Goal: Task Accomplishment & Management: Use online tool/utility

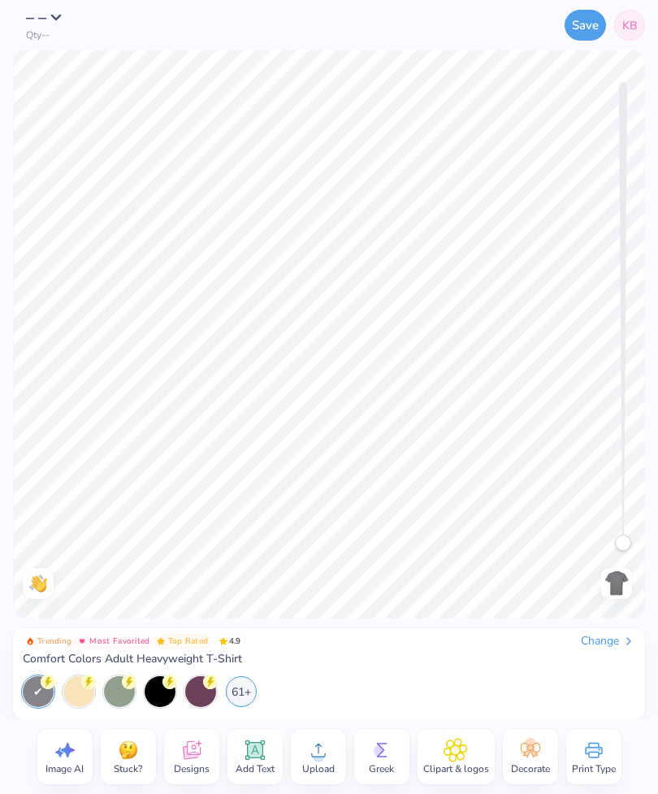
click at [593, 640] on div "Change" at bounding box center [608, 641] width 54 height 15
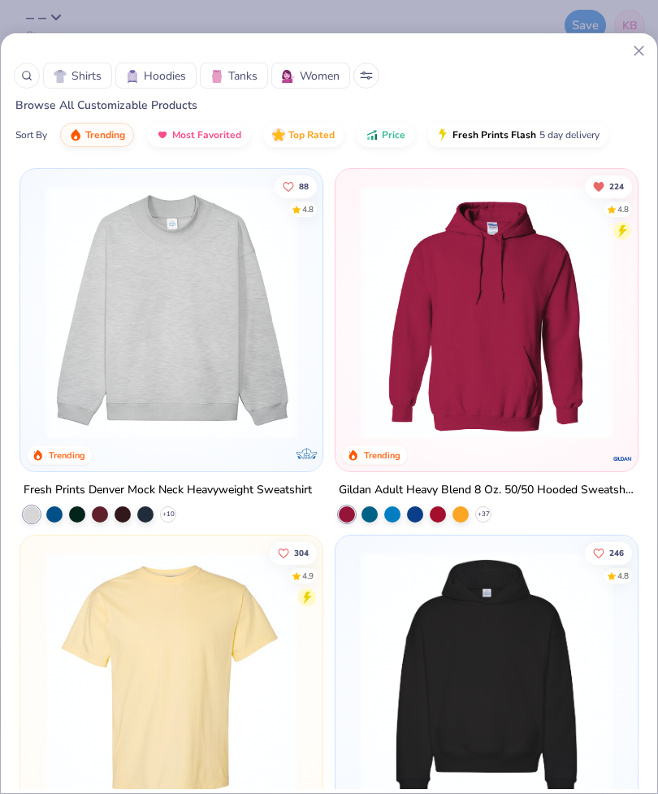
click at [95, 79] on span "Shirts" at bounding box center [87, 75] width 30 height 17
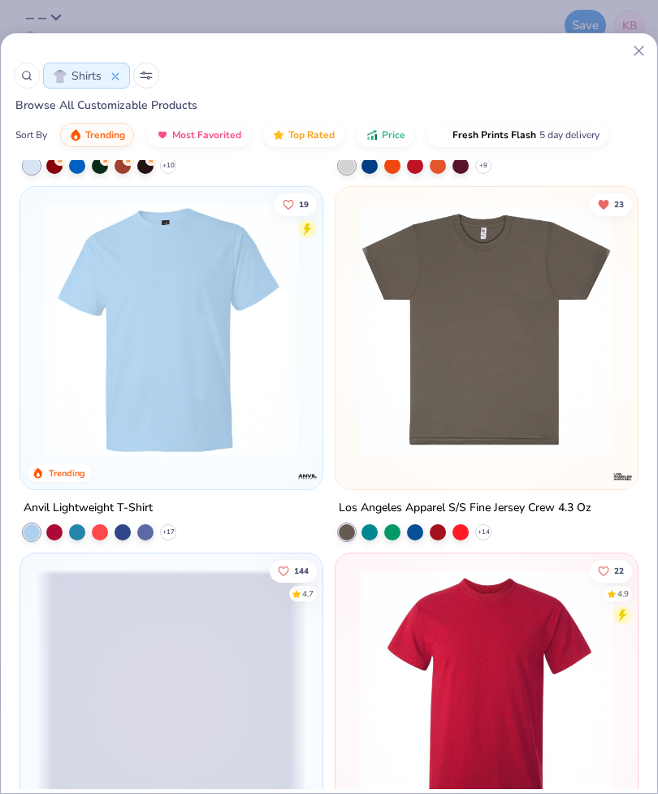
scroll to position [1828, 0]
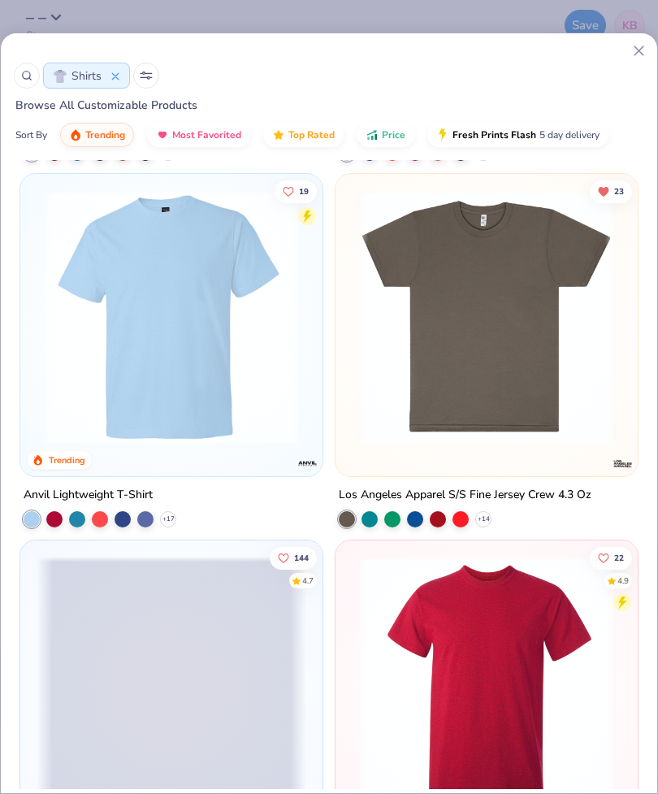
click at [0, 0] on icon at bounding box center [0, 0] width 0 height 0
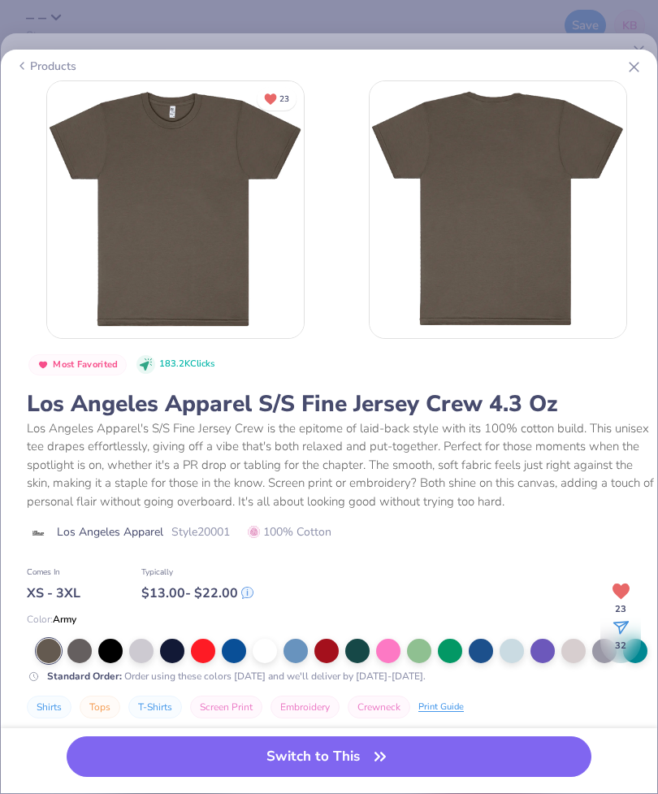
click at [264, 644] on div at bounding box center [265, 651] width 24 height 24
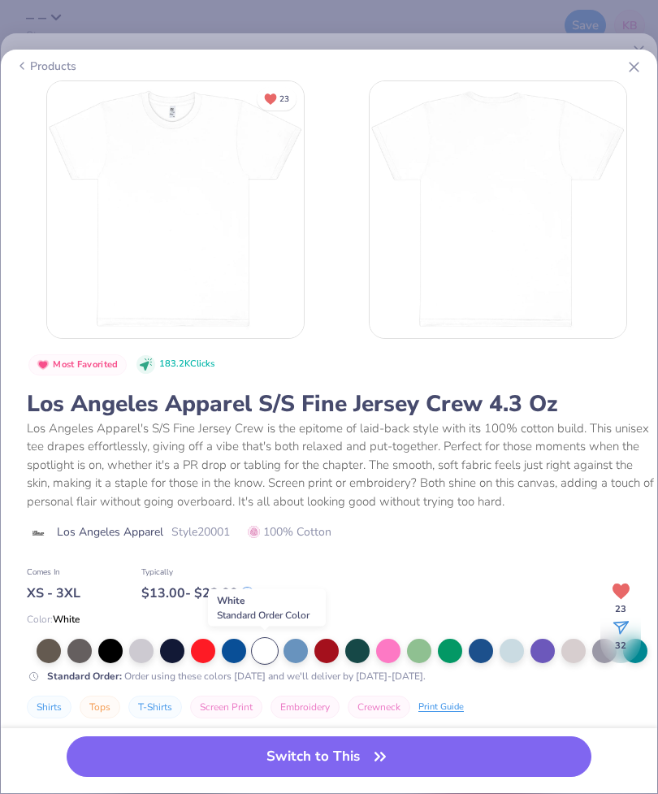
click at [349, 758] on button "Switch to This" at bounding box center [329, 757] width 525 height 41
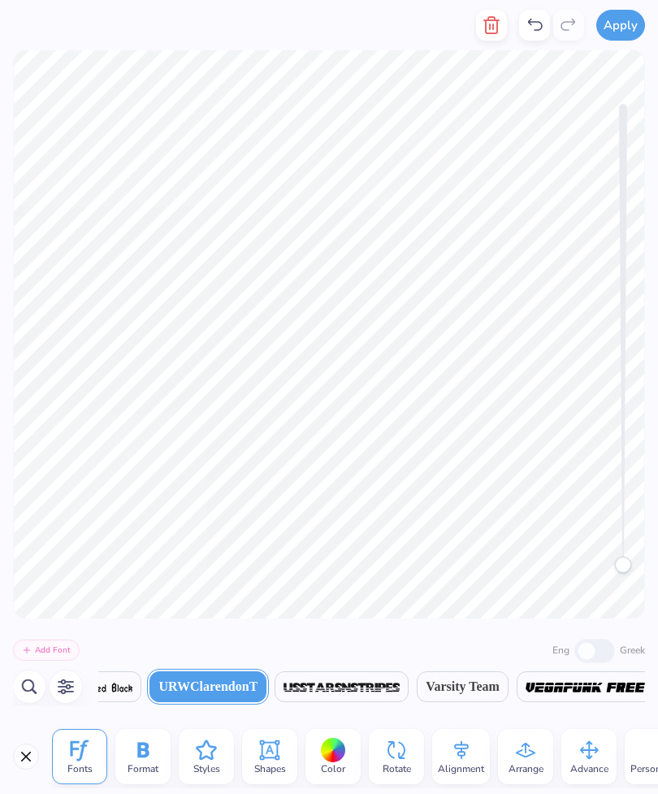
scroll to position [0, 5]
type textarea "EPSILON KAPPA TAU"
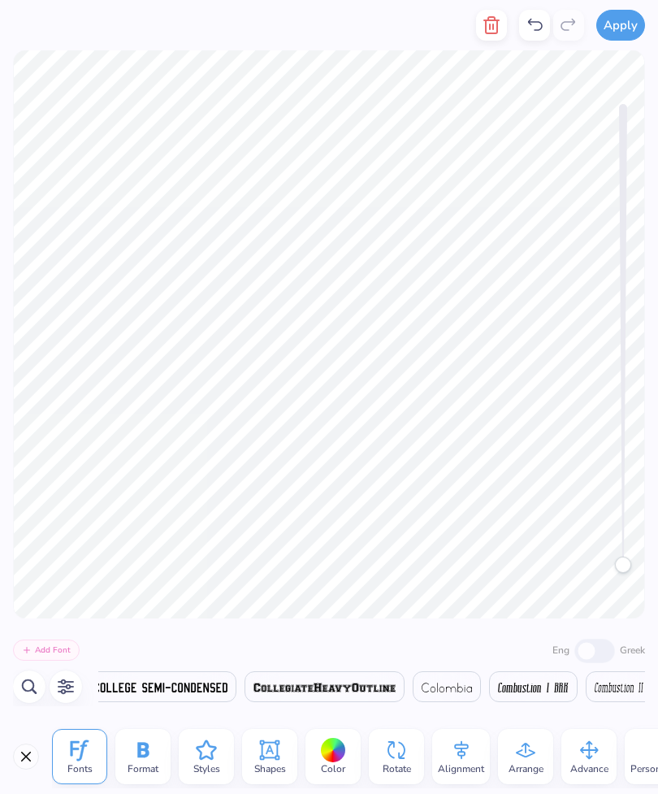
scroll to position [0, 9477]
click at [260, 763] on span "Shapes" at bounding box center [270, 769] width 32 height 13
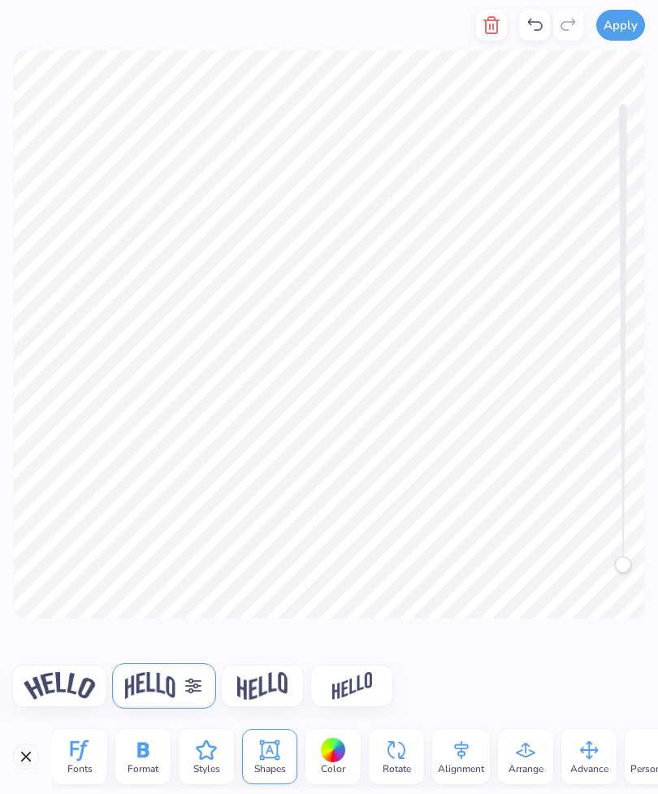
click at [210, 752] on icon at bounding box center [206, 750] width 24 height 24
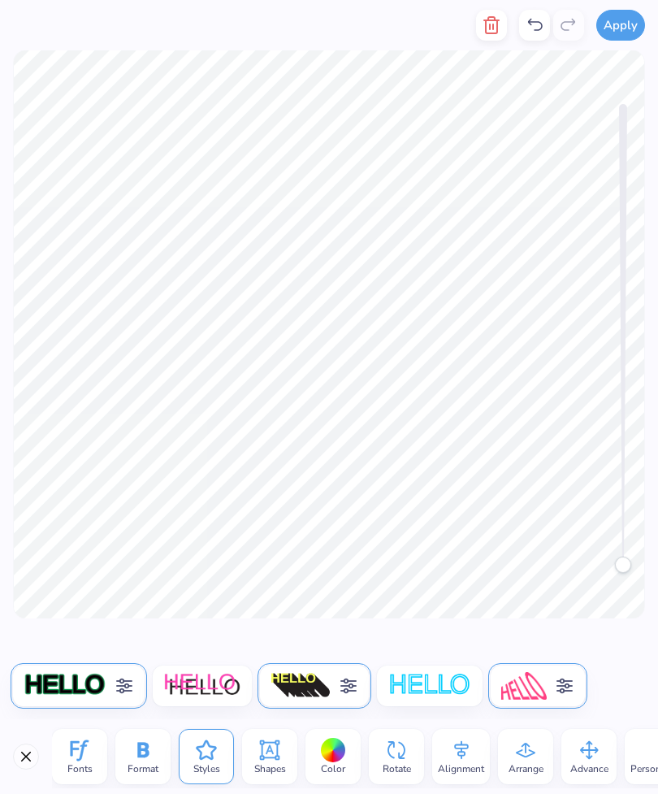
click at [117, 685] on icon at bounding box center [125, 686] width 20 height 20
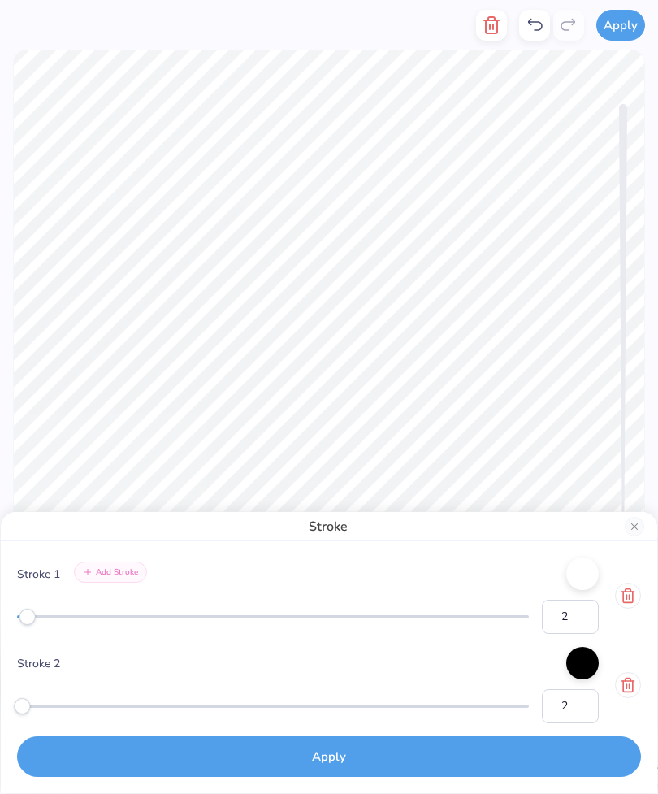
type input "1"
click at [637, 527] on button "Close" at bounding box center [635, 527] width 20 height 20
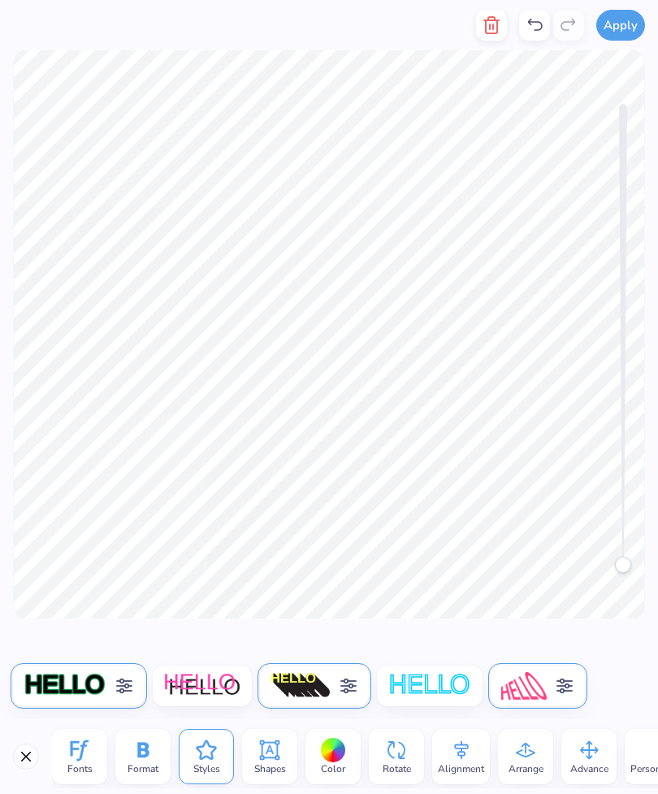
click at [356, 687] on icon at bounding box center [349, 686] width 16 height 15
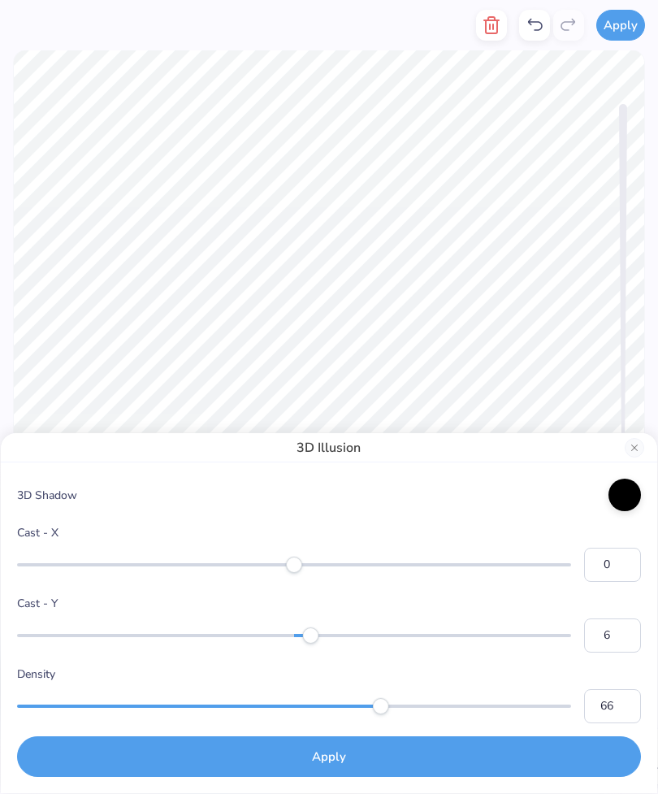
type input "5"
type input "1"
type input "16"
type input "65"
type input "1"
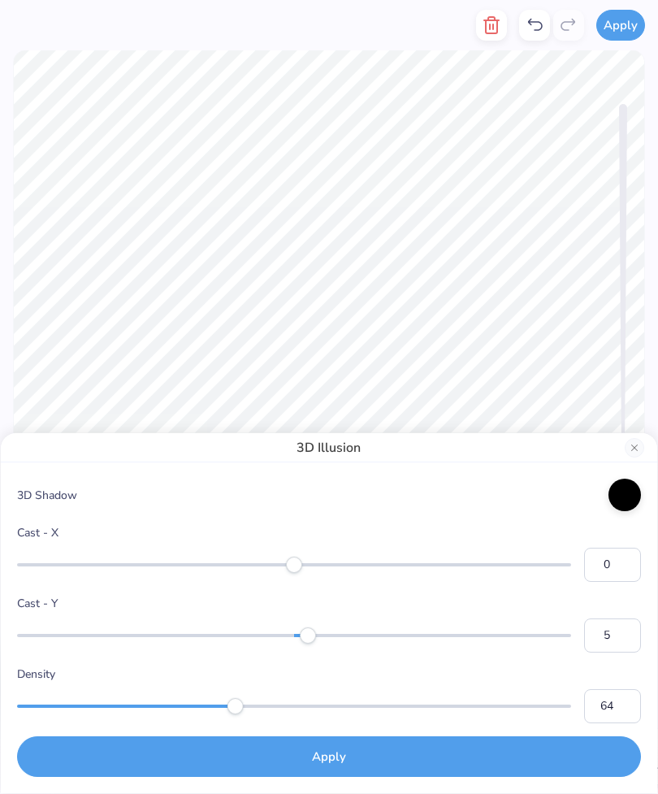
type input "65"
type input "20"
type input "6"
click at [349, 754] on button "Apply" at bounding box center [329, 757] width 624 height 41
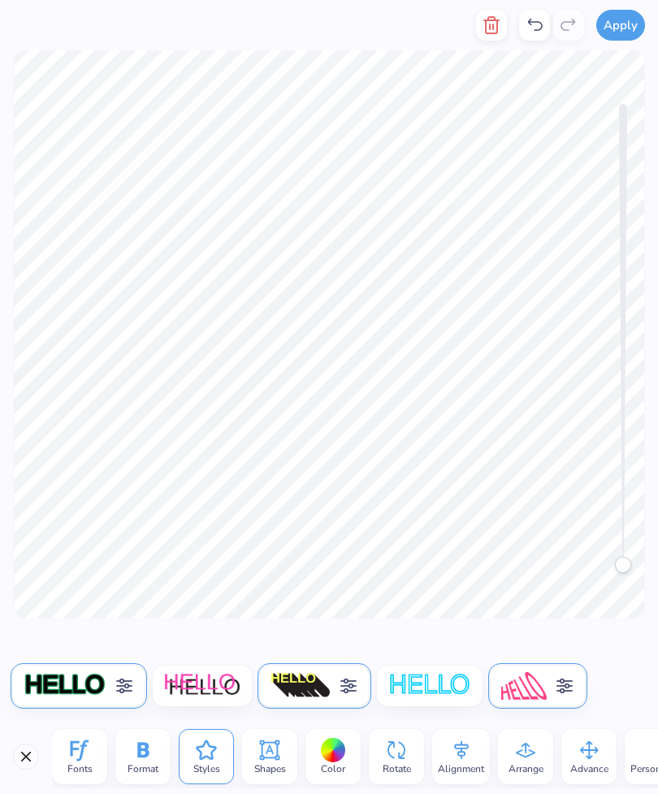
click at [272, 754] on icon at bounding box center [270, 750] width 24 height 24
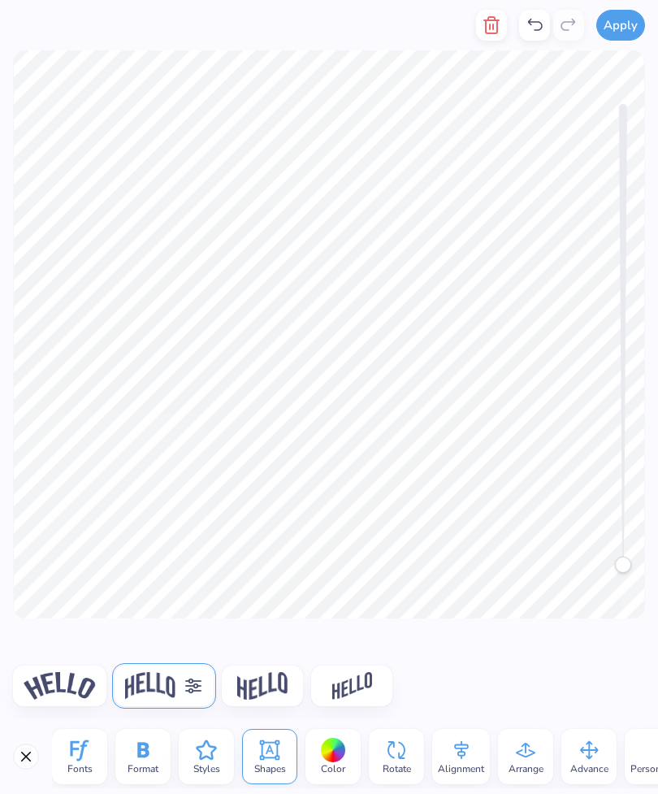
click at [194, 688] on icon at bounding box center [194, 686] width 16 height 15
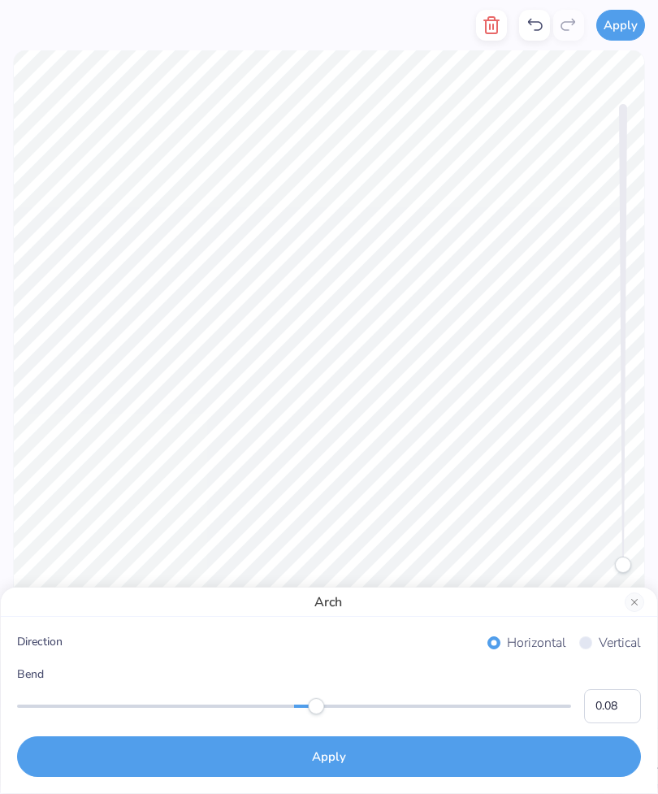
type input "0.07"
click at [324, 741] on button "Apply" at bounding box center [329, 757] width 624 height 41
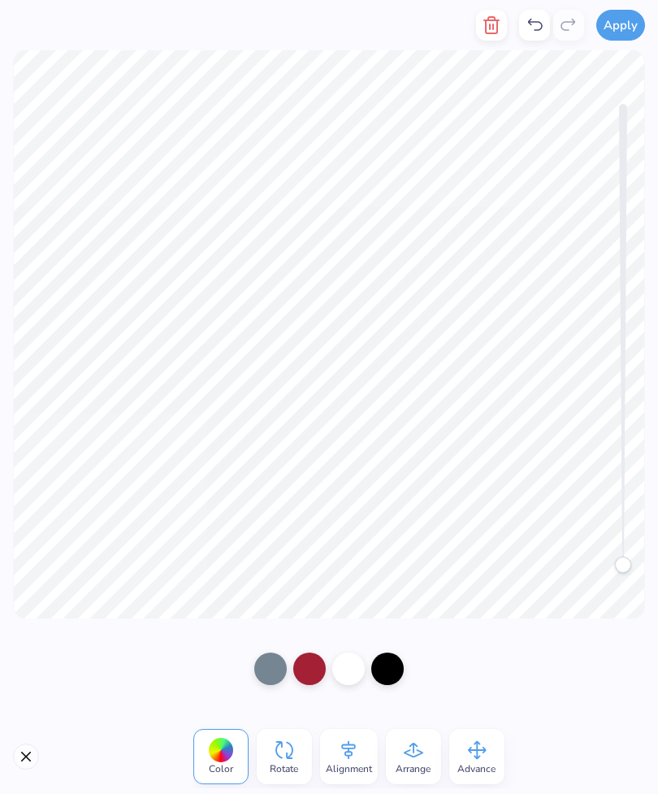
click at [540, 20] on icon at bounding box center [535, 25] width 20 height 20
click at [537, 31] on icon at bounding box center [535, 25] width 20 height 20
click at [568, 26] on icon at bounding box center [569, 25] width 20 height 20
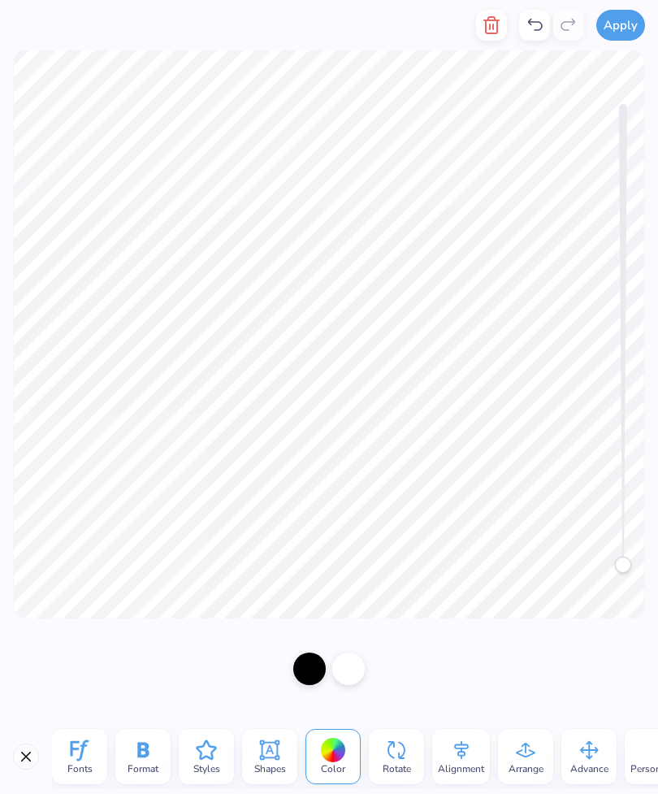
scroll to position [1, 0]
type textarea "EKT"
click at [489, 23] on icon "button" at bounding box center [492, 25] width 20 height 20
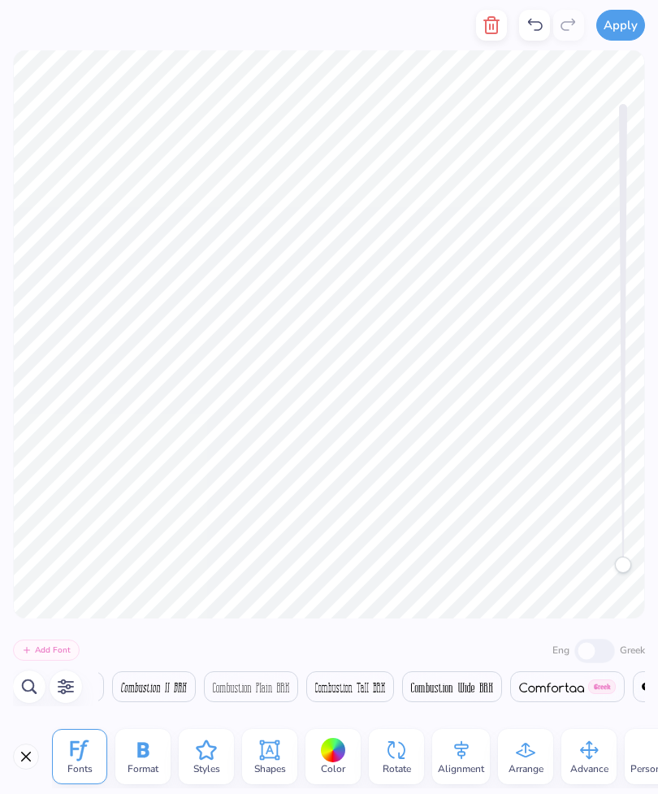
scroll to position [0, 9477]
click at [209, 755] on icon at bounding box center [206, 750] width 24 height 24
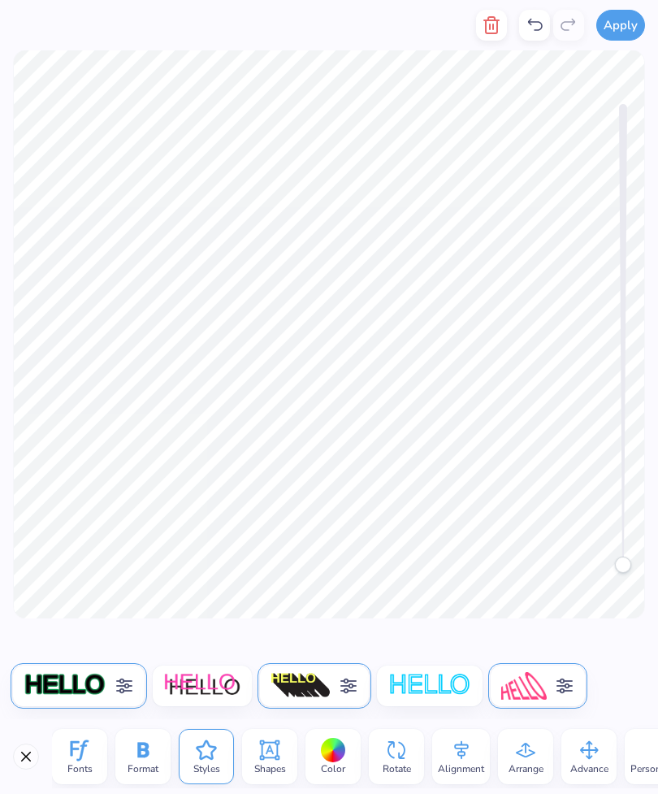
click at [265, 754] on icon at bounding box center [270, 750] width 24 height 24
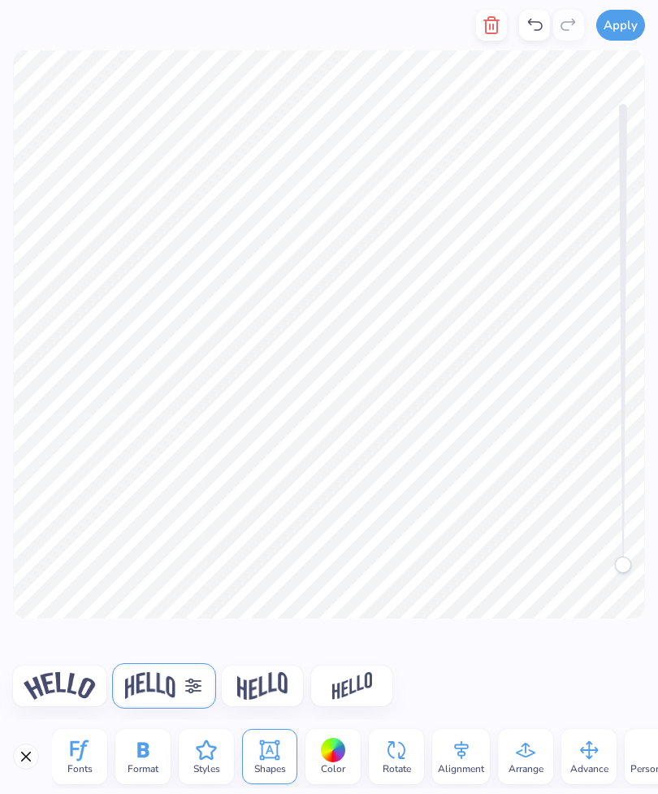
click at [139, 750] on icon at bounding box center [142, 749] width 11 height 15
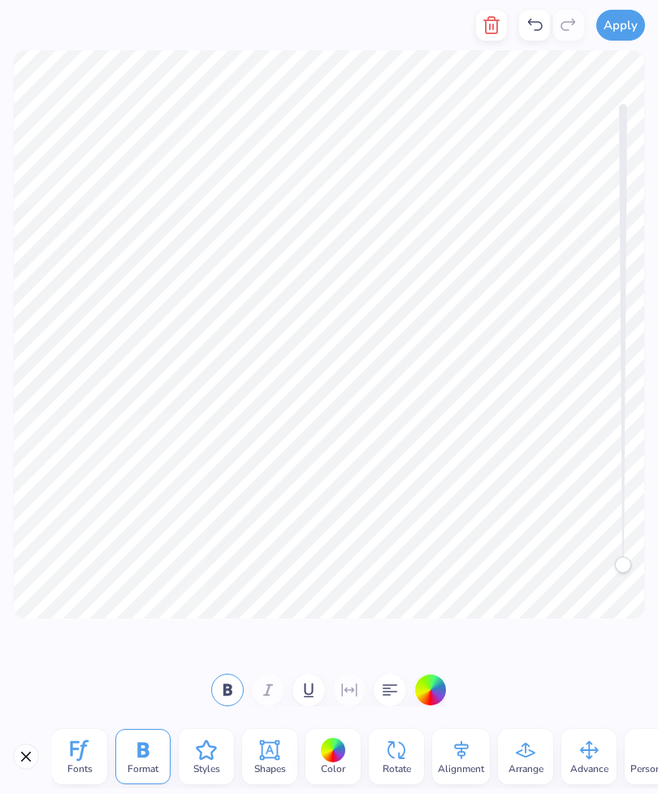
click at [80, 745] on icon at bounding box center [80, 751] width 18 height 21
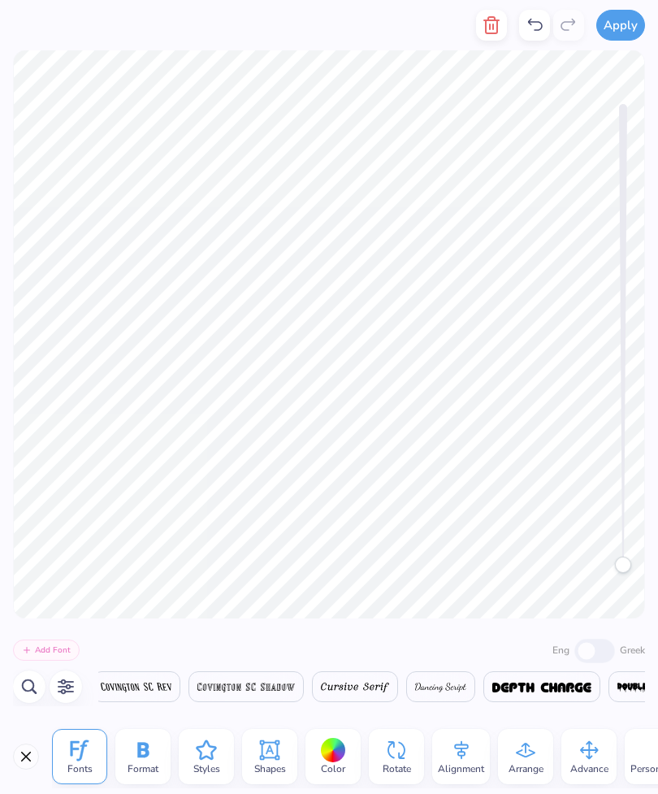
click at [28, 760] on button "Close" at bounding box center [26, 757] width 26 height 26
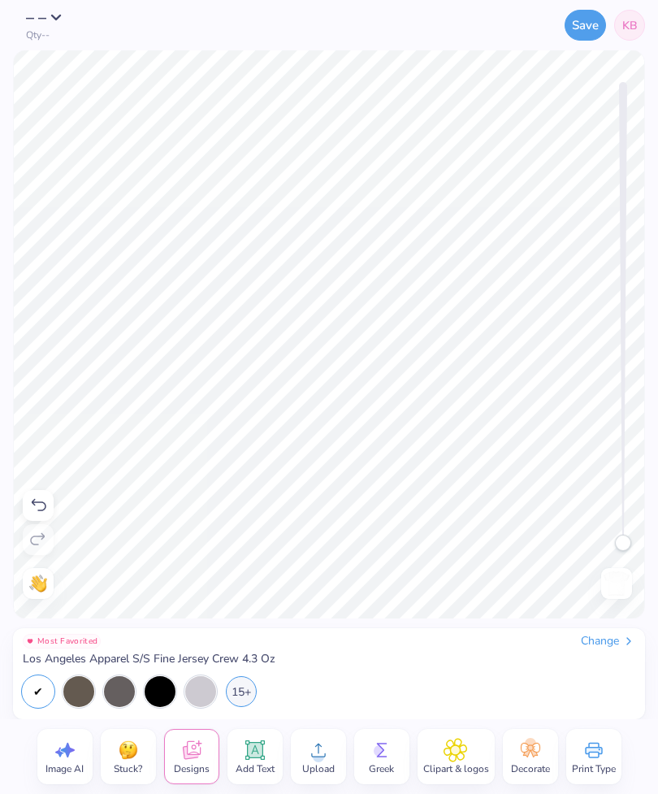
click at [529, 751] on icon at bounding box center [531, 750] width 20 height 15
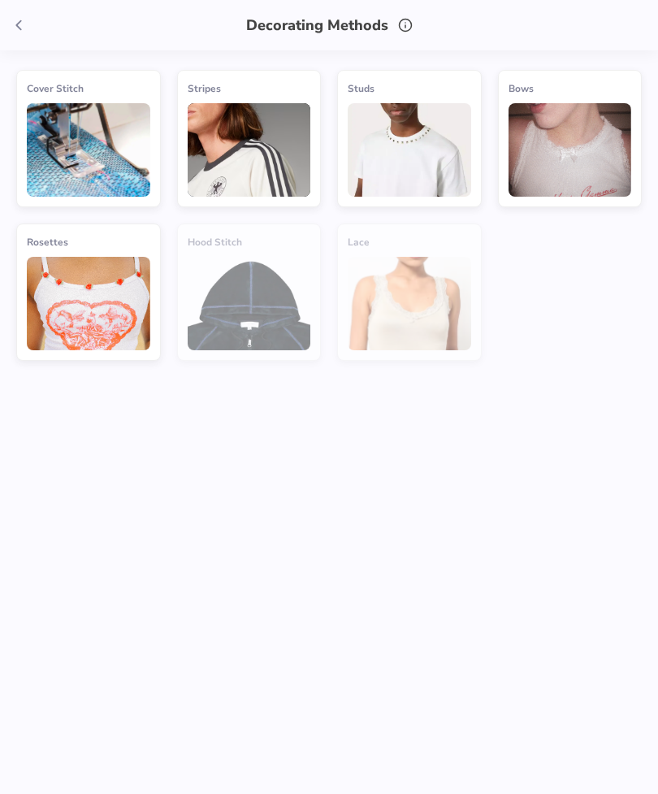
click at [22, 31] on icon at bounding box center [19, 25] width 18 height 18
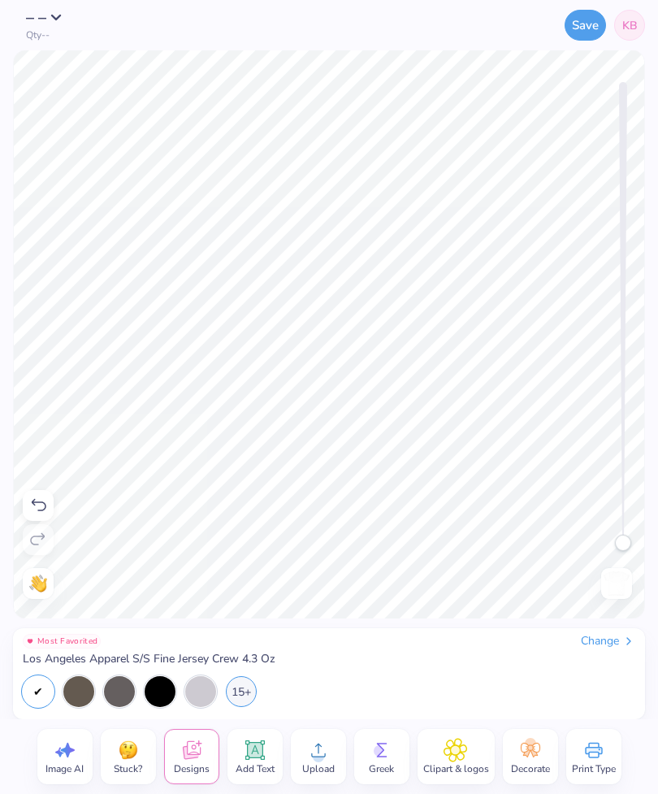
click at [255, 749] on icon at bounding box center [255, 751] width 20 height 20
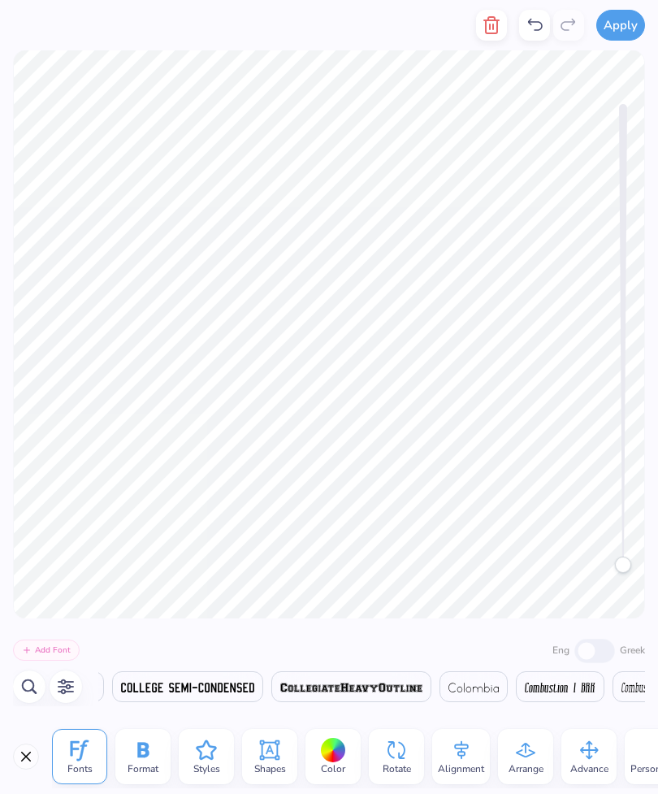
scroll to position [0, 8475]
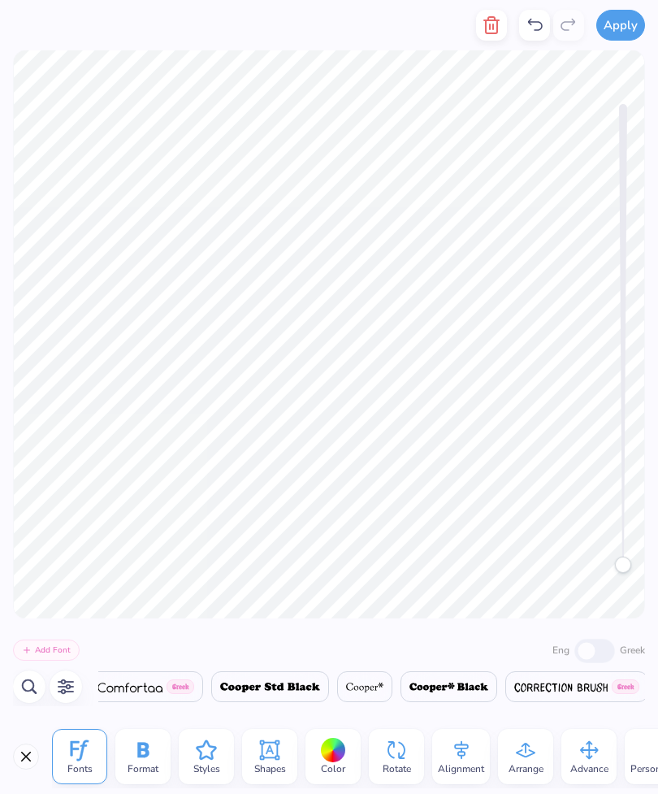
click at [488, 29] on icon "button" at bounding box center [491, 25] width 11 height 16
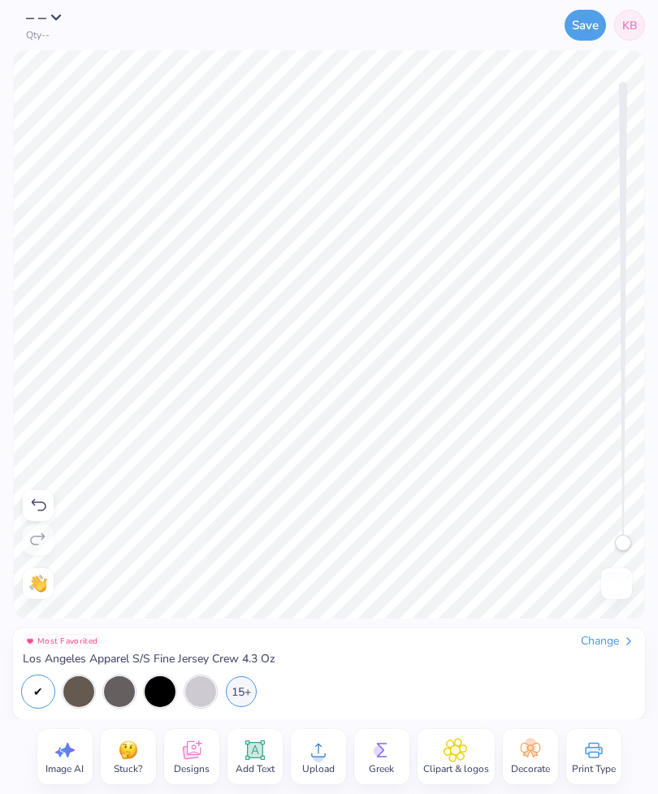
click at [180, 759] on icon at bounding box center [192, 750] width 24 height 24
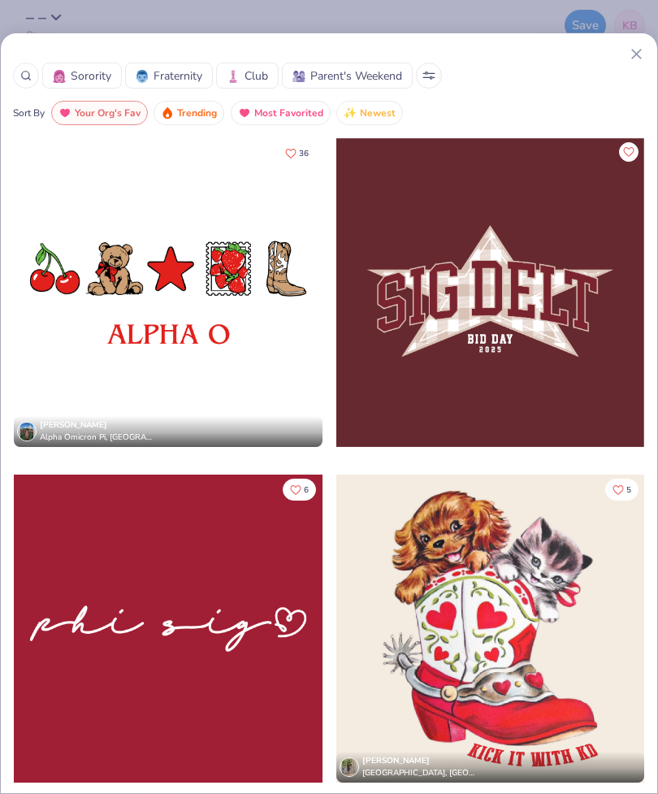
scroll to position [0, 0]
click at [428, 71] on button at bounding box center [429, 76] width 26 height 26
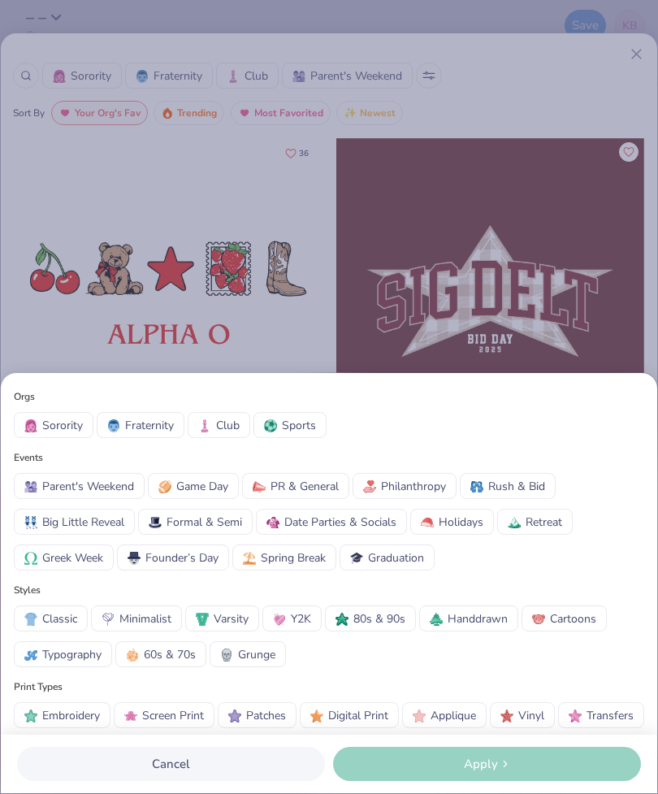
click at [218, 478] on span "Game Day" at bounding box center [202, 486] width 52 height 17
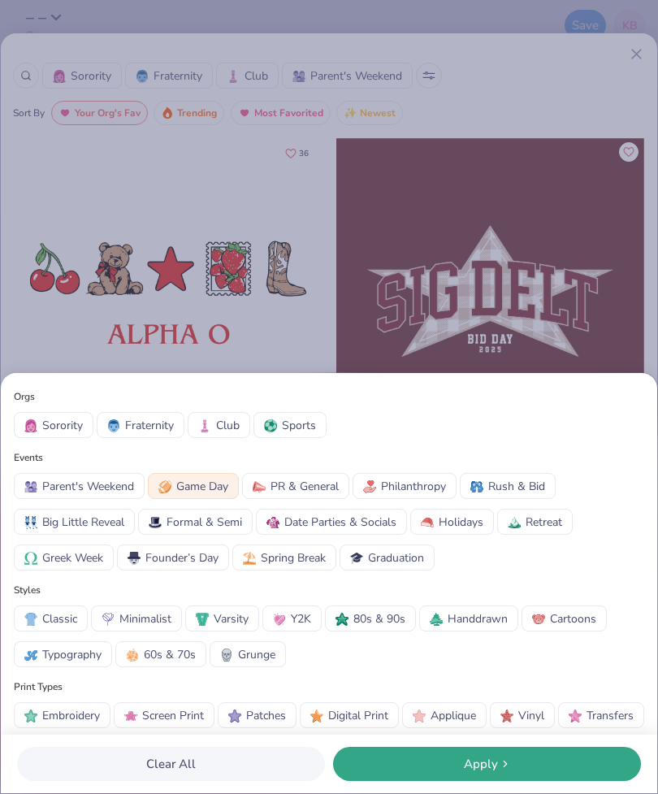
click at [463, 763] on div "Apply" at bounding box center [487, 764] width 298 height 19
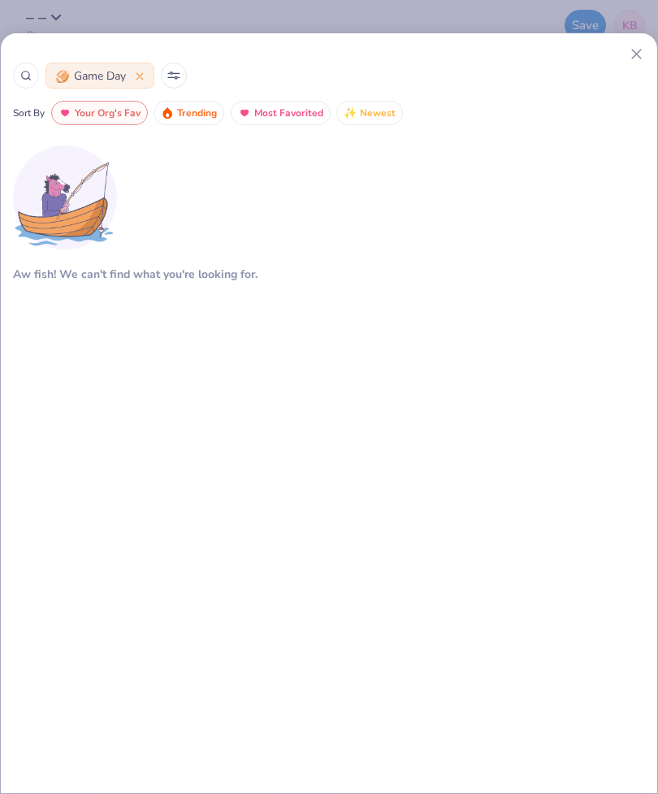
click at [114, 106] on span "Your Org's Fav" at bounding box center [108, 113] width 66 height 19
click at [194, 111] on span "Trending" at bounding box center [197, 113] width 40 height 19
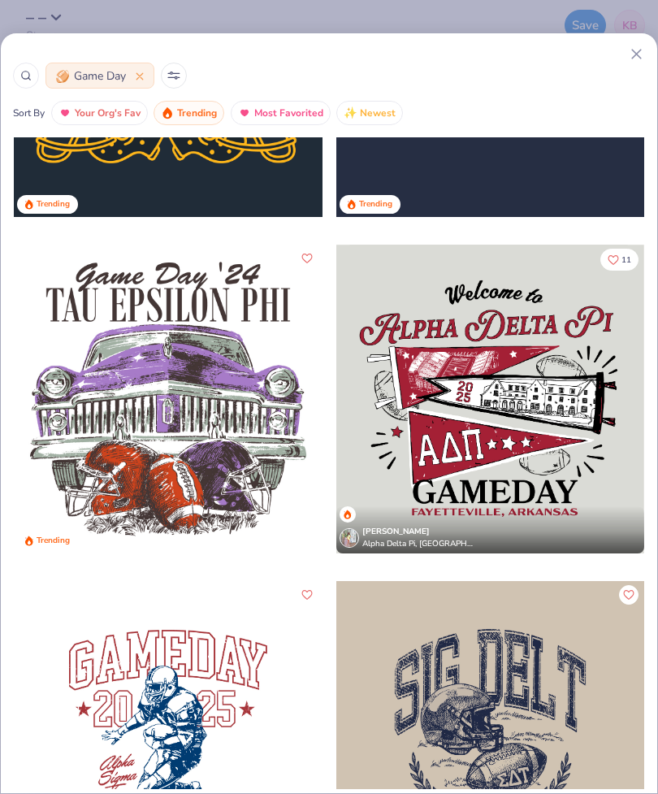
scroll to position [567, 0]
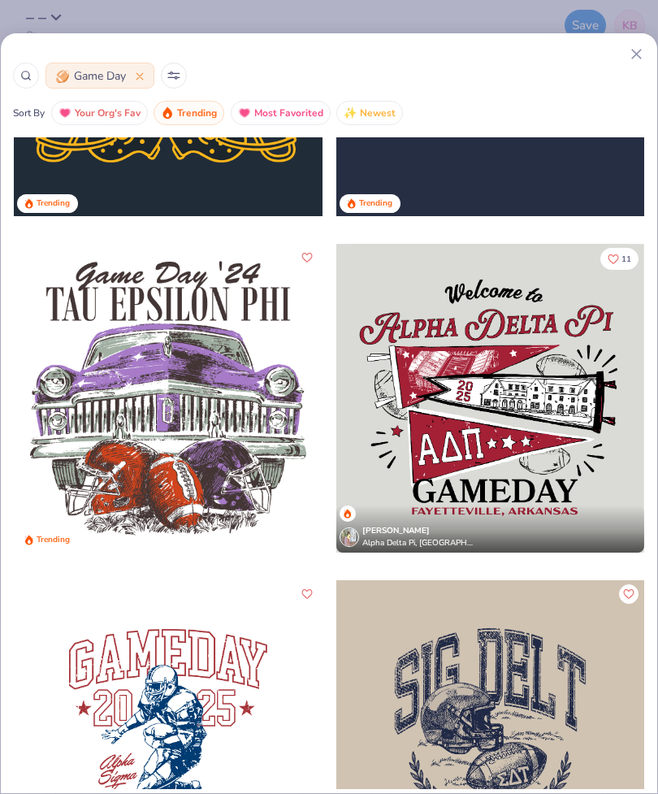
click at [474, 449] on div at bounding box center [491, 398] width 309 height 309
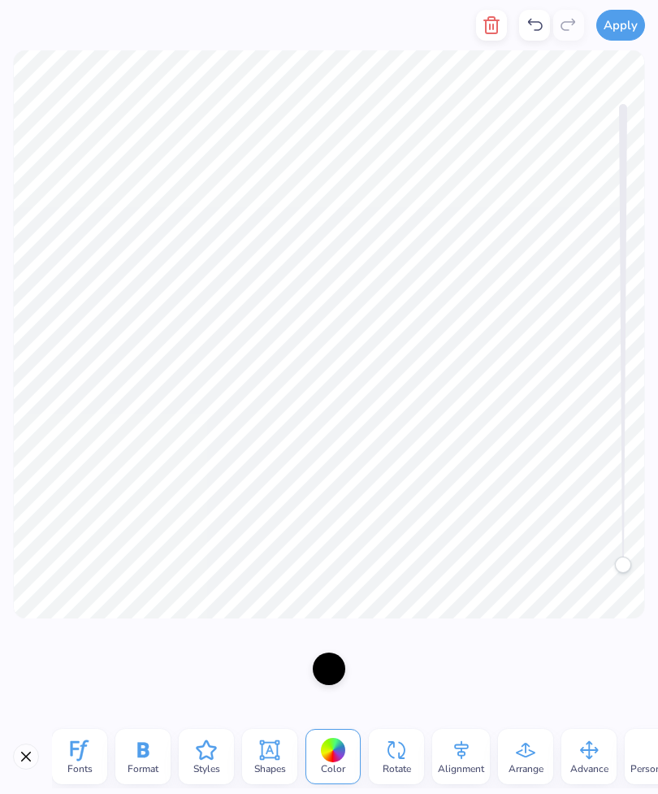
click at [477, 31] on button "button" at bounding box center [491, 25] width 31 height 31
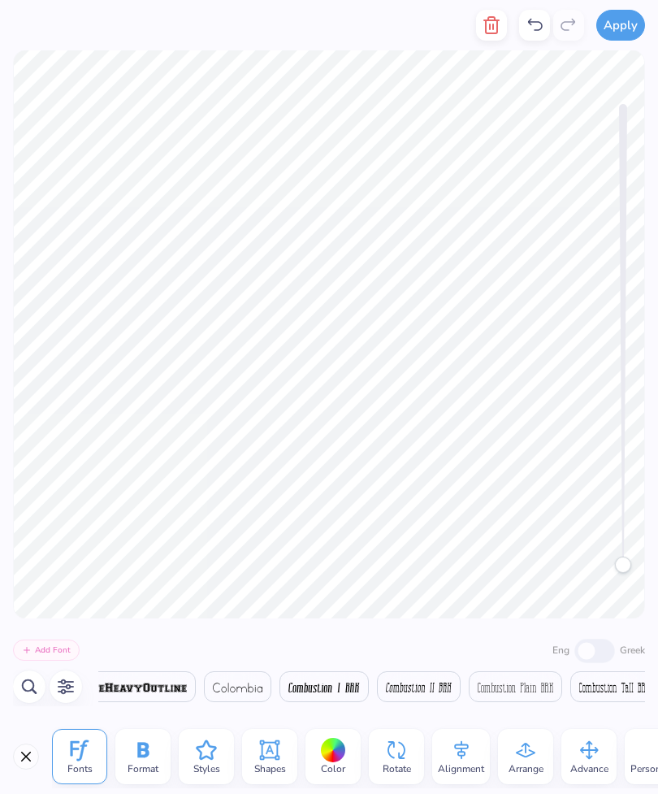
scroll to position [0, 8319]
click at [490, 29] on icon "button" at bounding box center [492, 25] width 20 height 20
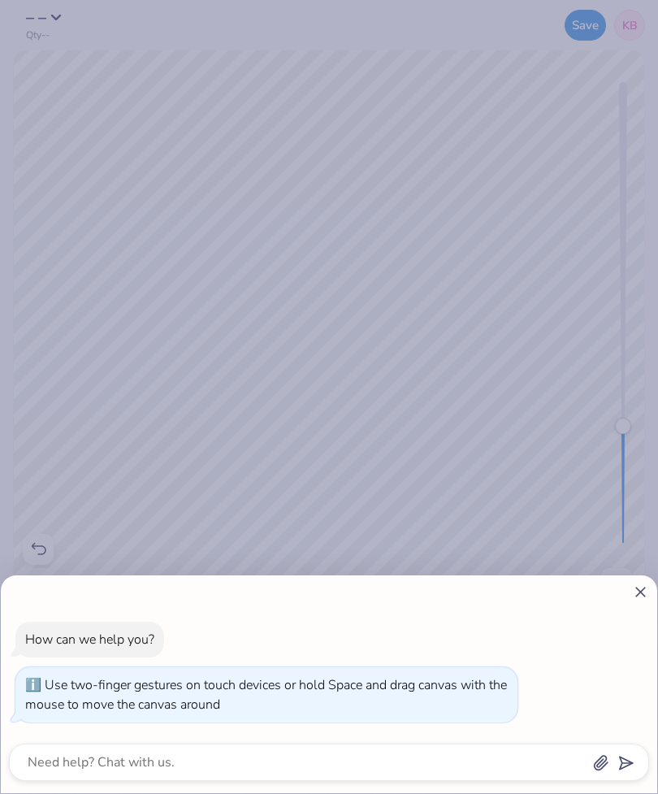
click at [637, 584] on icon at bounding box center [640, 592] width 17 height 17
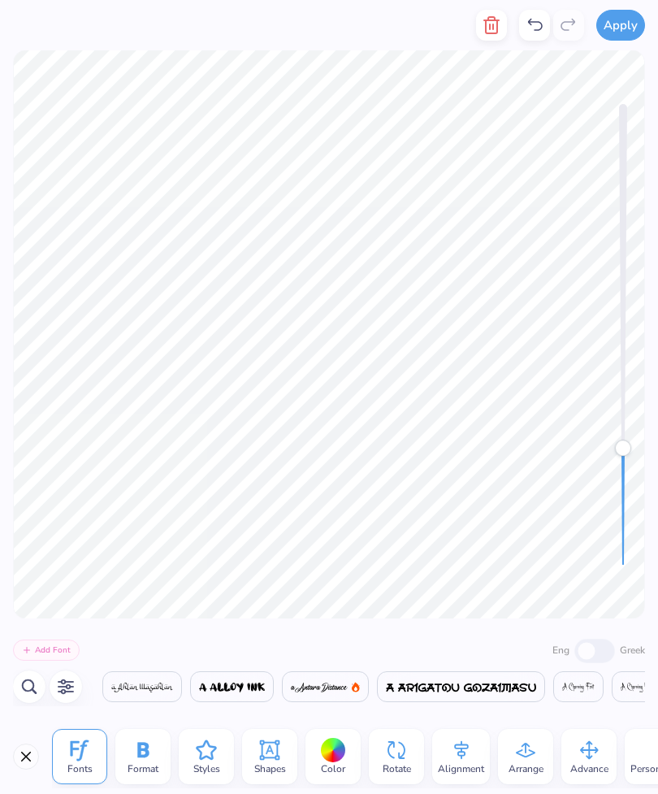
scroll to position [0, 4272]
click at [495, 18] on div at bounding box center [491, 25] width 31 height 50
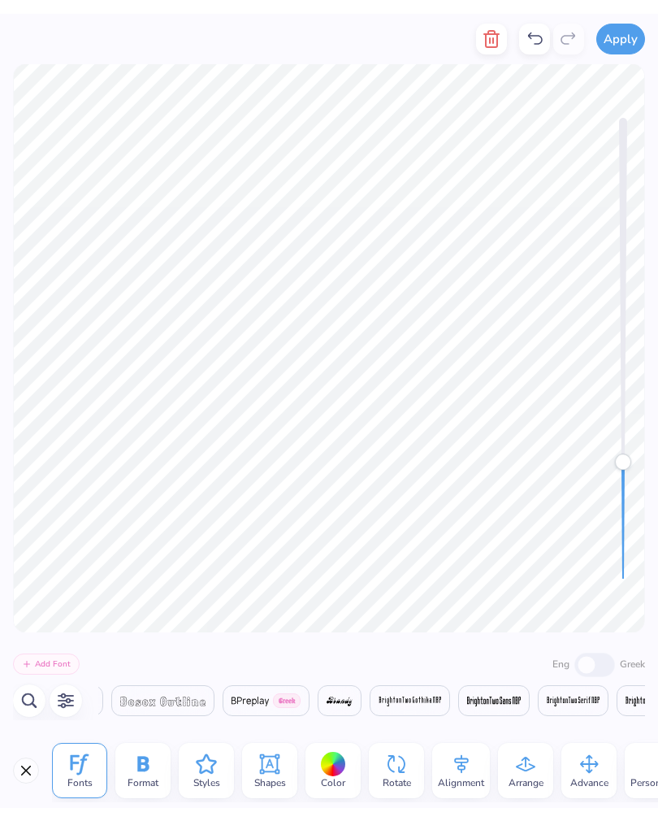
scroll to position [0, 4400]
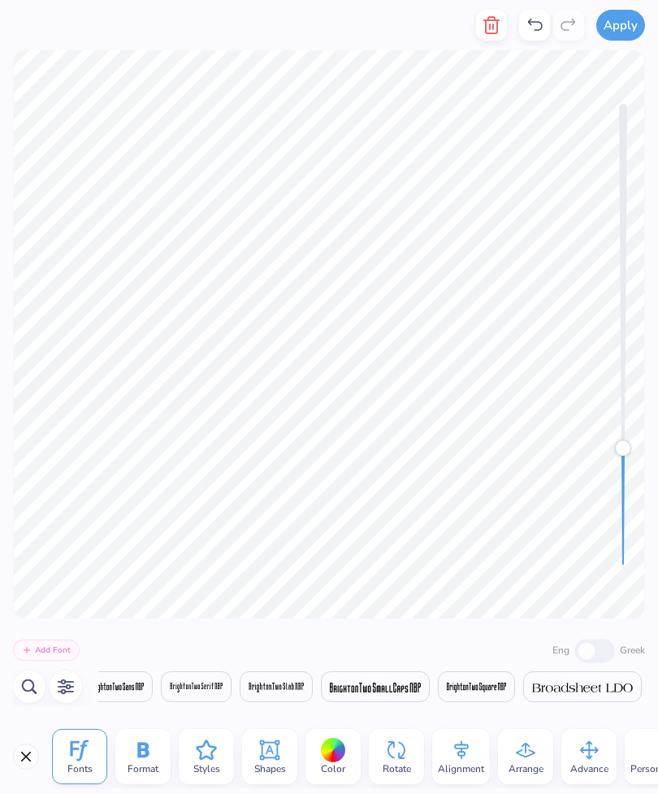
click at [491, 31] on icon "button" at bounding box center [492, 25] width 20 height 20
click at [489, 16] on icon "button" at bounding box center [492, 25] width 20 height 20
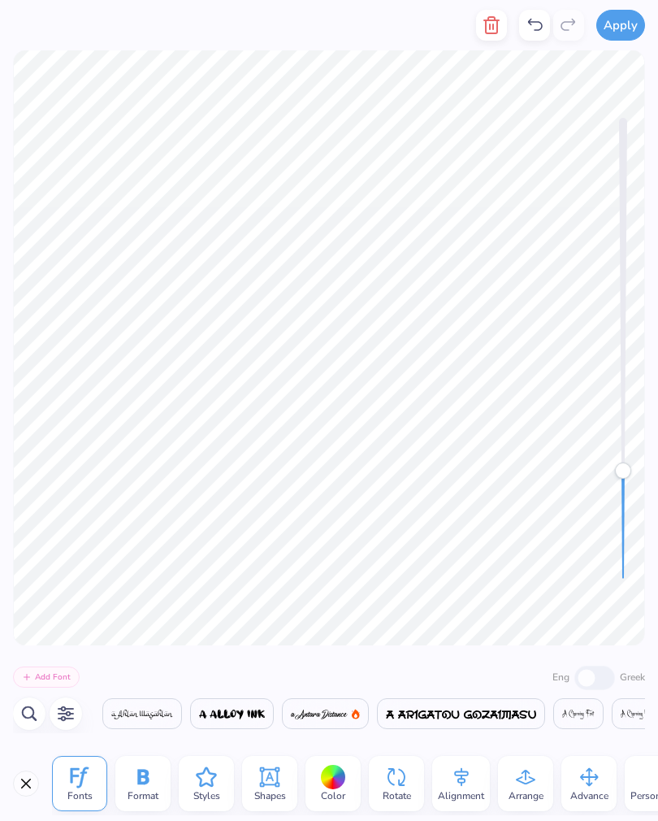
click at [484, 26] on icon "button" at bounding box center [492, 25] width 20 height 20
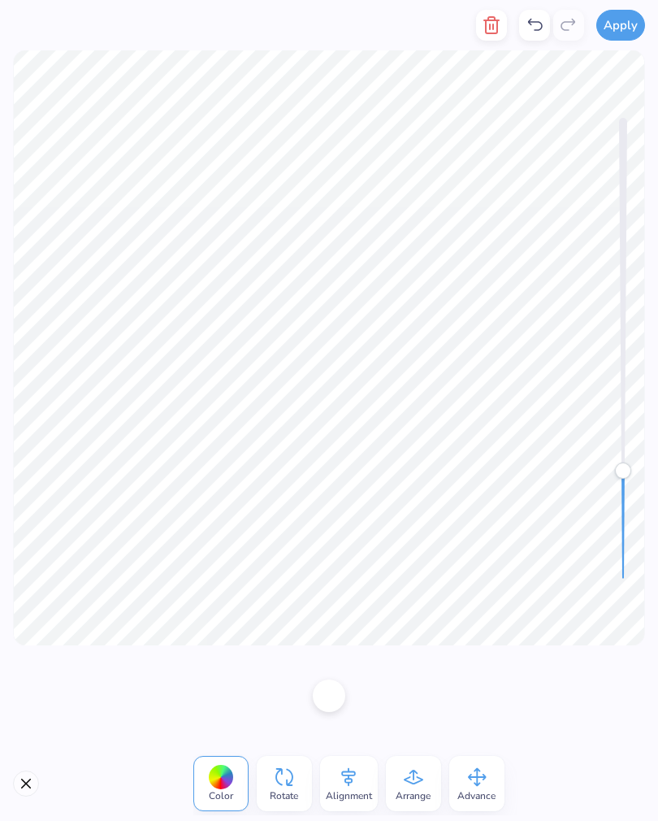
click at [486, 28] on icon "button" at bounding box center [492, 25] width 20 height 20
click at [490, 26] on line "button" at bounding box center [490, 26] width 0 height 5
click at [540, 24] on icon at bounding box center [535, 25] width 20 height 20
click at [493, 25] on line "button" at bounding box center [493, 26] width 0 height 5
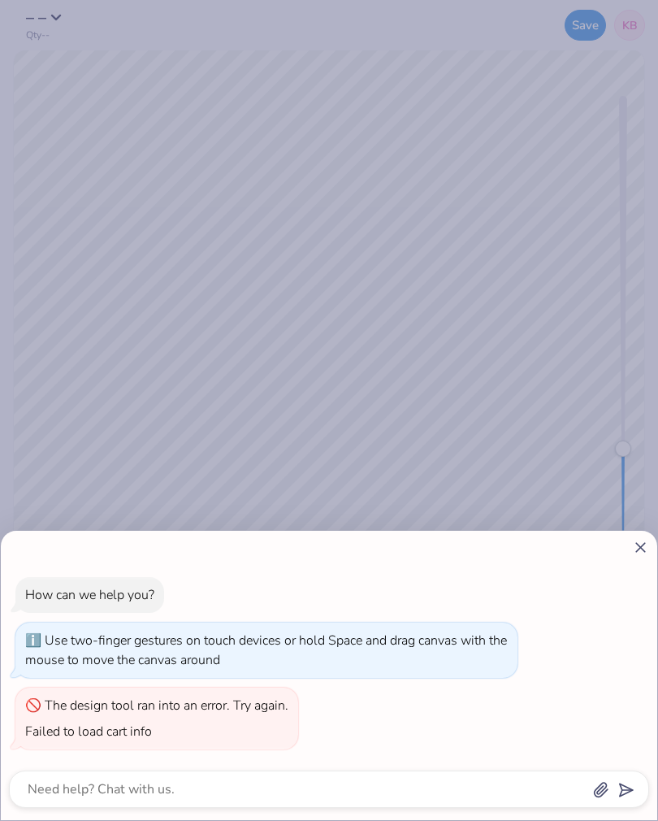
click at [646, 550] on icon at bounding box center [640, 547] width 17 height 17
type textarea "x"
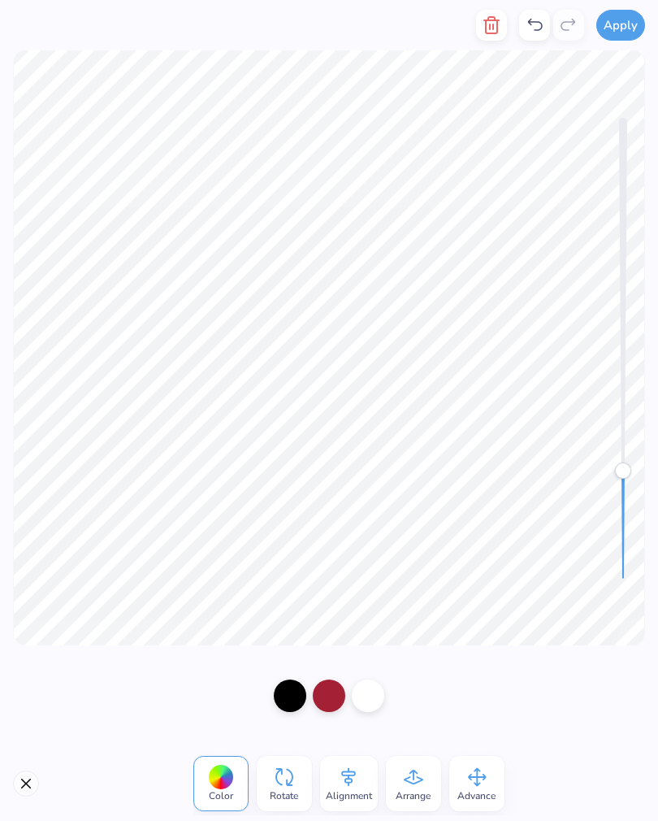
click at [494, 24] on icon "button" at bounding box center [492, 25] width 20 height 20
click at [490, 28] on icon "button" at bounding box center [492, 25] width 20 height 20
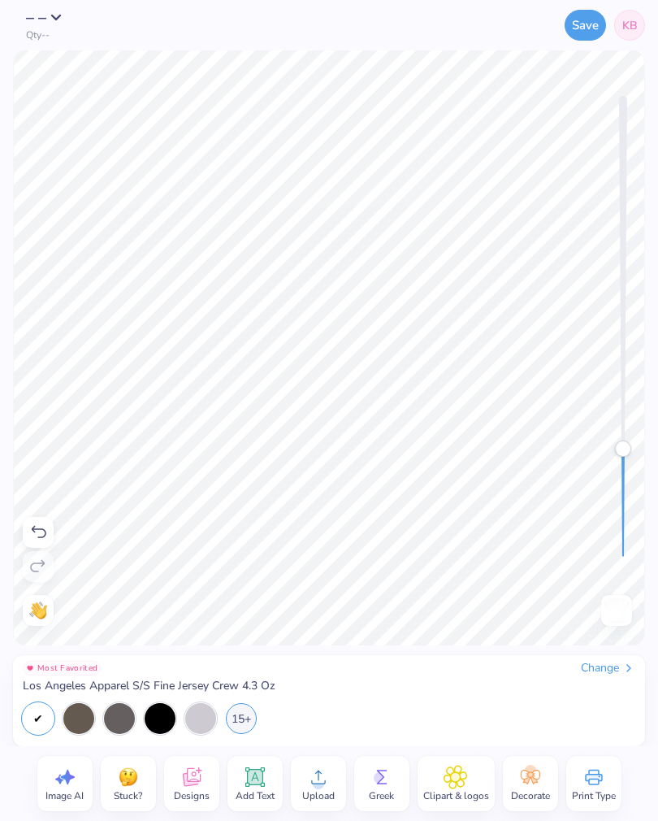
click at [512, 26] on div "Save KB" at bounding box center [425, 25] width 439 height 50
click at [45, 536] on icon at bounding box center [39, 532] width 15 height 12
click at [39, 529] on icon at bounding box center [39, 532] width 15 height 12
click at [41, 567] on icon at bounding box center [38, 567] width 20 height 20
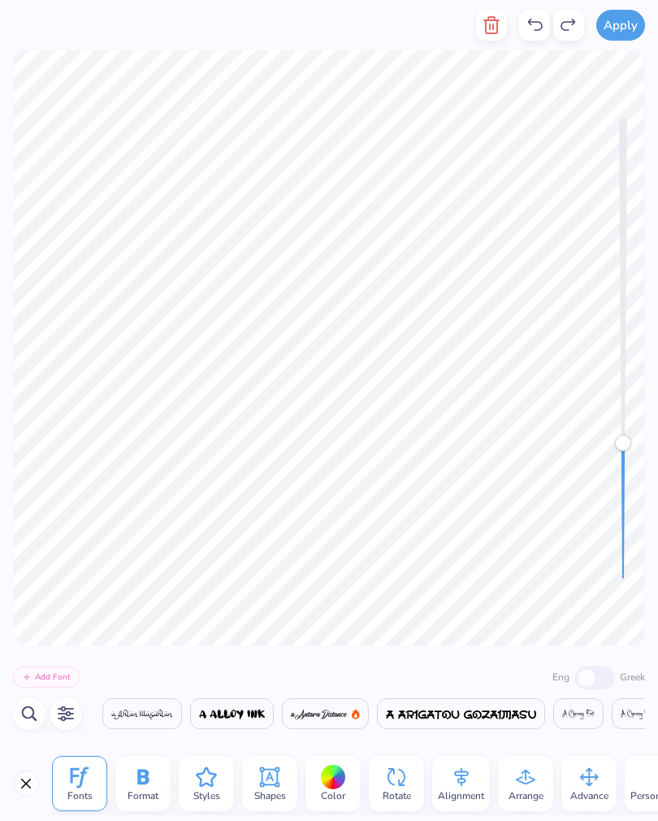
click at [500, 26] on icon "button" at bounding box center [492, 25] width 20 height 20
click at [486, 32] on icon "button" at bounding box center [492, 25] width 20 height 20
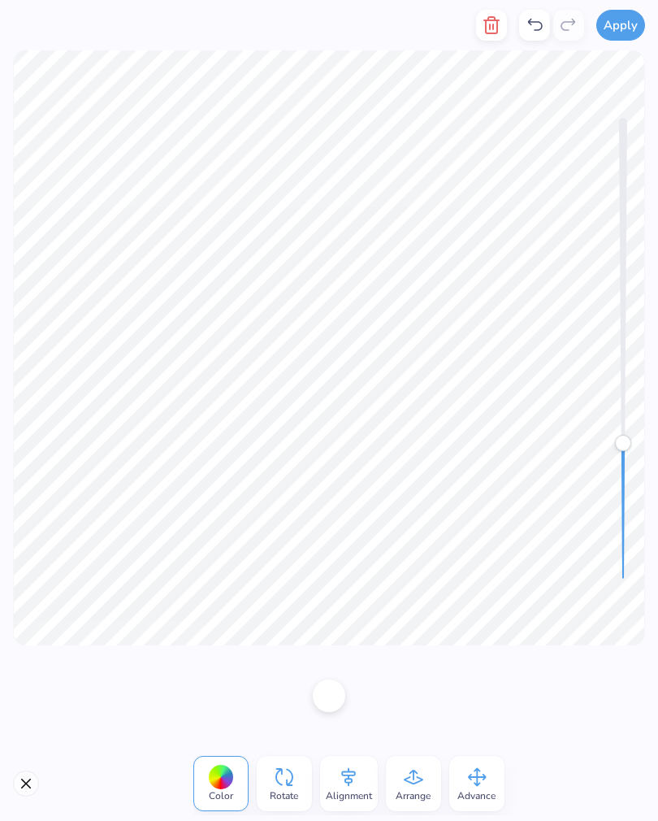
click at [493, 33] on icon "button" at bounding box center [491, 25] width 11 height 16
click at [493, 29] on line "button" at bounding box center [493, 26] width 0 height 5
click at [494, 15] on icon "button" at bounding box center [492, 25] width 20 height 20
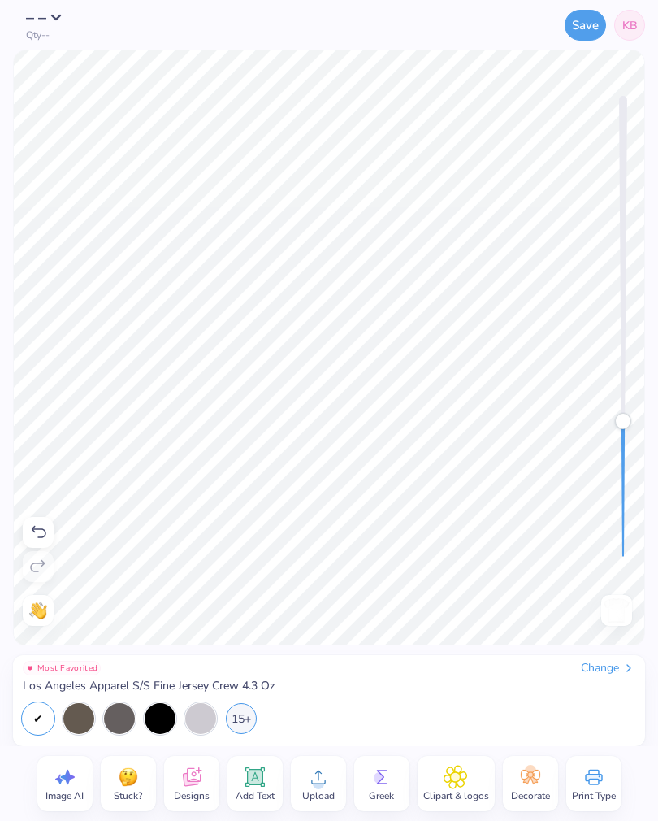
click at [454, 768] on icon at bounding box center [456, 777] width 24 height 24
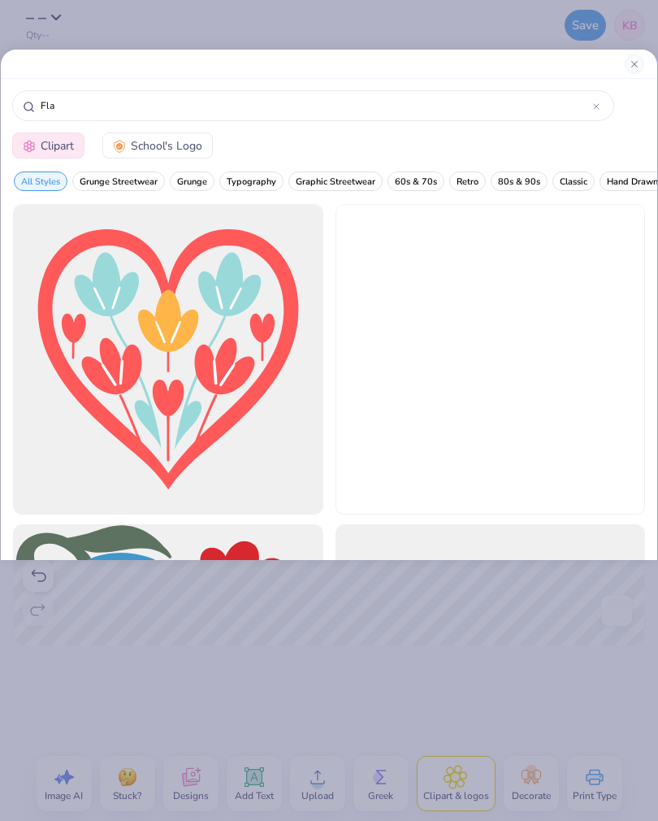
type input "Flag"
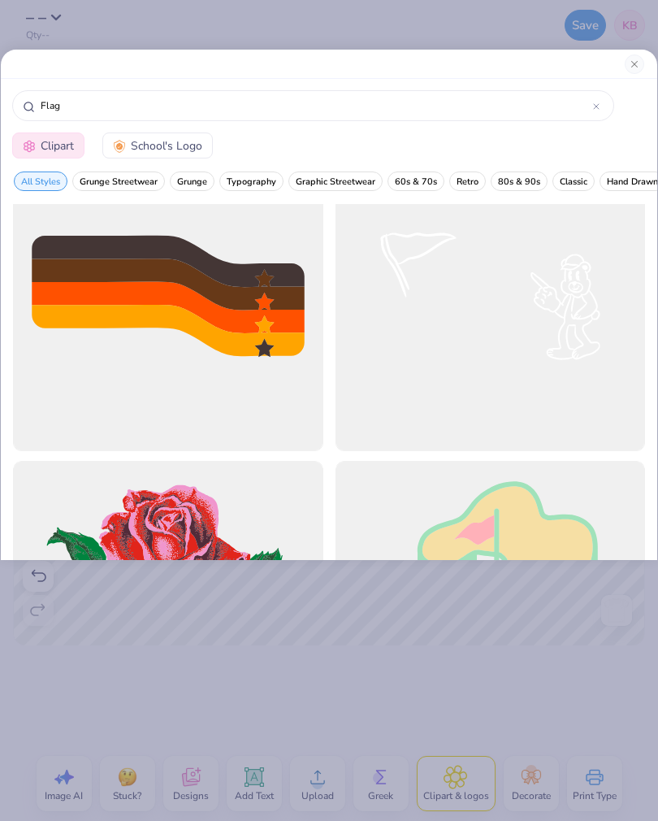
scroll to position [12540, 0]
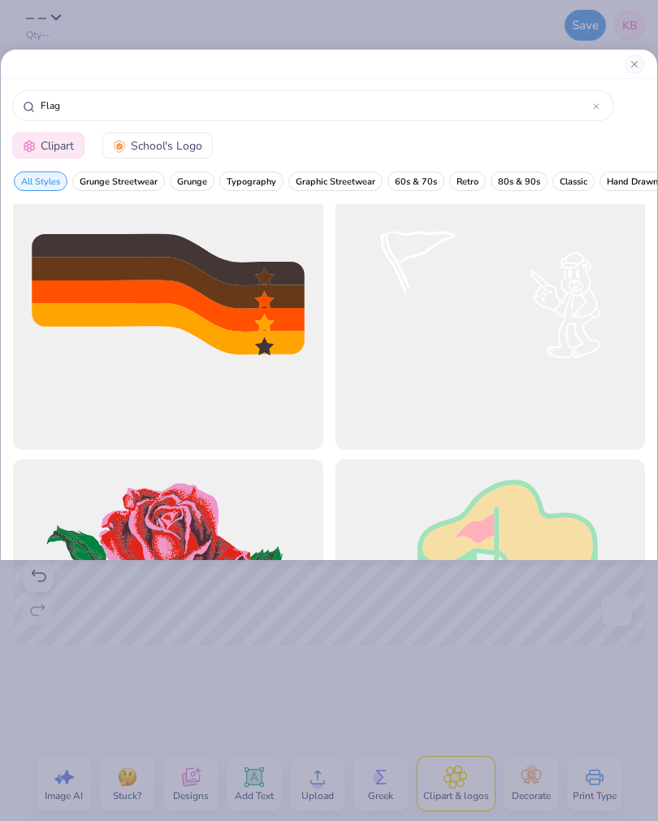
click at [634, 63] on button "Close" at bounding box center [635, 64] width 20 height 20
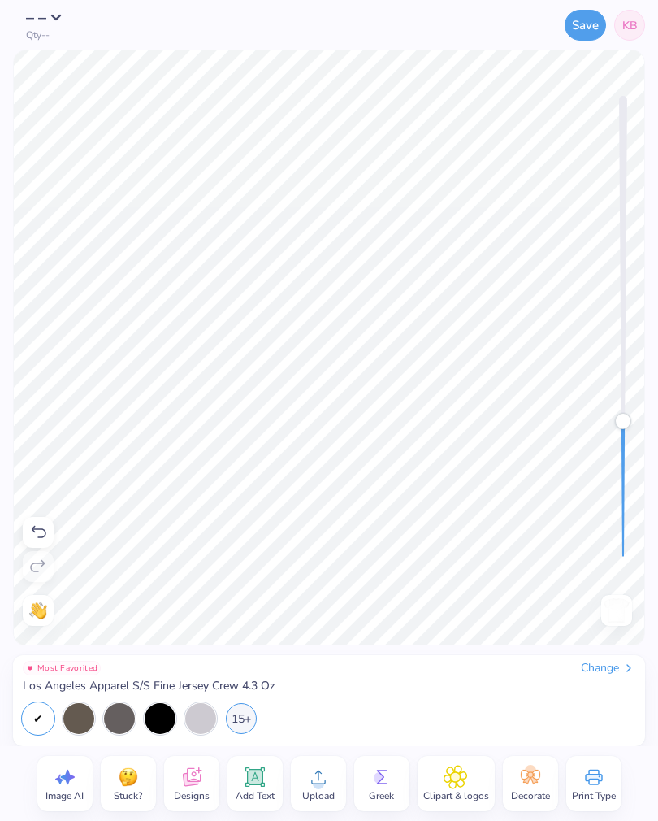
click at [37, 533] on icon at bounding box center [38, 533] width 20 height 20
click at [24, 526] on div at bounding box center [38, 532] width 31 height 31
click at [33, 519] on div at bounding box center [38, 532] width 31 height 31
click at [37, 529] on icon at bounding box center [39, 532] width 15 height 12
click at [41, 524] on icon at bounding box center [38, 533] width 20 height 20
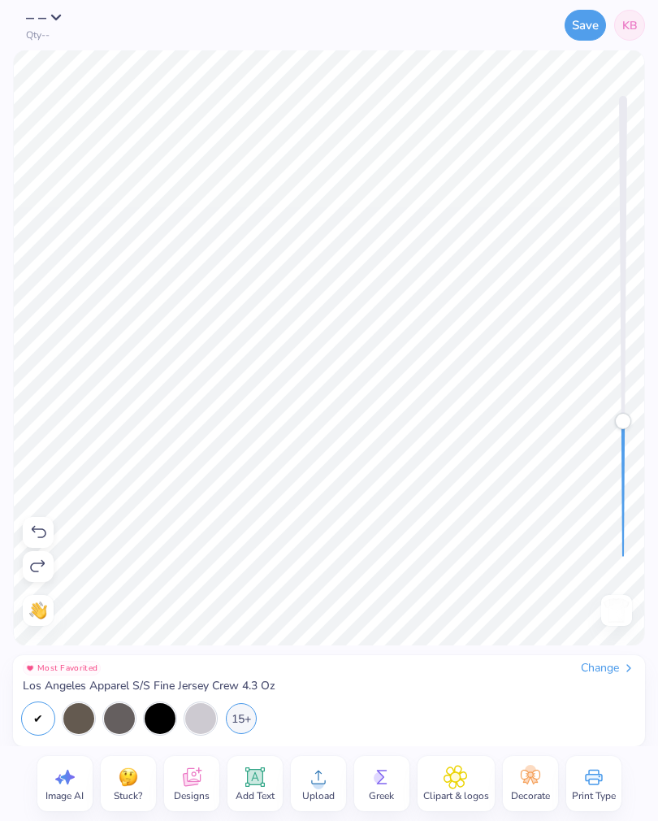
click at [37, 532] on icon at bounding box center [38, 533] width 20 height 20
click at [37, 527] on icon at bounding box center [38, 533] width 20 height 20
click at [39, 531] on icon at bounding box center [38, 533] width 20 height 20
click at [40, 524] on icon at bounding box center [38, 533] width 20 height 20
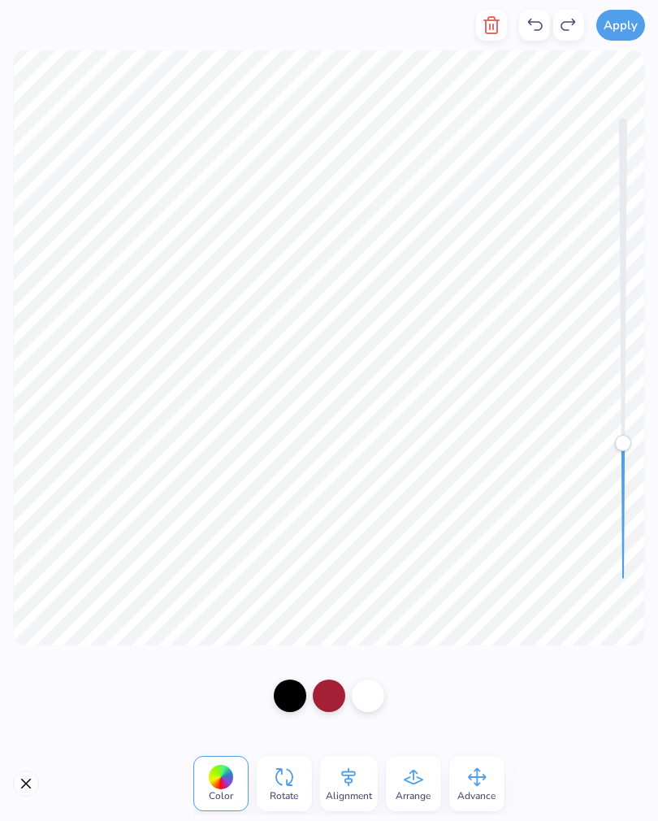
click at [496, 29] on icon "button" at bounding box center [492, 25] width 20 height 20
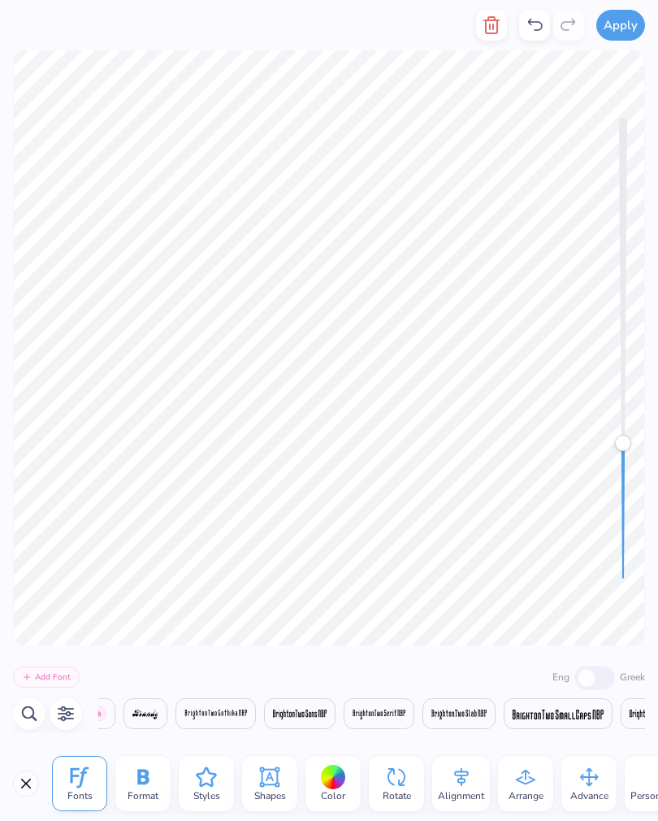
scroll to position [0, 4658]
click at [489, 20] on polyline "button" at bounding box center [491, 20] width 15 height 0
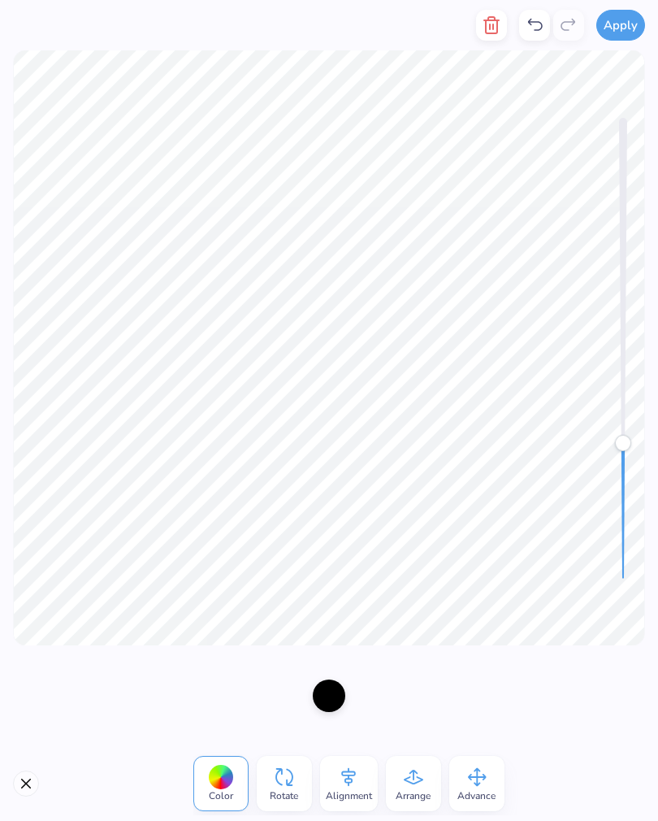
click at [485, 19] on icon "button" at bounding box center [492, 25] width 20 height 20
click at [491, 15] on button "button" at bounding box center [491, 25] width 31 height 31
click at [488, 22] on icon "button" at bounding box center [491, 25] width 11 height 16
click at [482, 24] on button "button" at bounding box center [491, 25] width 31 height 31
click at [531, 20] on icon at bounding box center [535, 25] width 15 height 12
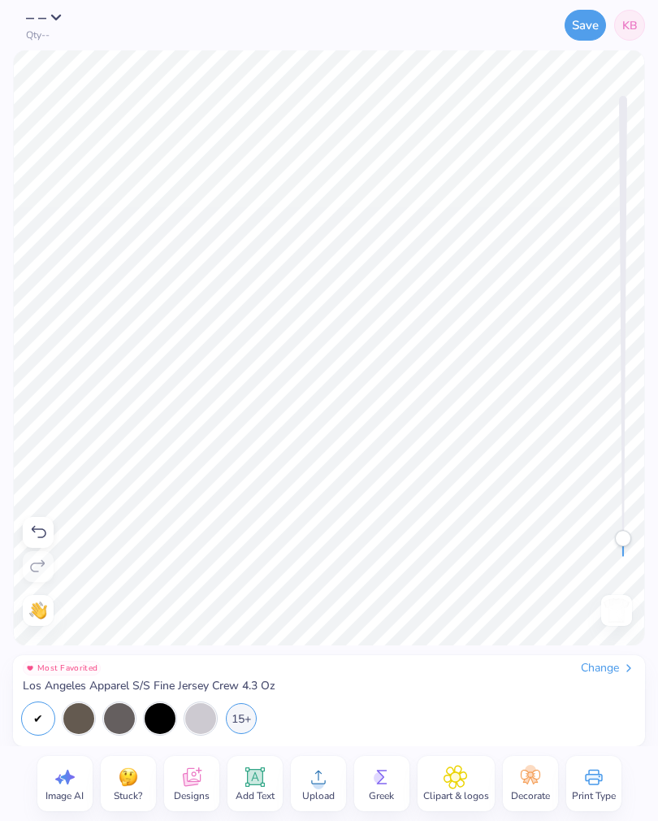
click at [41, 524] on icon at bounding box center [38, 533] width 20 height 20
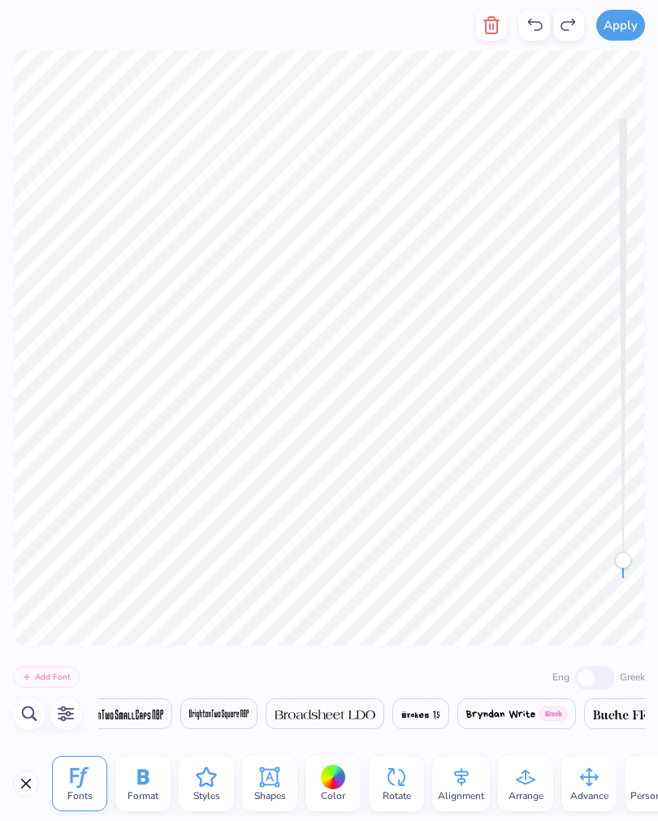
click at [485, 25] on icon "button" at bounding box center [492, 25] width 20 height 20
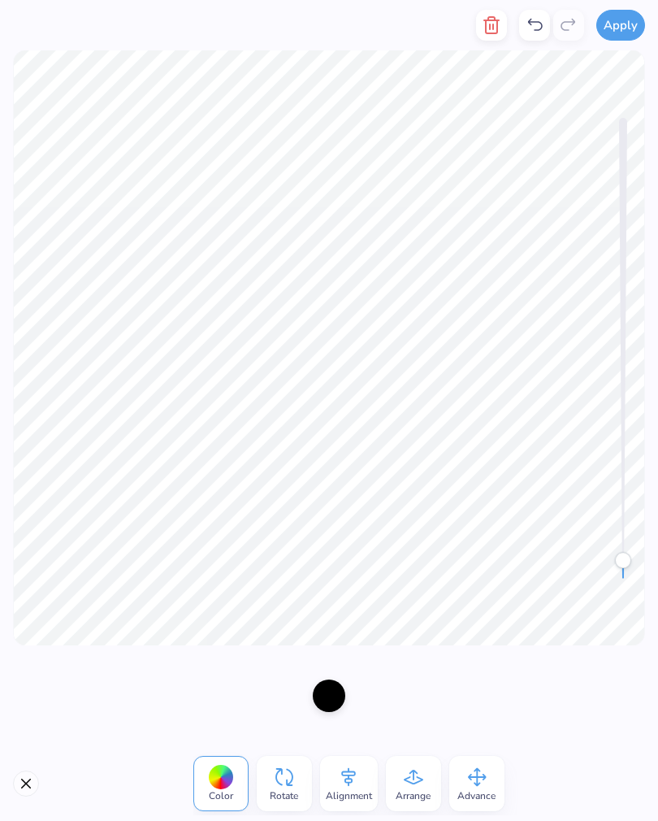
click at [486, 28] on icon "button" at bounding box center [492, 25] width 20 height 20
click at [492, 17] on icon "button" at bounding box center [491, 25] width 11 height 16
click at [493, 26] on line "button" at bounding box center [493, 26] width 0 height 5
click at [489, 20] on polyline "button" at bounding box center [491, 20] width 15 height 0
click at [488, 31] on icon "button" at bounding box center [491, 25] width 11 height 16
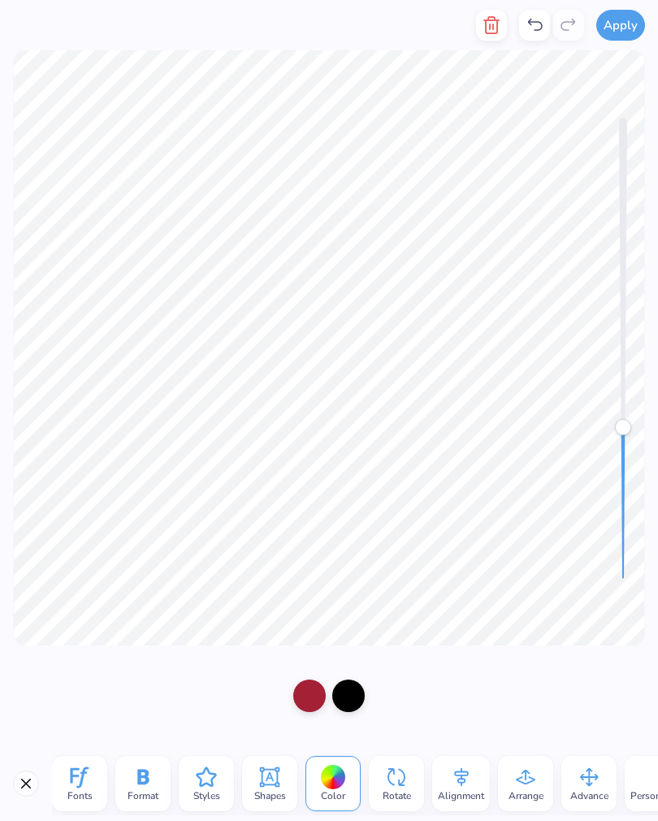
scroll to position [1, 2]
type textarea "A"
type textarea "Parent"
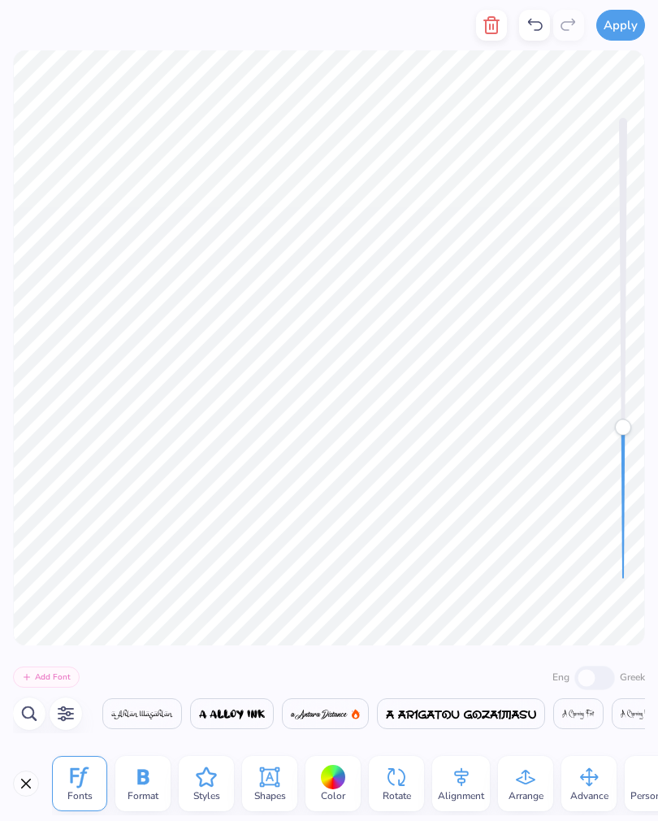
scroll to position [0, 7302]
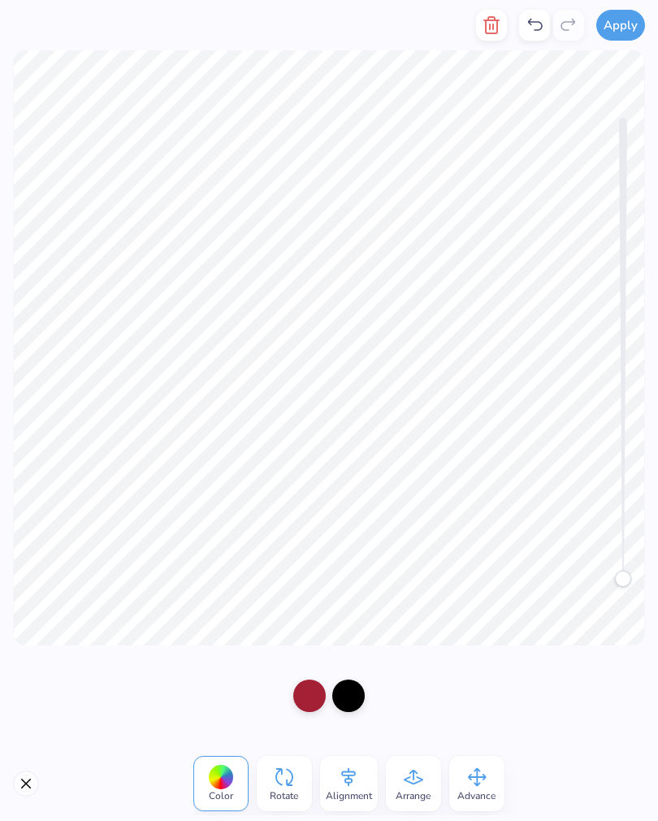
click at [532, 24] on icon at bounding box center [535, 25] width 15 height 12
click at [532, 26] on icon at bounding box center [535, 25] width 20 height 20
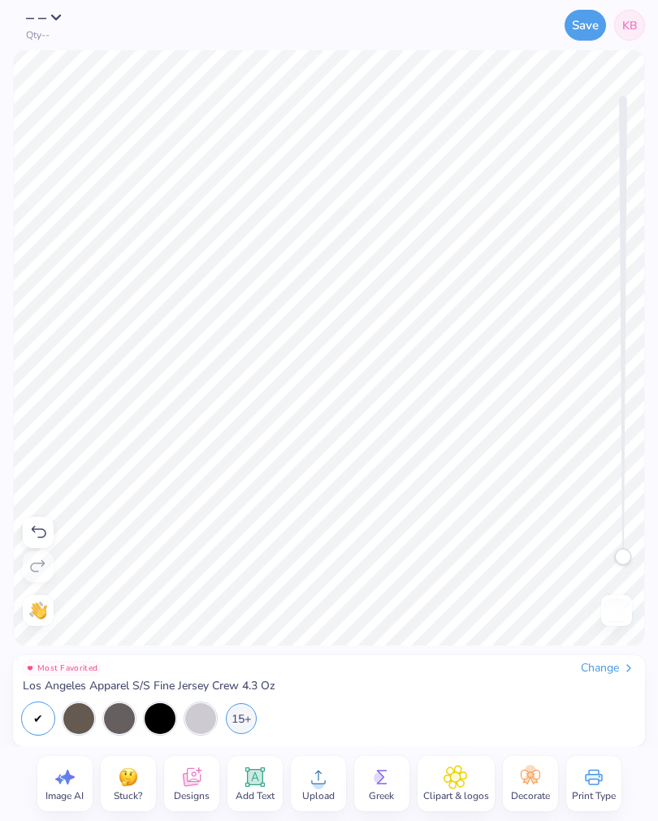
click at [46, 527] on icon at bounding box center [38, 533] width 20 height 20
click at [44, 552] on div at bounding box center [38, 566] width 31 height 31
click at [49, 525] on div at bounding box center [38, 532] width 31 height 31
click at [41, 528] on icon at bounding box center [38, 533] width 20 height 20
click at [33, 528] on icon at bounding box center [39, 532] width 15 height 12
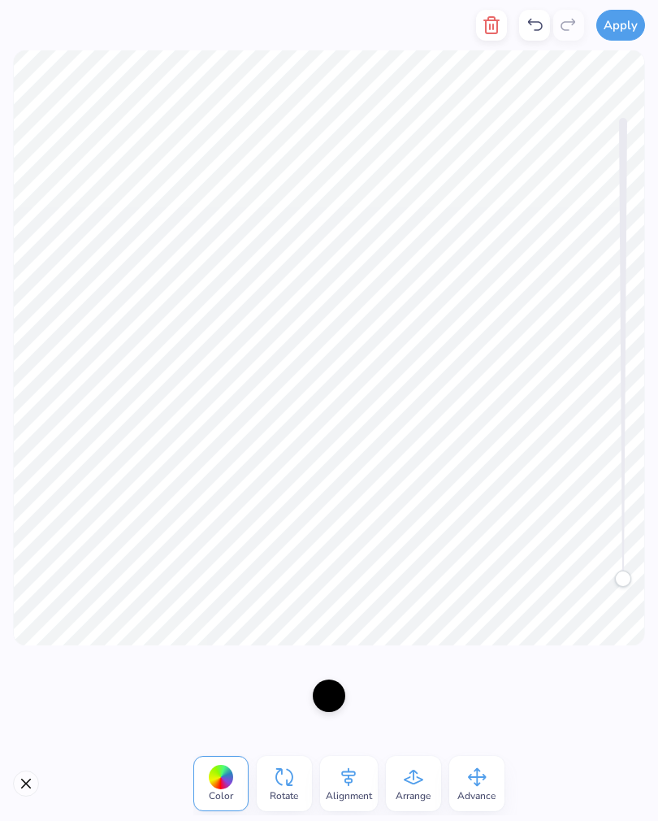
click at [536, 24] on icon at bounding box center [535, 25] width 20 height 20
click at [495, 18] on icon "button" at bounding box center [491, 25] width 11 height 16
click at [498, 24] on icon "button" at bounding box center [492, 25] width 20 height 20
click at [493, 24] on icon "button" at bounding box center [492, 25] width 20 height 20
click at [489, 25] on icon "button" at bounding box center [492, 25] width 20 height 20
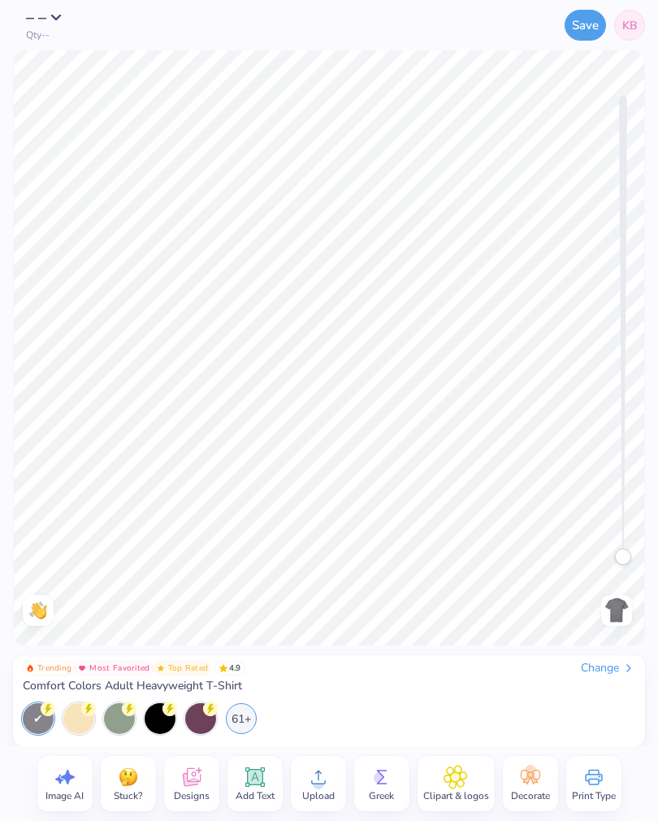
click at [609, 670] on div "Change" at bounding box center [608, 668] width 54 height 15
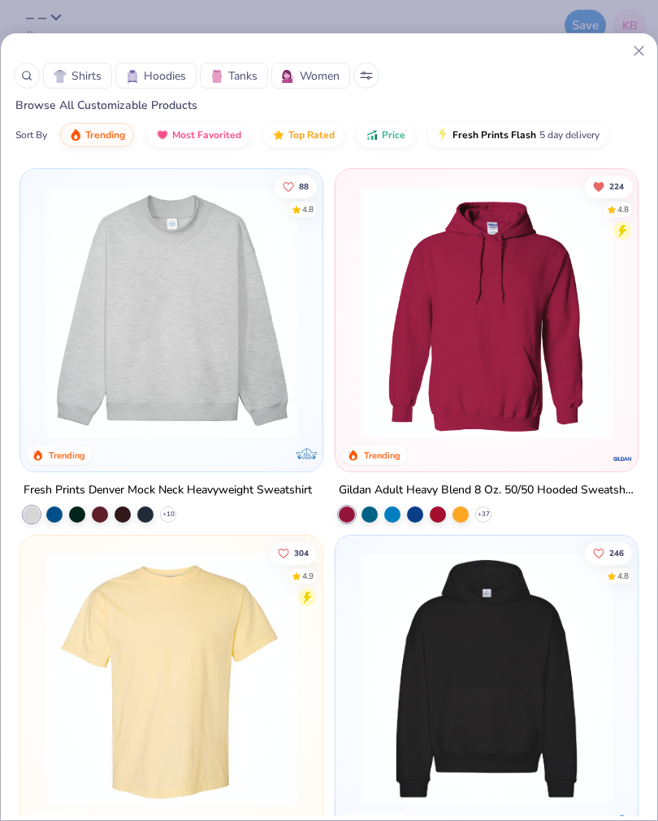
click at [98, 67] on span "Shirts" at bounding box center [87, 75] width 30 height 17
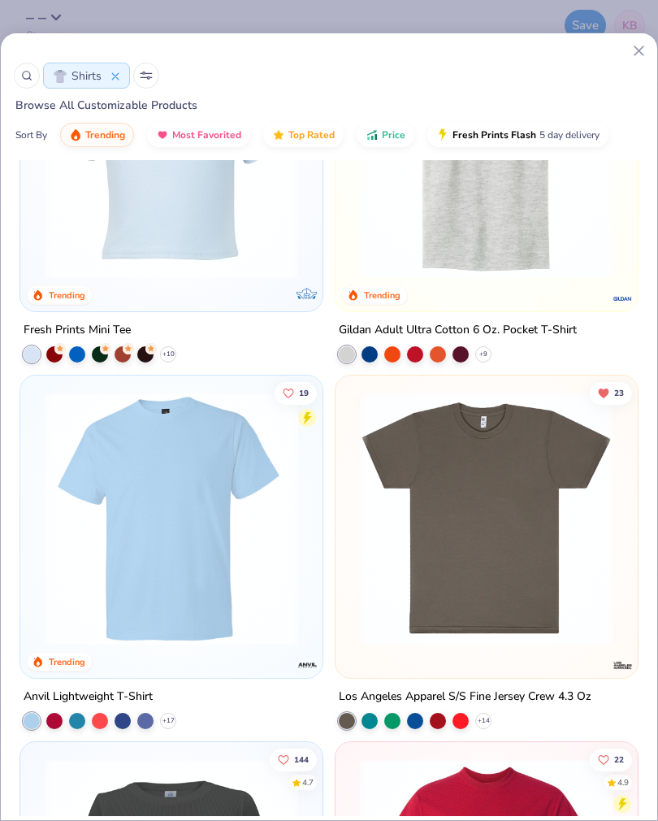
scroll to position [1749, 0]
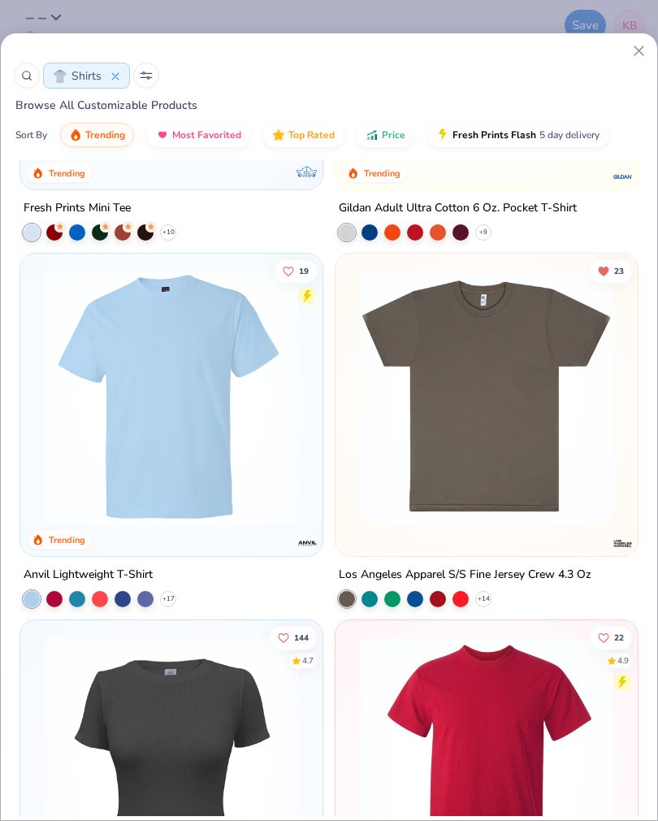
click at [0, 0] on icon at bounding box center [0, 0] width 0 height 0
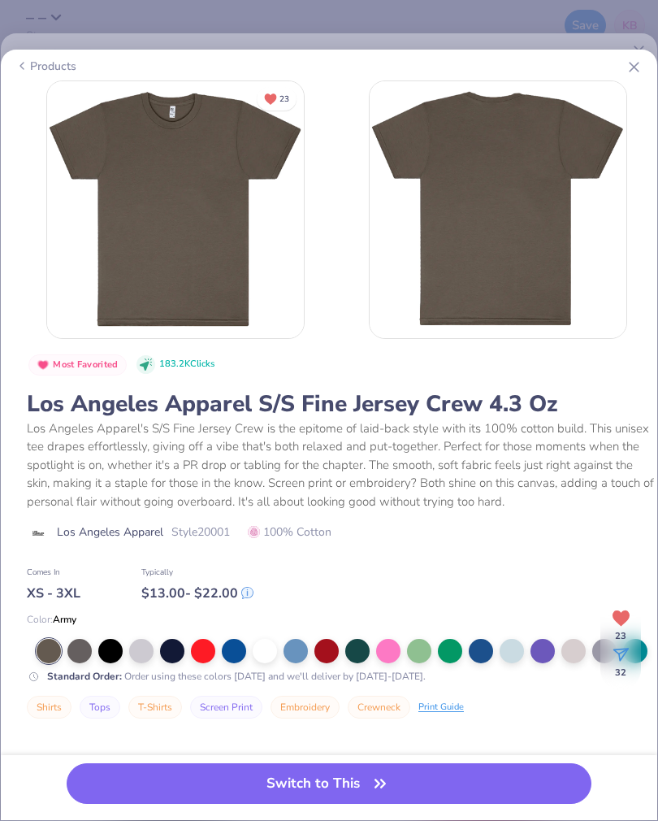
click at [259, 647] on div at bounding box center [265, 651] width 24 height 24
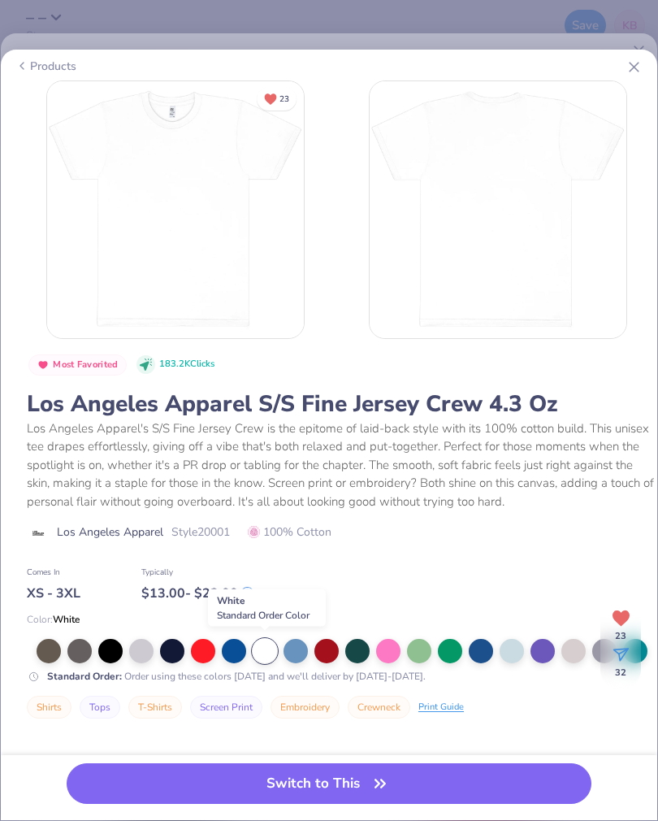
click at [295, 771] on button "Switch to This" at bounding box center [329, 783] width 525 height 41
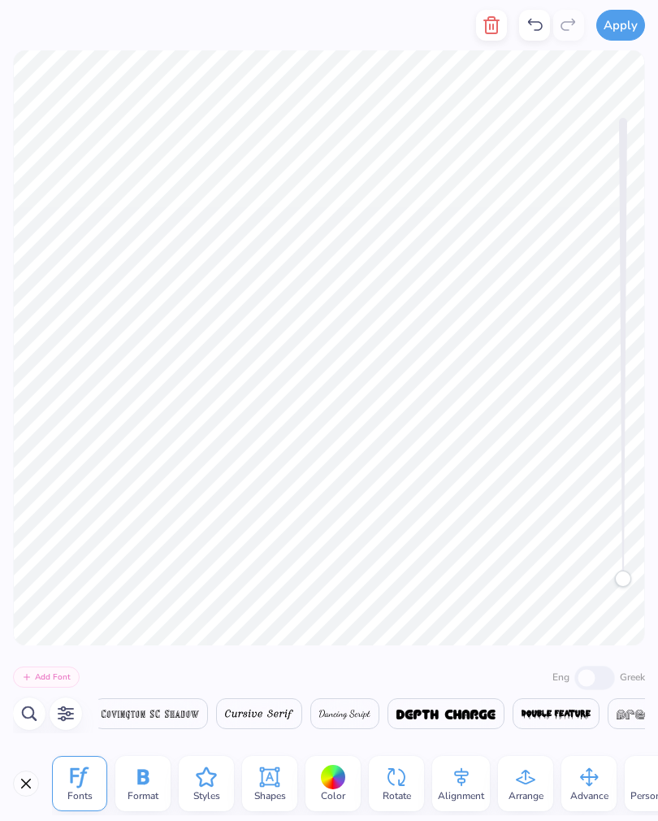
scroll to position [0, 7]
type textarea "EPSILON KAPPA TAU"
click at [267, 778] on icon at bounding box center [270, 777] width 20 height 20
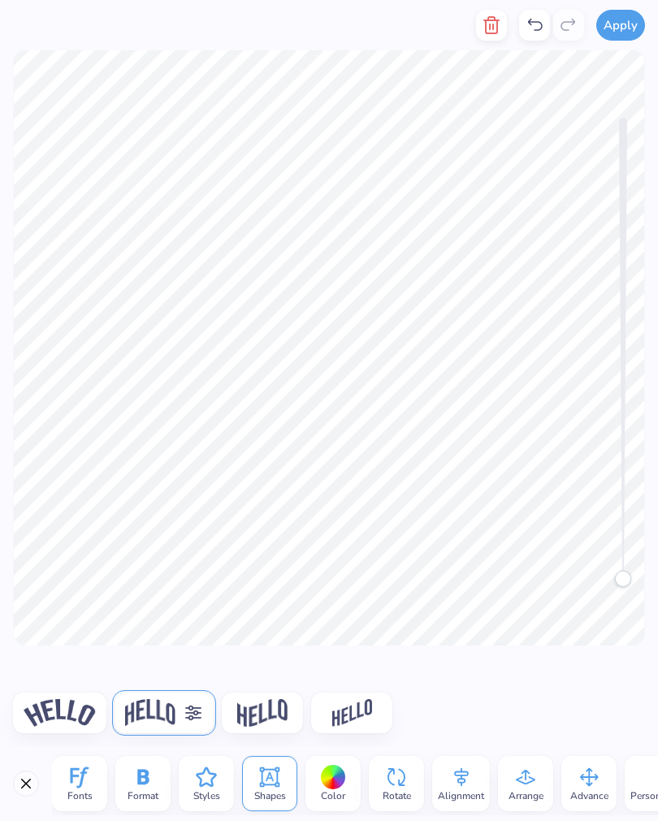
click at [217, 776] on icon at bounding box center [206, 777] width 24 height 24
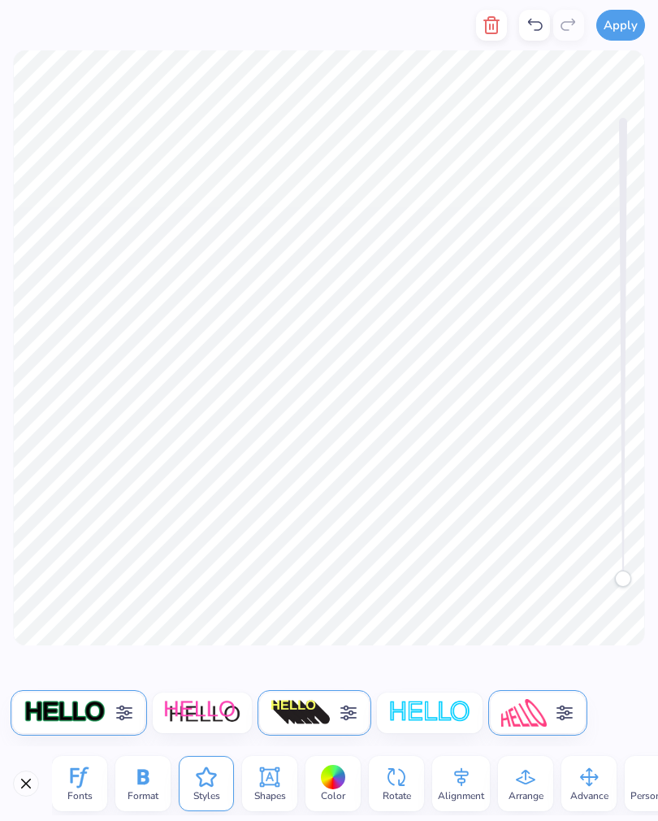
click at [348, 705] on icon at bounding box center [349, 713] width 20 height 20
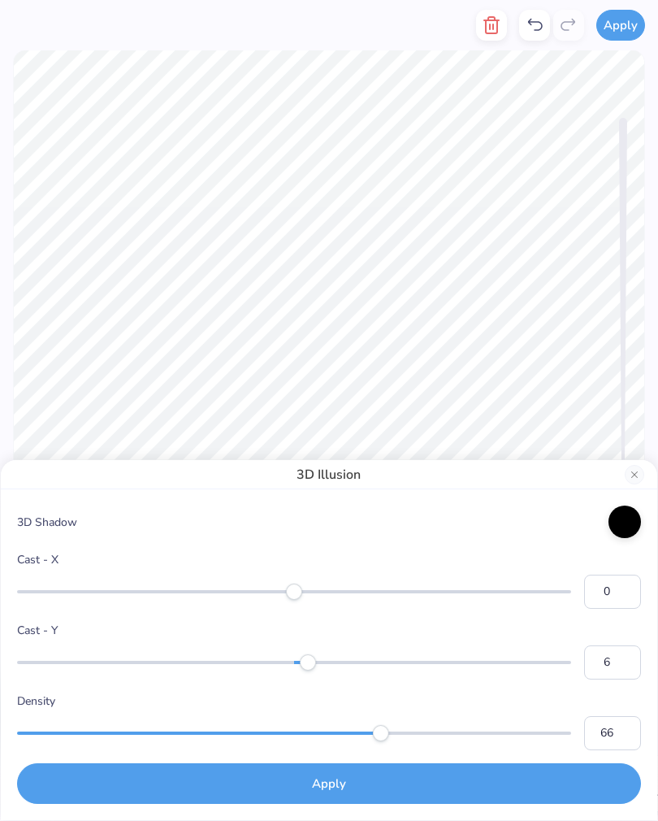
type input "5"
type input "47"
type input "19"
type input "57"
click at [321, 780] on button "Apply" at bounding box center [329, 783] width 624 height 41
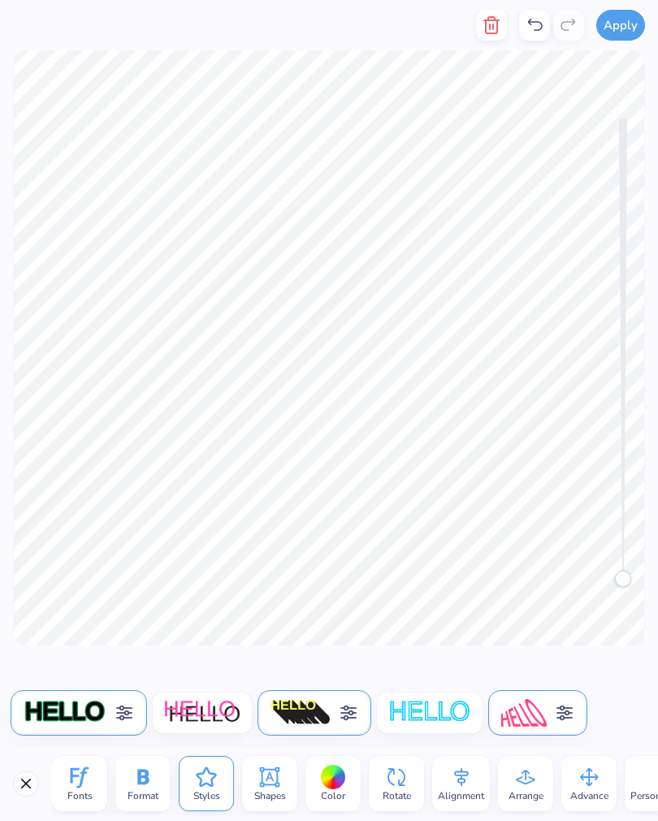
click at [122, 713] on icon at bounding box center [123, 713] width 15 height 15
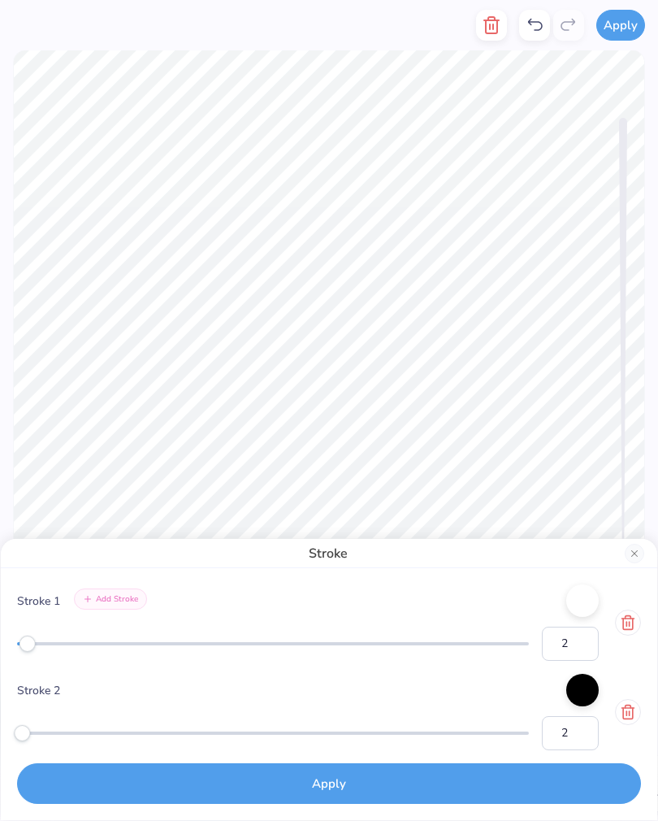
type input "1"
click at [0, 640] on html "Apply Fonts Format Styles Shapes Color Rotate Alignment Arrange Advance Persona…" at bounding box center [329, 410] width 658 height 821
click at [0, 635] on html "Apply Fonts Format Styles Shapes Color Rotate Alignment Arrange Advance Persona…" at bounding box center [329, 410] width 658 height 821
click at [0, 636] on html "Apply Fonts Format Styles Shapes Color Rotate Alignment Arrange Advance Persona…" at bounding box center [329, 410] width 658 height 821
type input "1"
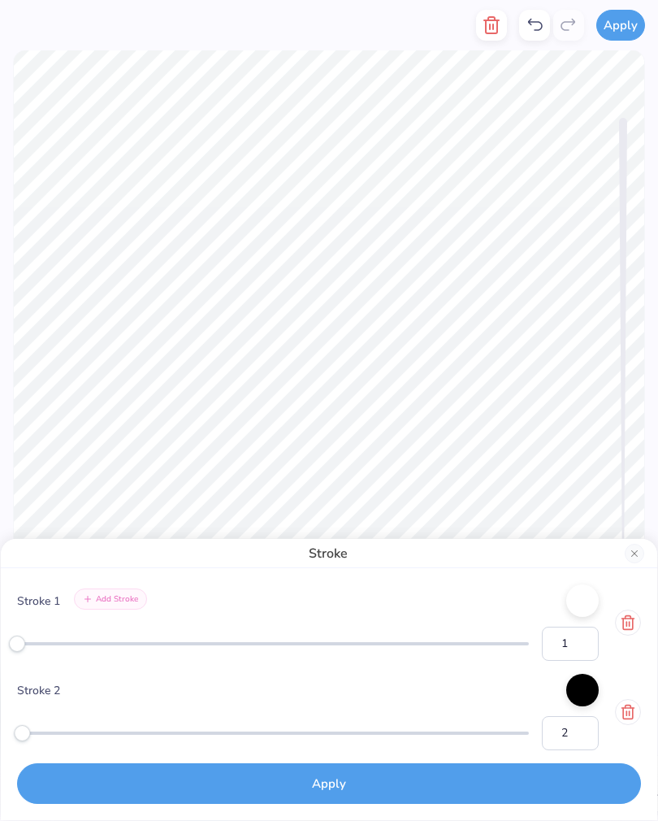
click at [427, 774] on button "Apply" at bounding box center [329, 783] width 624 height 41
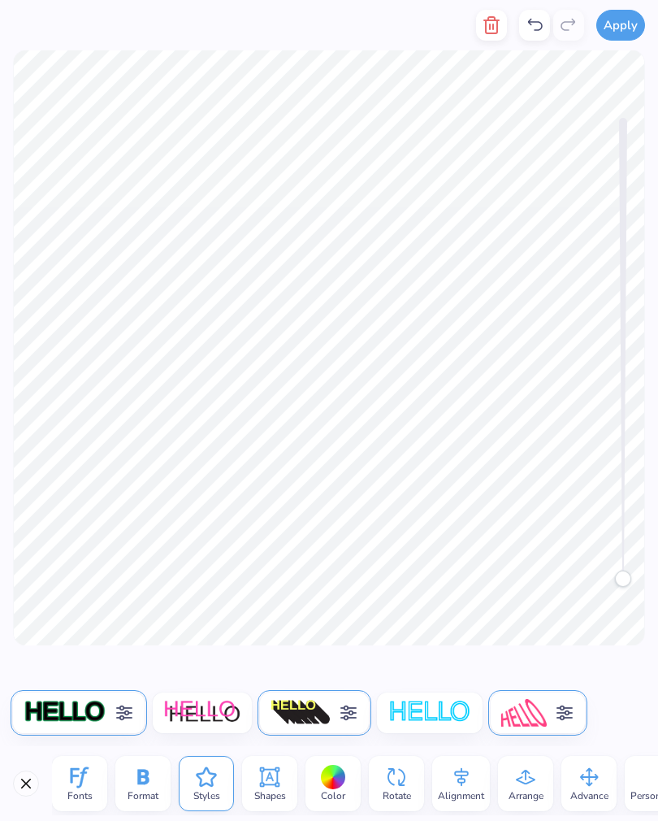
click at [263, 776] on icon at bounding box center [270, 777] width 24 height 24
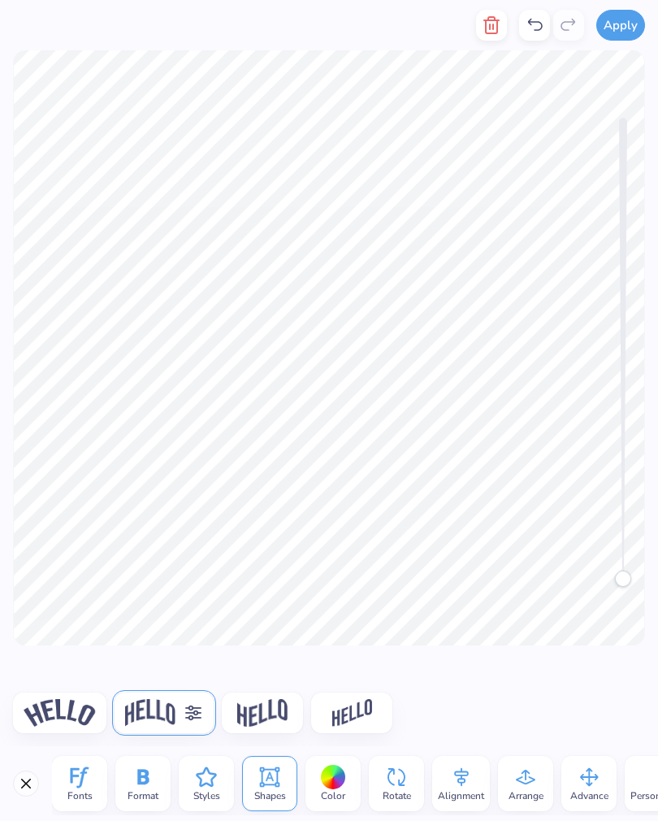
click at [202, 705] on icon at bounding box center [194, 713] width 20 height 20
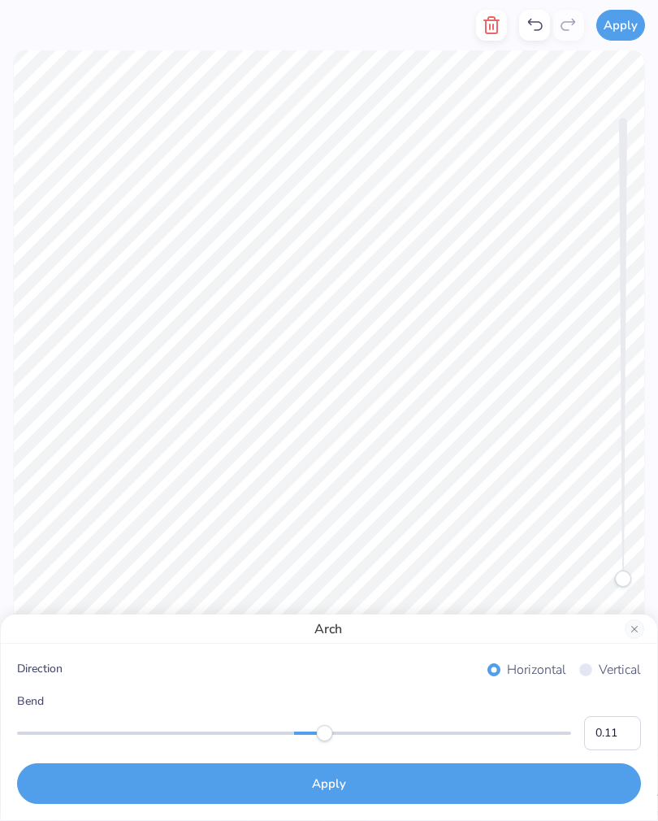
type input "0.10"
type input "0.07"
click at [340, 793] on button "Apply" at bounding box center [329, 783] width 624 height 41
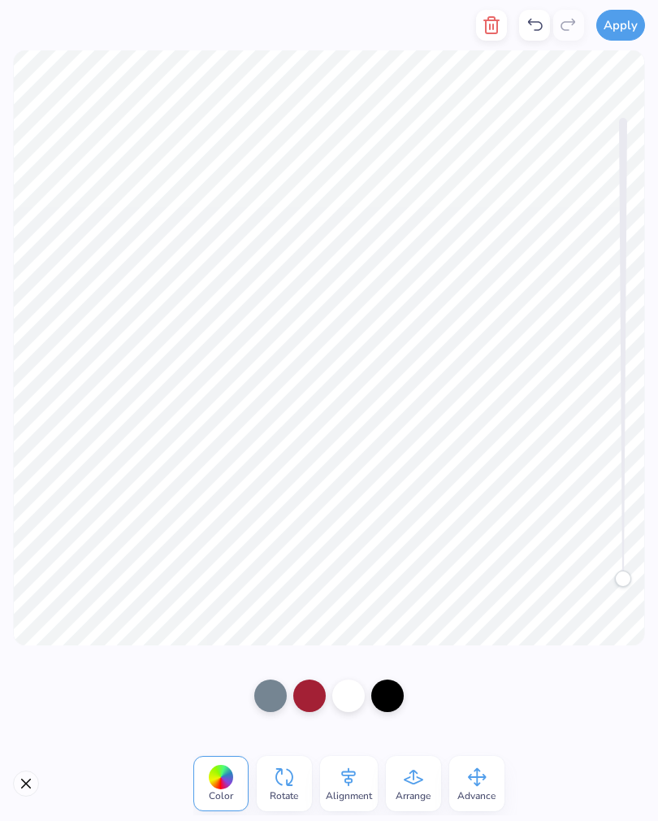
click at [540, 25] on icon at bounding box center [535, 25] width 20 height 20
click at [533, 26] on icon at bounding box center [535, 25] width 20 height 20
click at [530, 35] on div at bounding box center [534, 25] width 31 height 31
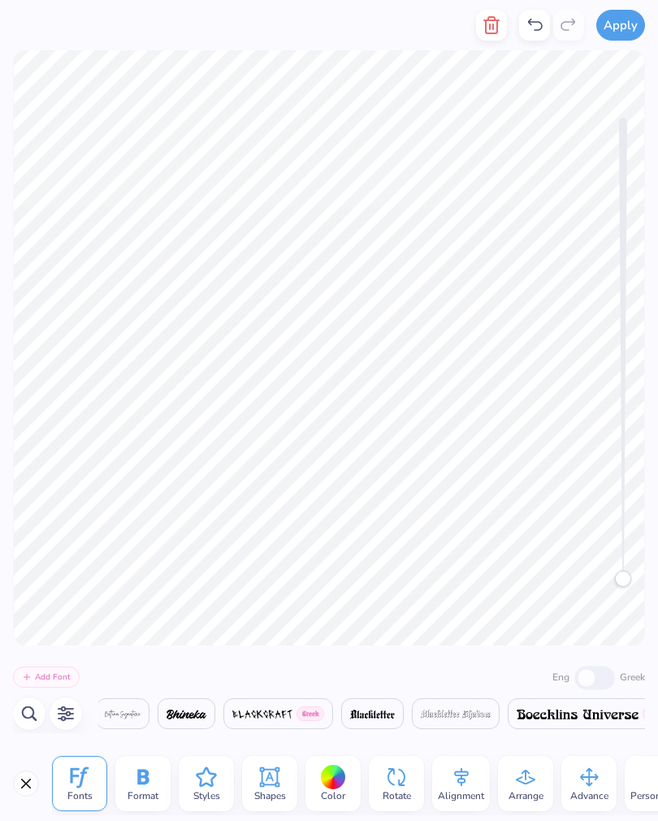
scroll to position [0, 9575]
click at [263, 786] on icon at bounding box center [270, 777] width 20 height 20
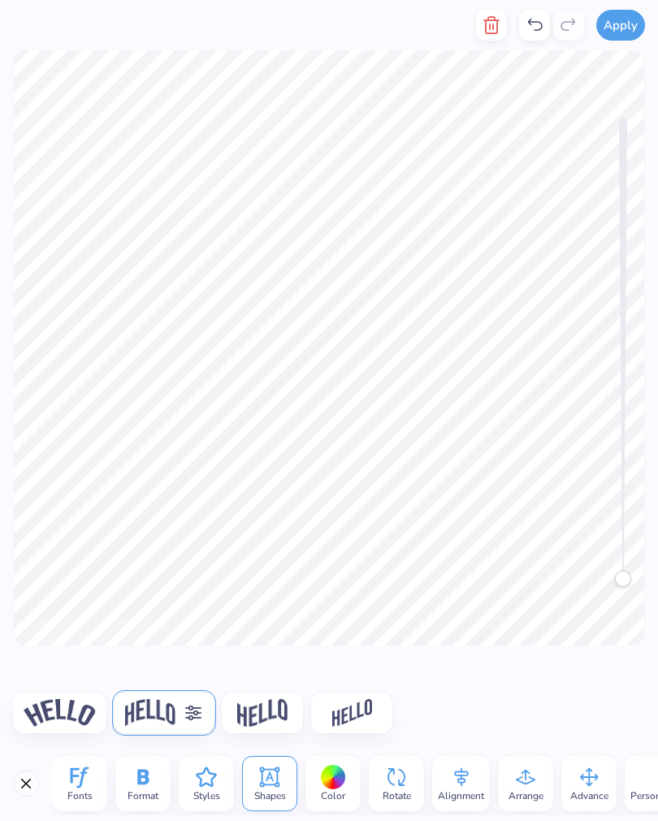
click at [189, 699] on div at bounding box center [164, 713] width 99 height 41
click at [165, 711] on img at bounding box center [155, 713] width 50 height 28
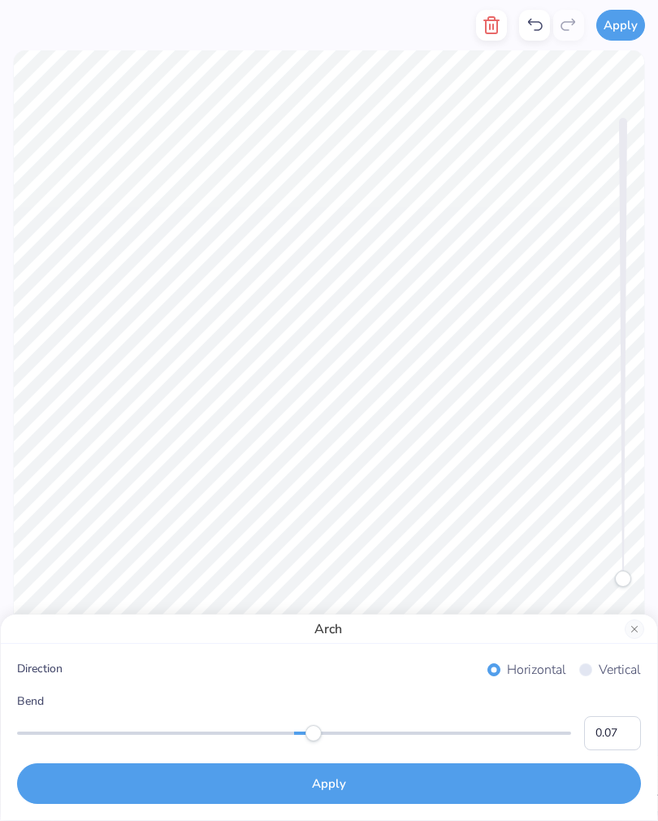
type input "0.06"
click at [324, 768] on button "Apply" at bounding box center [329, 783] width 624 height 41
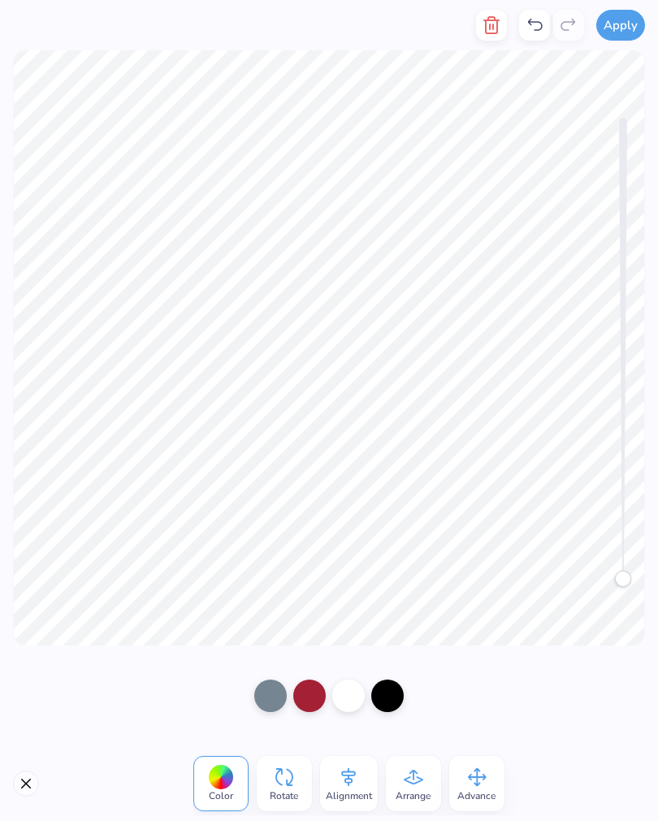
click at [532, 29] on icon at bounding box center [535, 25] width 20 height 20
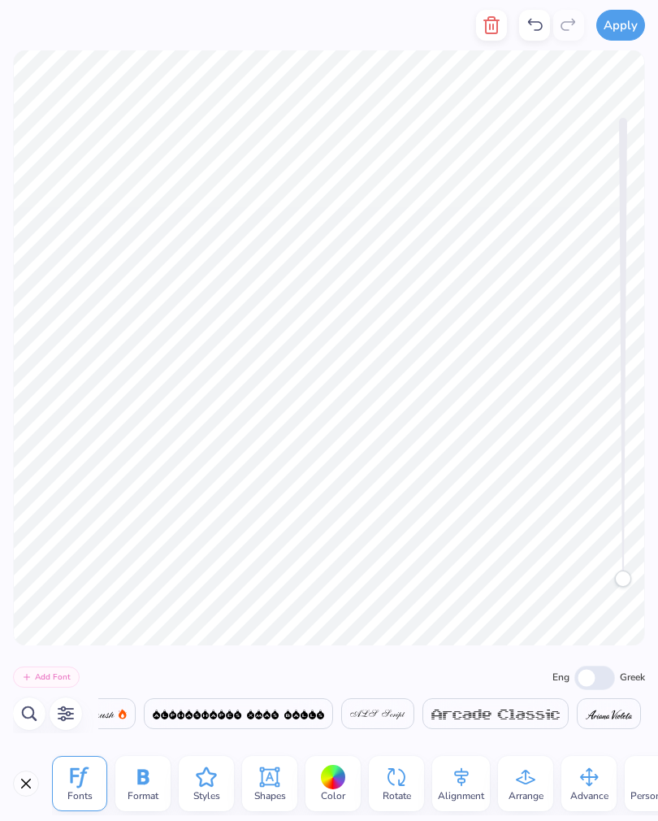
scroll to position [0, 3082]
click at [496, 28] on icon "button" at bounding box center [492, 25] width 20 height 20
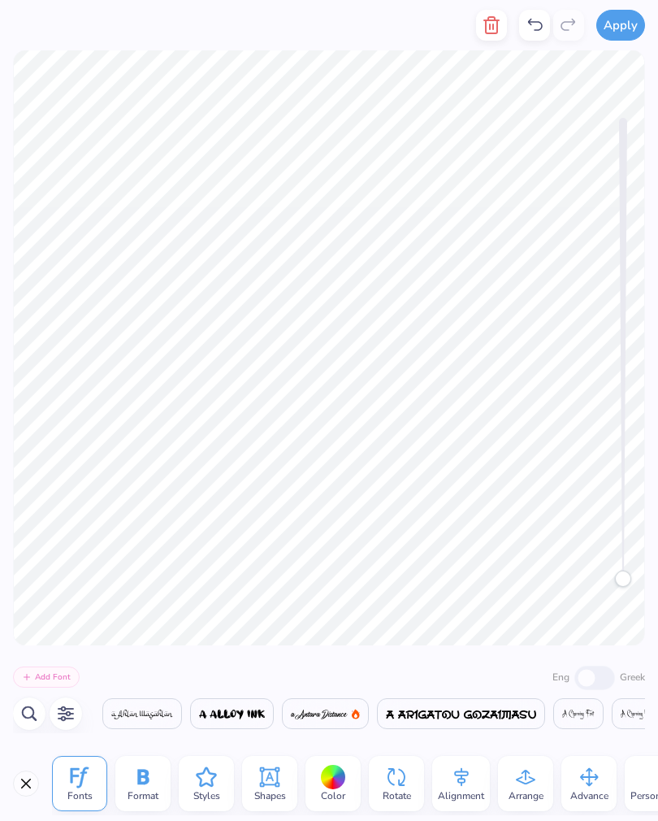
scroll to position [0, 7465]
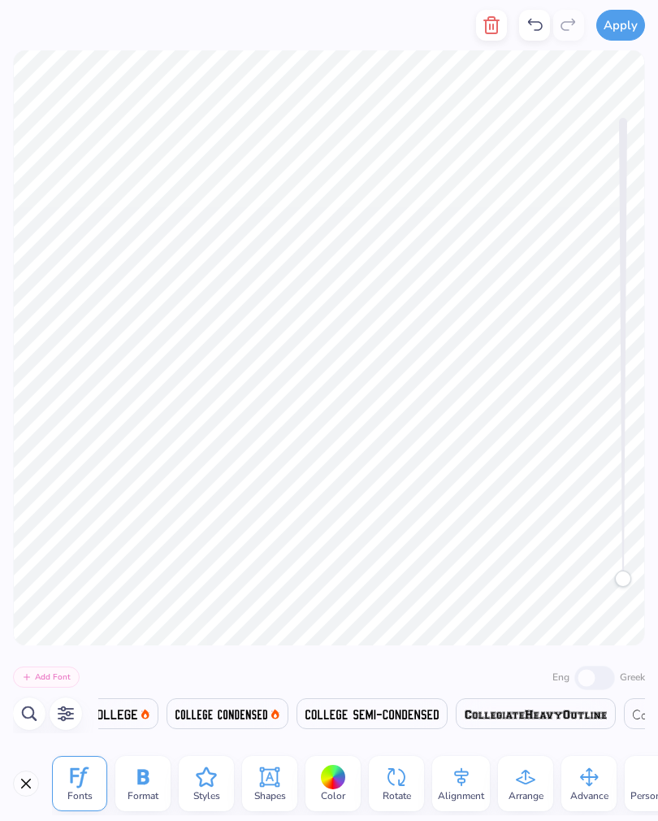
click at [497, 33] on icon "button" at bounding box center [491, 25] width 11 height 16
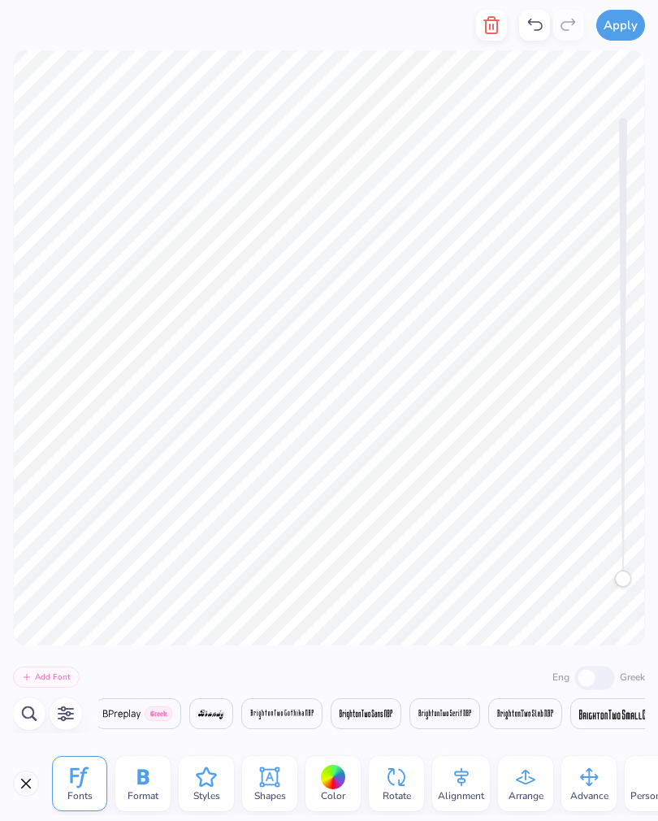
scroll to position [0, 4761]
click at [489, 36] on button "button" at bounding box center [491, 25] width 31 height 31
type textarea "EKT"
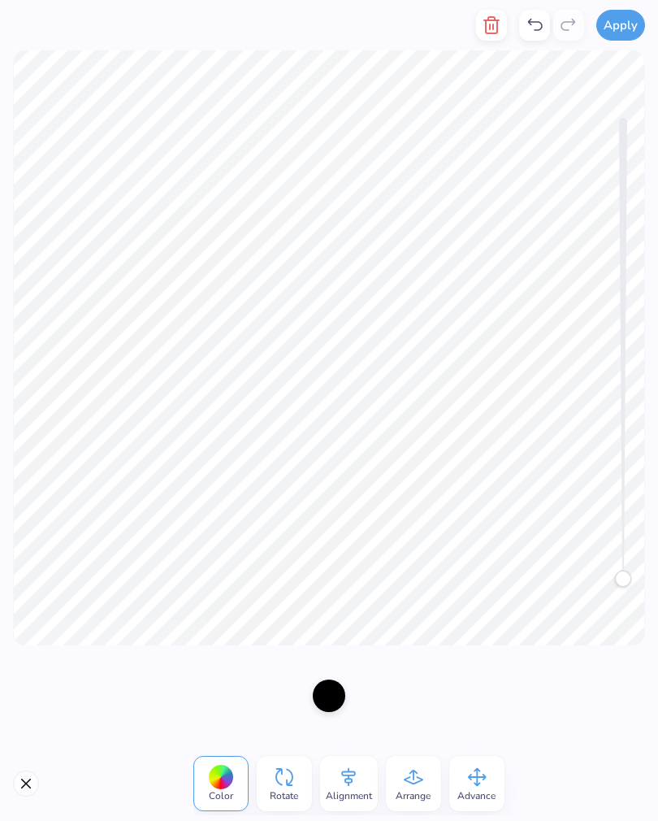
click at [532, 30] on icon at bounding box center [535, 25] width 20 height 20
click at [532, 23] on icon at bounding box center [535, 25] width 20 height 20
click at [533, 24] on icon at bounding box center [535, 25] width 20 height 20
click at [542, 23] on icon at bounding box center [535, 25] width 15 height 12
click at [536, 25] on icon at bounding box center [535, 25] width 20 height 20
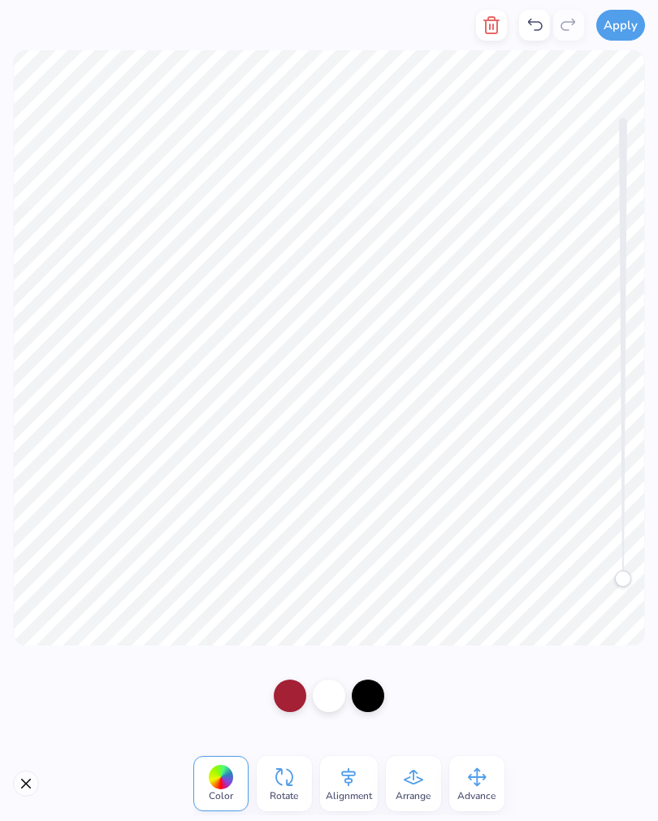
click at [544, 30] on icon at bounding box center [535, 25] width 20 height 20
click at [536, 15] on div at bounding box center [534, 25] width 31 height 31
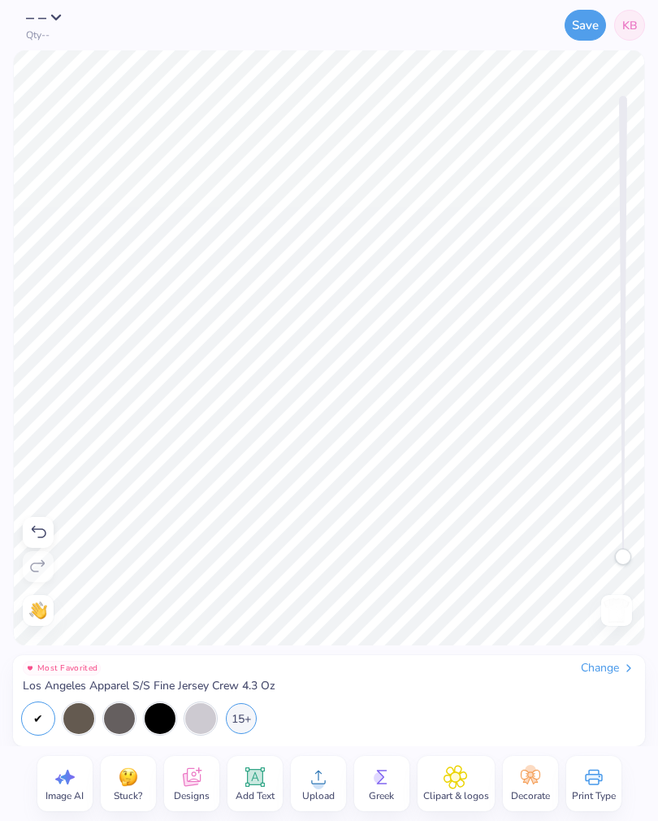
click at [587, 29] on button "Save" at bounding box center [585, 25] width 41 height 31
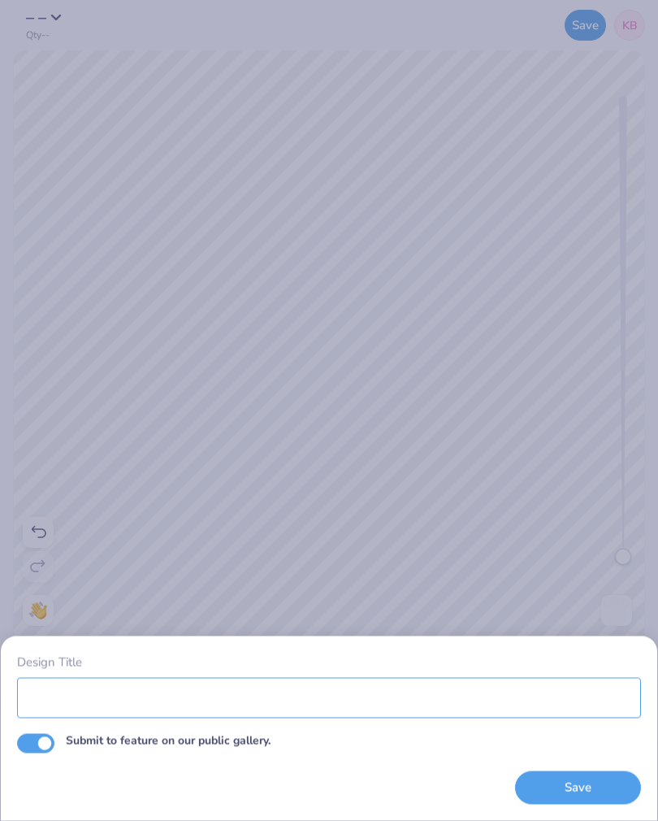
click at [99, 707] on input "Design Title" at bounding box center [329, 697] width 624 height 41
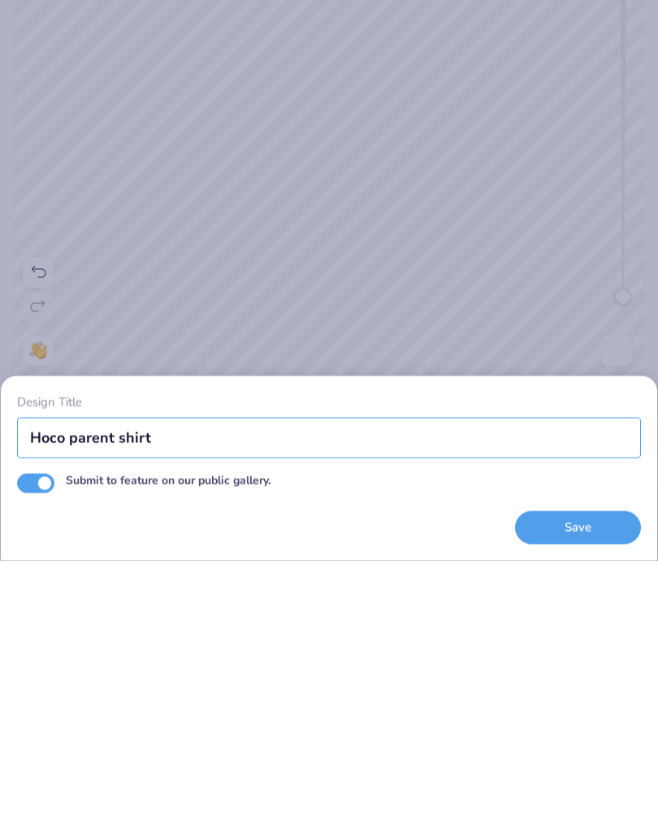
type input "Hoco parent shirt"
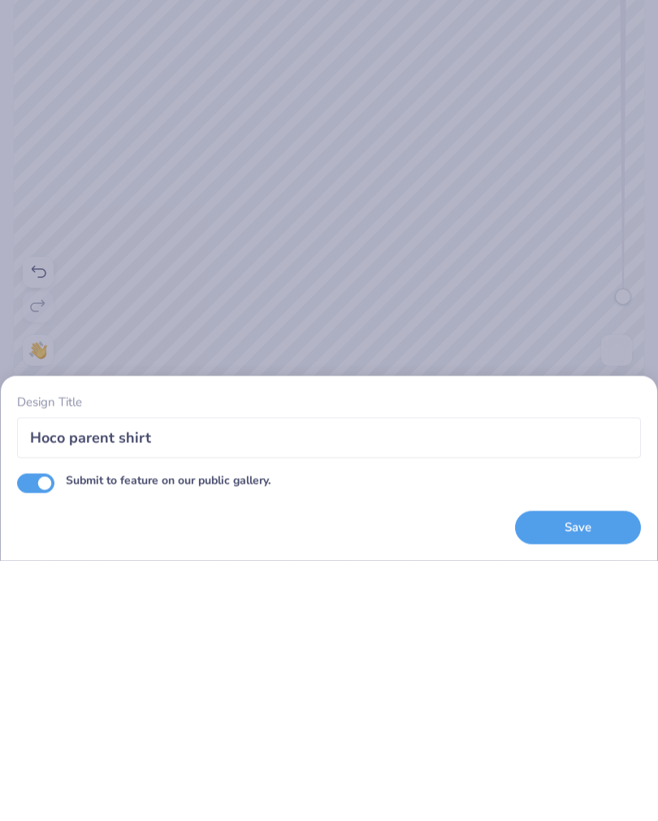
click at [576, 771] on button "Save" at bounding box center [578, 787] width 126 height 33
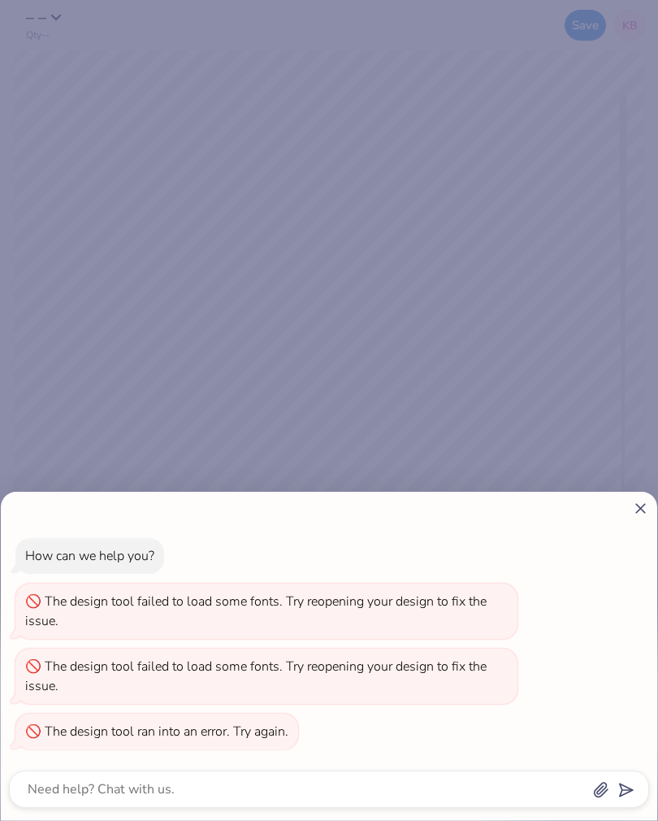
click at [637, 511] on icon at bounding box center [640, 508] width 17 height 17
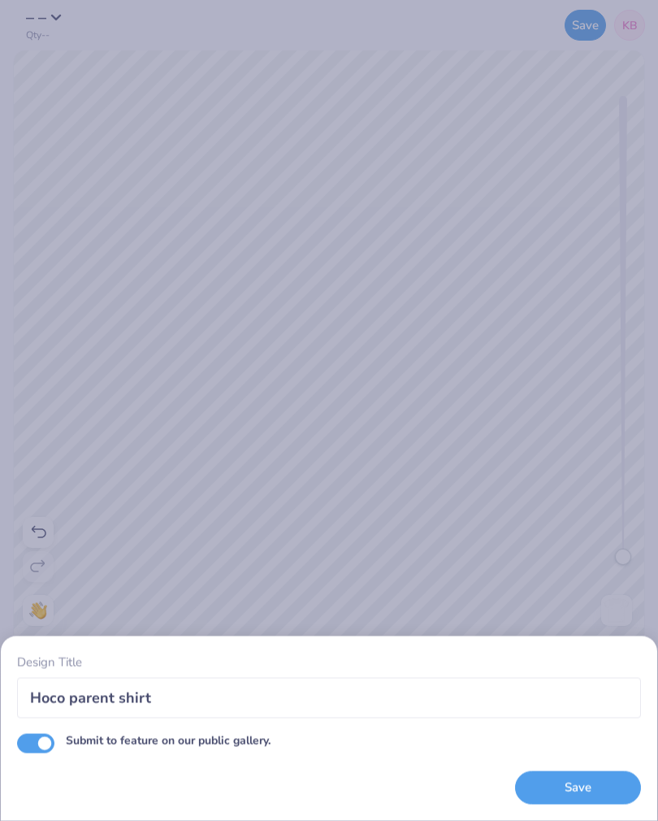
click at [577, 791] on button "Save" at bounding box center [578, 787] width 126 height 33
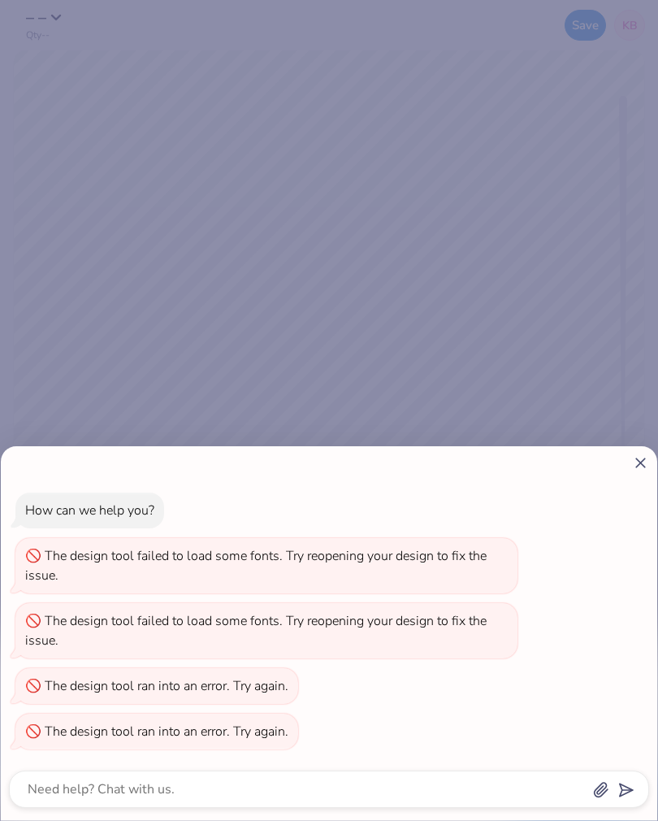
click at [637, 458] on line at bounding box center [641, 462] width 9 height 9
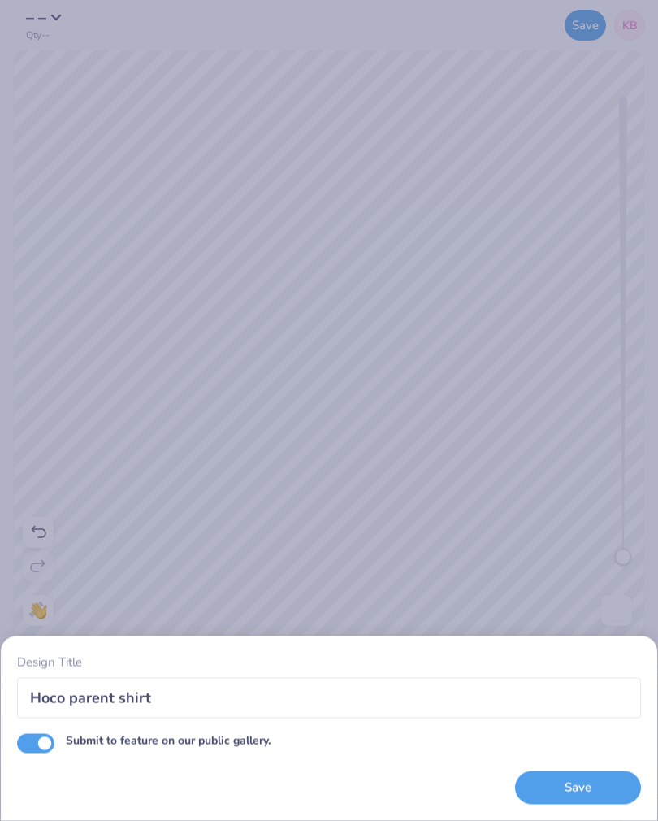
click at [593, 789] on button "Save" at bounding box center [578, 787] width 126 height 33
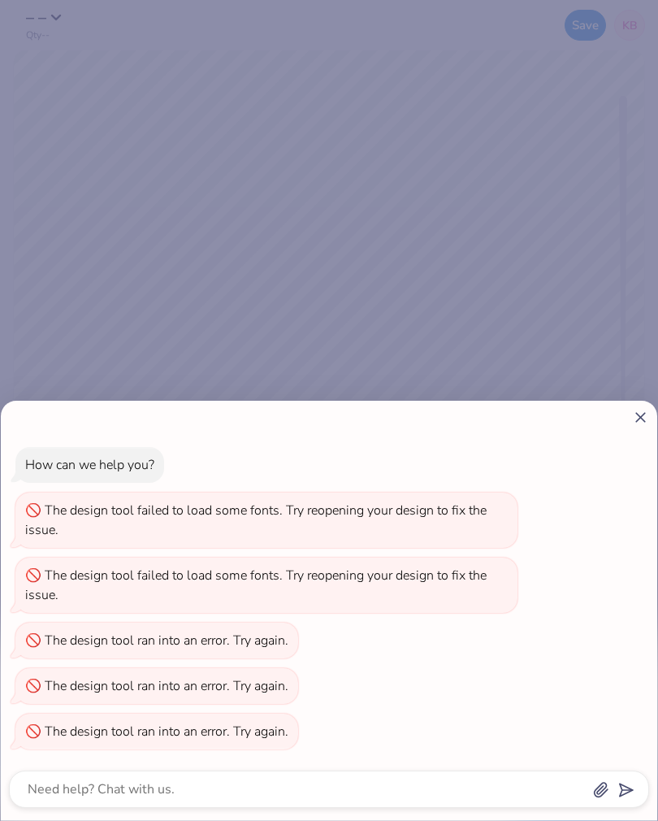
click at [643, 411] on icon at bounding box center [640, 417] width 17 height 17
type textarea "x"
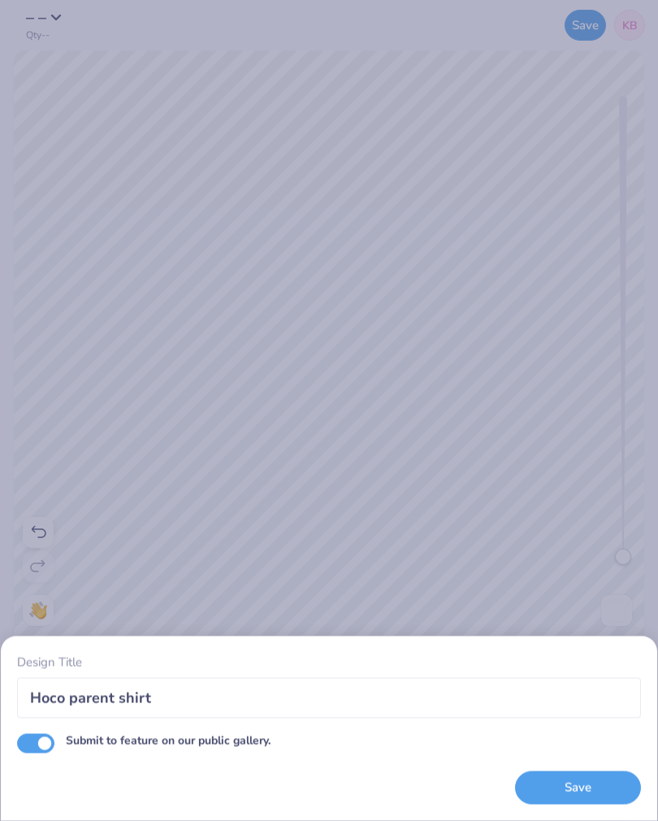
click at [554, 786] on button "Save" at bounding box center [578, 787] width 126 height 33
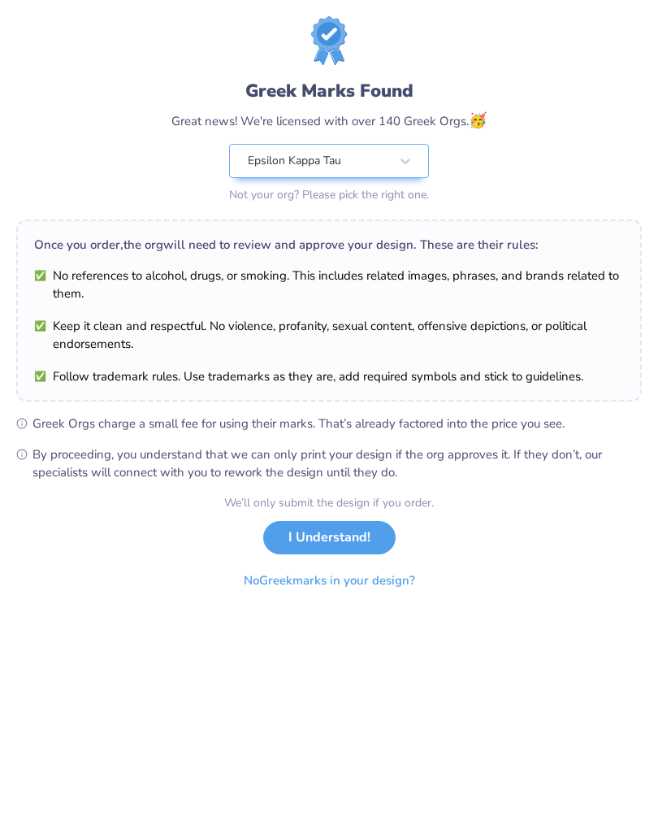
click at [332, 531] on button "I Understand!" at bounding box center [329, 537] width 133 height 33
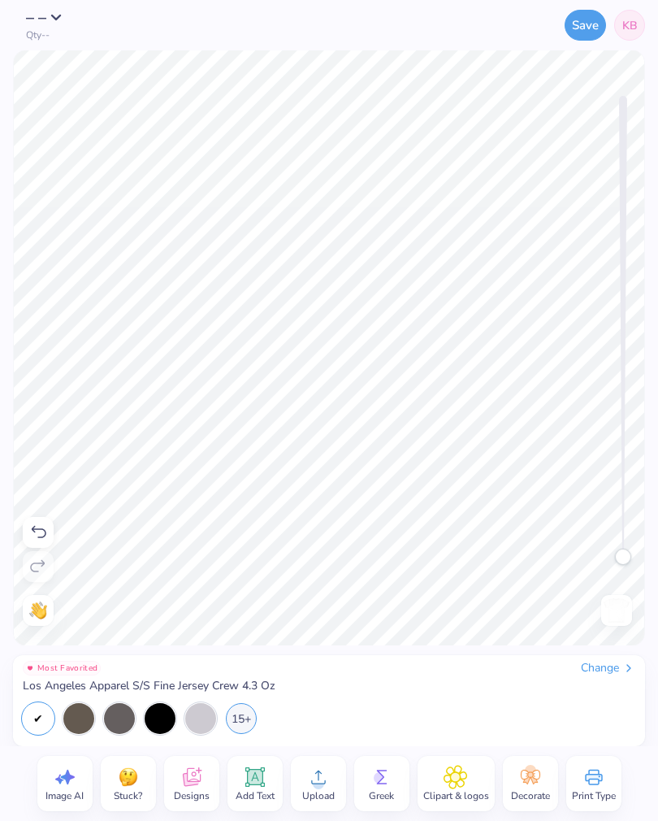
click at [176, 788] on div "Designs" at bounding box center [191, 783] width 55 height 55
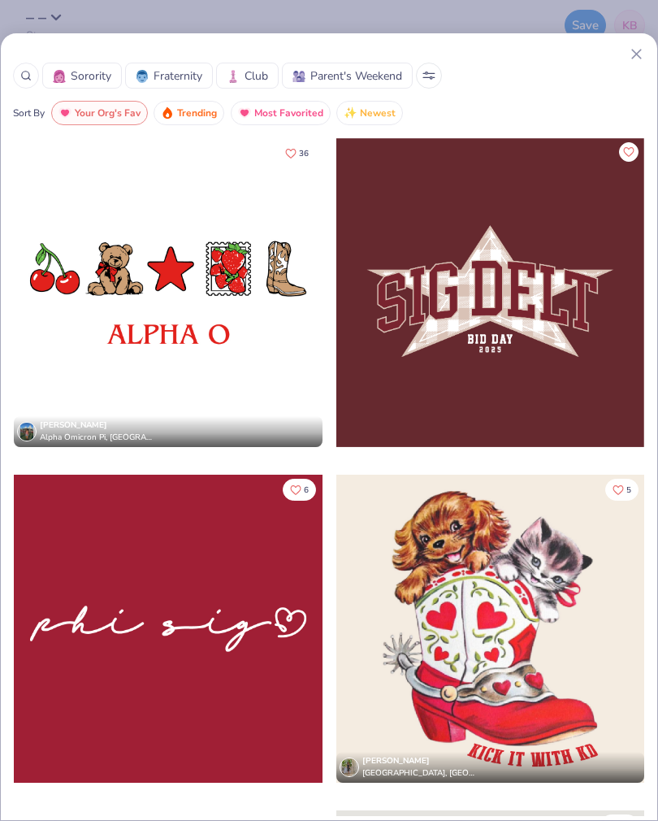
click at [428, 68] on button at bounding box center [429, 76] width 26 height 26
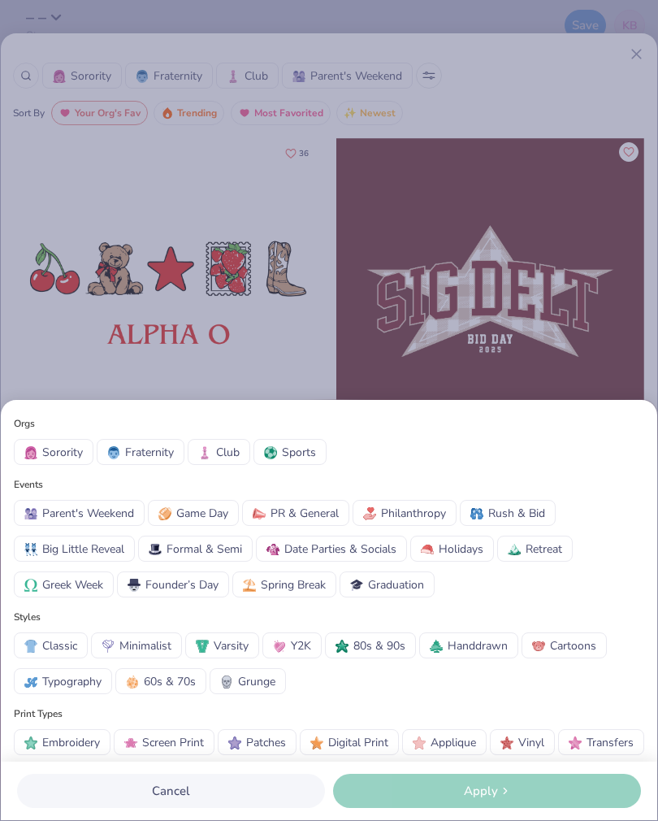
click at [209, 500] on button "Game Day" at bounding box center [193, 513] width 91 height 26
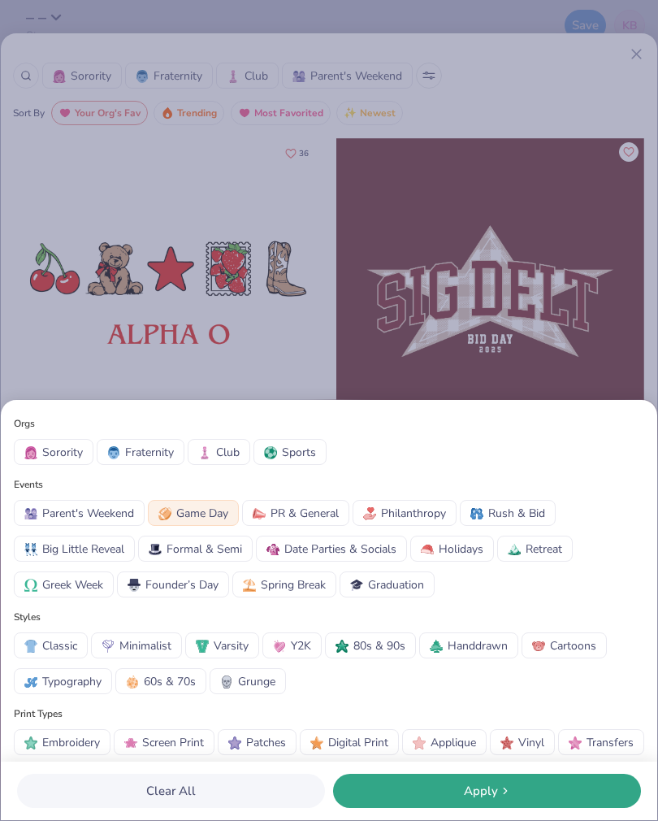
click at [470, 783] on span "Apply" at bounding box center [481, 791] width 34 height 19
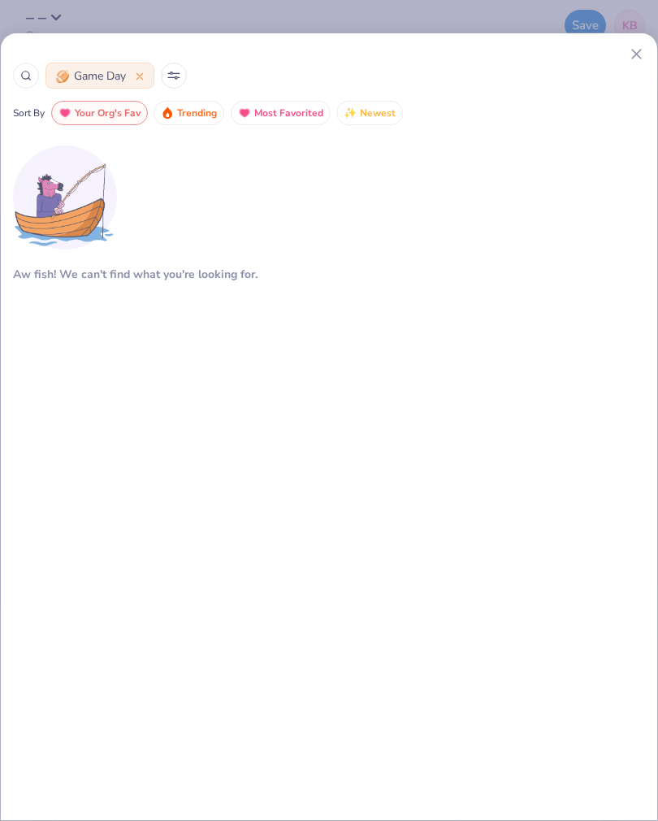
click at [194, 110] on span "Trending" at bounding box center [197, 113] width 40 height 19
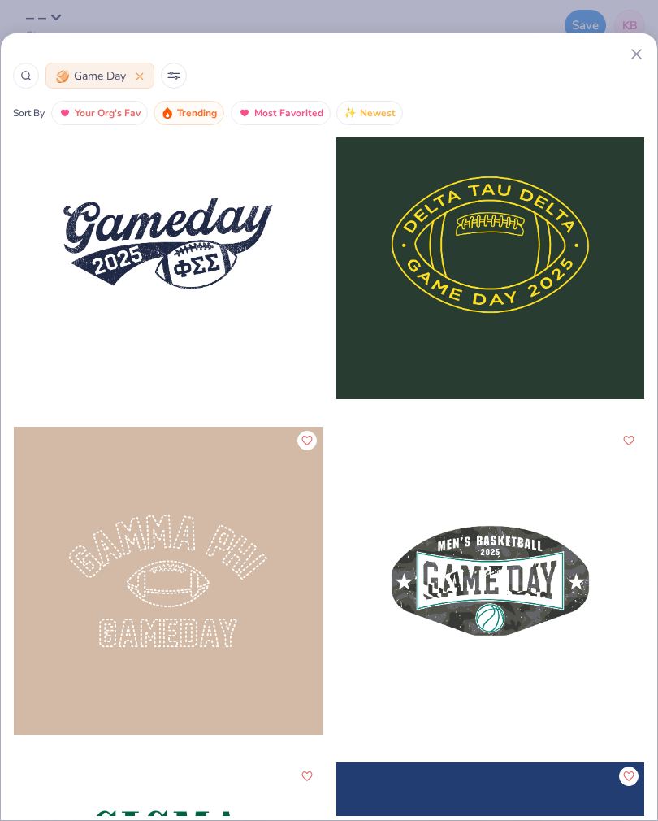
scroll to position [7444, 0]
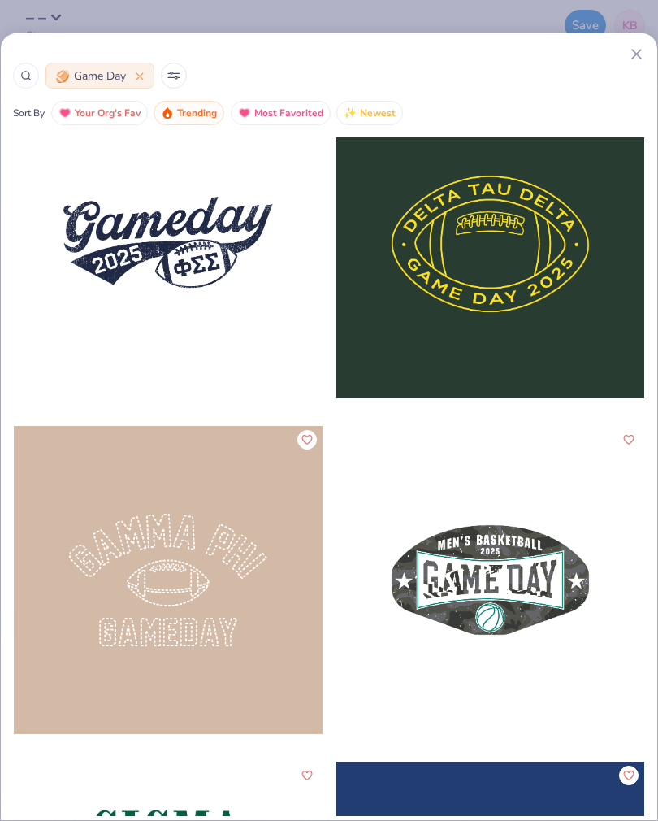
click at [140, 228] on div at bounding box center [168, 243] width 309 height 309
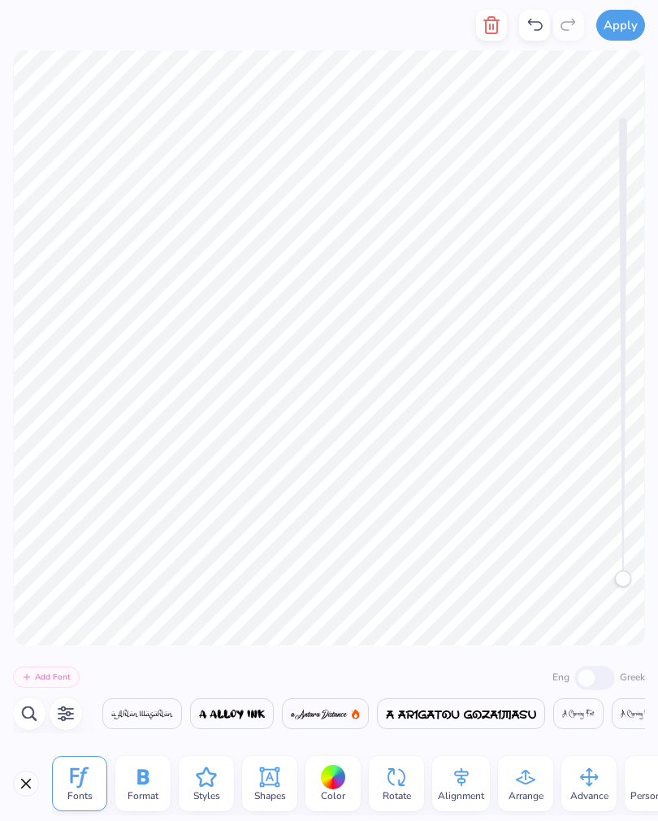
scroll to position [0, 4052]
click at [483, 39] on button "button" at bounding box center [491, 25] width 31 height 31
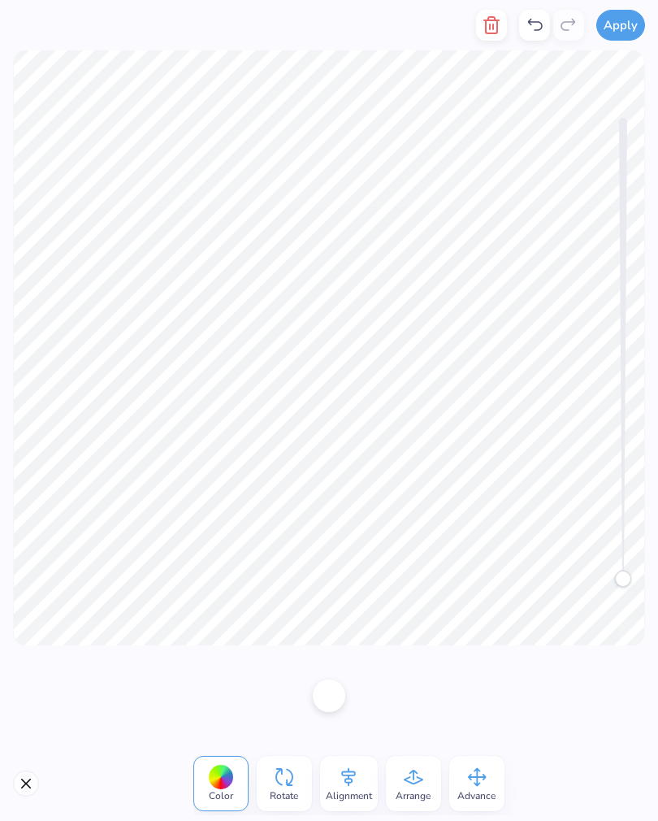
click at [501, 34] on icon "button" at bounding box center [492, 25] width 20 height 20
click at [485, 14] on button "button" at bounding box center [491, 25] width 31 height 31
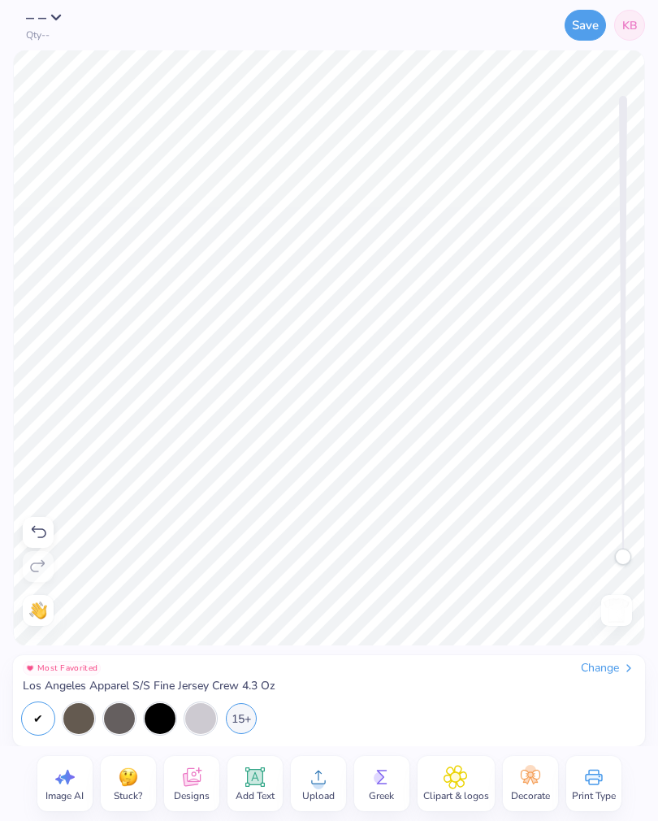
click at [193, 782] on icon at bounding box center [190, 779] width 15 height 13
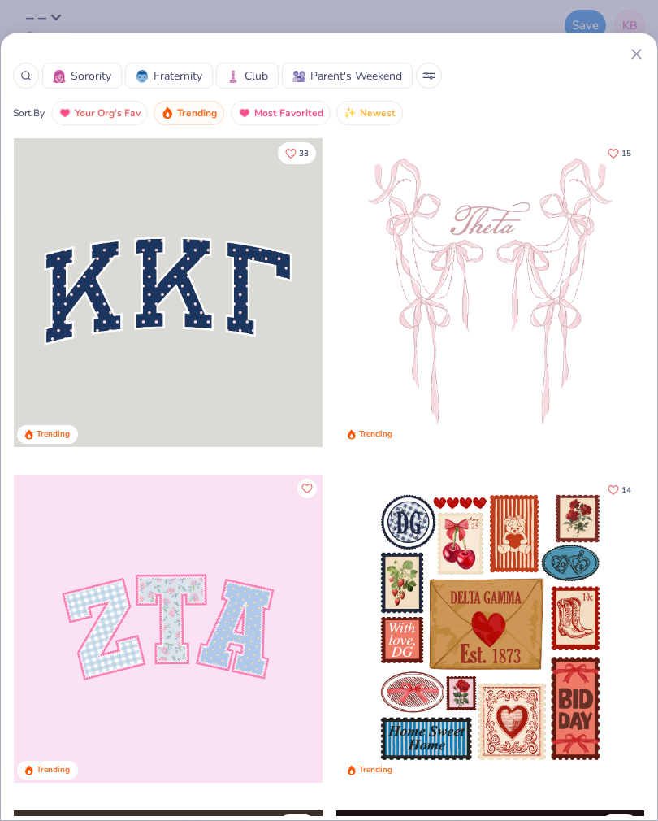
click at [431, 73] on icon at bounding box center [429, 73] width 11 height 0
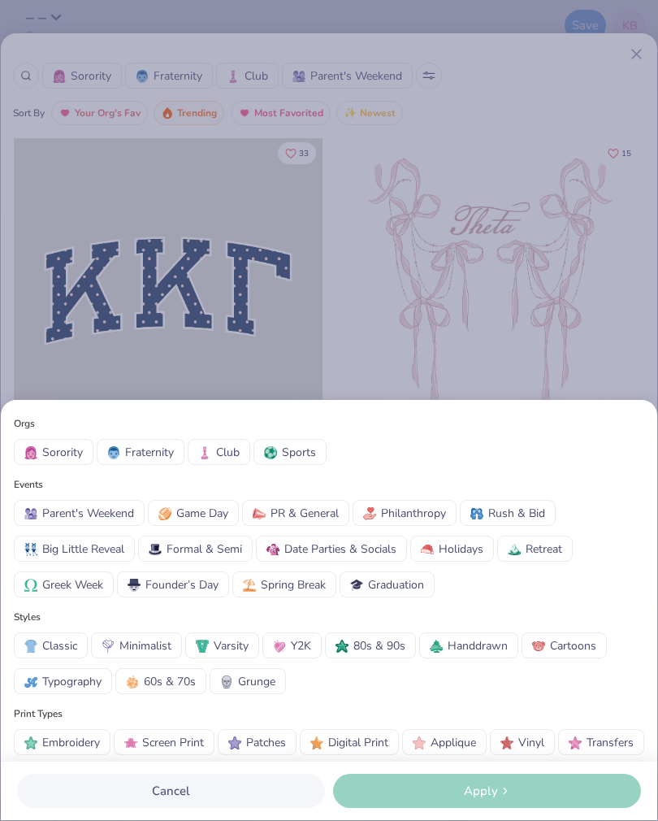
click at [203, 500] on button "Game Day" at bounding box center [193, 513] width 91 height 26
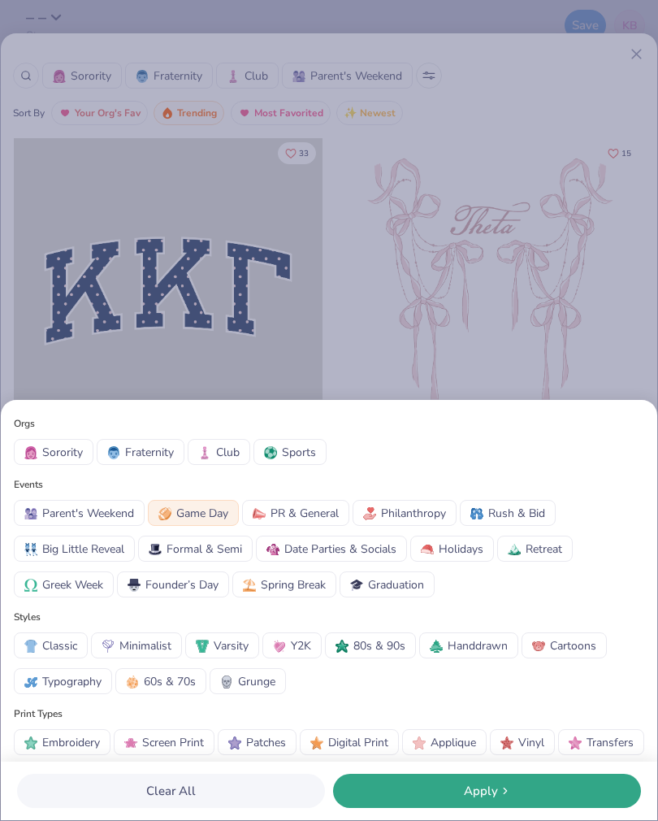
click at [469, 783] on span "Apply" at bounding box center [481, 791] width 34 height 19
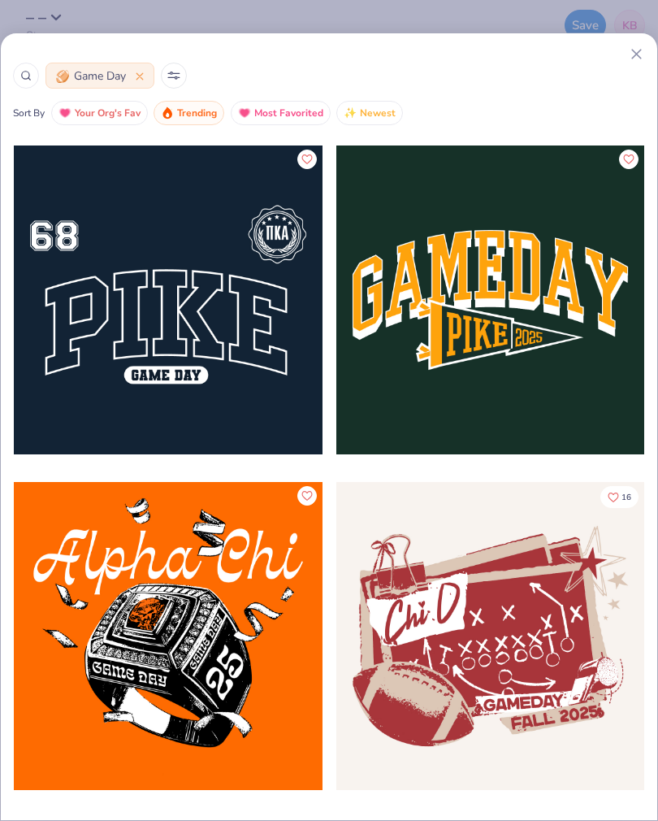
scroll to position [4700, 0]
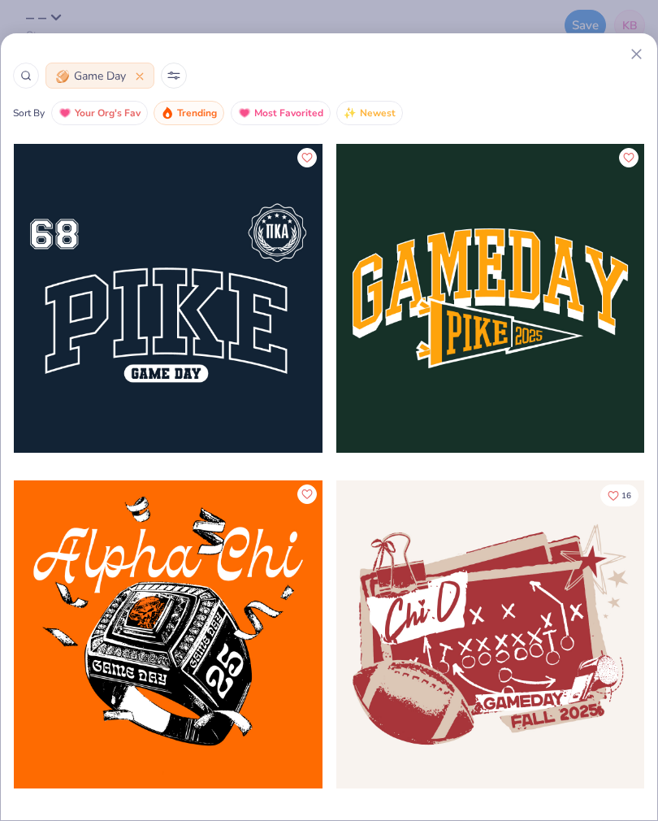
click at [223, 341] on div at bounding box center [168, 298] width 309 height 309
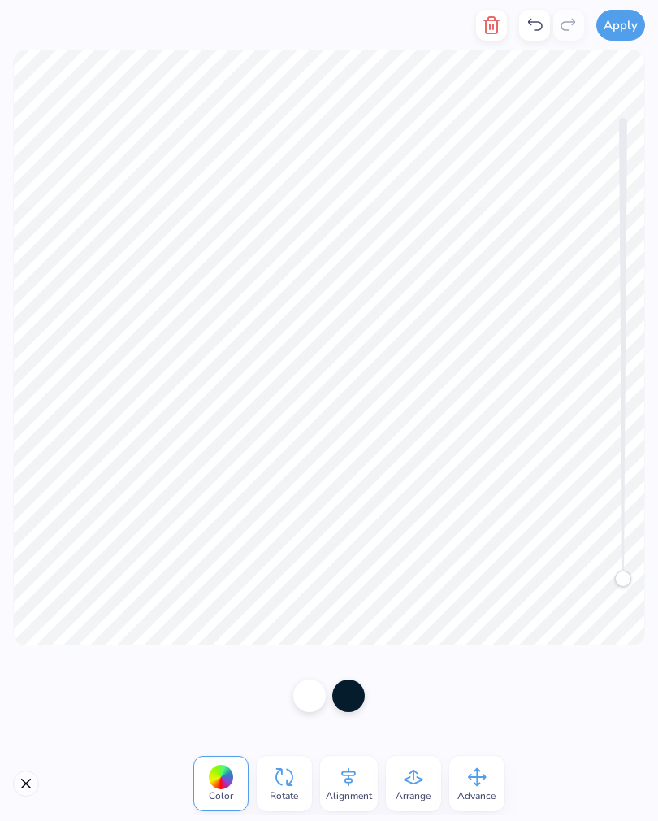
click at [298, 694] on div at bounding box center [309, 696] width 33 height 33
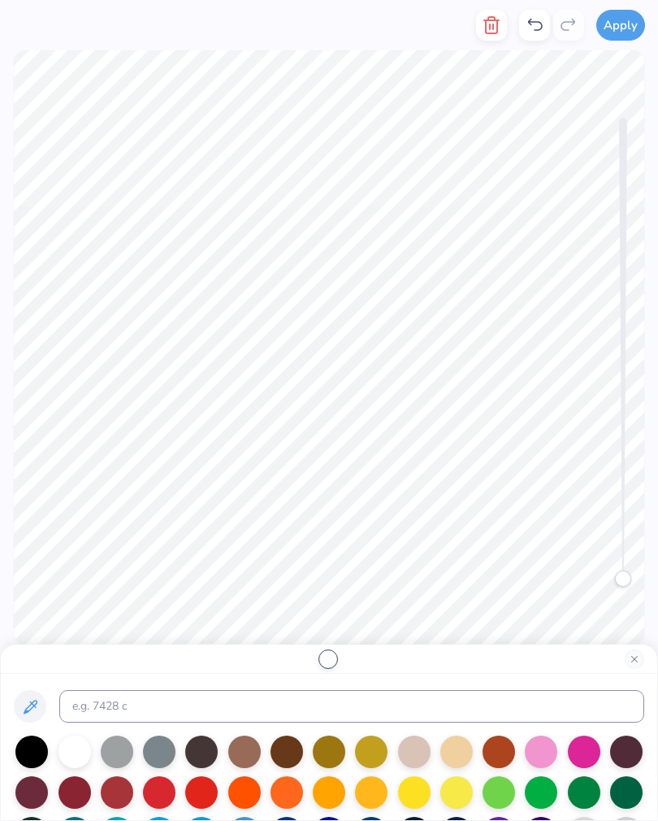
click at [117, 794] on div at bounding box center [117, 792] width 33 height 33
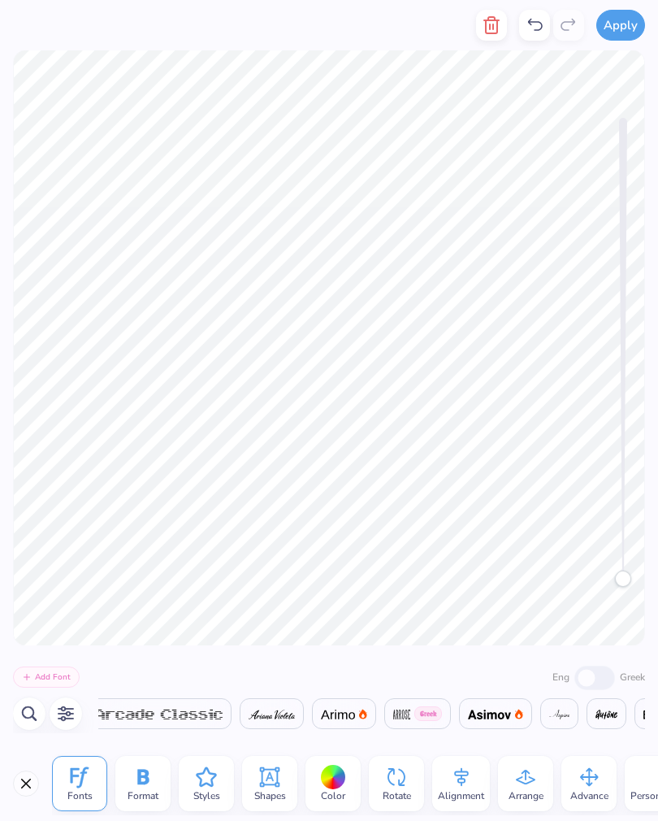
scroll to position [0, 4387]
click at [493, 25] on line "button" at bounding box center [493, 26] width 0 height 5
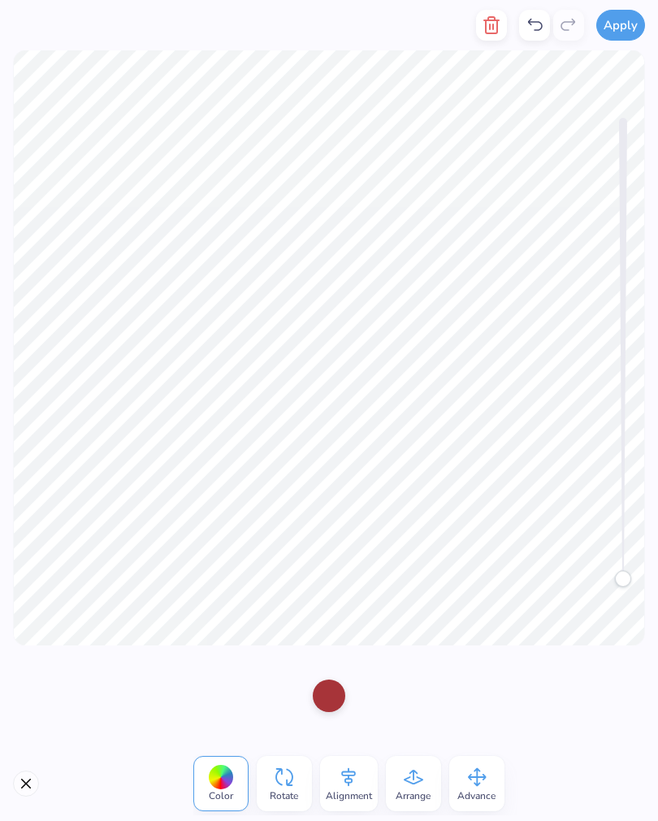
click at [486, 37] on button "button" at bounding box center [491, 25] width 31 height 31
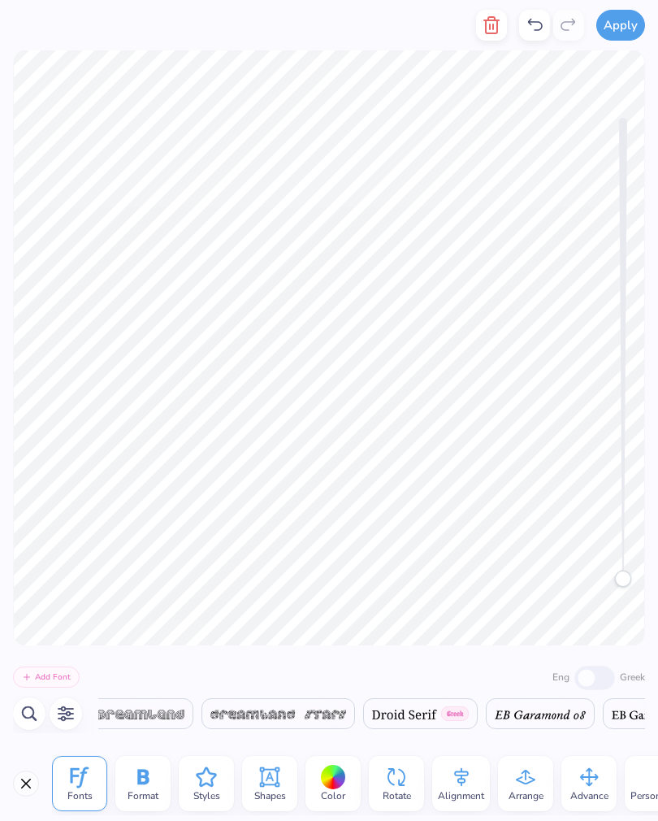
scroll to position [0, 10191]
click at [501, 28] on icon "button" at bounding box center [492, 25] width 20 height 20
click at [498, 29] on icon "button" at bounding box center [492, 25] width 20 height 20
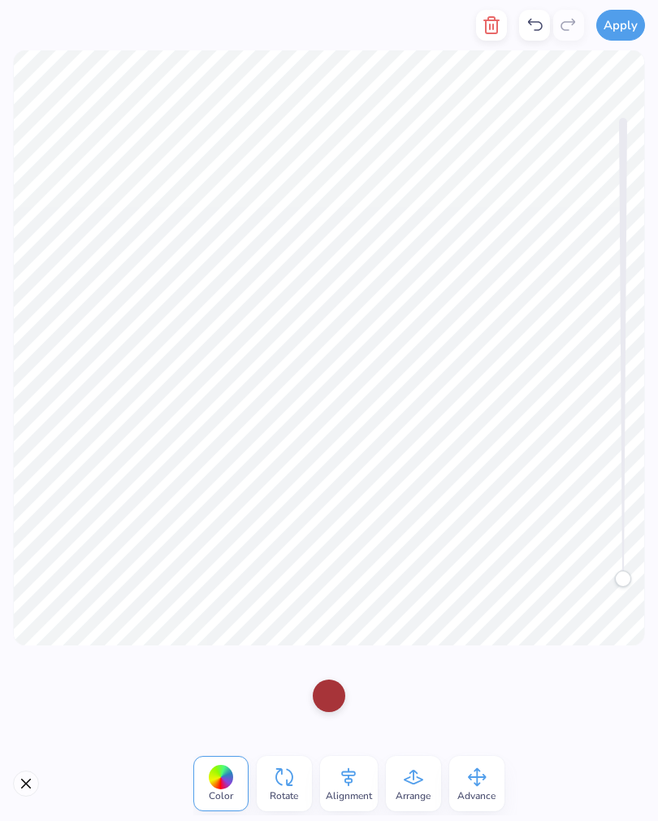
click at [489, 25] on icon "button" at bounding box center [492, 25] width 20 height 20
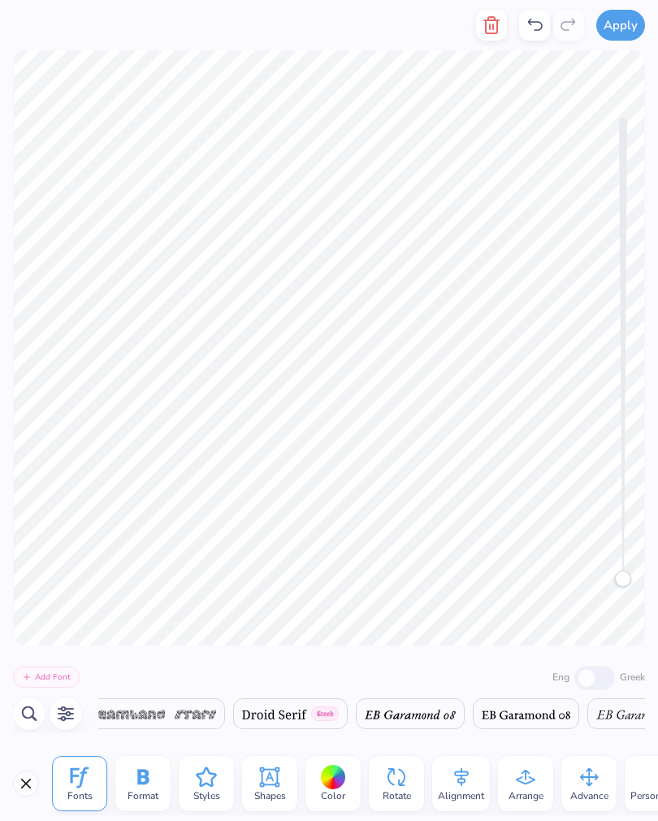
scroll to position [0, 10321]
click at [502, 23] on icon "button" at bounding box center [492, 25] width 20 height 20
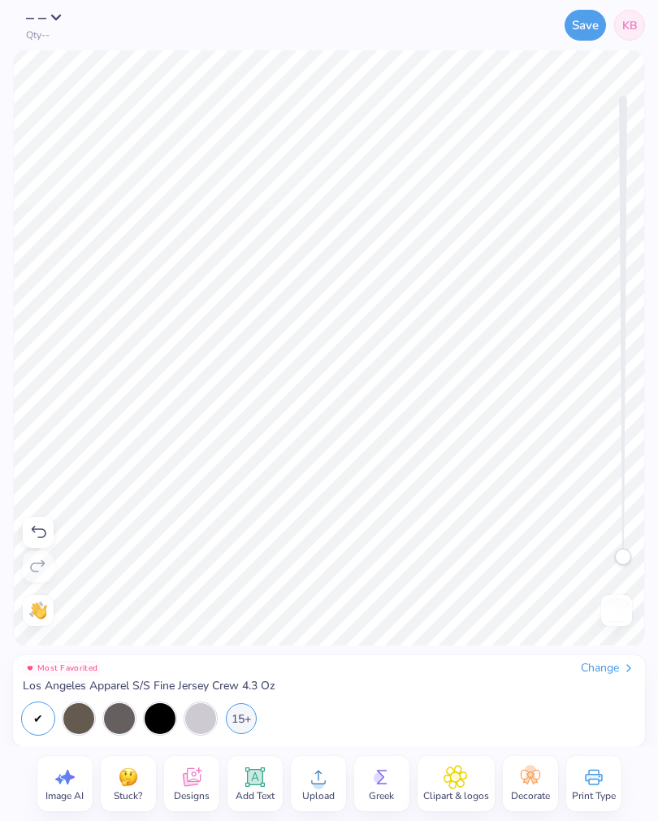
click at [241, 777] on div "Add Text" at bounding box center [255, 783] width 55 height 55
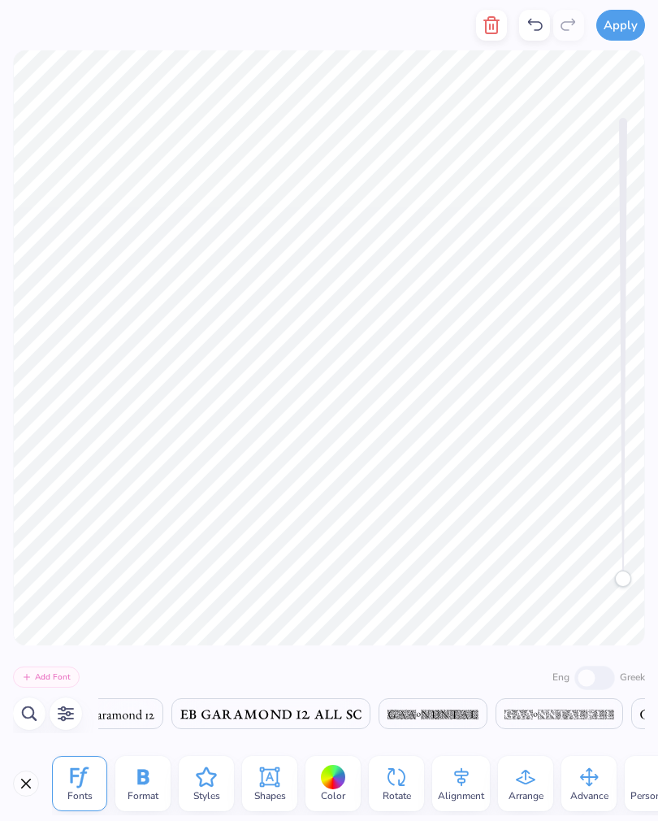
scroll to position [0, 10961]
click at [327, 777] on div at bounding box center [333, 777] width 25 height 25
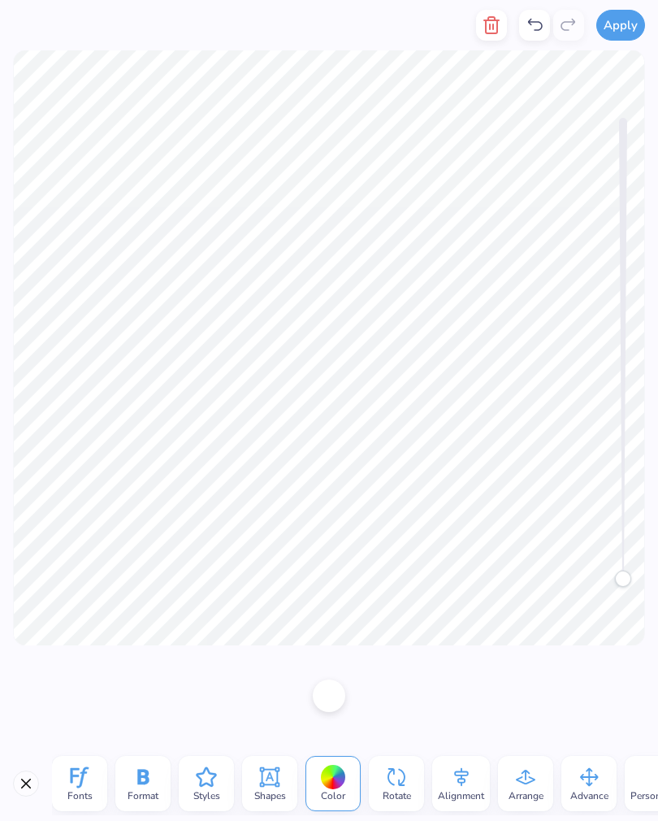
click at [79, 776] on icon at bounding box center [80, 777] width 18 height 21
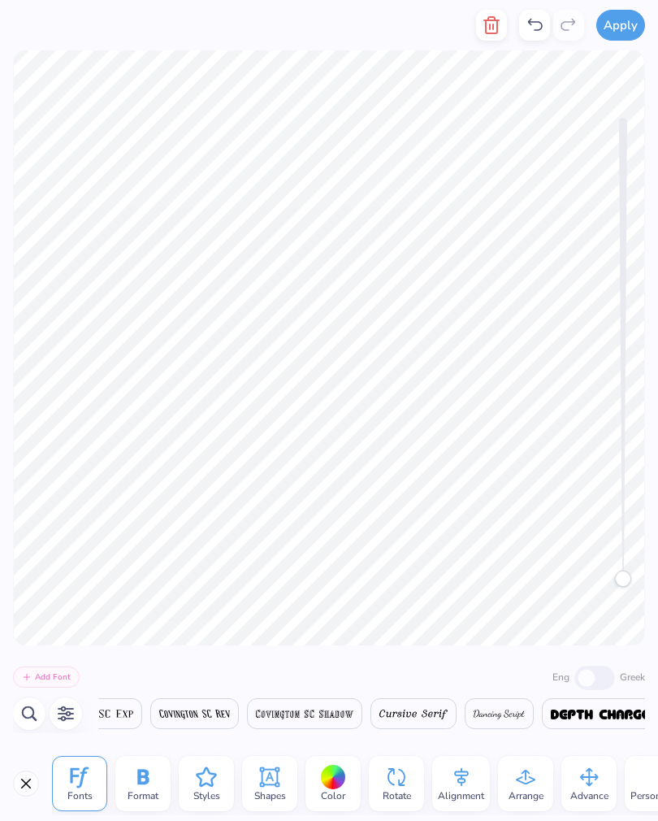
scroll to position [0, 9541]
click at [432, 700] on div at bounding box center [388, 713] width 86 height 31
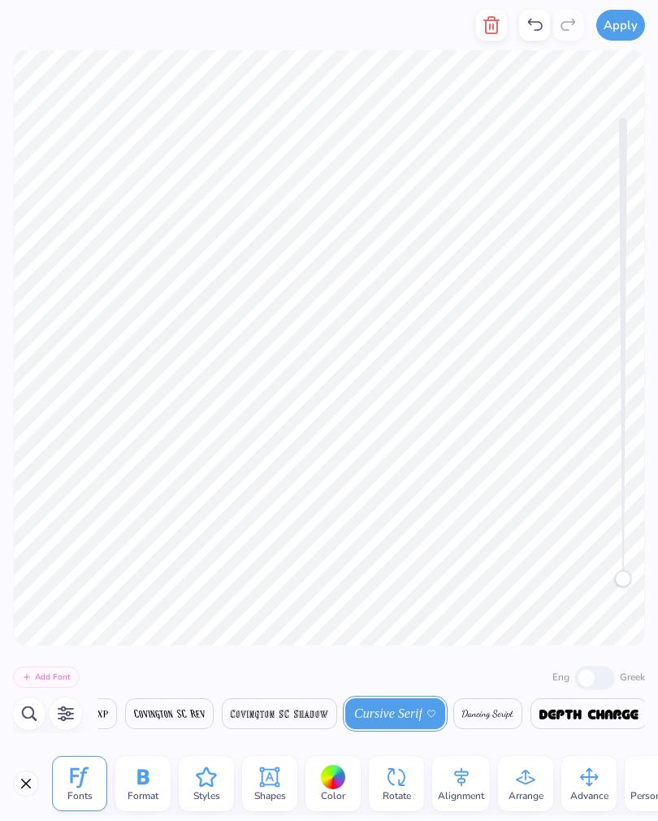
click at [423, 716] on span "Cursive Serif" at bounding box center [388, 714] width 68 height 20
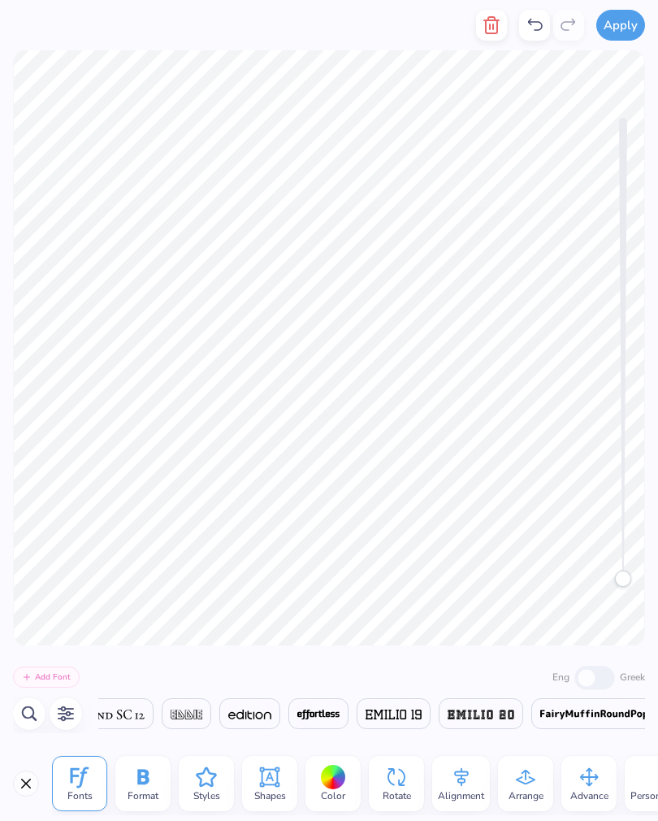
scroll to position [0, 11894]
click at [340, 710] on img at bounding box center [319, 715] width 42 height 10
click at [332, 707] on span "effortless" at bounding box center [308, 714] width 48 height 20
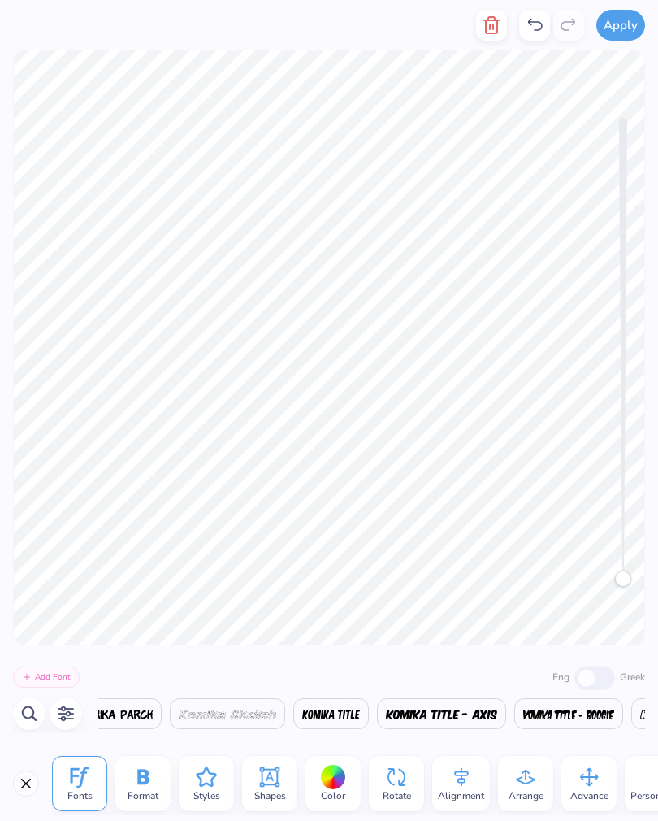
scroll to position [0, 17941]
click at [35, 702] on button "button" at bounding box center [29, 713] width 33 height 33
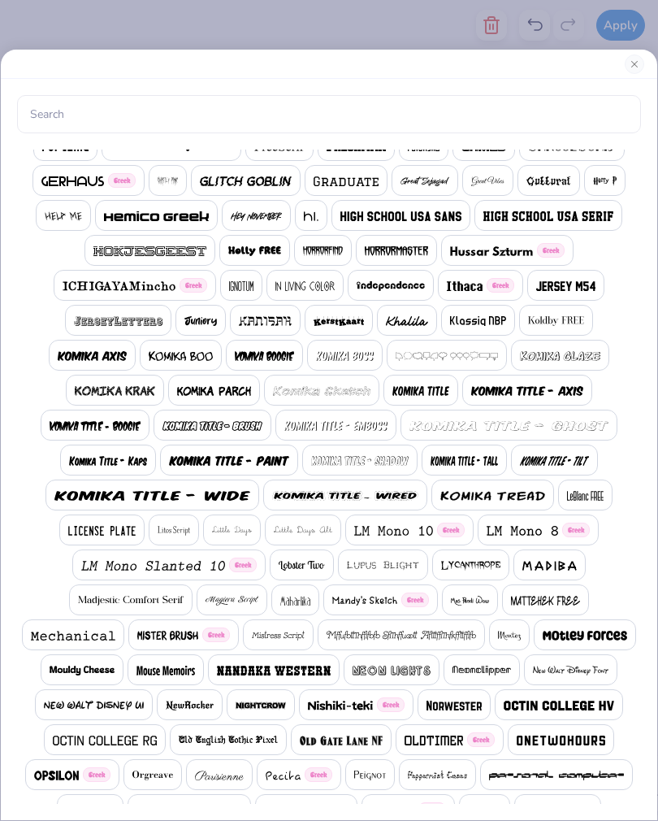
scroll to position [905, 0]
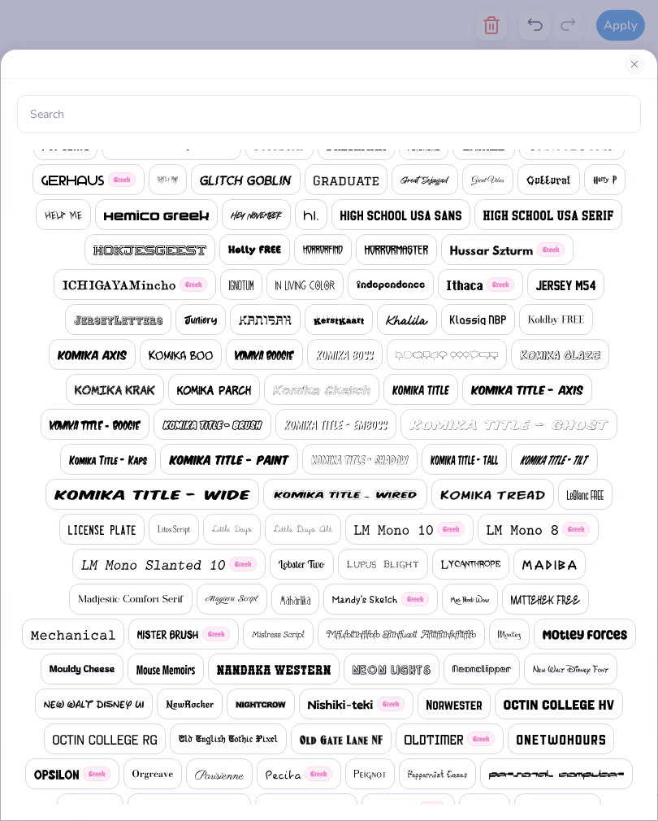
click at [225, 596] on img at bounding box center [232, 600] width 53 height 10
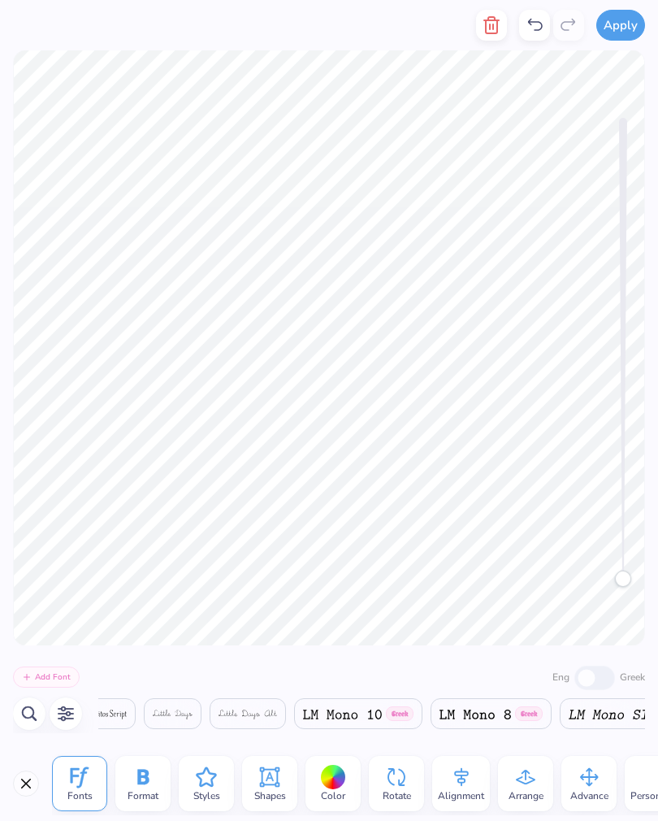
scroll to position [0, 21114]
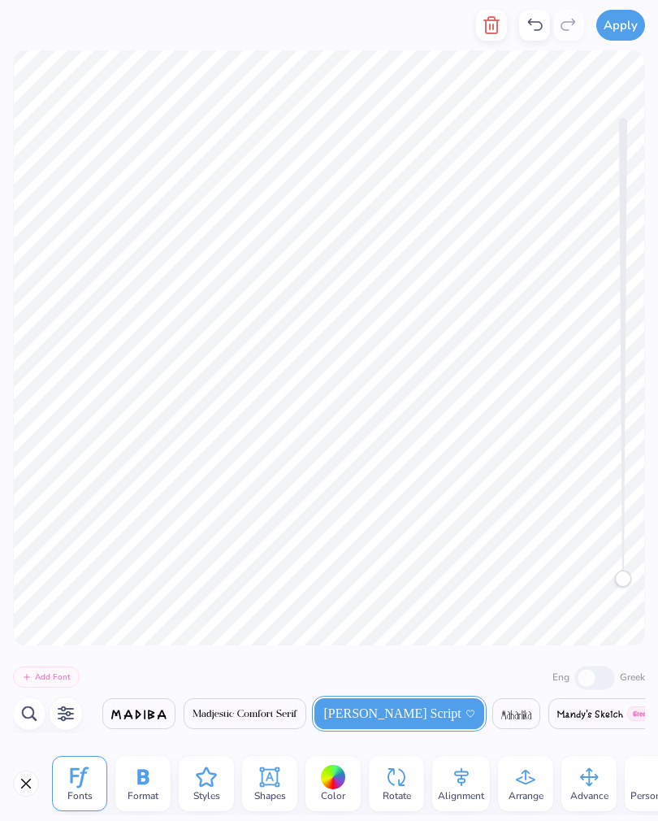
click at [506, 11] on div at bounding box center [491, 25] width 31 height 50
click at [487, 27] on icon "button" at bounding box center [491, 25] width 11 height 16
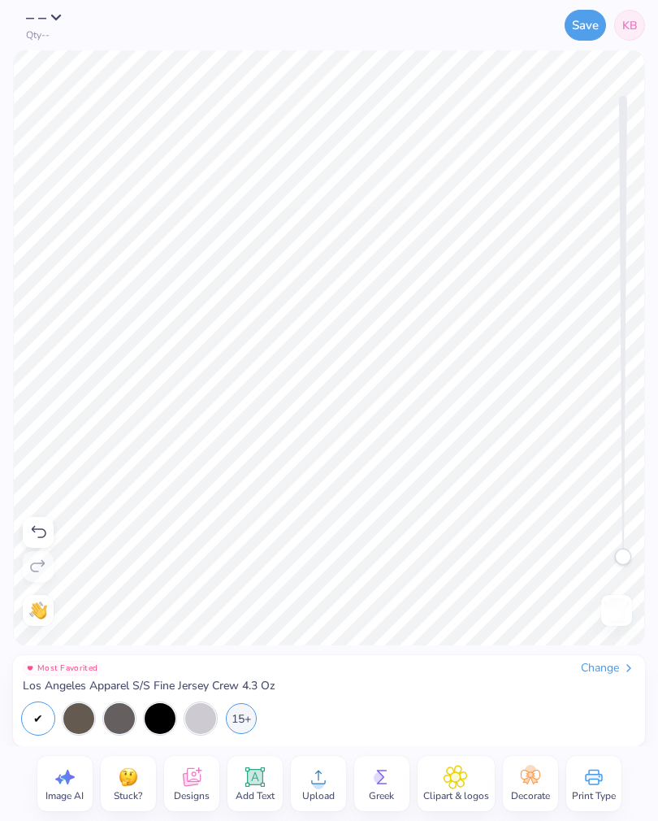
click at [188, 796] on span "Designs" at bounding box center [192, 795] width 36 height 13
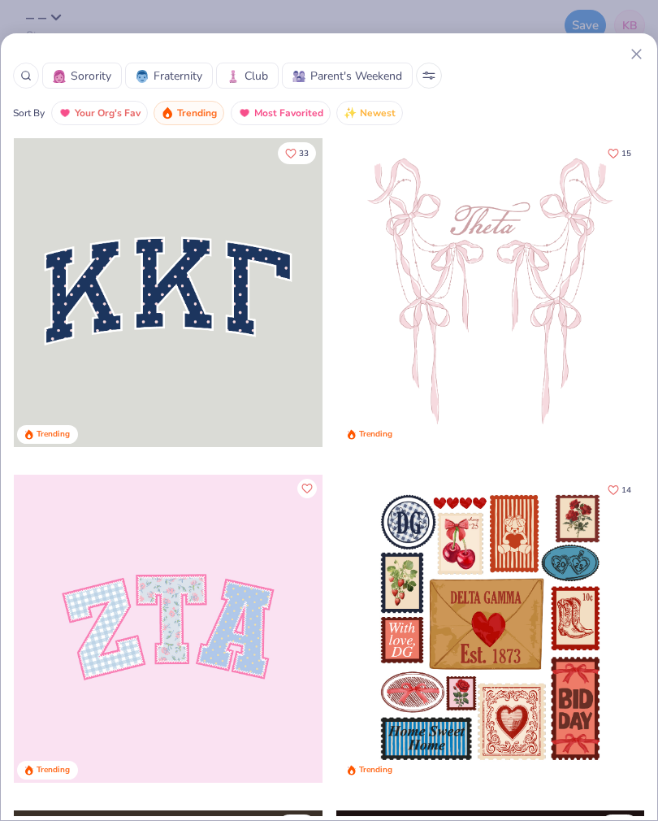
click at [428, 76] on icon at bounding box center [429, 76] width 13 height 8
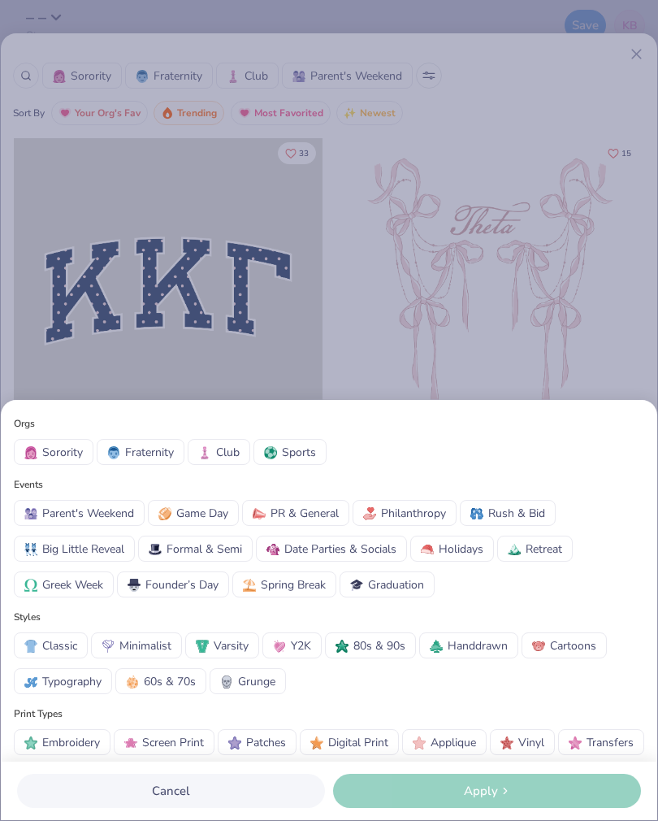
click at [508, 88] on div "Orgs Sorority Fraternity Club Sports Events Parent's Weekend Game Day PR & Gene…" at bounding box center [329, 410] width 658 height 821
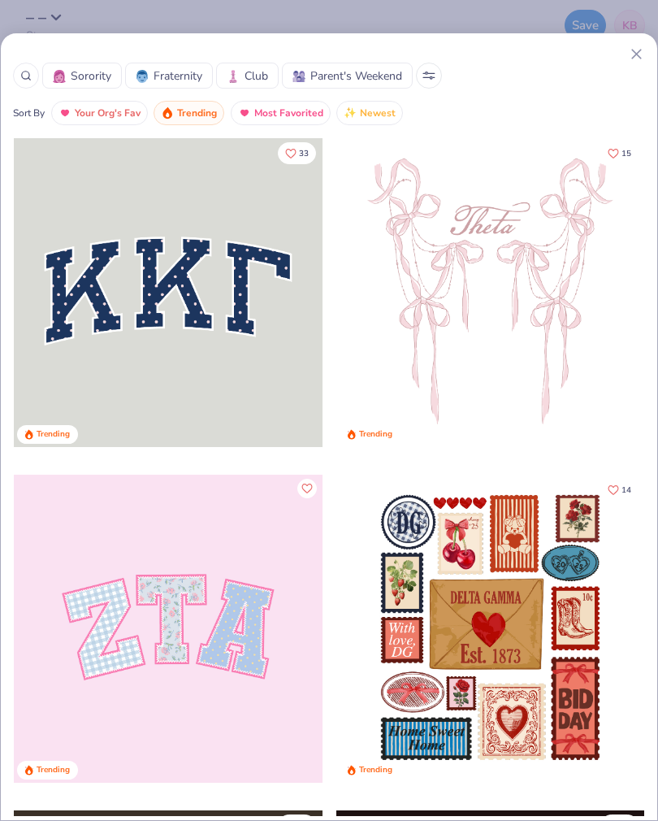
click at [14, 80] on div at bounding box center [26, 76] width 26 height 26
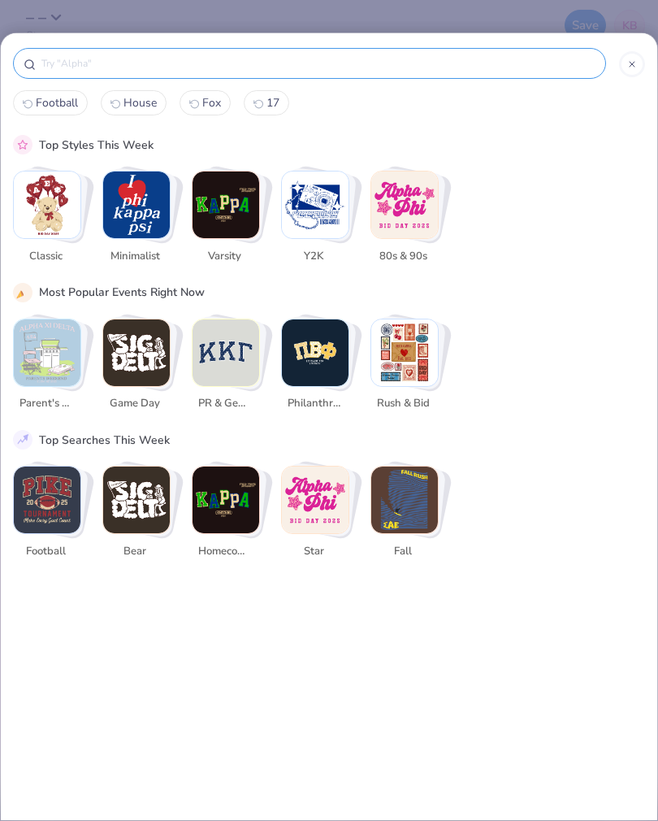
scroll to position [0, 0]
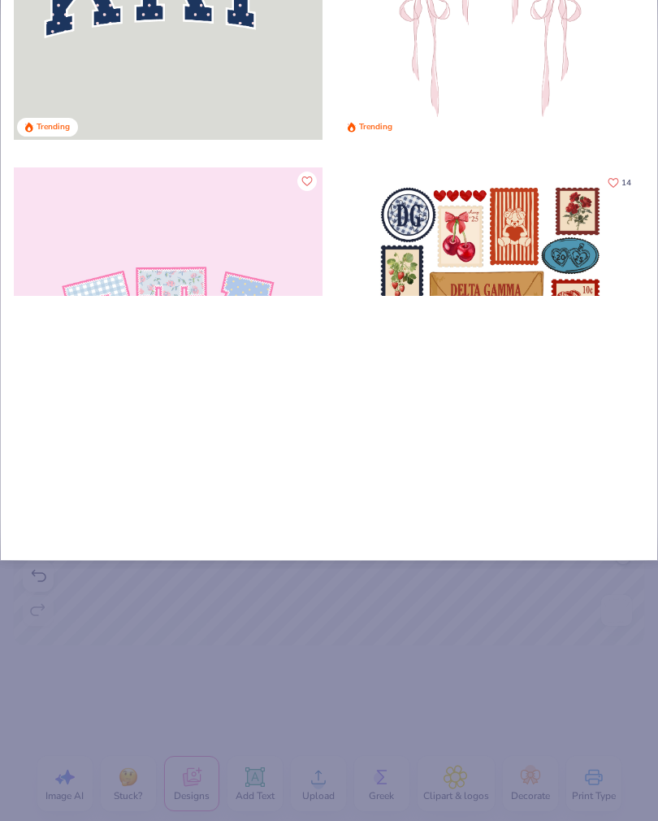
type input "Ba"
type input "Bas"
type input "Base"
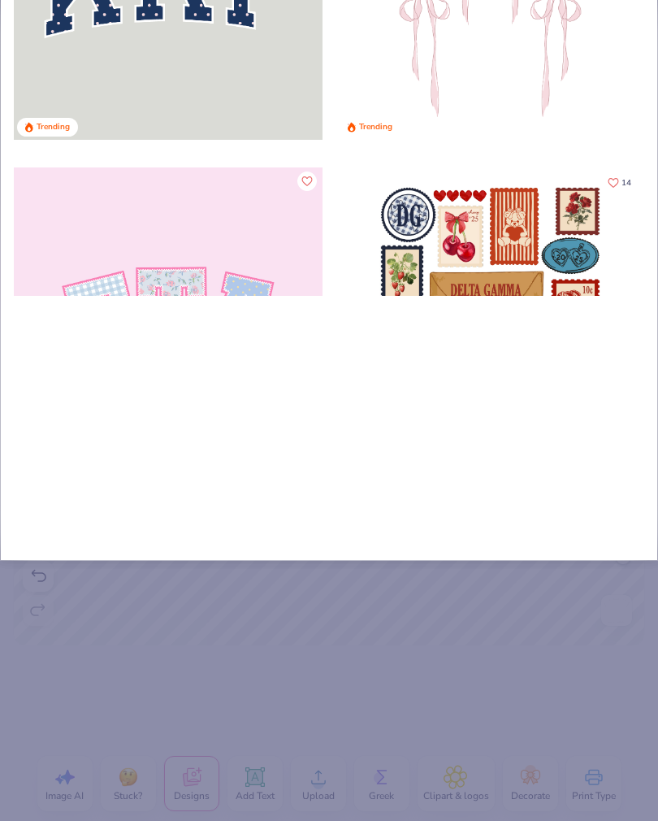
type input "Base"
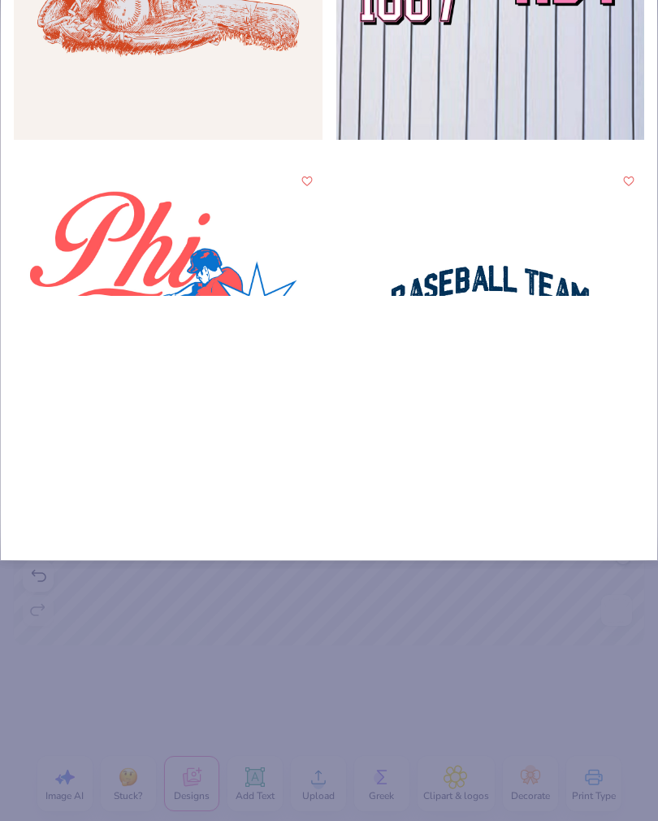
type input "Baseb"
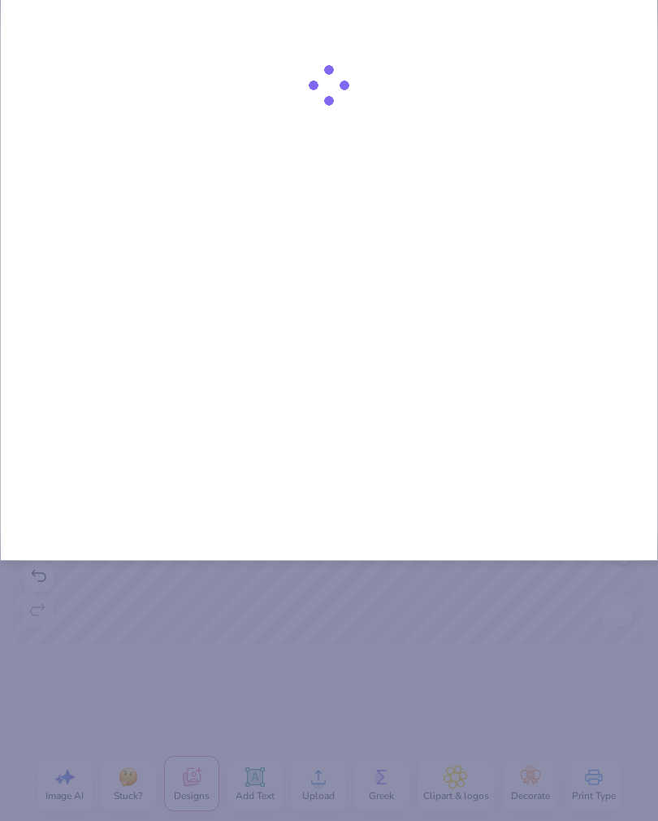
type input "Baseba"
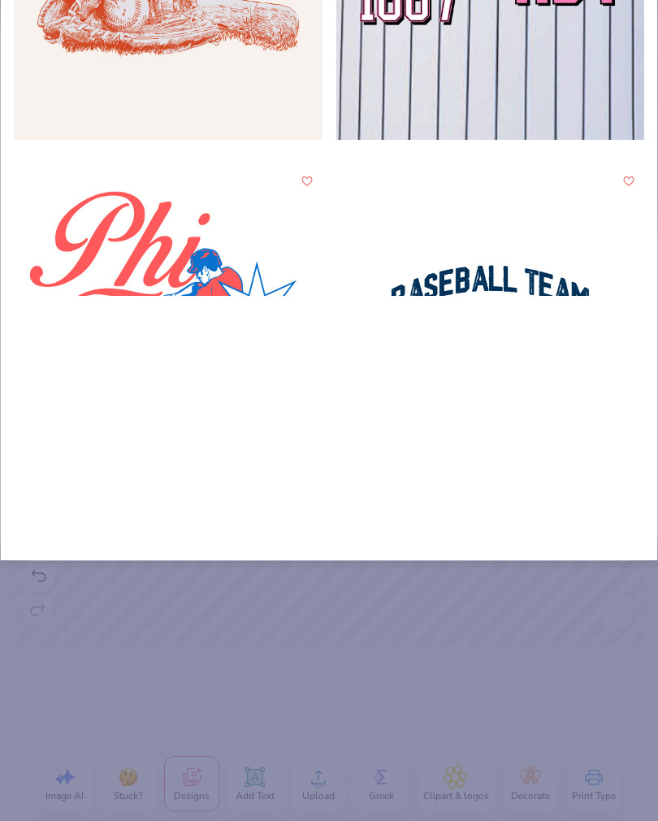
type input "Baseball"
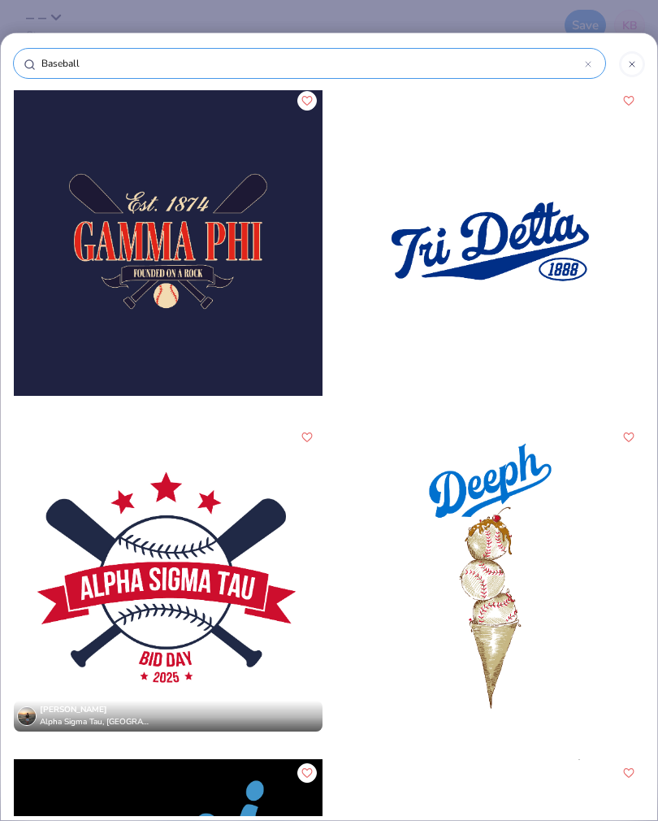
scroll to position [675, 0]
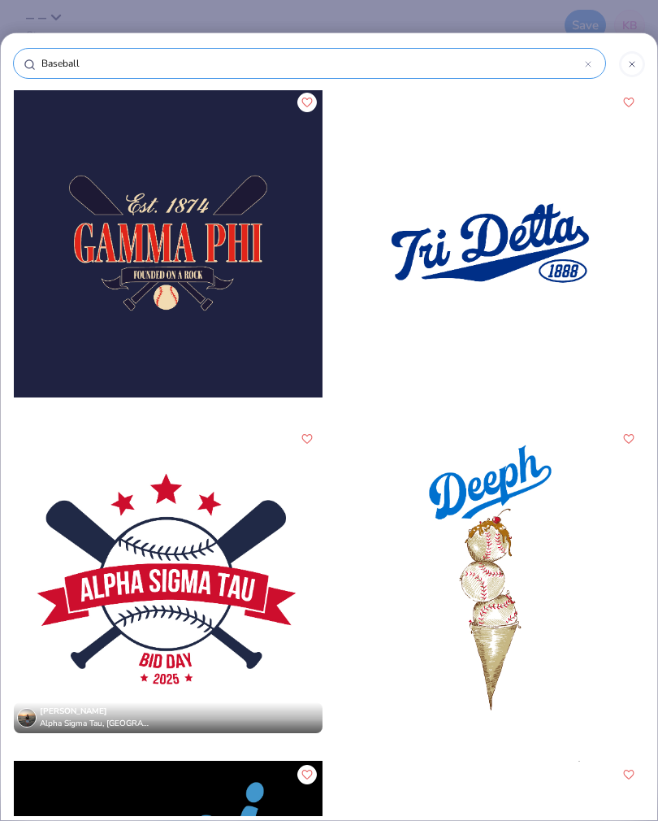
type input "Baseball"
click at [497, 244] on div at bounding box center [491, 243] width 309 height 309
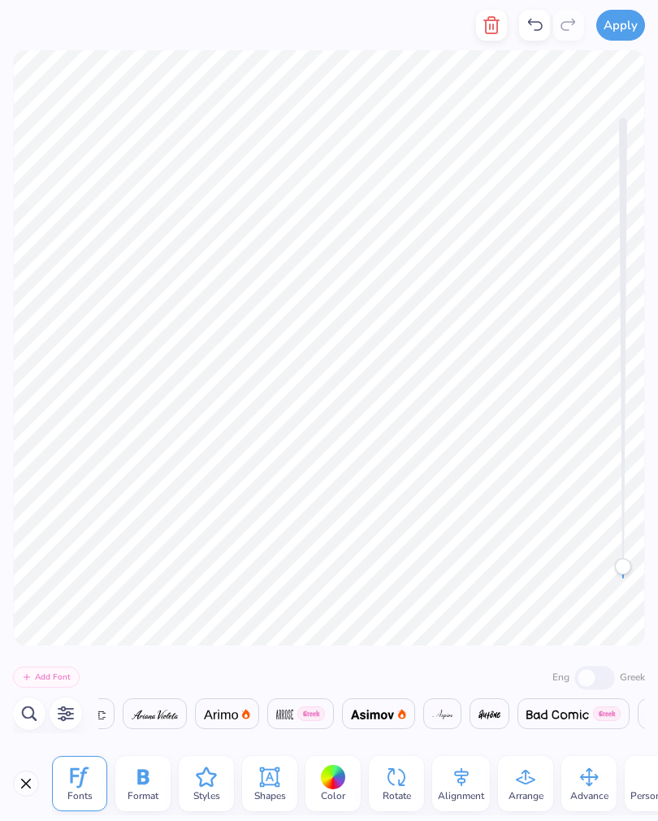
scroll to position [0, 2179]
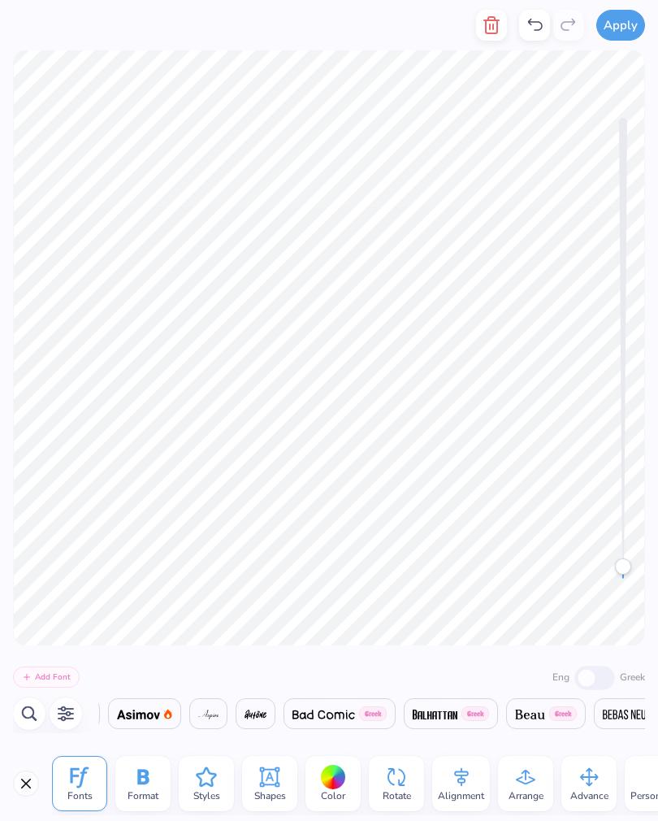
type textarea "T"
type textarea "Parent"
click at [490, 20] on icon "button" at bounding box center [491, 25] width 11 height 16
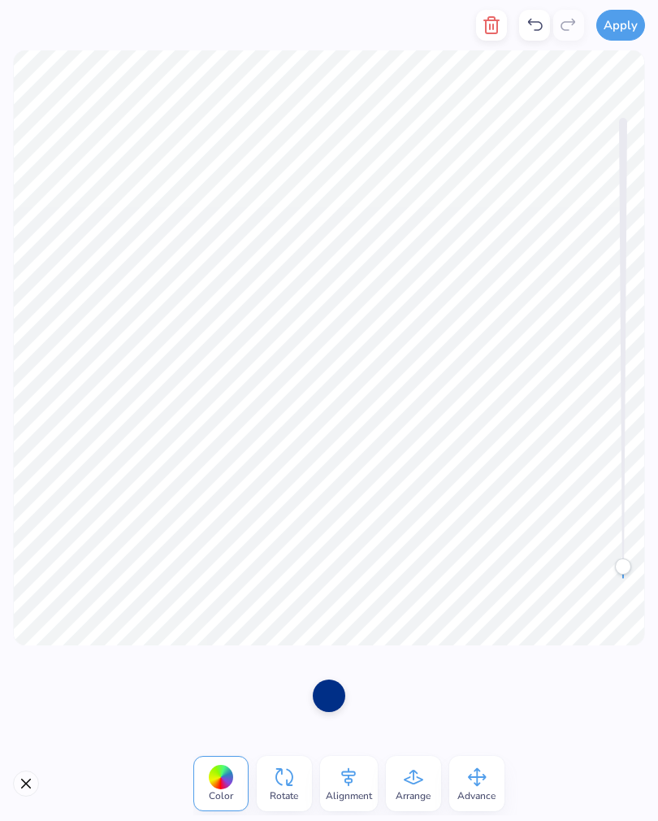
click at [490, 32] on icon "button" at bounding box center [492, 25] width 20 height 20
click at [510, 664] on div at bounding box center [329, 695] width 658 height 101
click at [276, 671] on div at bounding box center [329, 695] width 658 height 101
click at [439, 690] on div at bounding box center [329, 695] width 658 height 101
click at [318, 693] on div at bounding box center [329, 696] width 33 height 33
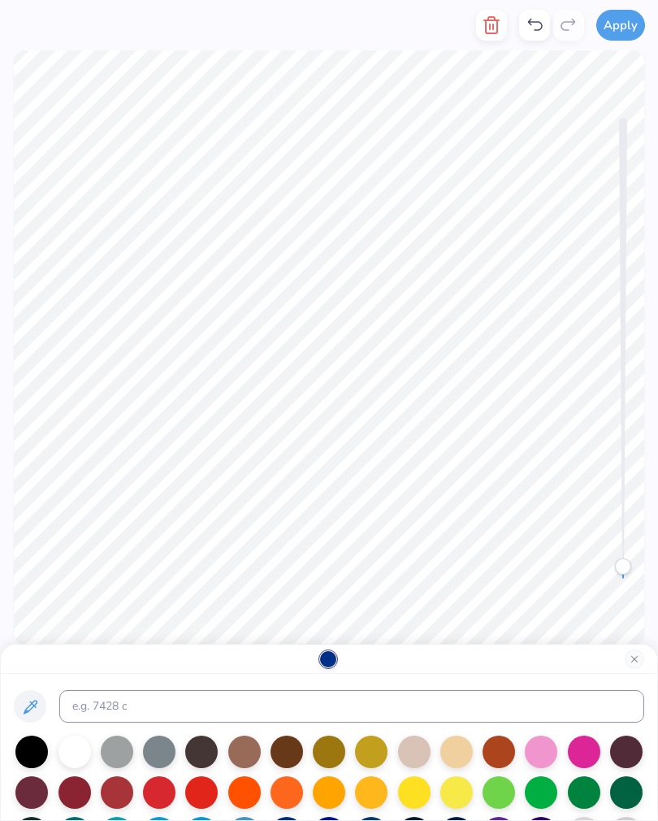
click at [32, 691] on button at bounding box center [30, 706] width 33 height 33
click at [33, 740] on div at bounding box center [31, 752] width 33 height 33
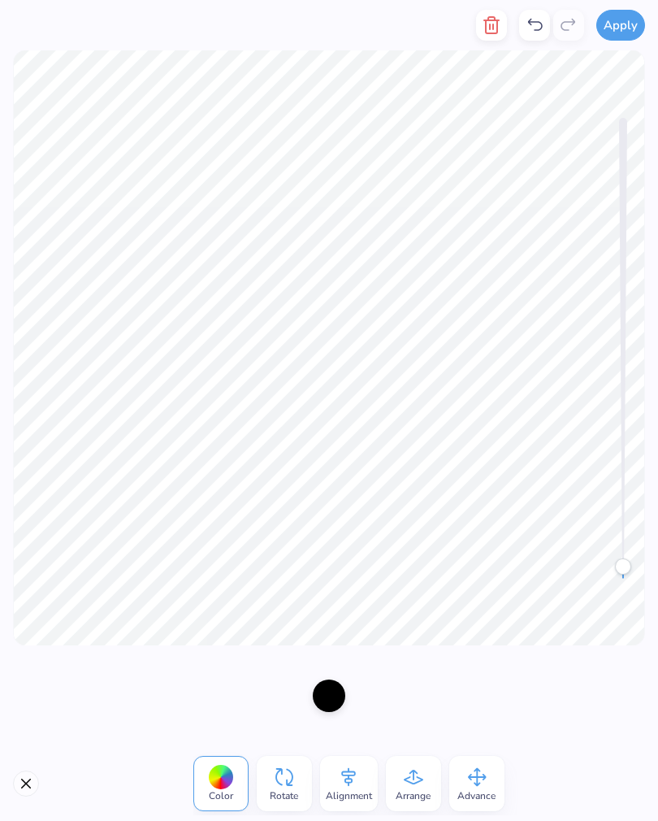
click at [335, 684] on div at bounding box center [329, 696] width 33 height 33
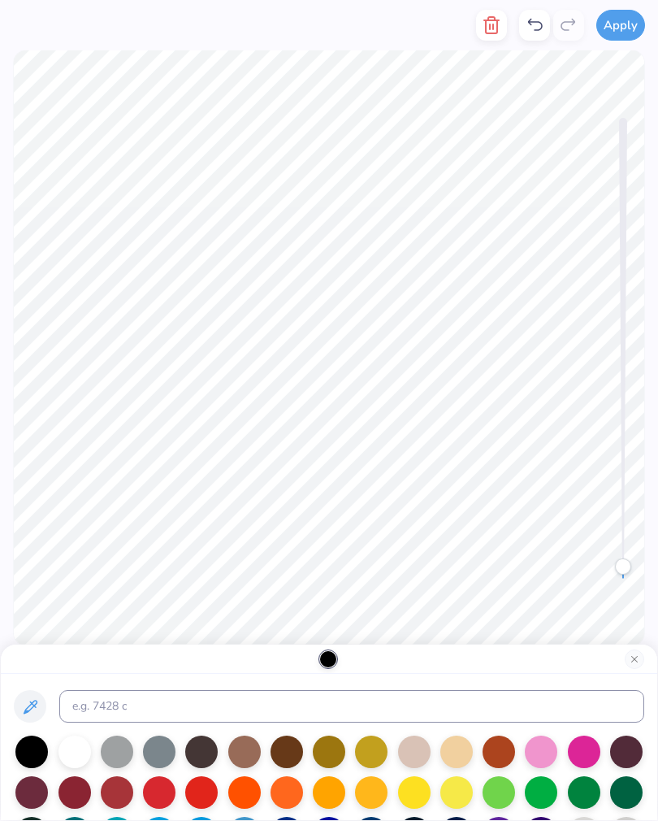
click at [39, 748] on div at bounding box center [31, 752] width 33 height 33
click at [632, 651] on button "Close" at bounding box center [635, 660] width 20 height 20
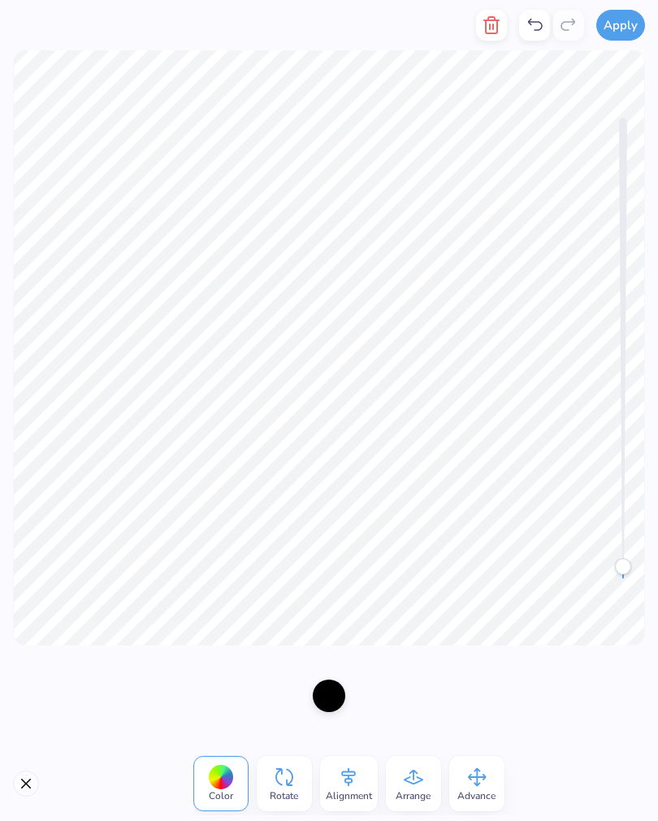
click at [215, 779] on div at bounding box center [220, 777] width 25 height 25
click at [276, 768] on icon at bounding box center [284, 777] width 24 height 24
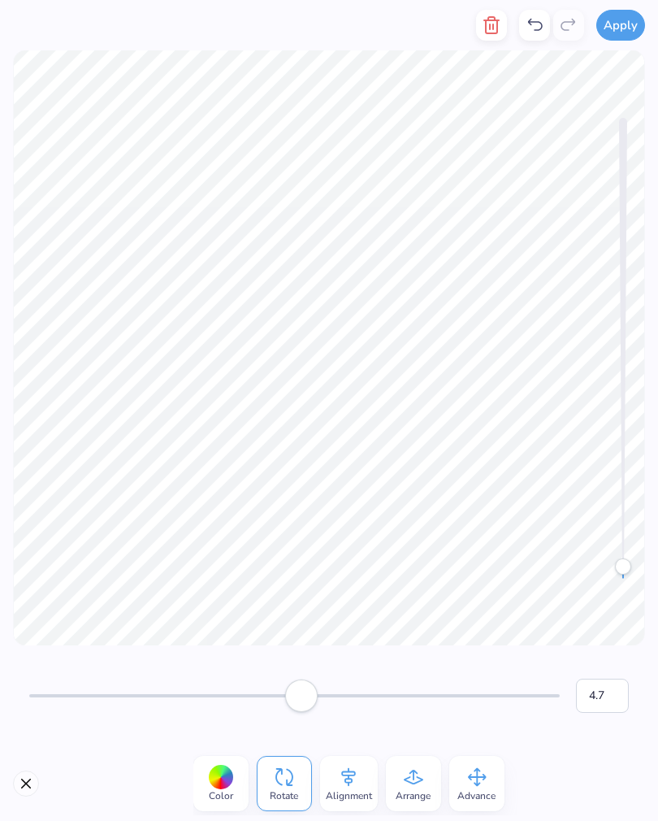
click at [287, 695] on div "Accessibility label" at bounding box center [301, 696] width 33 height 33
click at [533, 35] on div at bounding box center [534, 25] width 31 height 31
click at [529, 22] on icon at bounding box center [535, 25] width 15 height 12
type input "0.0"
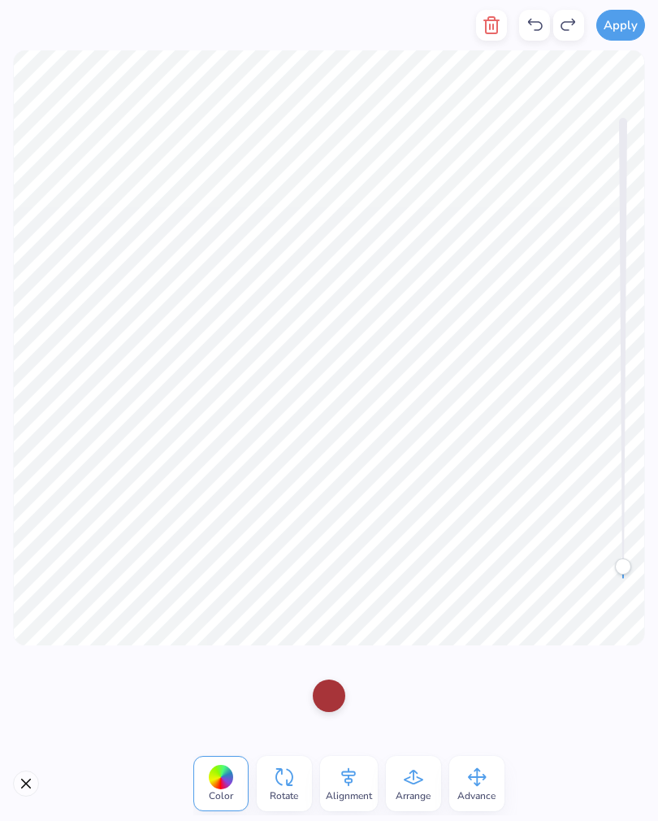
click at [493, 26] on line "button" at bounding box center [493, 26] width 0 height 5
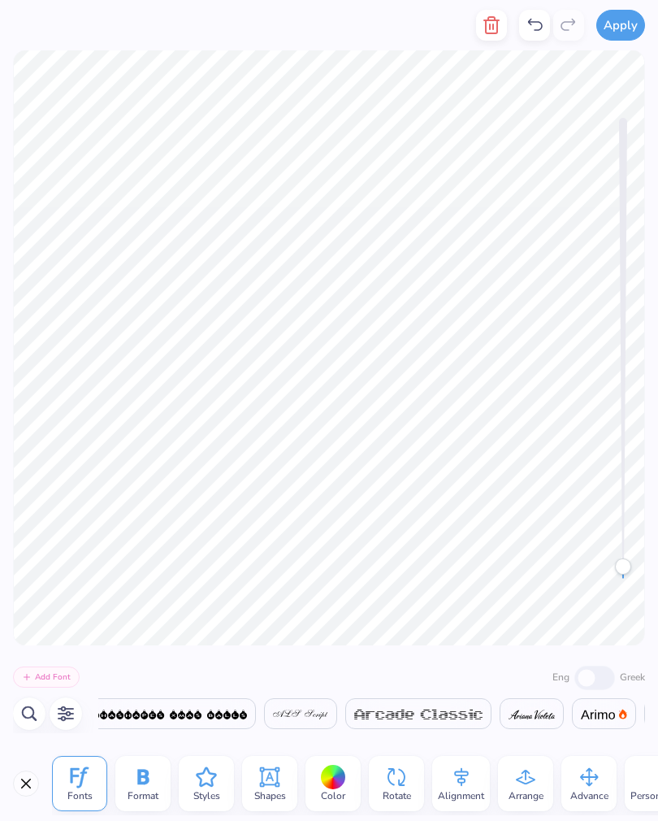
scroll to position [0, 2179]
click at [211, 786] on icon at bounding box center [206, 777] width 20 height 20
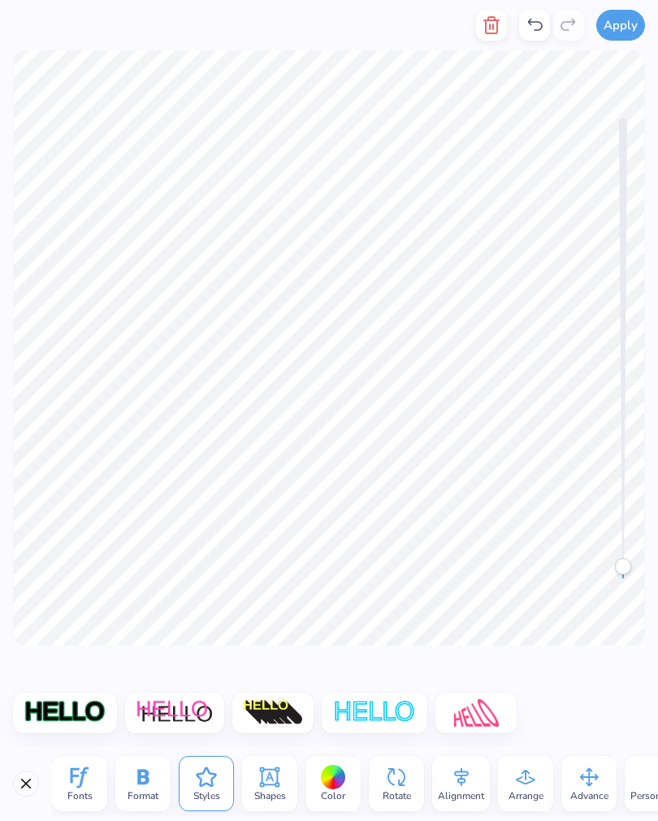
click at [385, 703] on img at bounding box center [374, 713] width 85 height 28
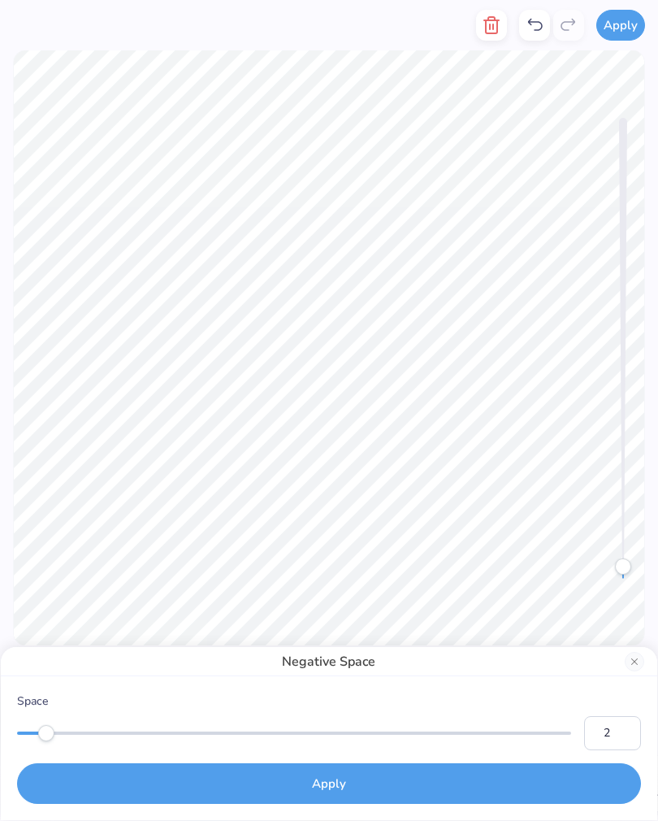
type input "3"
type input "20"
type input "10"
type input "8"
type input "7"
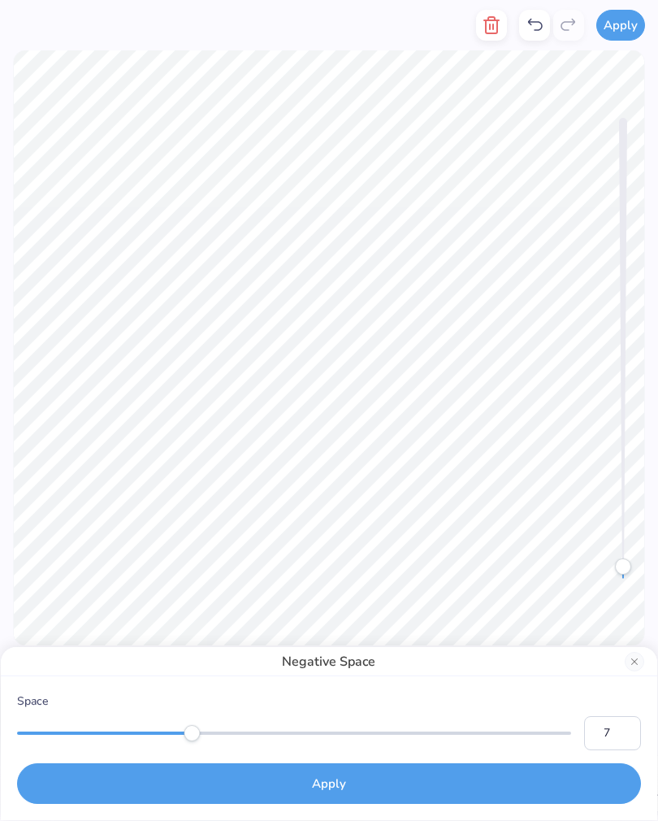
type input "6"
click at [259, 790] on button "Apply" at bounding box center [329, 783] width 624 height 41
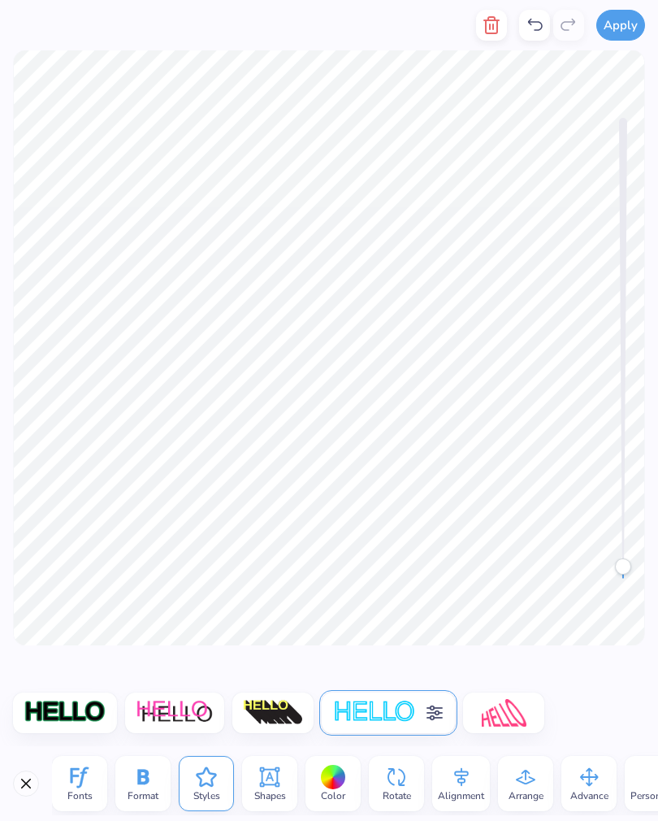
click at [322, 781] on div at bounding box center [333, 777] width 25 height 25
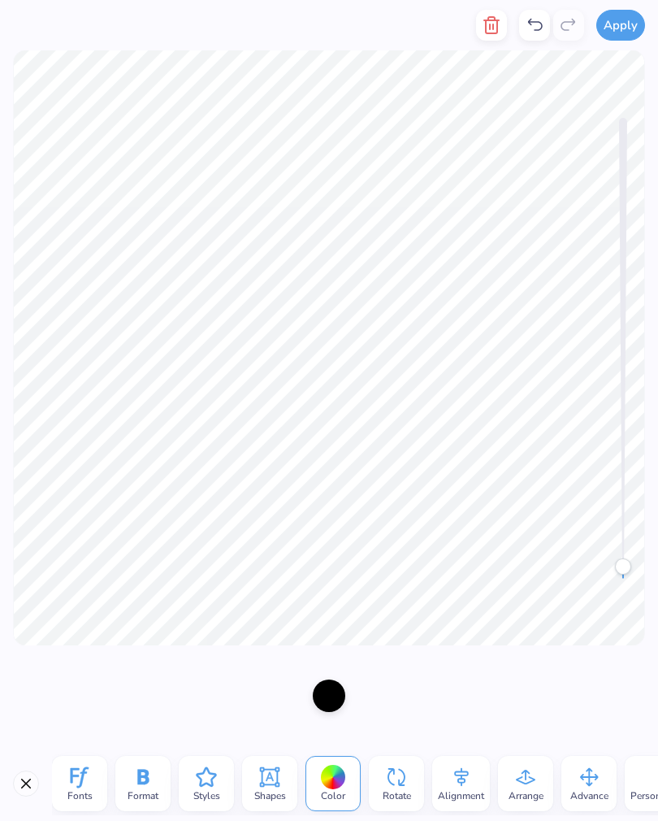
click at [322, 684] on div at bounding box center [329, 696] width 33 height 33
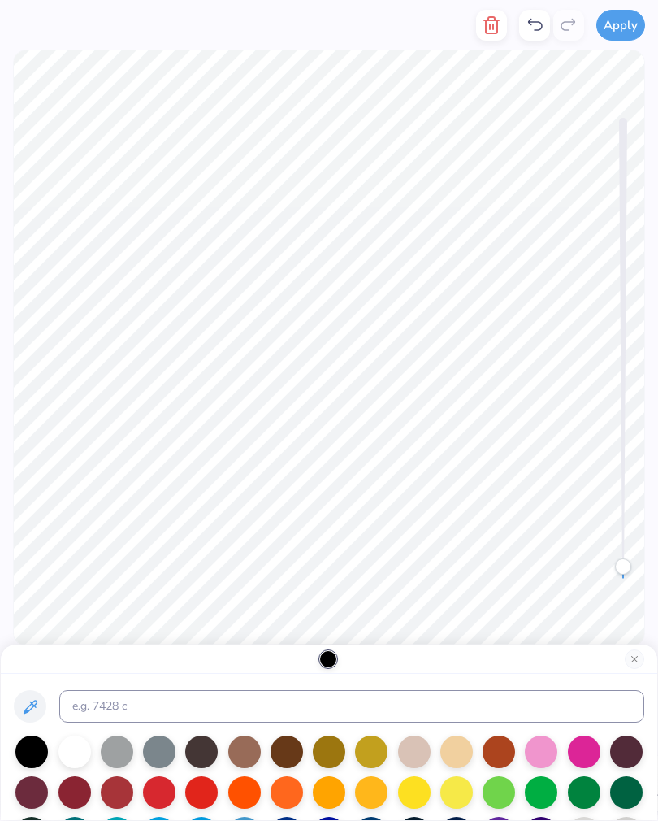
click at [33, 695] on button at bounding box center [30, 706] width 33 height 33
click at [15, 697] on button at bounding box center [30, 706] width 33 height 33
click at [24, 691] on button at bounding box center [30, 706] width 33 height 33
click at [32, 702] on icon at bounding box center [30, 707] width 20 height 20
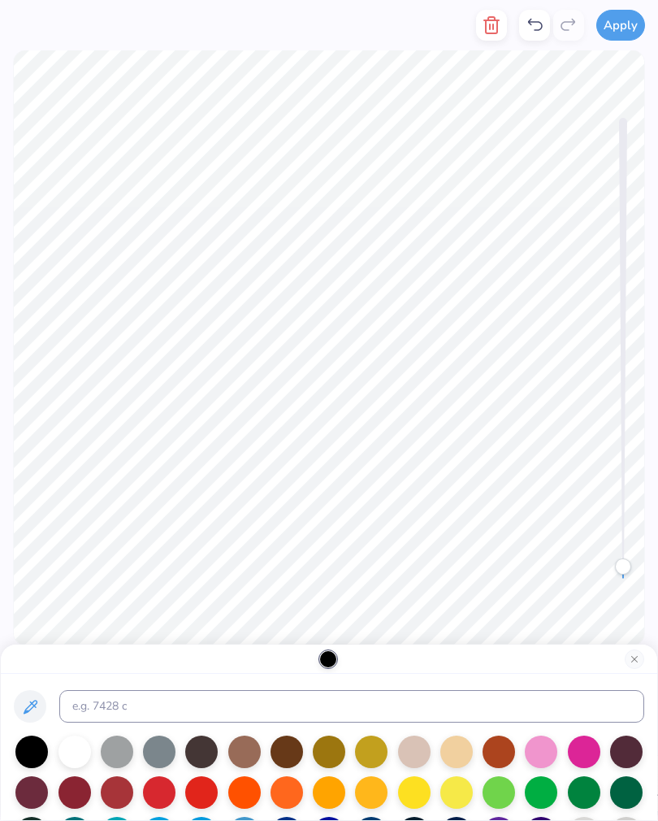
click at [84, 788] on div at bounding box center [75, 792] width 33 height 33
click at [24, 741] on div at bounding box center [31, 752] width 33 height 33
click at [628, 653] on button "Close" at bounding box center [635, 660] width 20 height 20
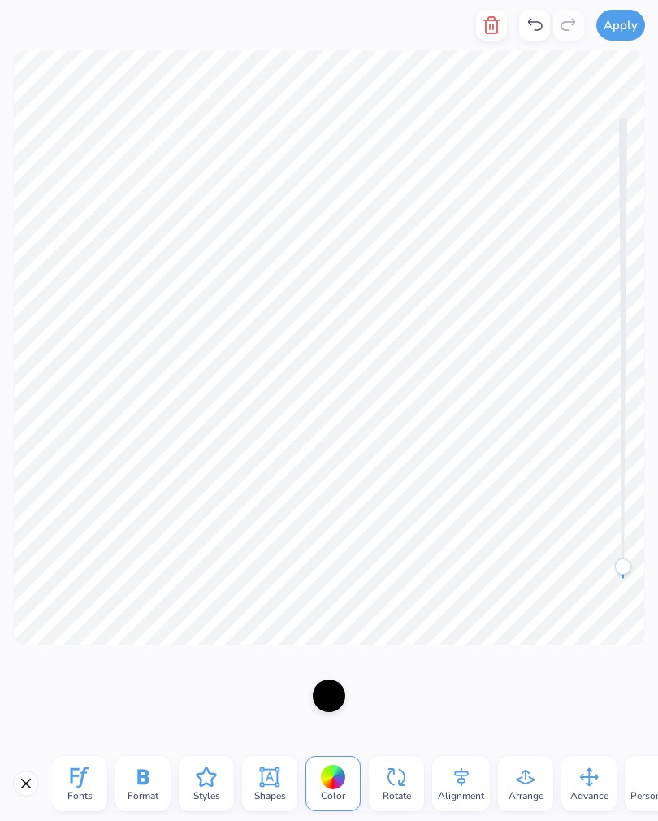
click at [150, 773] on icon at bounding box center [143, 777] width 24 height 24
click at [206, 776] on icon at bounding box center [206, 777] width 24 height 24
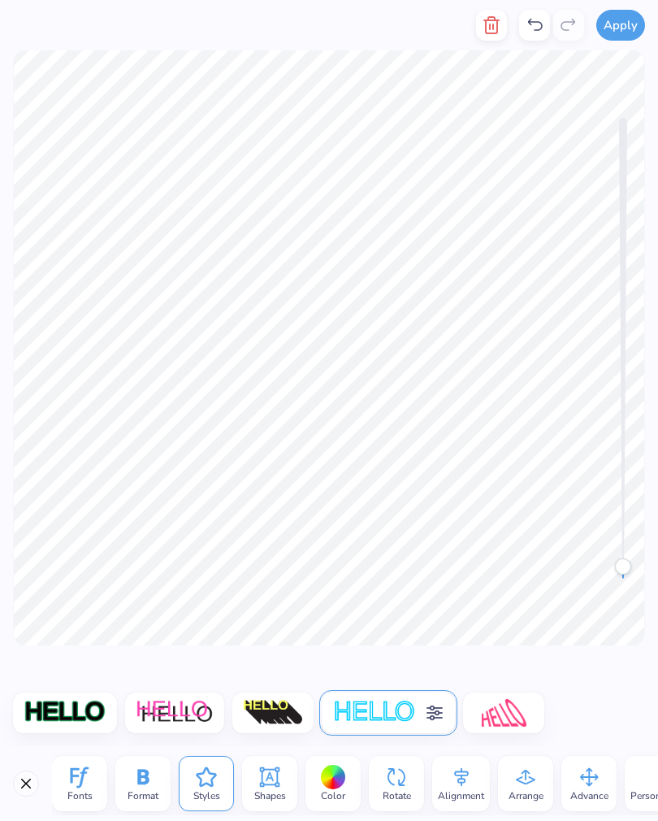
click at [63, 700] on img at bounding box center [65, 713] width 83 height 28
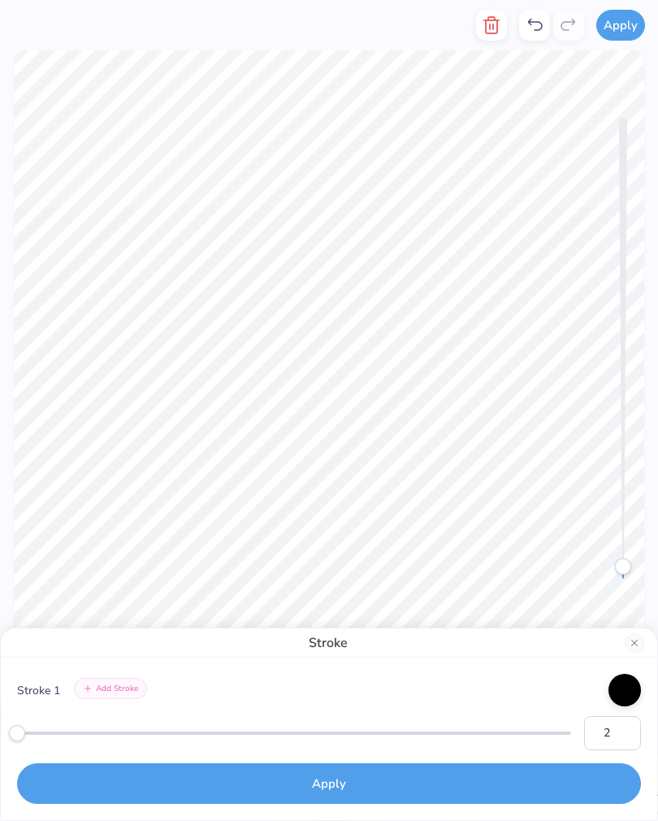
type input "1"
click at [93, 678] on button "Add Stroke" at bounding box center [110, 688] width 73 height 21
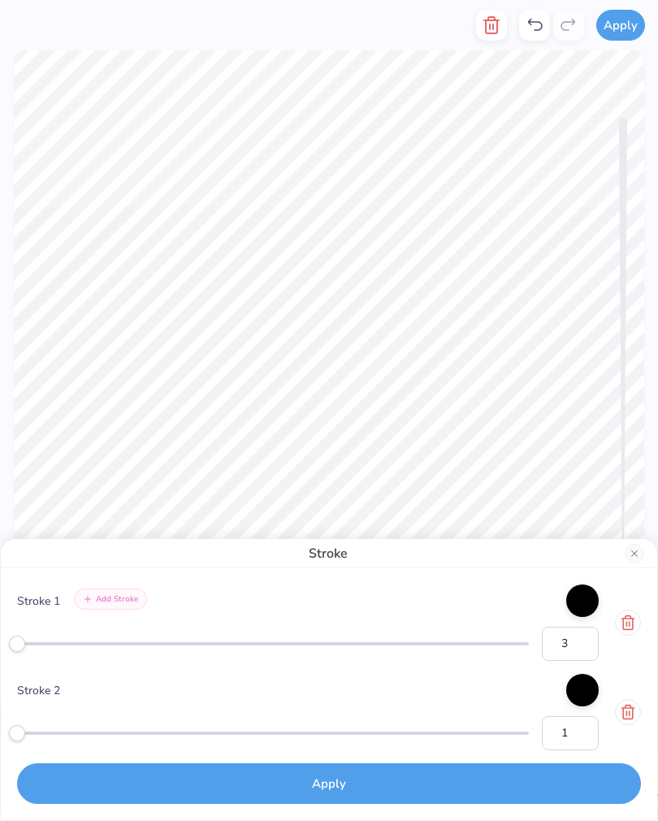
type input "1"
type input "11"
type input "7"
click at [436, 788] on button "Apply" at bounding box center [329, 783] width 624 height 41
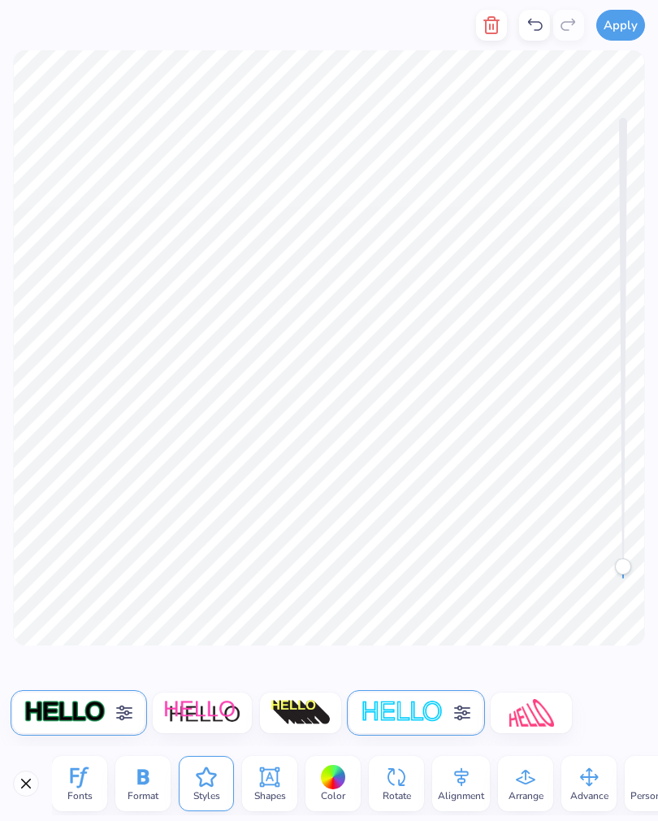
click at [415, 711] on img at bounding box center [402, 713] width 85 height 28
click at [327, 776] on div at bounding box center [333, 777] width 25 height 25
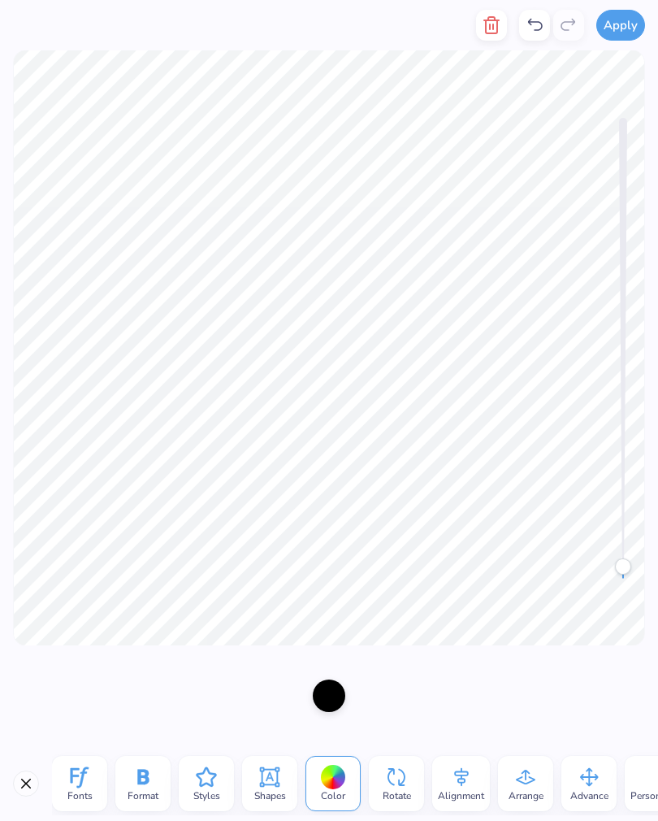
click at [334, 700] on div at bounding box center [329, 696] width 33 height 33
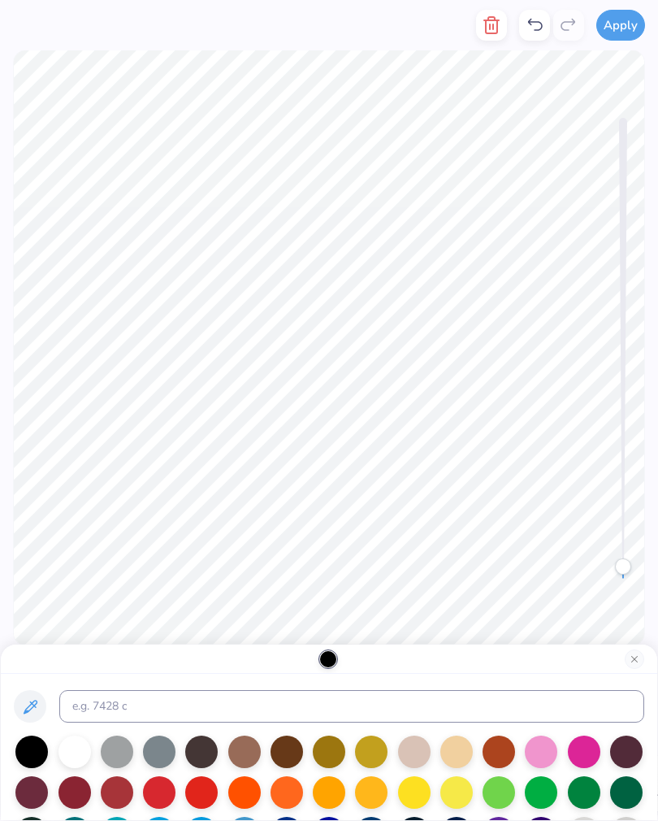
click at [26, 784] on div at bounding box center [31, 792] width 33 height 33
click at [68, 801] on div at bounding box center [75, 792] width 33 height 33
click at [629, 659] on button "Close" at bounding box center [635, 660] width 20 height 20
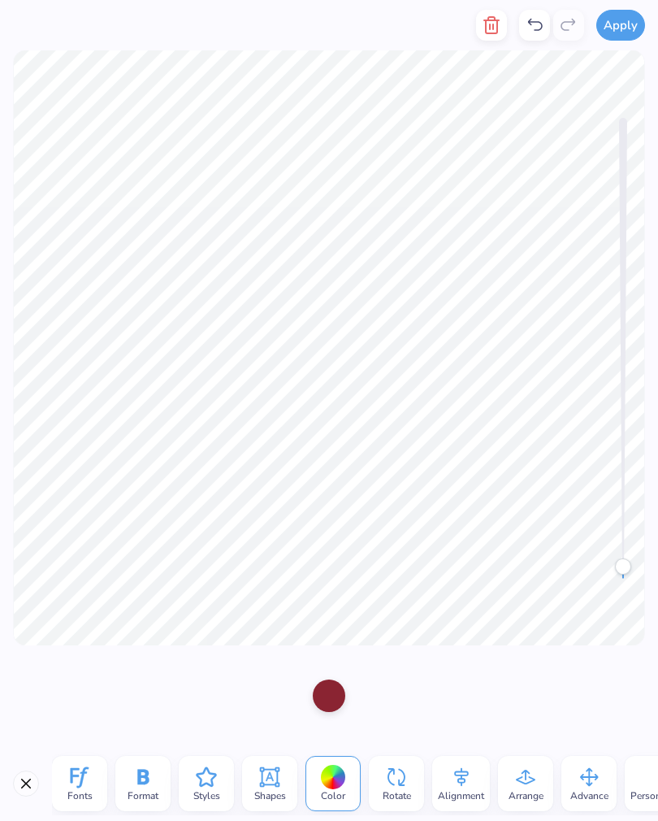
click at [266, 781] on icon at bounding box center [270, 777] width 24 height 24
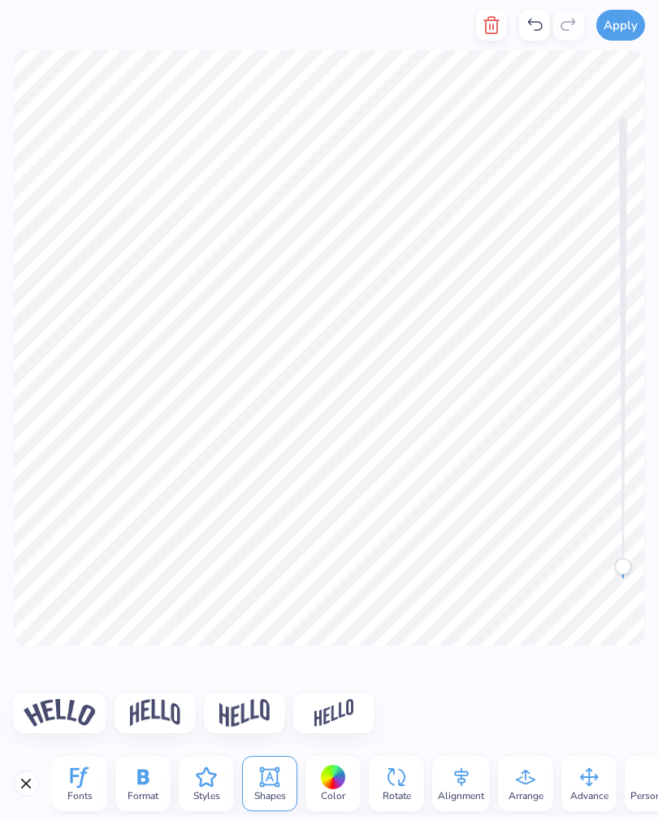
click at [202, 780] on icon at bounding box center [206, 777] width 20 height 20
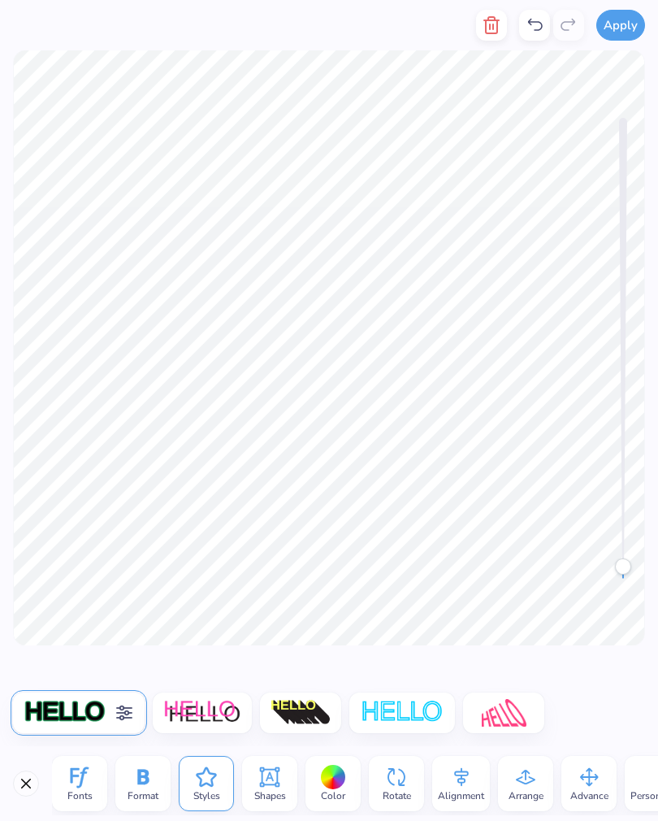
click at [383, 708] on img at bounding box center [402, 713] width 85 height 28
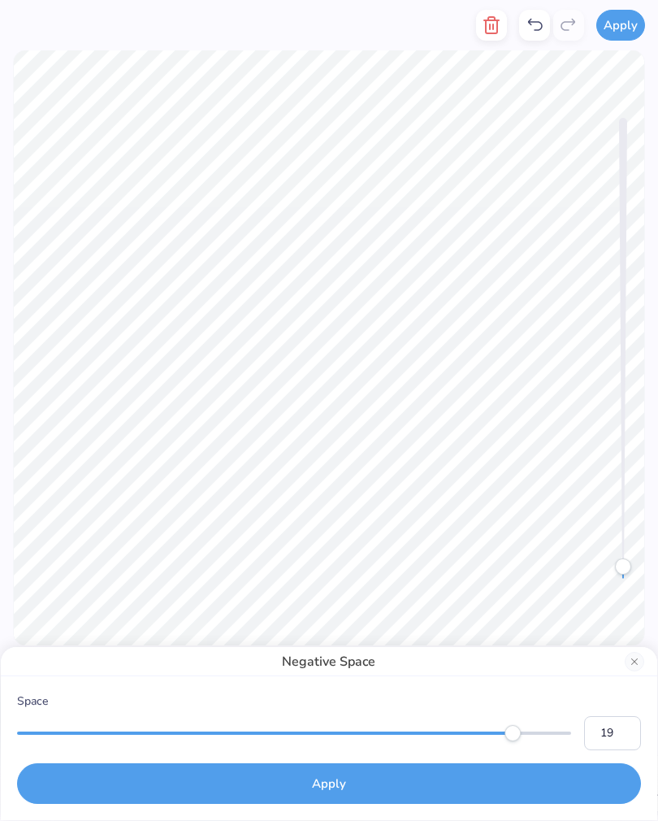
type input "20"
click at [644, 657] on button "Close" at bounding box center [635, 662] width 20 height 20
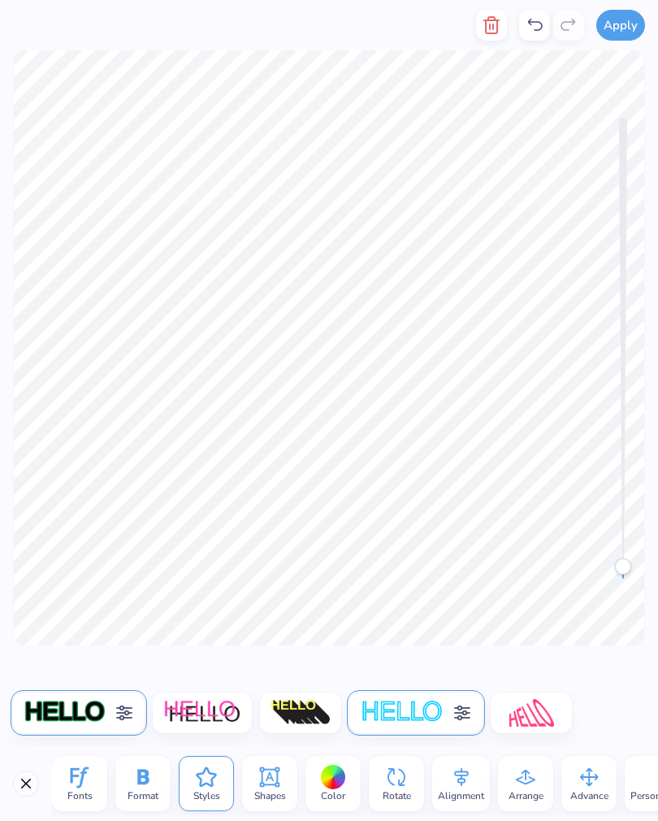
click at [424, 700] on img at bounding box center [402, 713] width 85 height 28
click at [302, 701] on img at bounding box center [301, 713] width 61 height 28
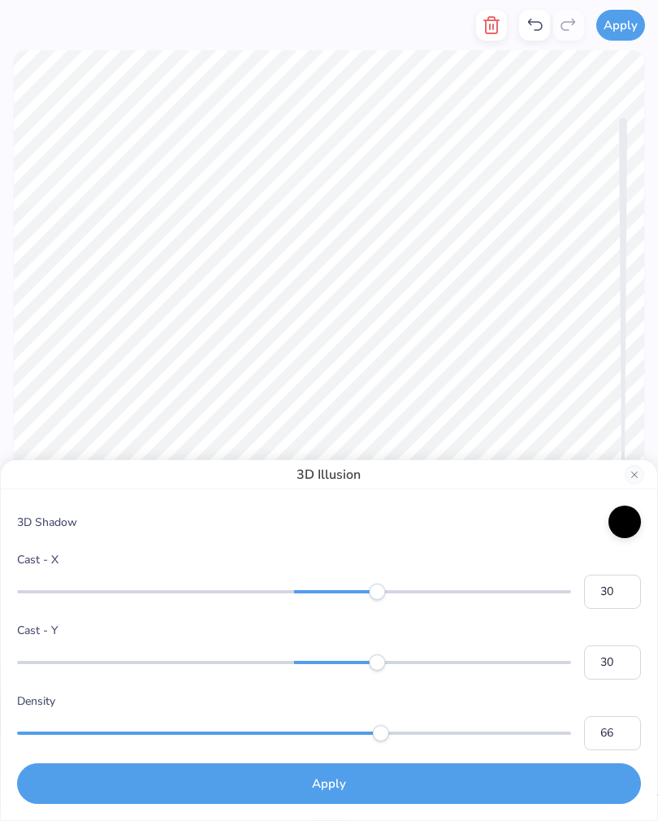
click at [630, 471] on button "Close" at bounding box center [635, 475] width 20 height 20
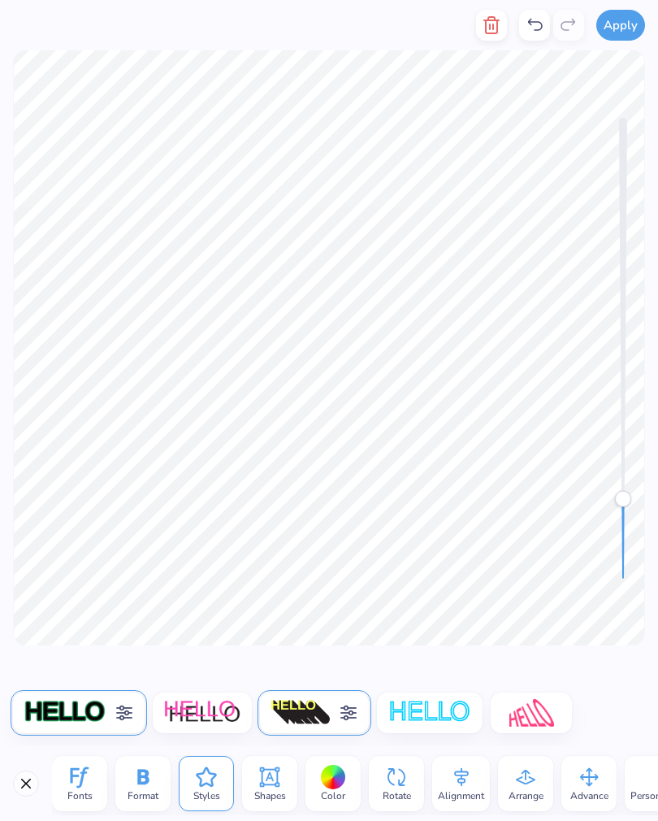
click at [303, 700] on img at bounding box center [301, 713] width 61 height 28
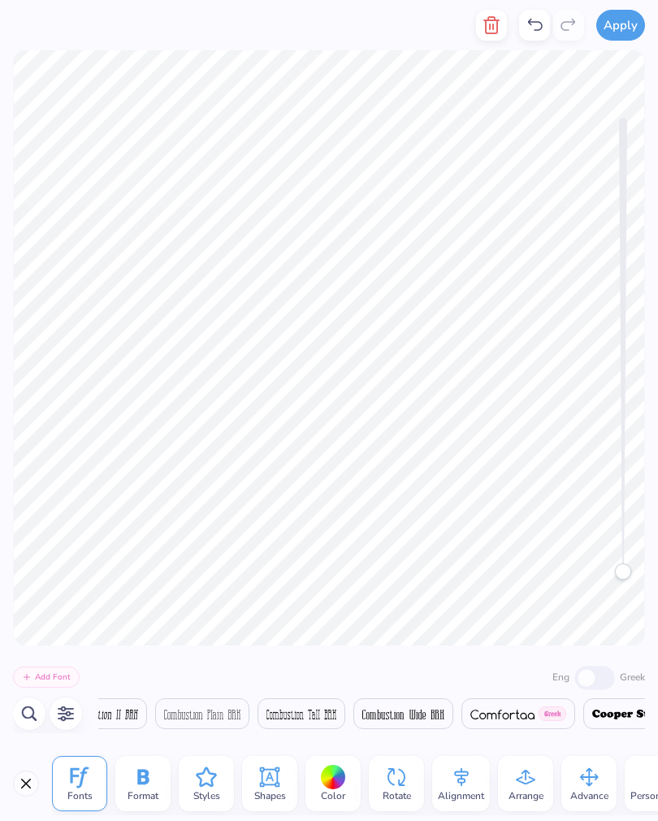
scroll to position [0, 10864]
click at [211, 782] on icon at bounding box center [206, 777] width 24 height 24
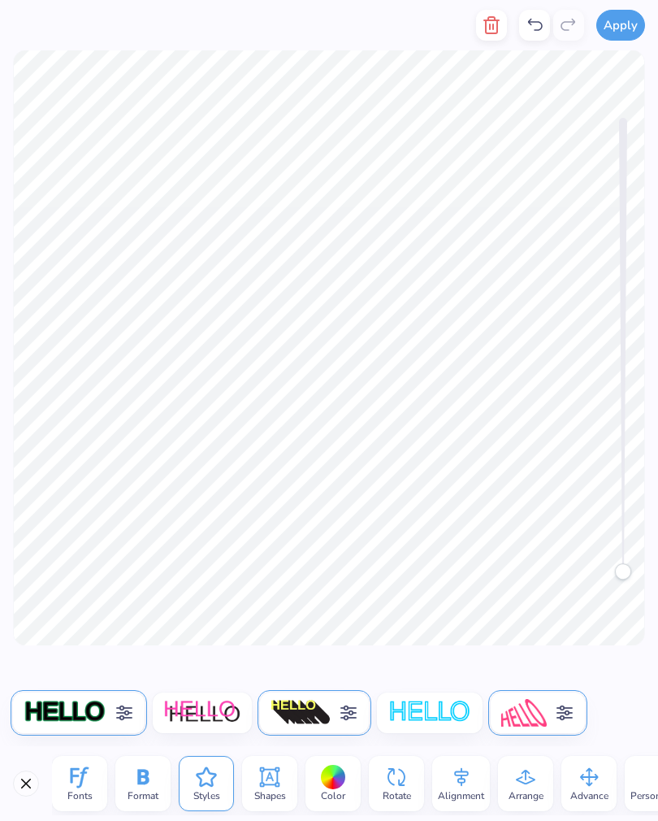
click at [69, 701] on img at bounding box center [65, 713] width 83 height 28
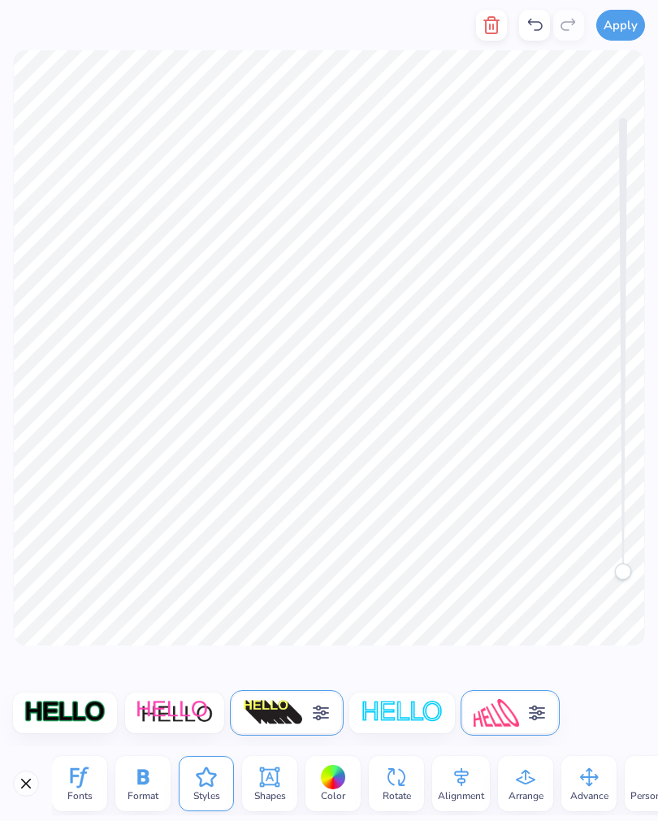
click at [538, 24] on icon at bounding box center [535, 25] width 20 height 20
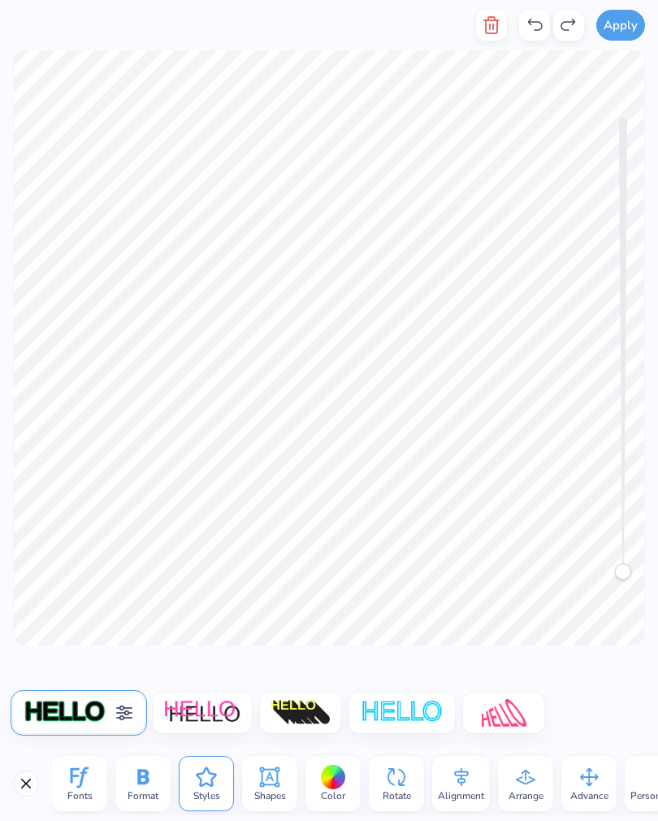
click at [73, 698] on div at bounding box center [79, 713] width 132 height 41
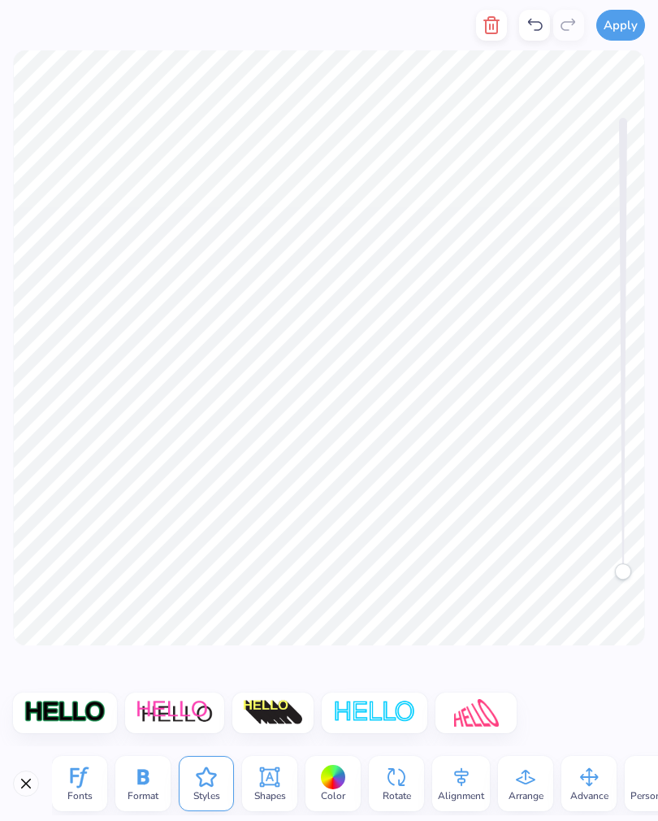
click at [67, 704] on img at bounding box center [65, 713] width 83 height 28
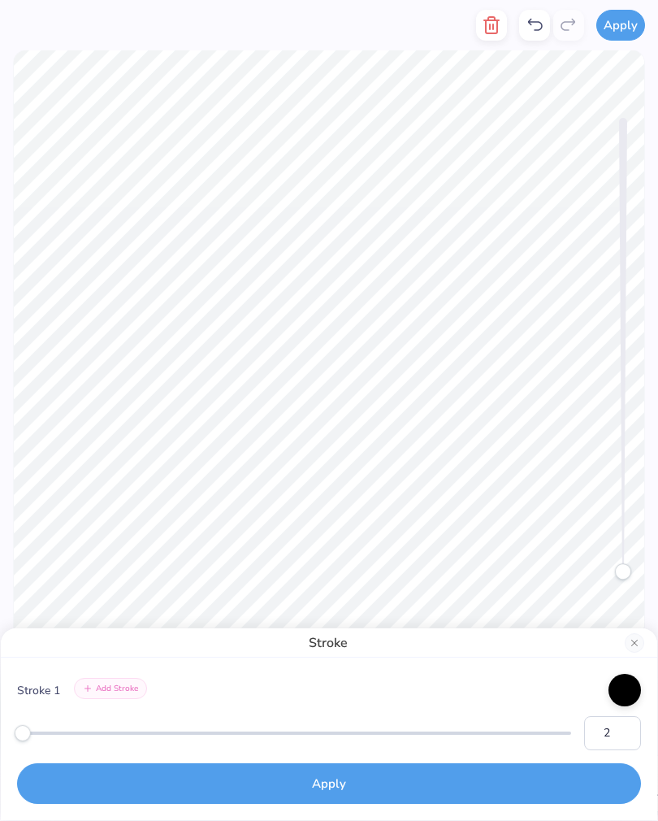
type input "1"
type input "6"
click at [42, 731] on div "Accessibility label" at bounding box center [45, 733] width 16 height 16
click at [347, 784] on button "Apply" at bounding box center [329, 783] width 624 height 41
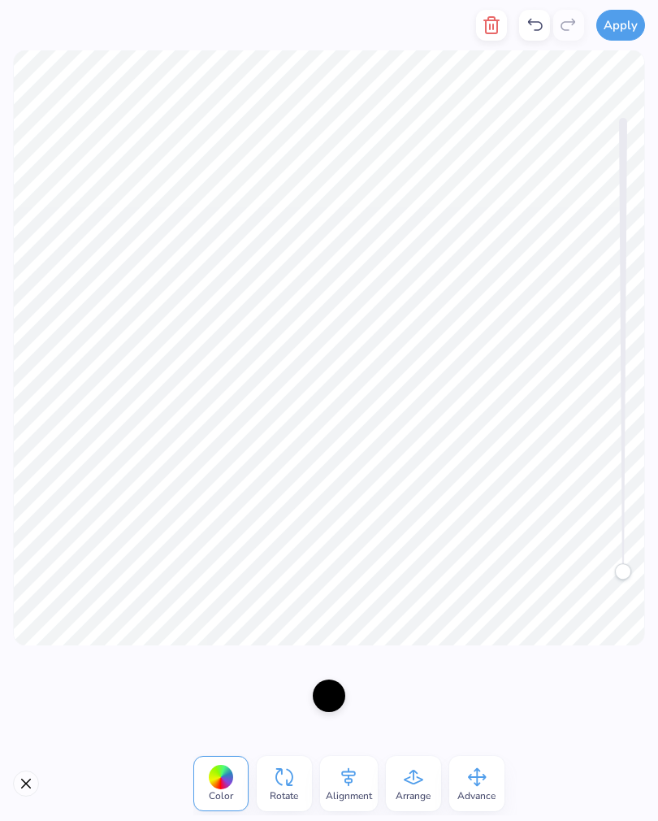
click at [330, 693] on div at bounding box center [329, 696] width 33 height 33
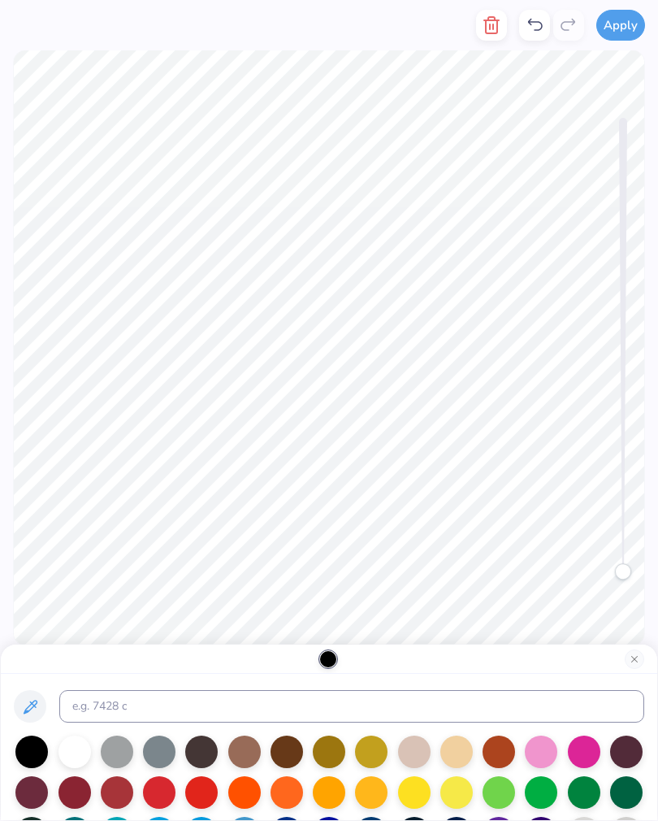
click at [82, 797] on div at bounding box center [75, 792] width 33 height 33
click at [76, 784] on div at bounding box center [75, 792] width 33 height 33
click at [631, 651] on button "Close" at bounding box center [635, 660] width 20 height 20
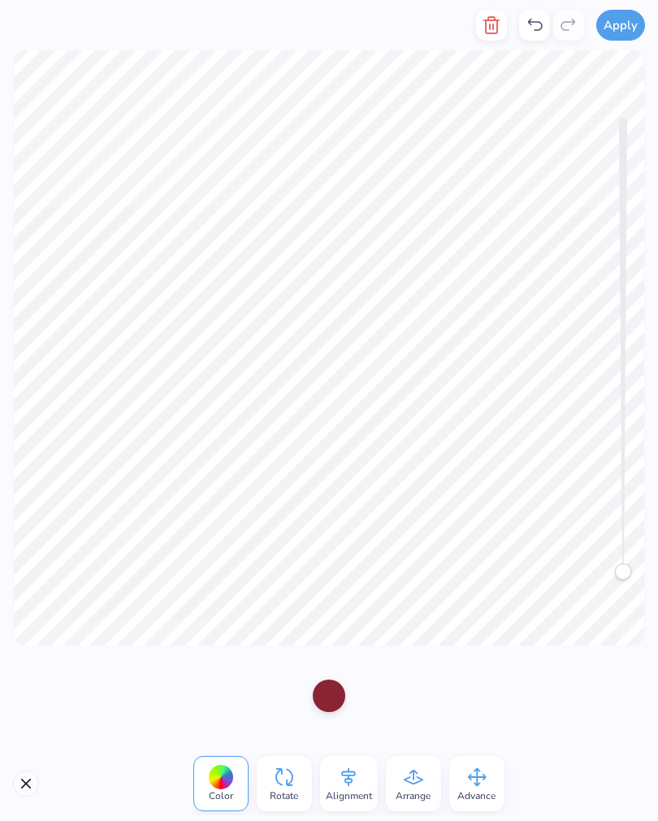
click at [329, 689] on div at bounding box center [329, 696] width 33 height 33
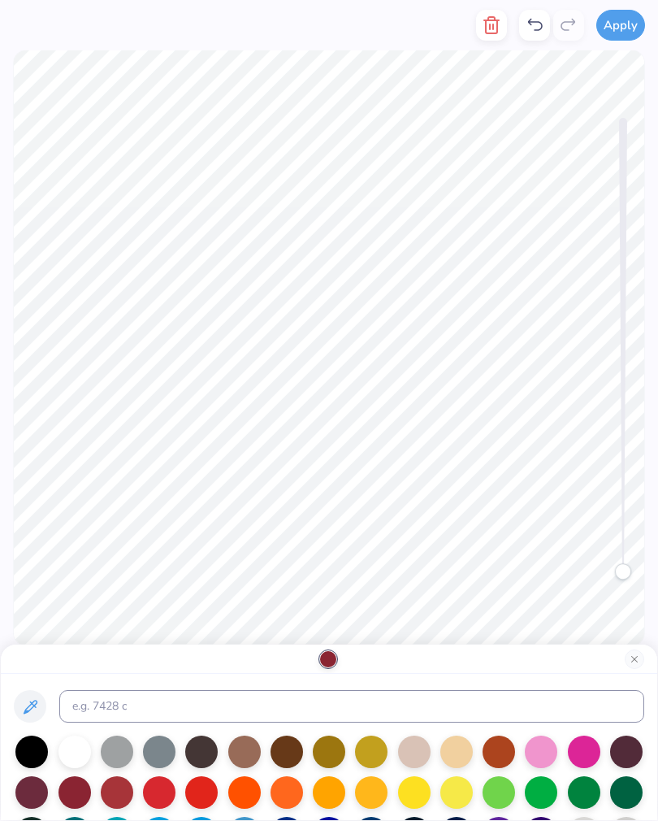
click at [630, 664] on button "Close" at bounding box center [635, 660] width 20 height 20
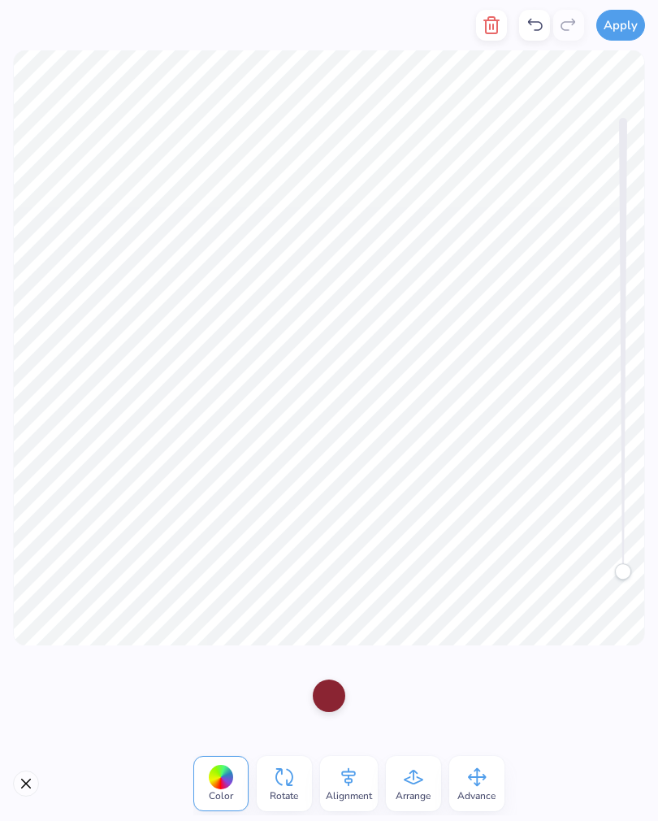
click at [504, 655] on div at bounding box center [329, 695] width 658 height 101
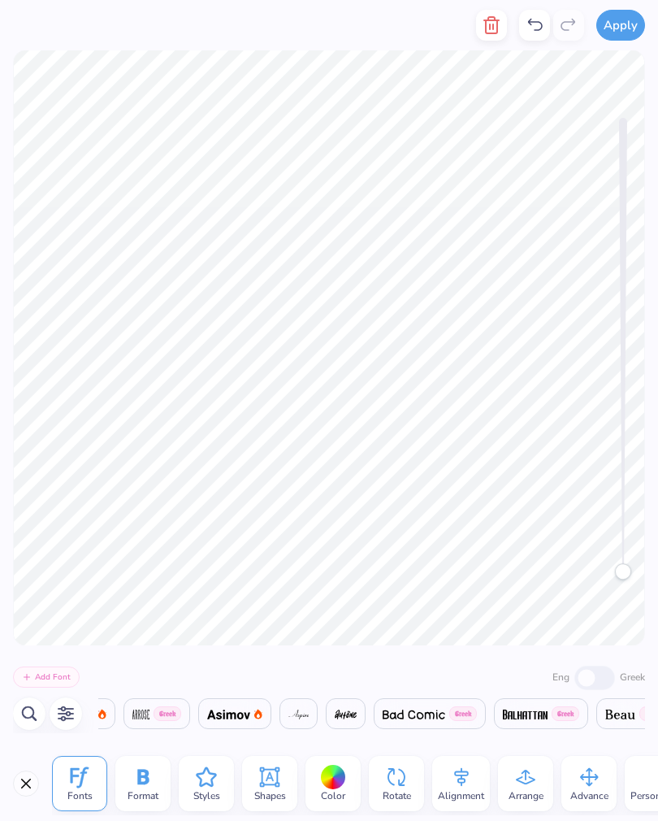
scroll to position [0, 2179]
click at [203, 772] on icon at bounding box center [206, 777] width 20 height 20
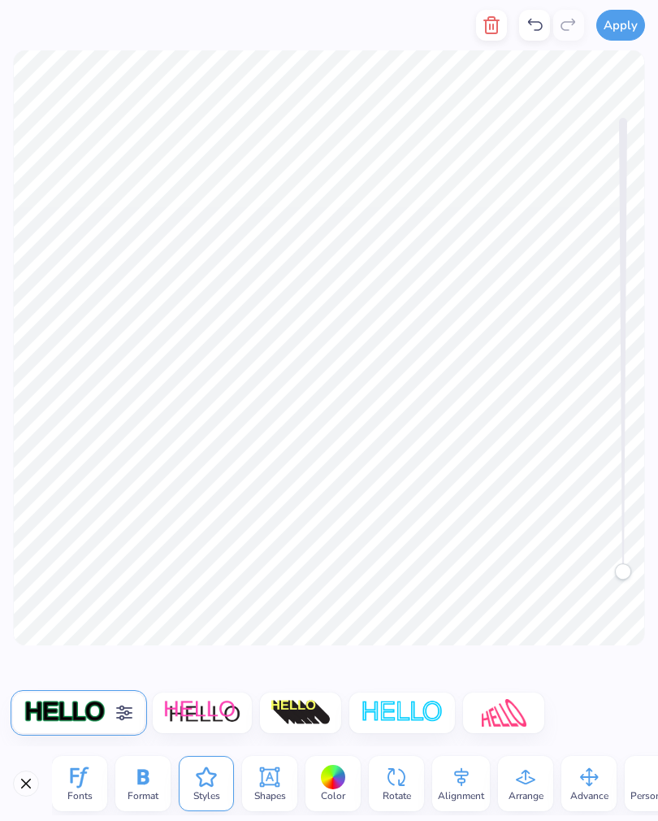
click at [140, 790] on span "Format" at bounding box center [143, 795] width 31 height 13
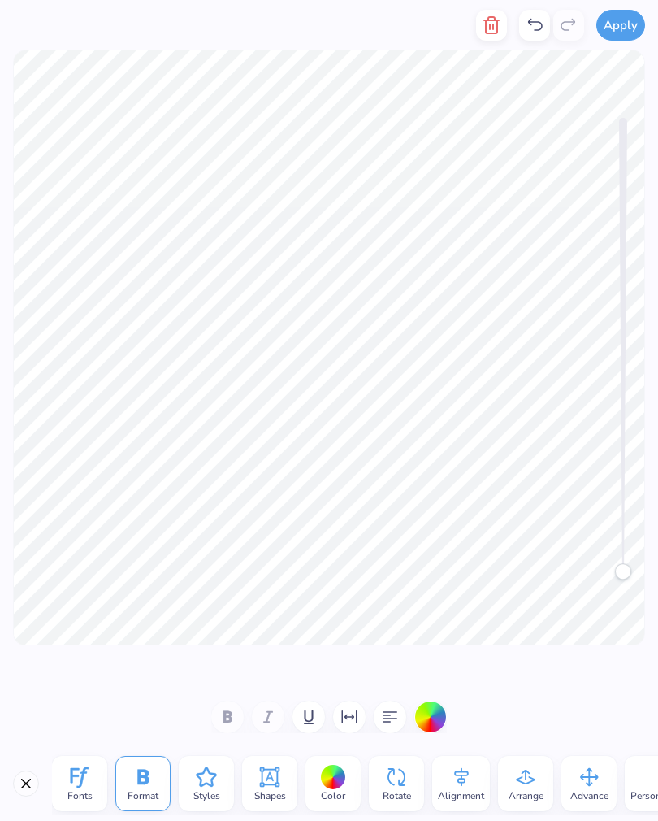
click at [349, 714] on icon "button" at bounding box center [350, 717] width 20 height 20
type input "-5"
type input "2"
type input "5"
type input "4"
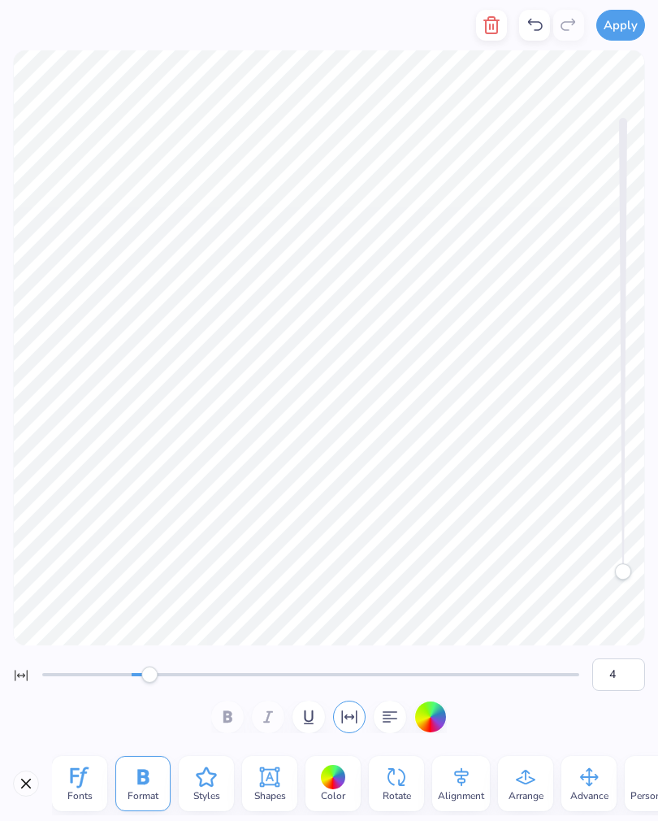
click at [151, 671] on div "Accessibility label" at bounding box center [149, 675] width 16 height 16
type input "3"
type input "1"
click at [143, 670] on div "Accessibility label" at bounding box center [141, 675] width 16 height 16
type input "-1"
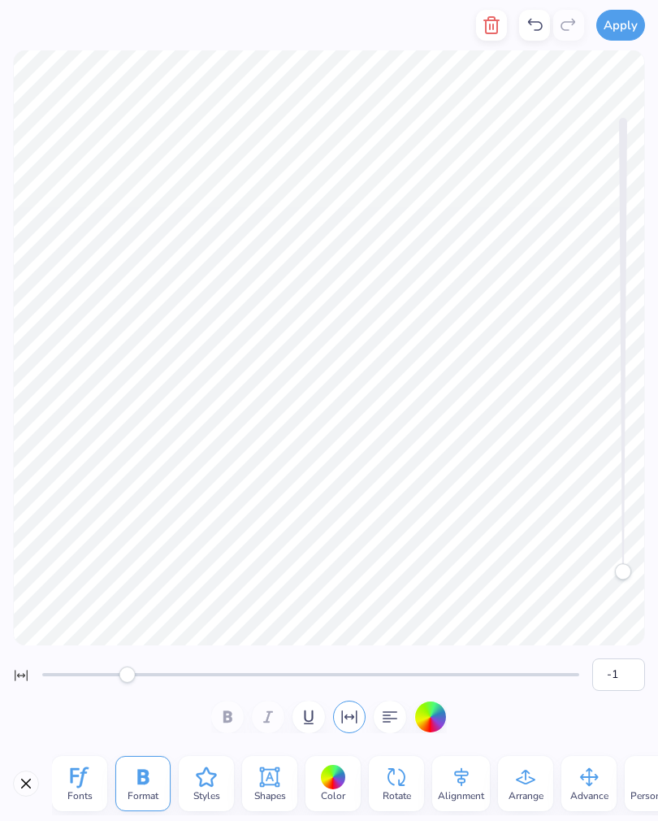
click at [130, 672] on div "Accessibility label" at bounding box center [127, 675] width 16 height 16
click at [274, 778] on icon at bounding box center [270, 777] width 24 height 24
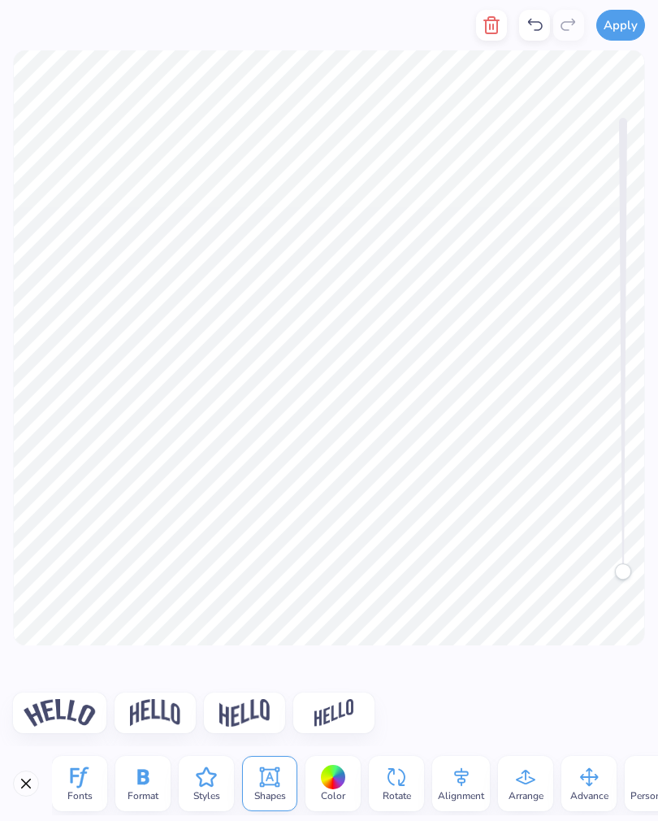
click at [209, 775] on icon at bounding box center [206, 777] width 24 height 24
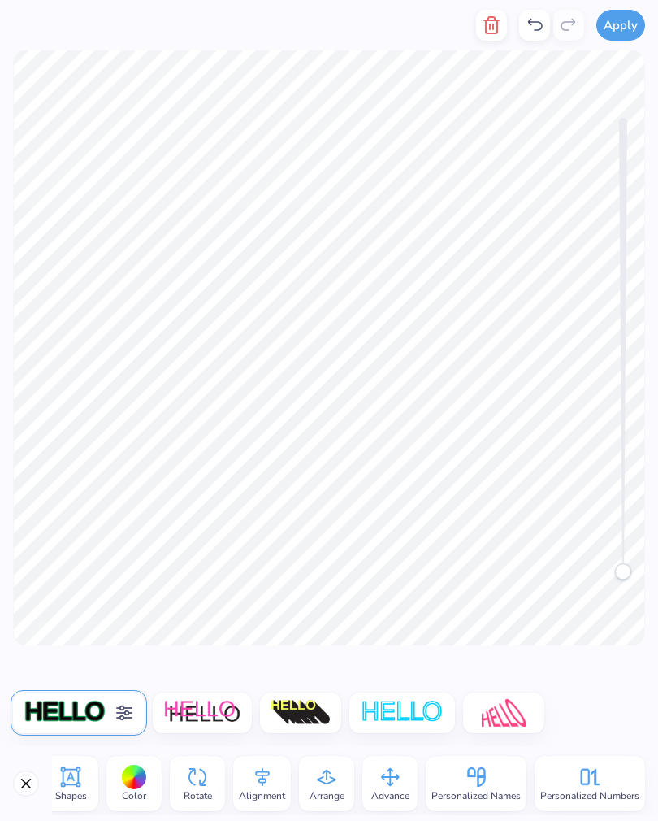
scroll to position [0, 199]
click at [471, 790] on span "Personalized Names" at bounding box center [476, 795] width 89 height 13
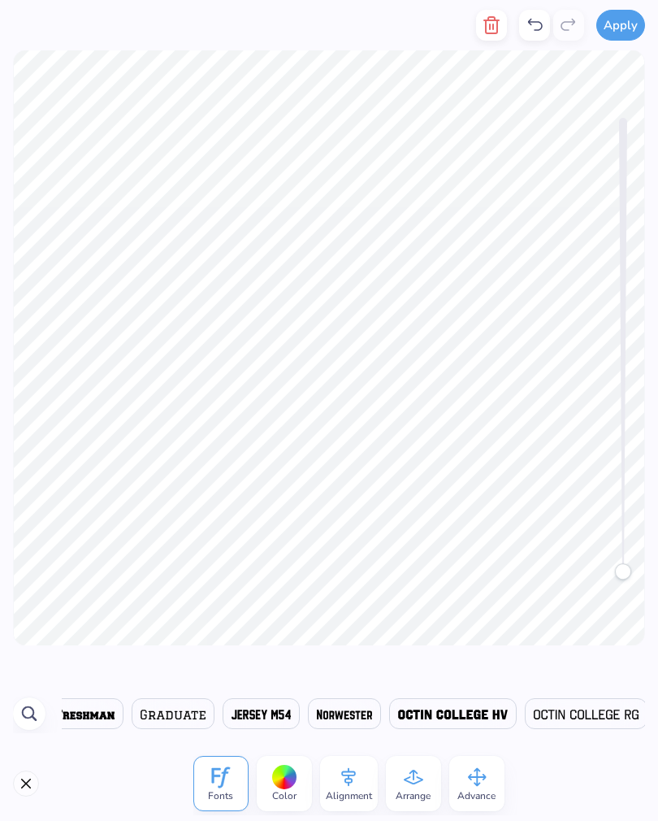
scroll to position [0, 1533]
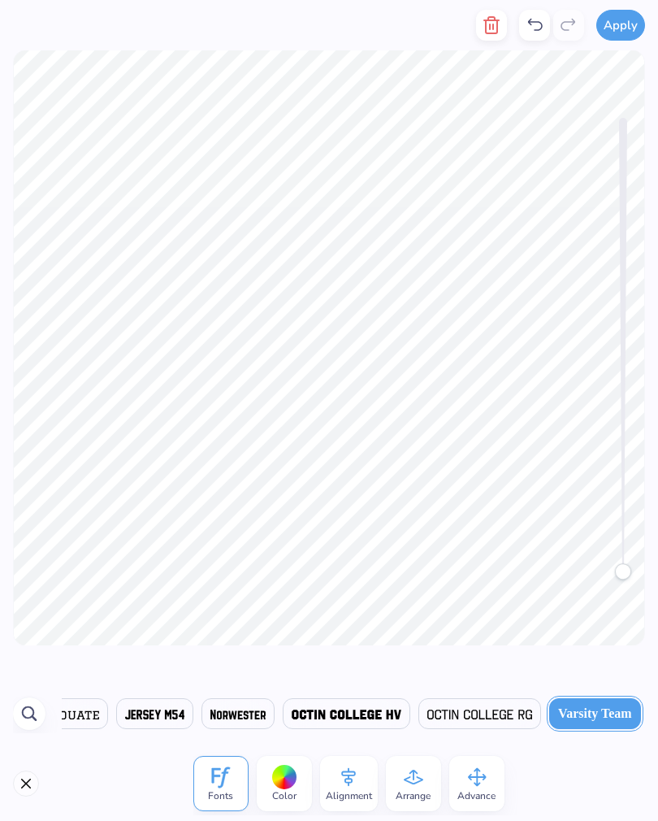
click at [532, 28] on icon at bounding box center [535, 25] width 20 height 20
click at [534, 25] on icon at bounding box center [535, 25] width 20 height 20
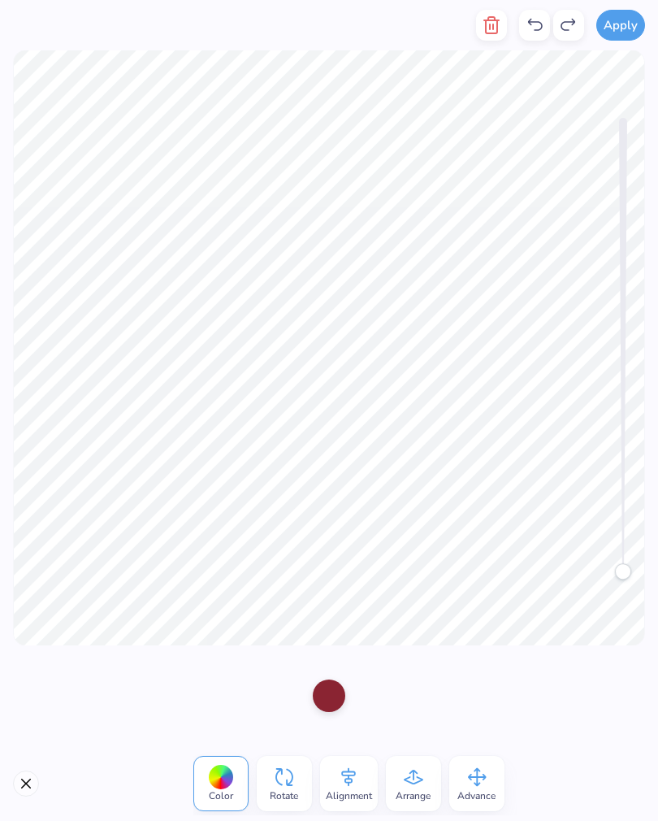
click at [321, 693] on div at bounding box center [329, 696] width 33 height 33
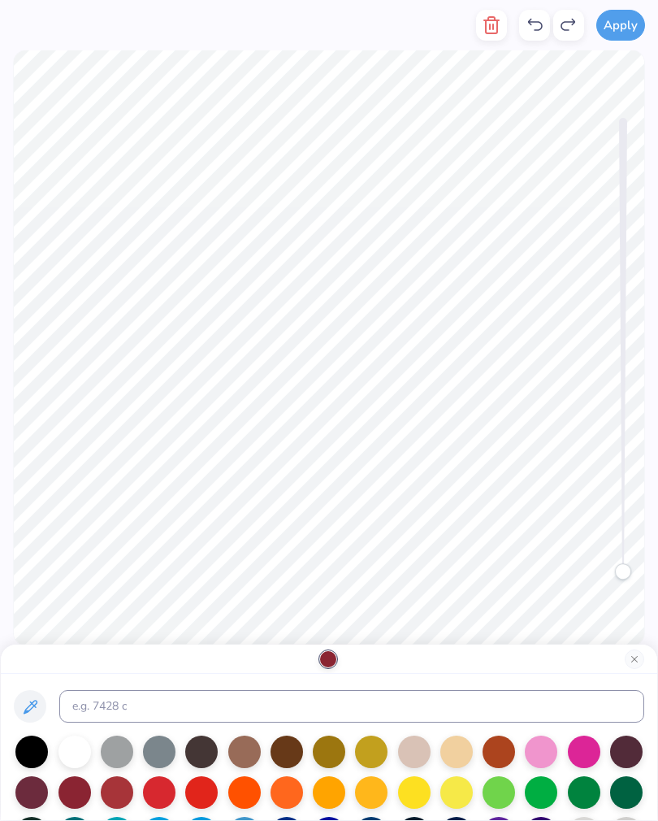
scroll to position [-2, 0]
click at [629, 662] on button "Close" at bounding box center [635, 660] width 20 height 20
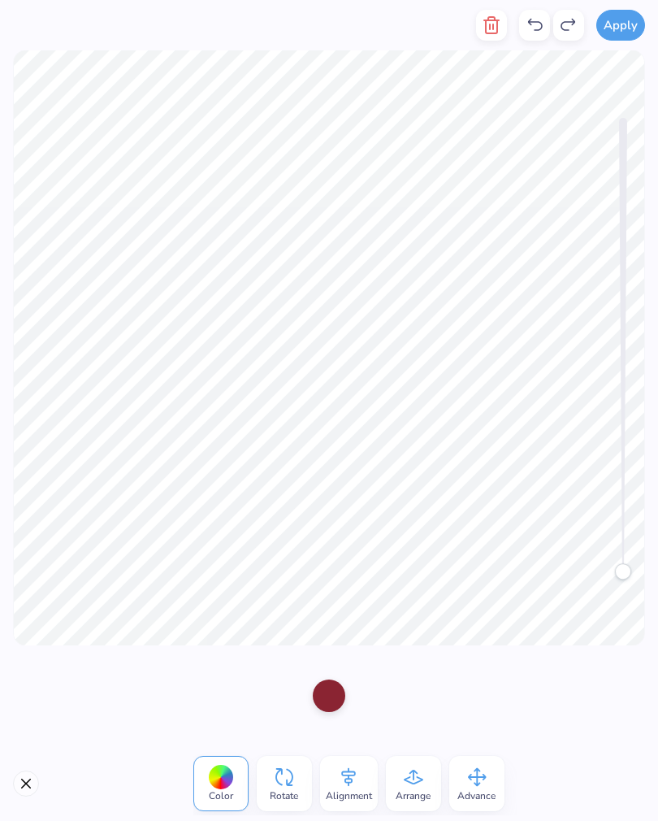
scroll to position [0, 0]
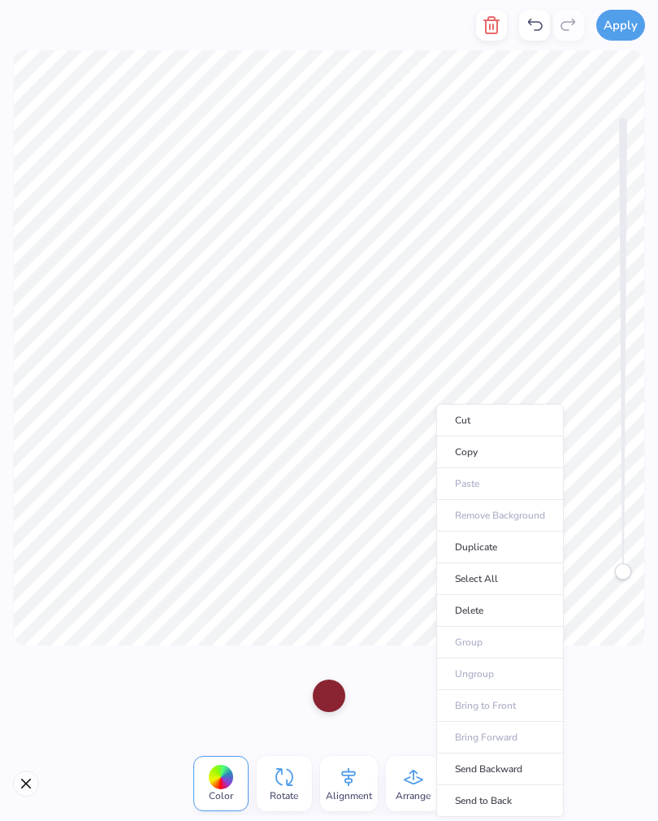
click at [494, 541] on li "Duplicate" at bounding box center [501, 548] width 128 height 32
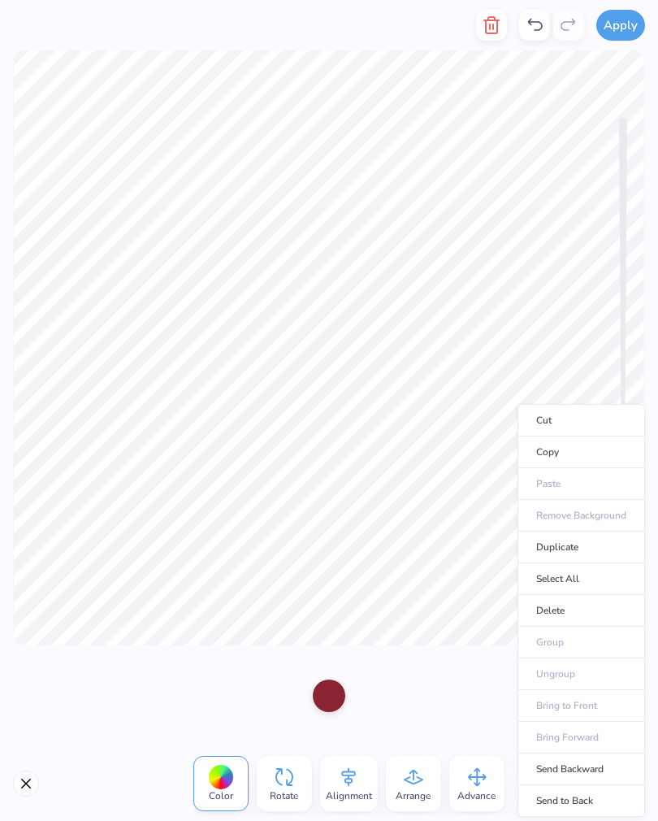
click at [336, 683] on div at bounding box center [329, 696] width 33 height 33
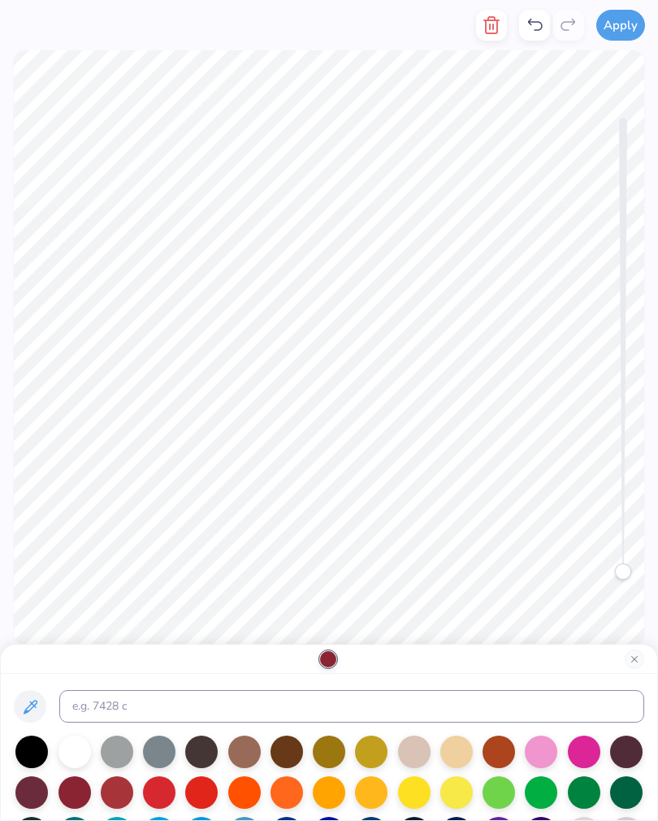
click at [39, 743] on div at bounding box center [31, 752] width 33 height 33
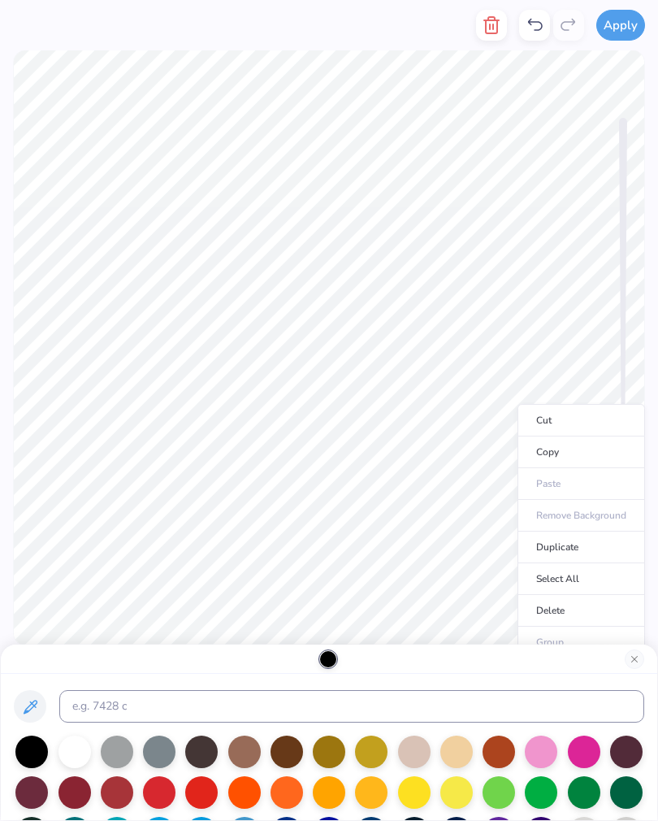
click at [632, 660] on button "Close" at bounding box center [635, 660] width 20 height 20
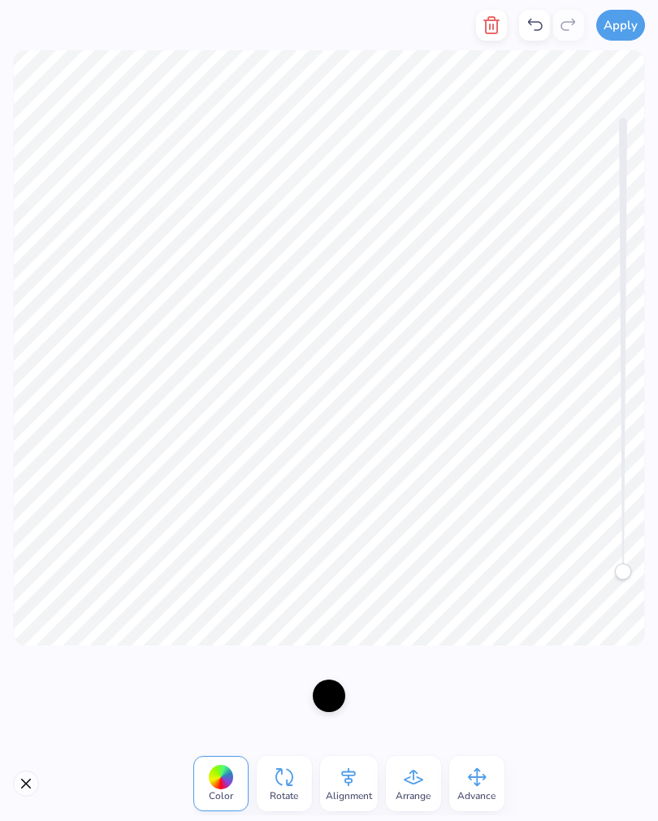
click at [406, 780] on icon at bounding box center [414, 777] width 20 height 15
click at [421, 692] on icon at bounding box center [427, 689] width 24 height 24
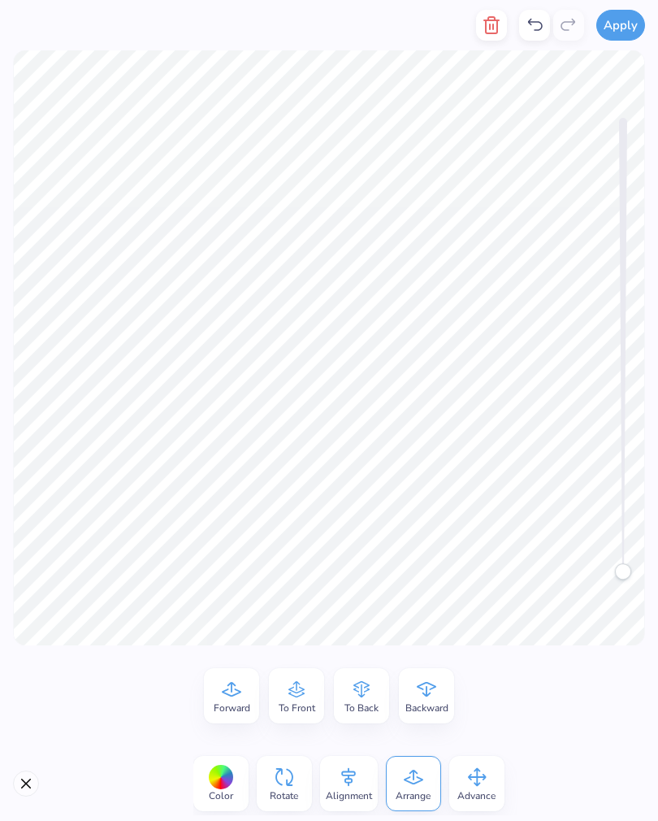
click at [515, 682] on div "Forward To Front To Back Backward" at bounding box center [329, 695] width 658 height 101
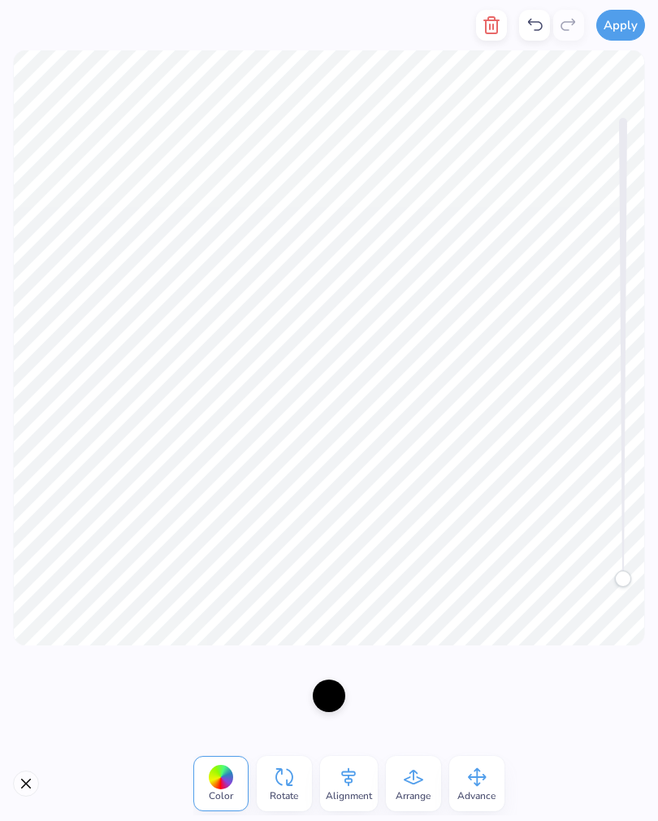
click at [535, 28] on icon at bounding box center [535, 25] width 20 height 20
click at [531, 21] on icon at bounding box center [535, 25] width 15 height 12
click at [537, 27] on icon at bounding box center [535, 25] width 20 height 20
click at [536, 20] on icon at bounding box center [535, 25] width 20 height 20
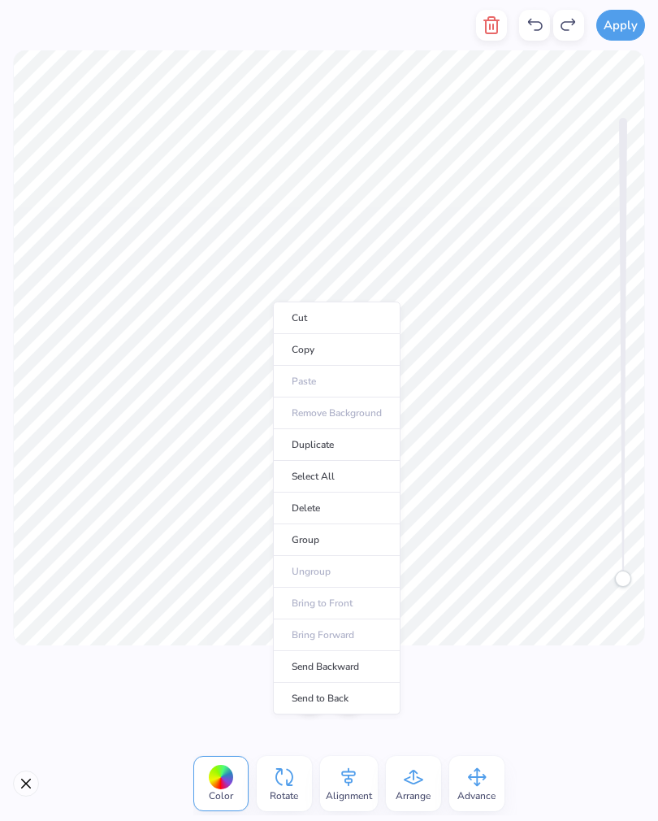
click at [319, 531] on li "Group" at bounding box center [337, 540] width 128 height 32
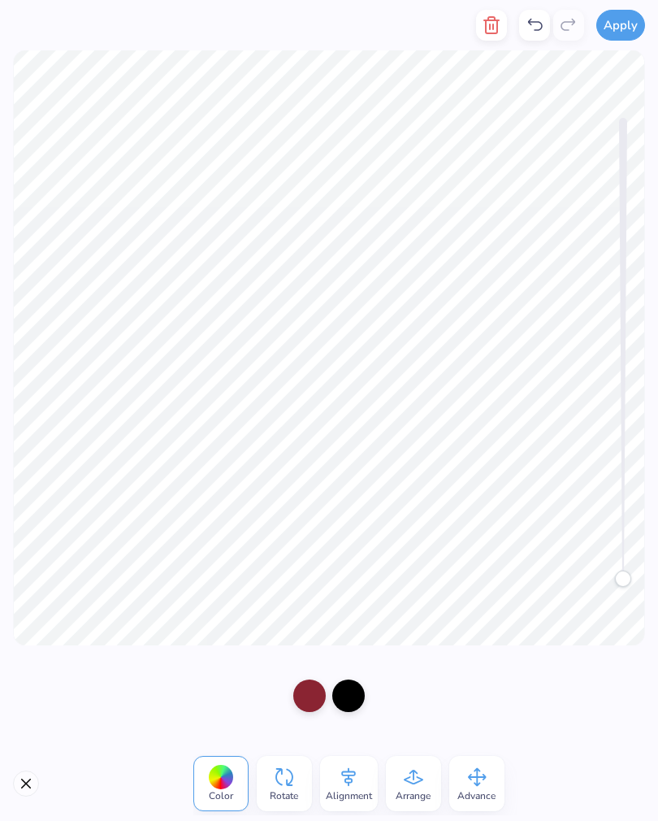
click at [411, 792] on span "Arrange" at bounding box center [413, 795] width 35 height 13
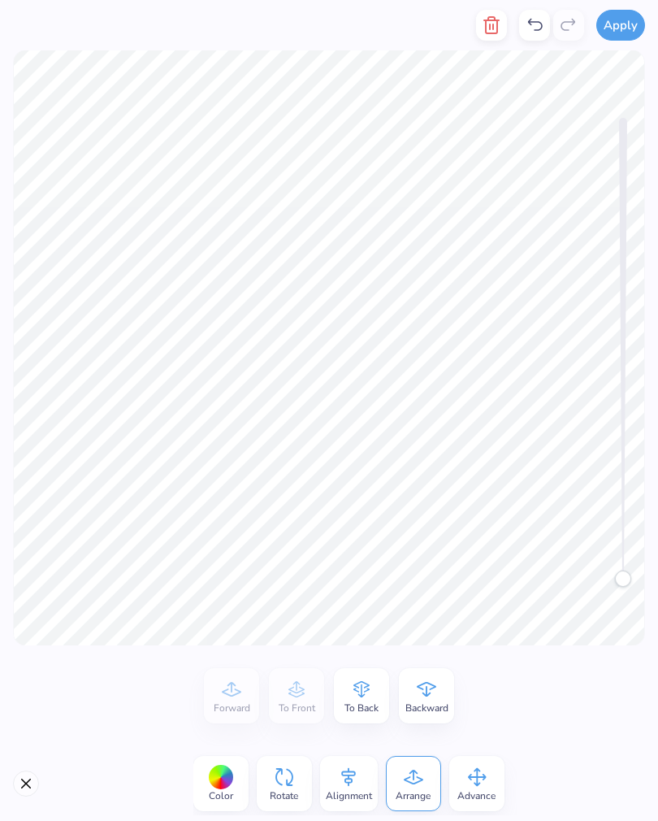
click at [430, 698] on icon at bounding box center [427, 689] width 24 height 24
click at [420, 695] on icon at bounding box center [427, 689] width 24 height 24
click at [425, 697] on icon at bounding box center [427, 689] width 24 height 24
click at [304, 697] on icon at bounding box center [297, 689] width 24 height 24
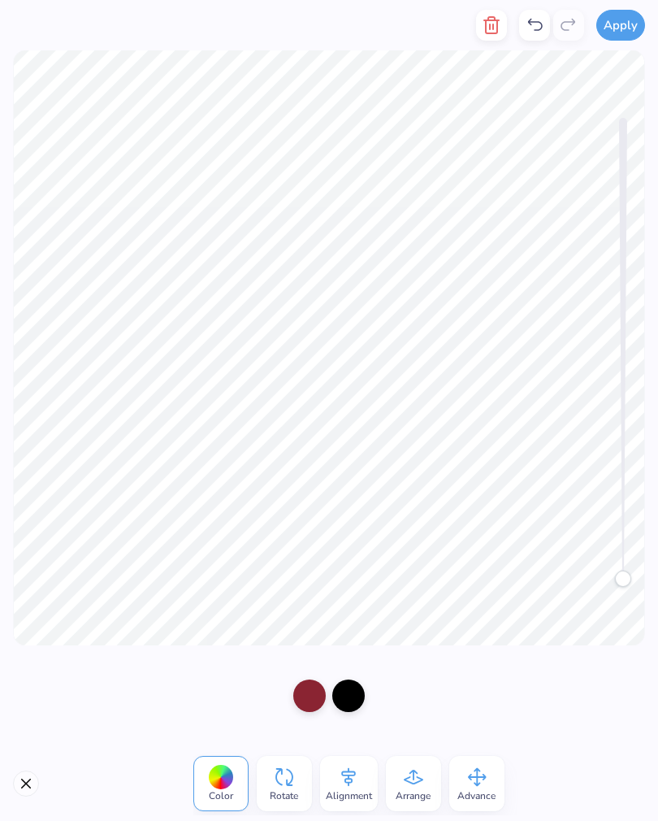
click at [304, 706] on div at bounding box center [309, 696] width 33 height 33
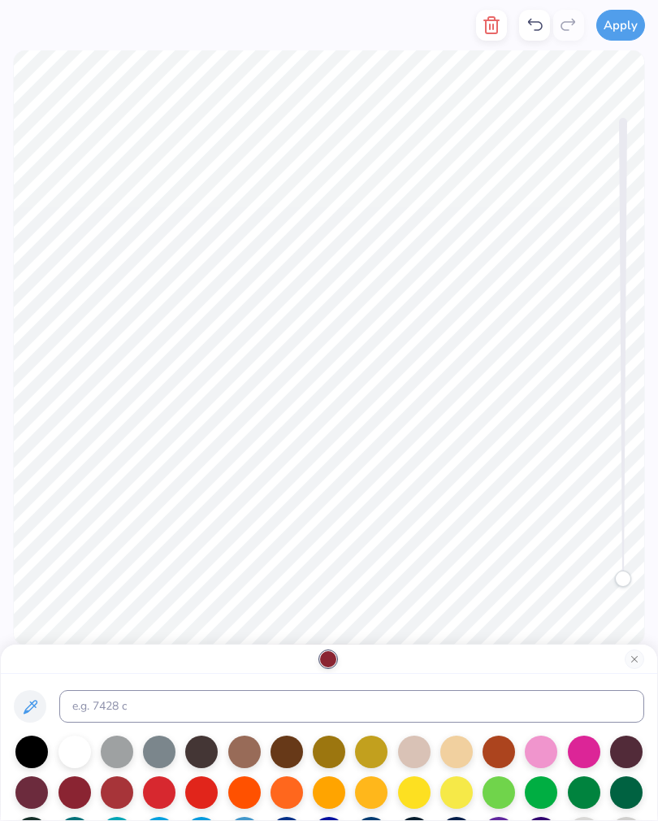
click at [34, 741] on div at bounding box center [31, 752] width 33 height 33
click at [636, 661] on button "Close" at bounding box center [635, 660] width 20 height 20
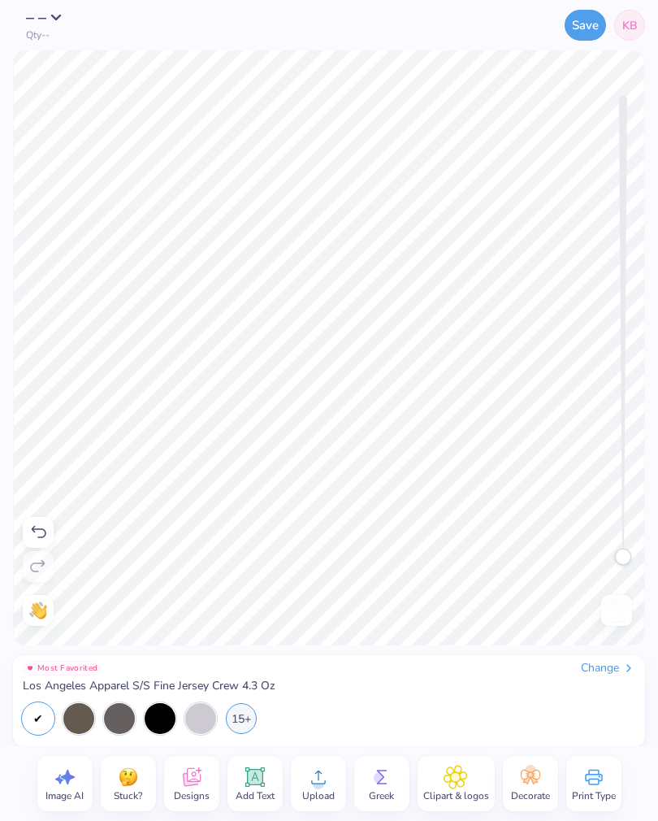
click at [418, 785] on div "Clipart & logos" at bounding box center [456, 783] width 77 height 55
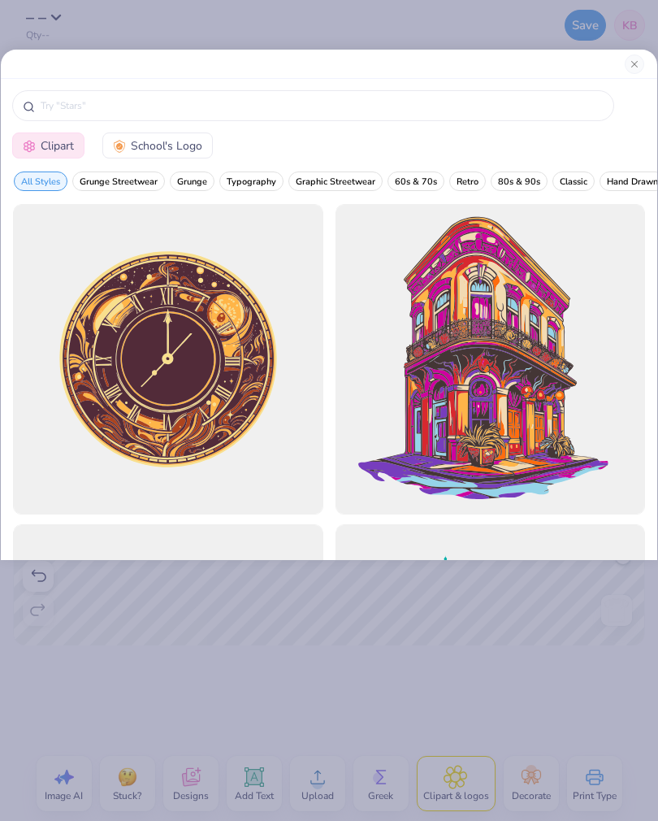
click at [631, 66] on button "Close" at bounding box center [635, 64] width 20 height 20
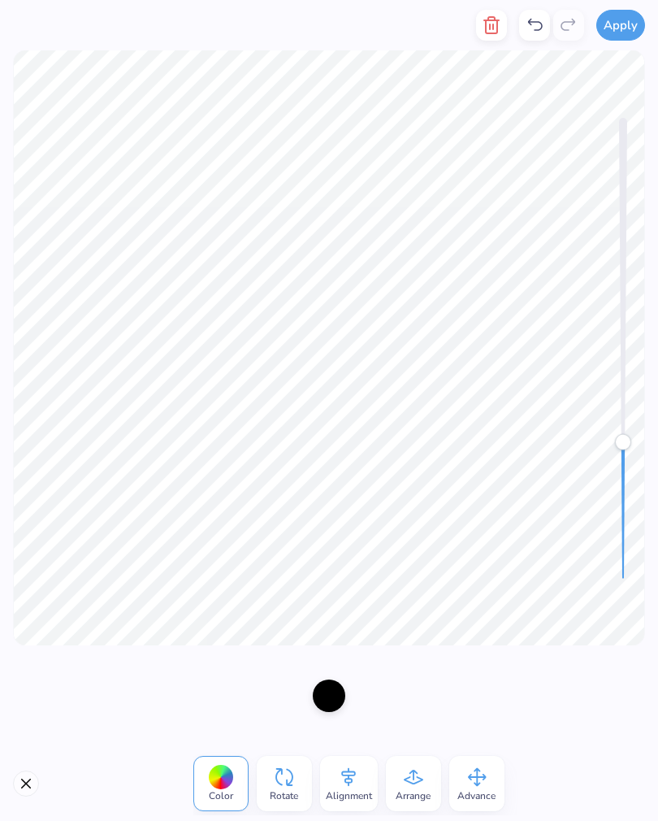
click at [324, 689] on div at bounding box center [329, 696] width 33 height 33
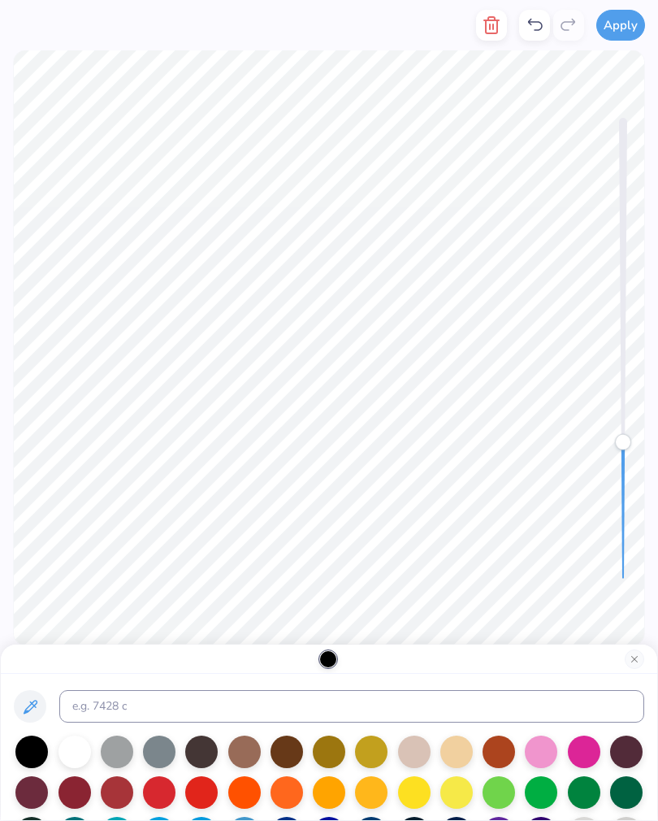
click at [39, 702] on icon at bounding box center [30, 707] width 20 height 20
click at [34, 706] on icon at bounding box center [31, 707] width 14 height 14
click at [116, 783] on div at bounding box center [117, 792] width 33 height 33
click at [32, 755] on div at bounding box center [31, 752] width 33 height 33
click at [631, 659] on button "Close" at bounding box center [635, 660] width 20 height 20
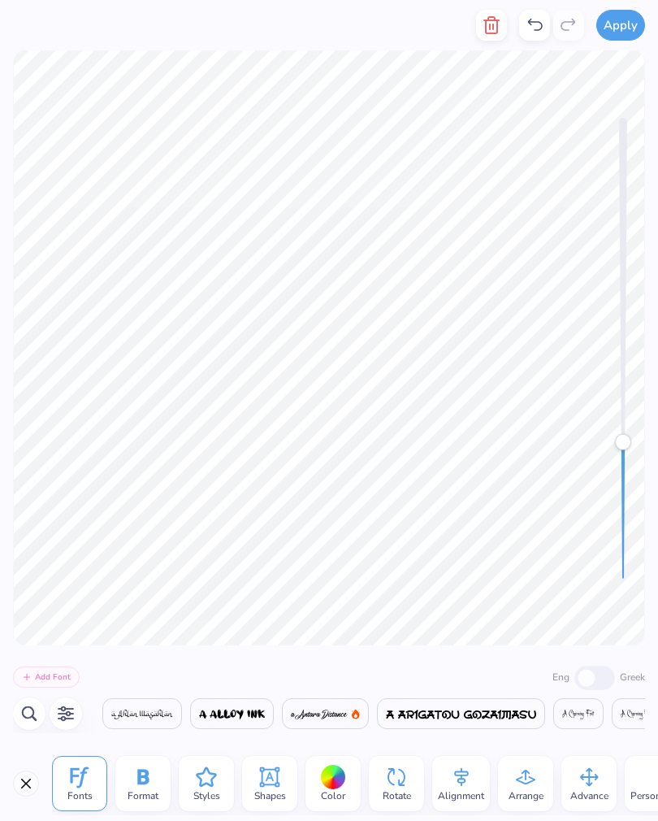
scroll to position [0, 2179]
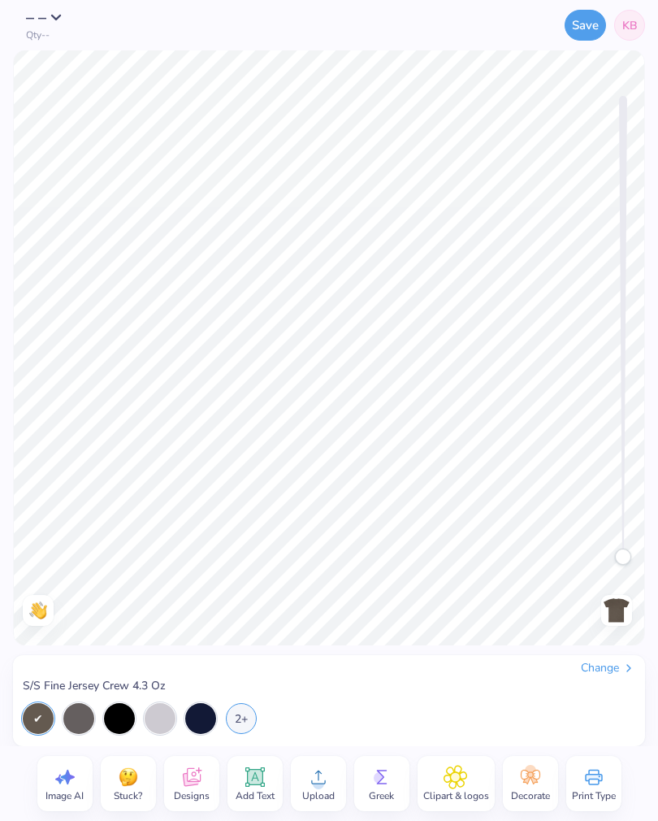
click at [615, 603] on img at bounding box center [617, 610] width 26 height 26
click at [239, 717] on div "2+" at bounding box center [241, 718] width 31 height 31
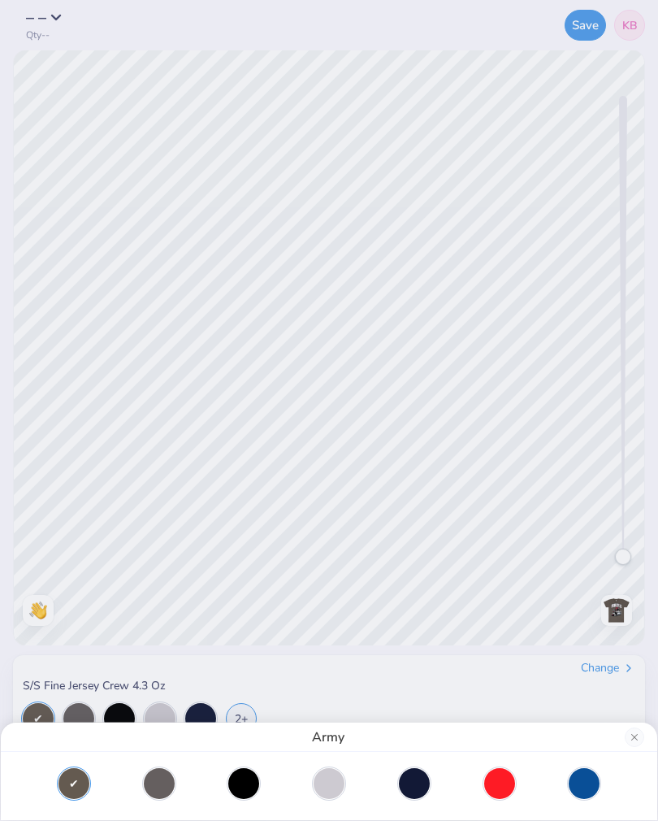
click at [294, 781] on div at bounding box center [329, 783] width 624 height 31
click at [637, 723] on div "Army" at bounding box center [329, 737] width 657 height 29
click at [642, 730] on button "Close" at bounding box center [635, 738] width 20 height 20
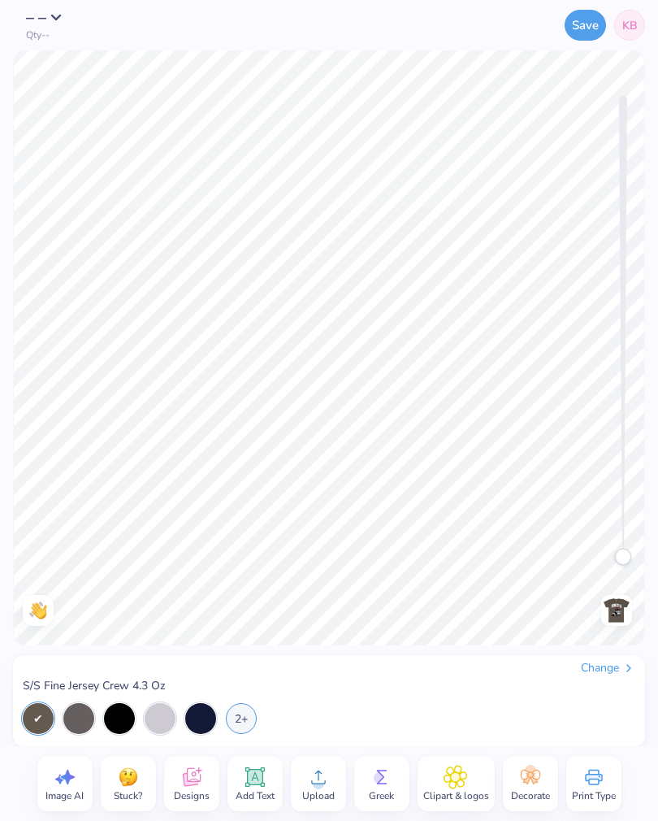
click at [648, 735] on div "Change S/S Fine Jersey Crew 4.3 Oz 2+" at bounding box center [329, 695] width 658 height 101
click at [632, 739] on div "Change S/S Fine Jersey Crew 4.3 Oz 2+" at bounding box center [329, 700] width 632 height 91
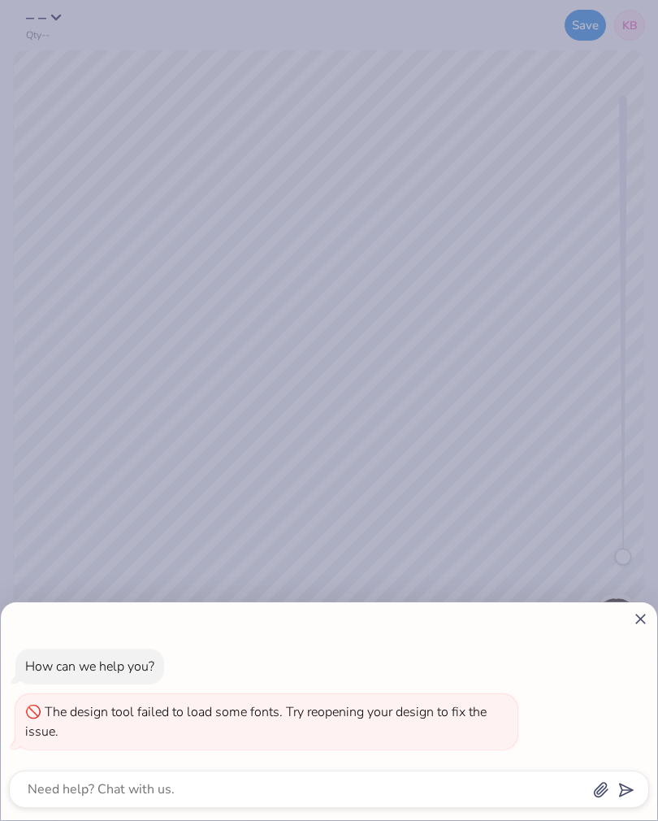
click at [620, 625] on div at bounding box center [329, 619] width 641 height 17
click at [647, 626] on icon at bounding box center [640, 619] width 17 height 17
type textarea "x"
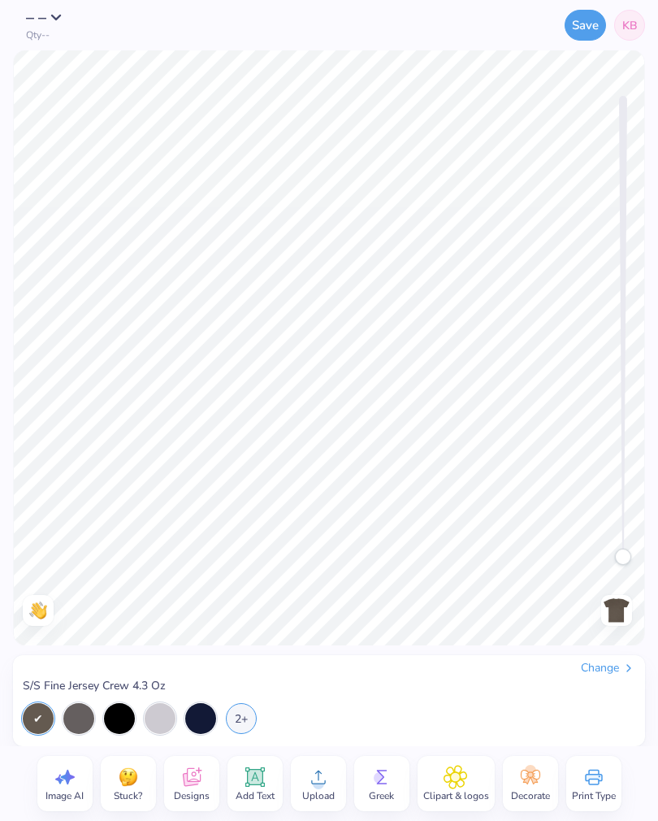
click at [249, 714] on div "2+" at bounding box center [241, 718] width 31 height 31
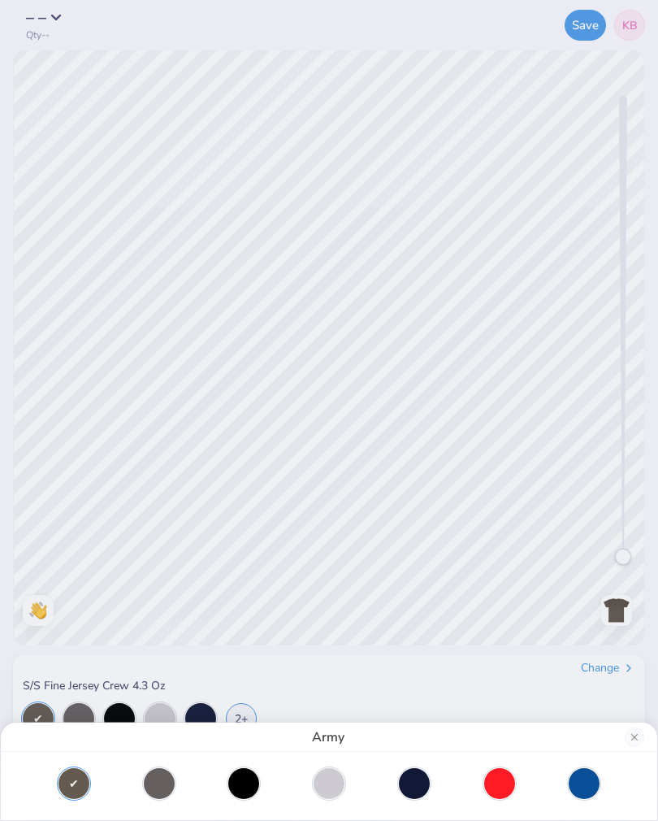
click at [109, 776] on div at bounding box center [329, 783] width 624 height 31
click at [626, 736] on button "Close" at bounding box center [635, 738] width 20 height 20
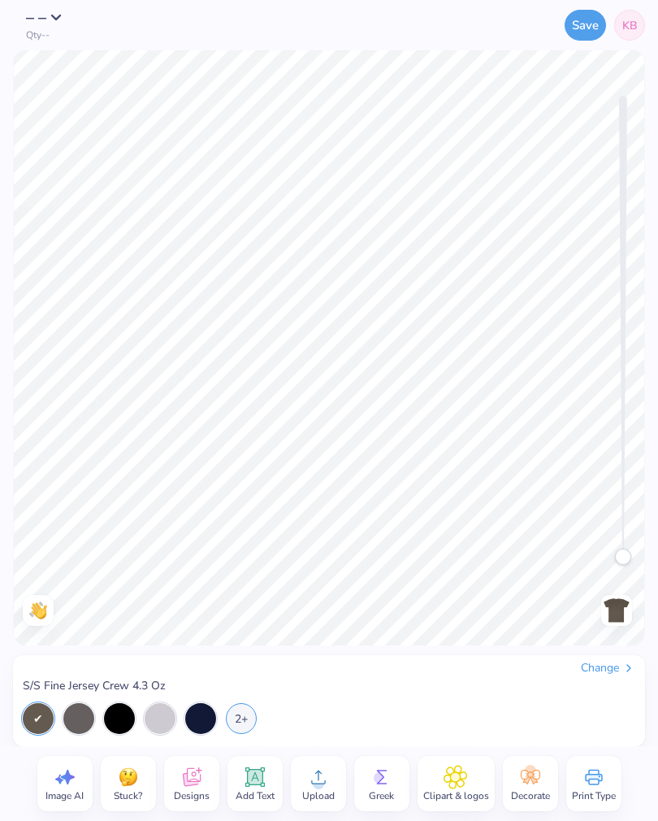
click at [608, 670] on div "Change" at bounding box center [608, 668] width 54 height 15
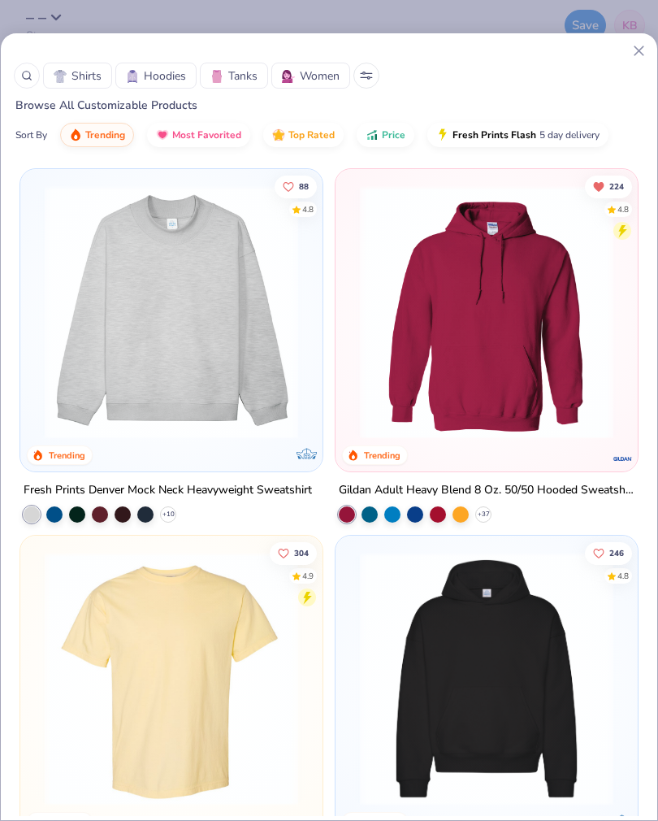
click at [82, 76] on span "Shirts" at bounding box center [87, 75] width 30 height 17
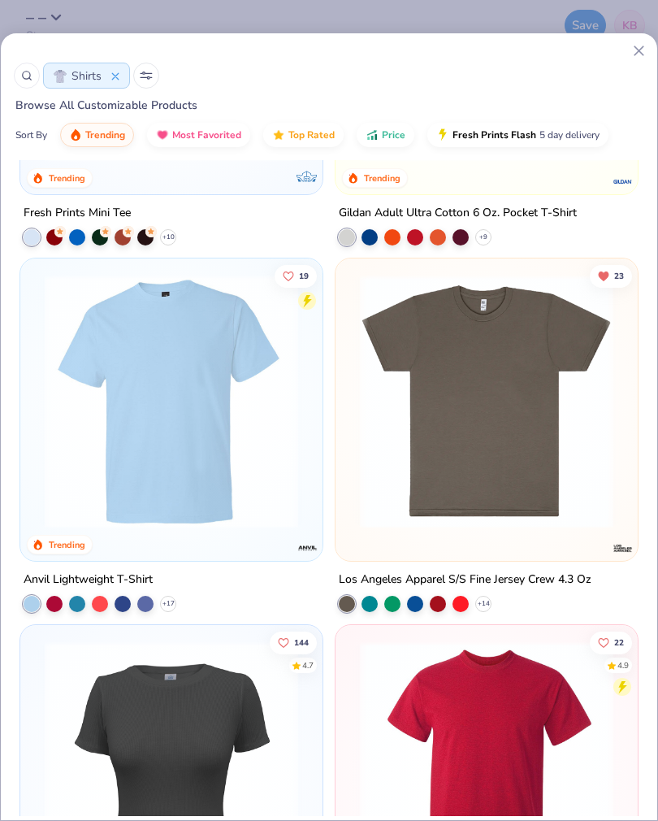
scroll to position [1753, 0]
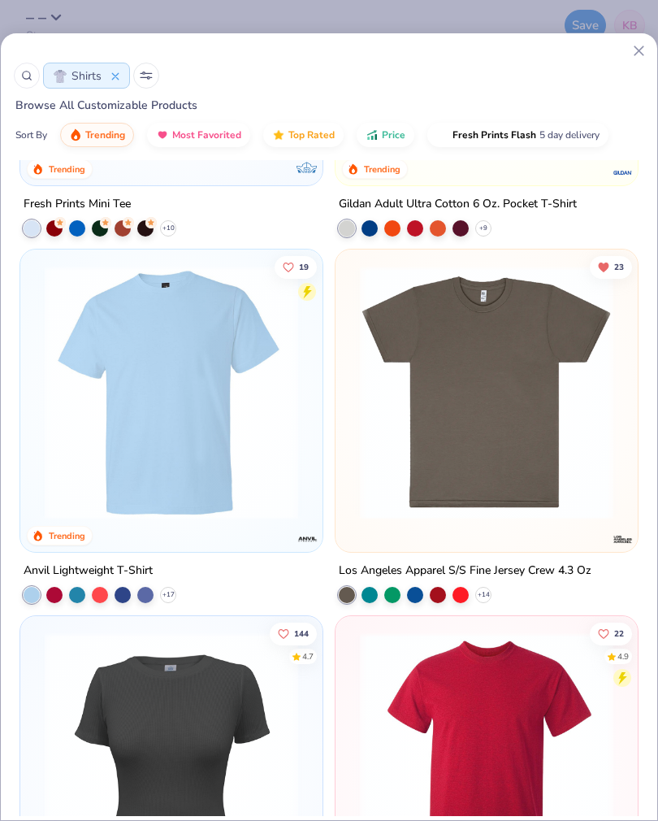
click at [0, 0] on icon at bounding box center [0, 0] width 0 height 0
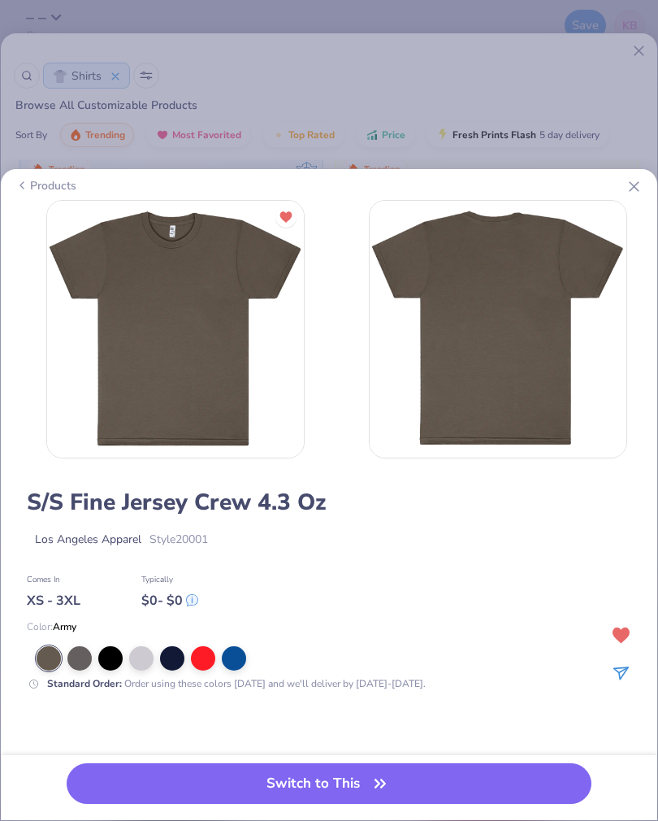
click at [267, 655] on div at bounding box center [346, 658] width 619 height 24
click at [628, 192] on icon at bounding box center [634, 186] width 17 height 17
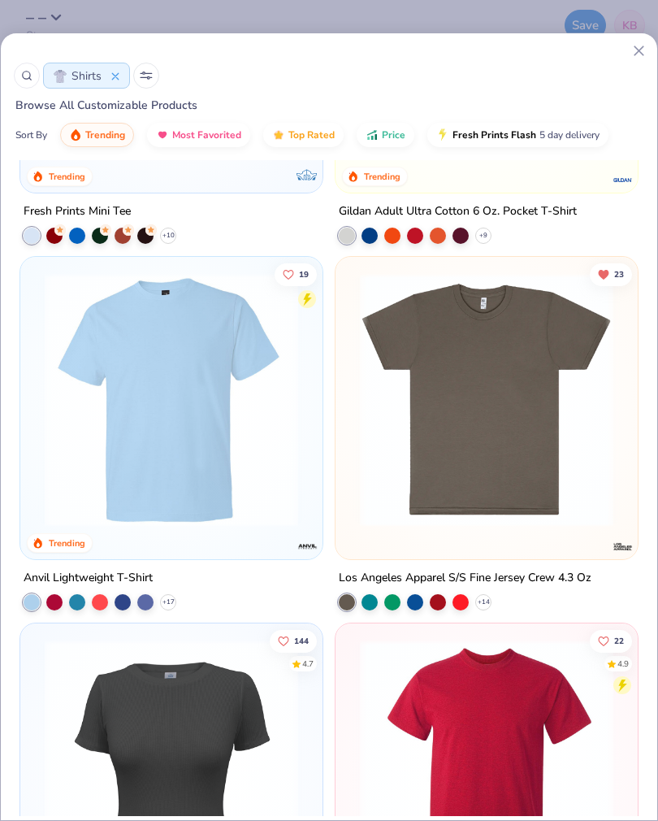
scroll to position [1744, 0]
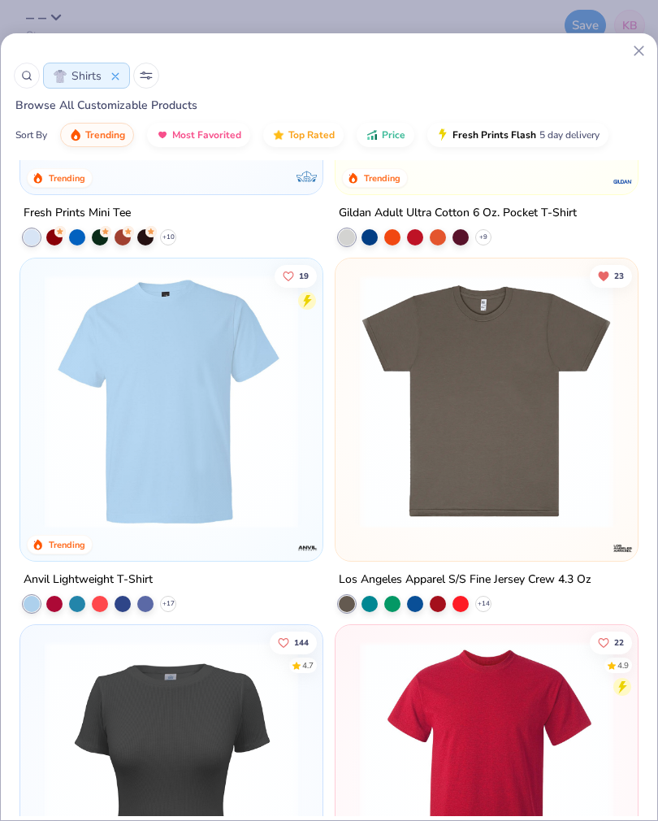
click at [166, 590] on div "Anvil Lightweight T-Shirt + 17" at bounding box center [172, 591] width 304 height 42
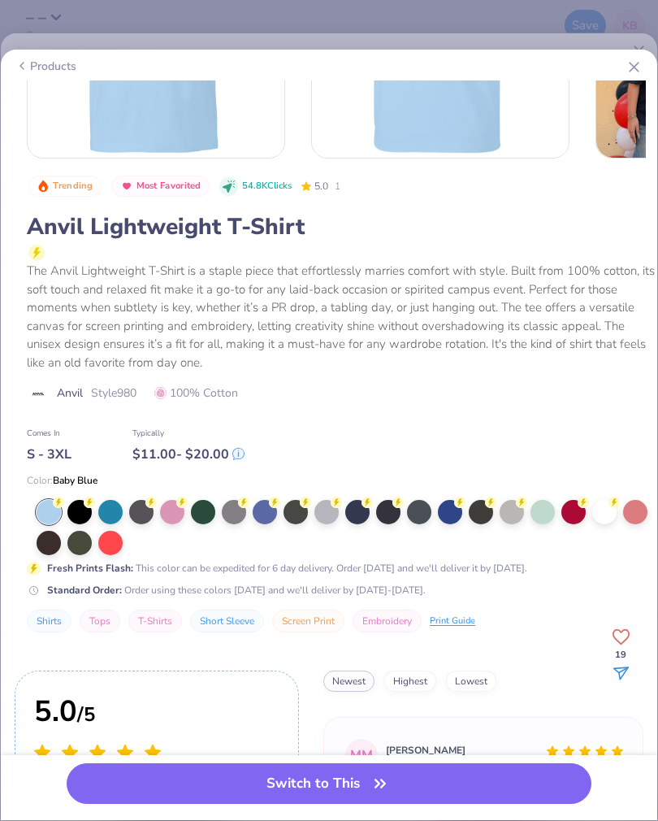
scroll to position [178, 0]
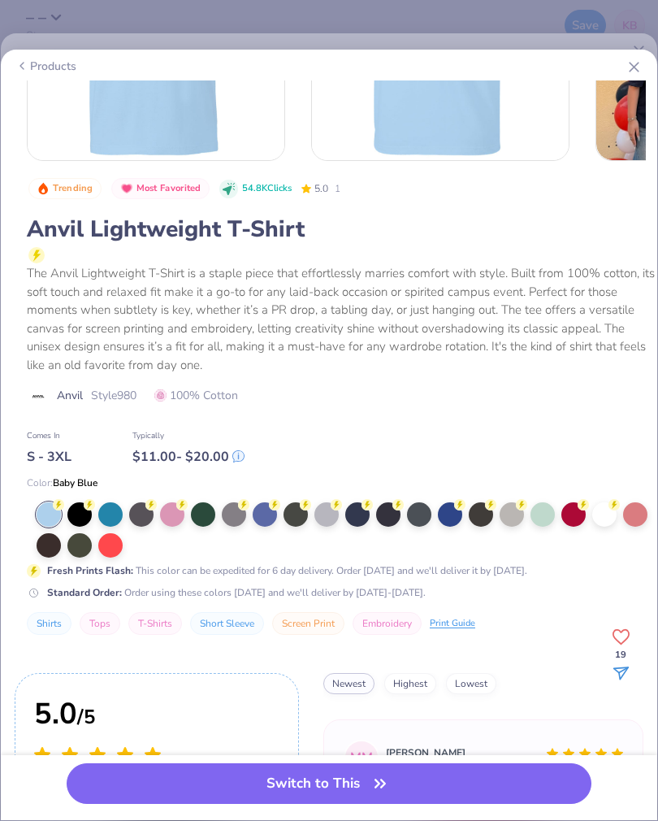
click at [600, 515] on div at bounding box center [605, 514] width 24 height 24
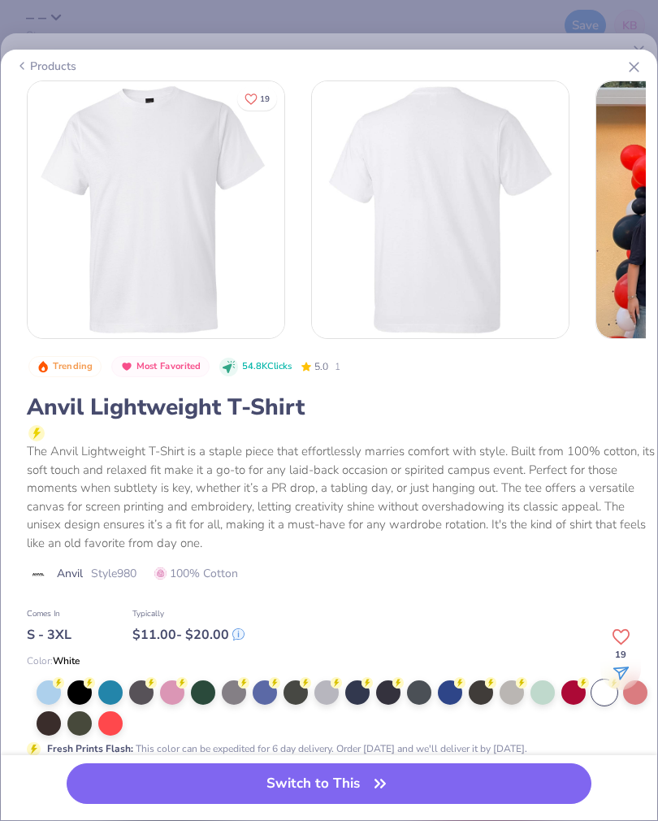
click at [632, 63] on icon at bounding box center [634, 67] width 17 height 17
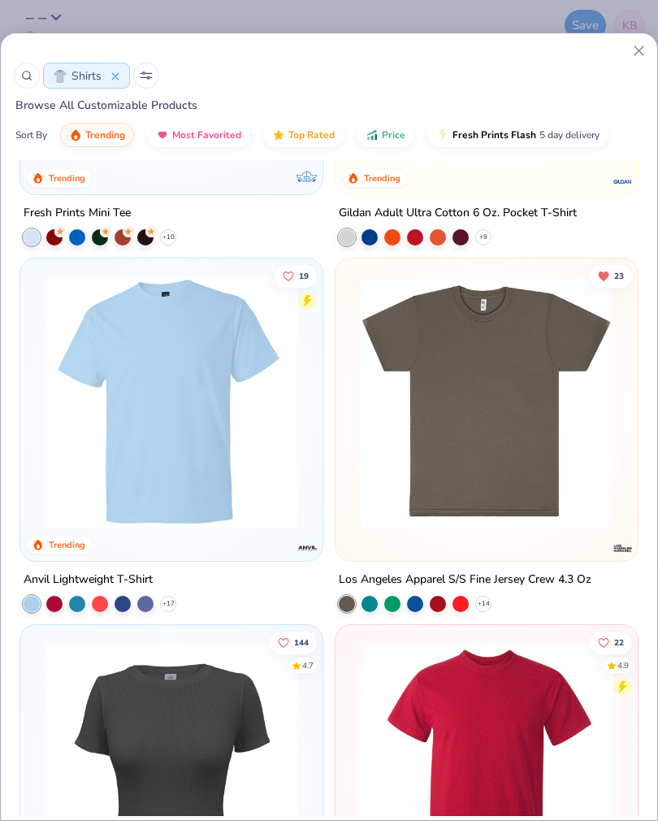
click at [0, 0] on icon at bounding box center [0, 0] width 0 height 0
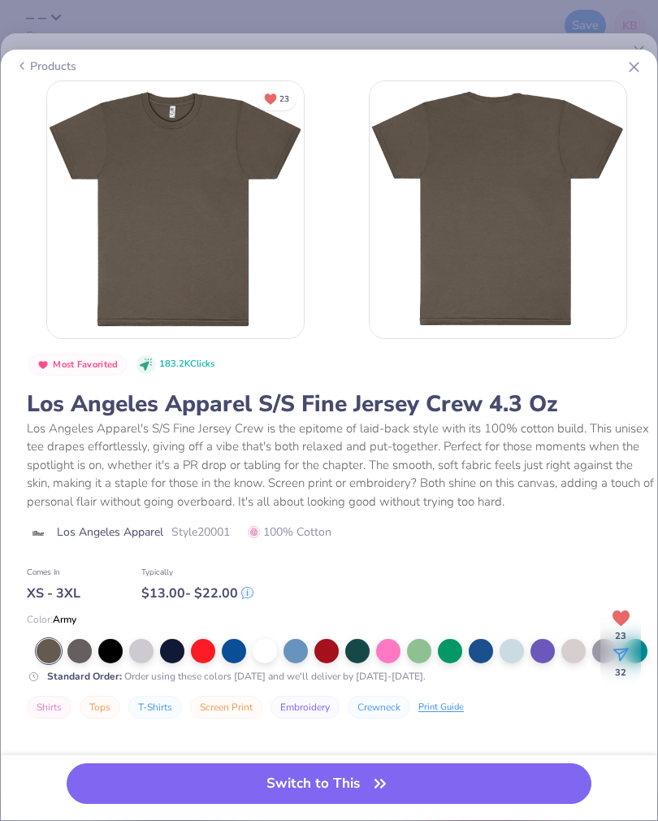
click at [263, 645] on div at bounding box center [265, 651] width 24 height 24
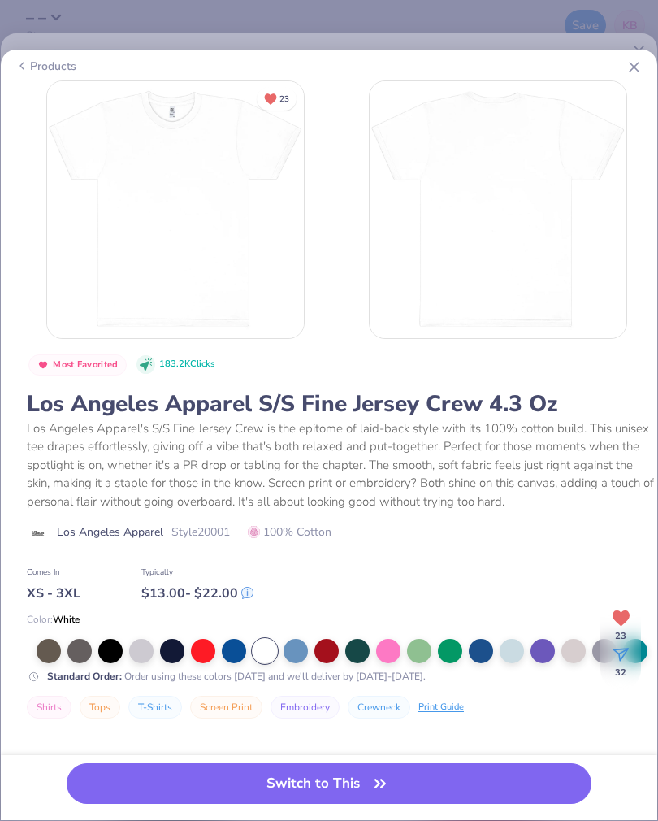
click at [298, 778] on button "Switch to This" at bounding box center [329, 783] width 525 height 41
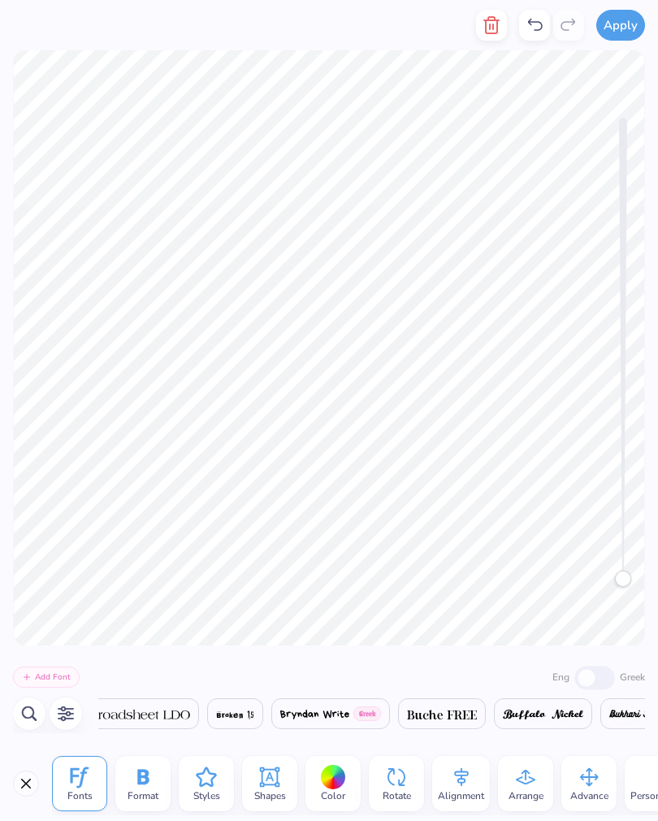
scroll to position [0, 9350]
click at [274, 778] on icon at bounding box center [270, 777] width 24 height 24
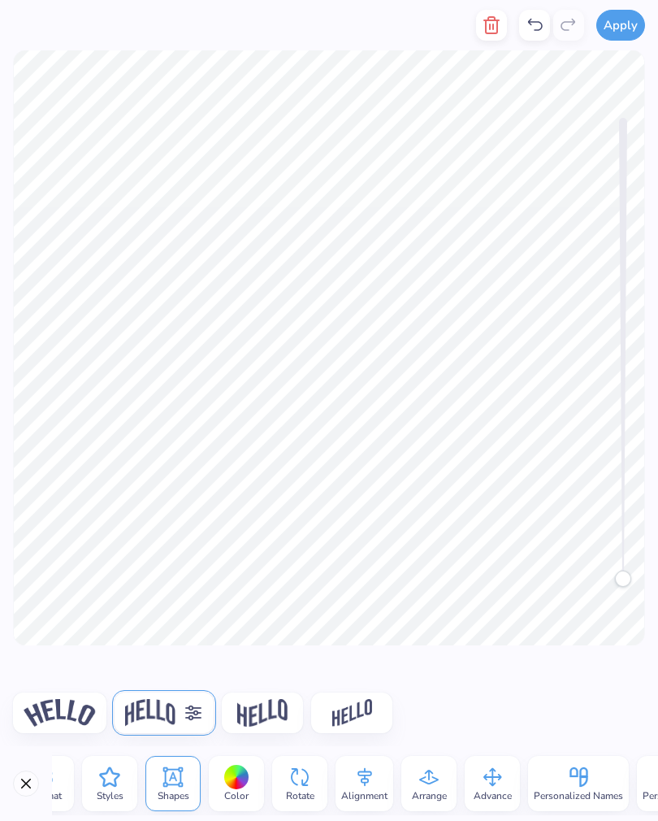
scroll to position [0, 115]
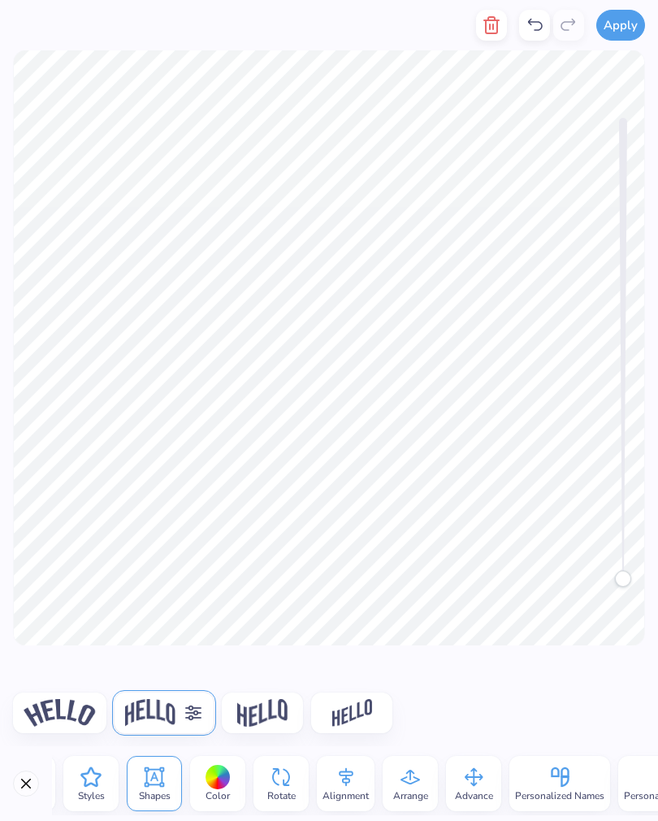
click at [324, 815] on div "Fonts Format Styles Shapes Color Rotate Alignment Arrange Advance Personalized …" at bounding box center [329, 783] width 658 height 75
click at [471, 771] on icon at bounding box center [474, 777] width 24 height 24
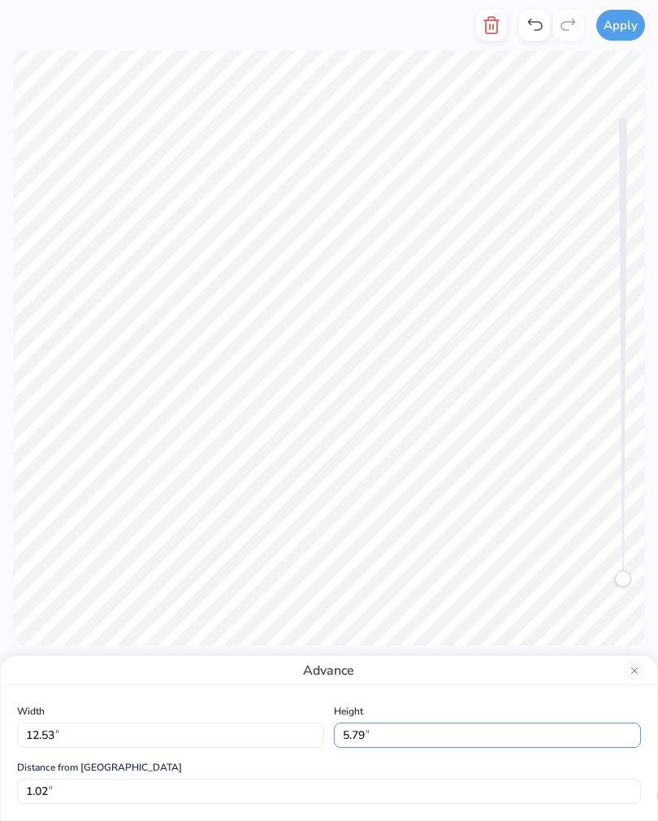
click at [393, 734] on input "5.79" at bounding box center [487, 735] width 307 height 25
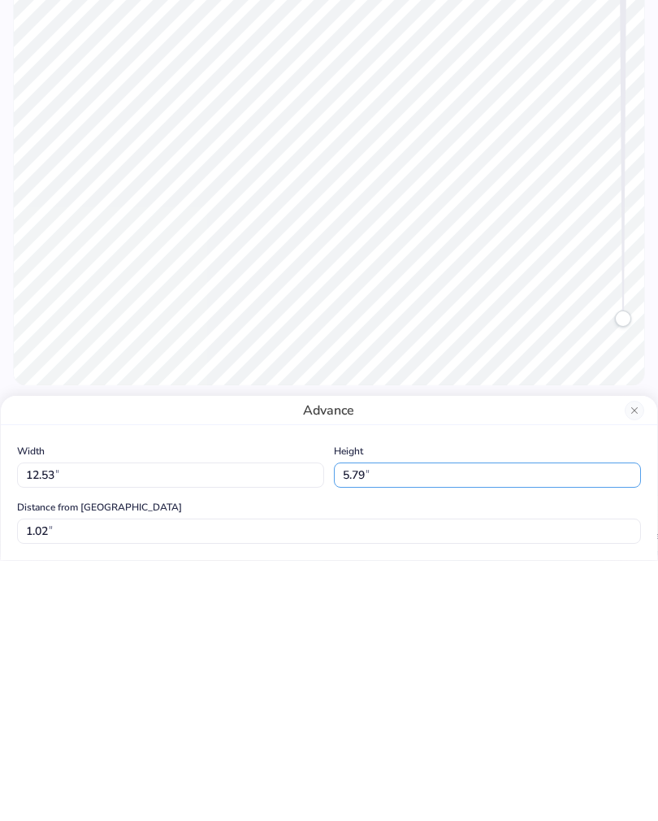
click at [467, 723] on input "5.79" at bounding box center [487, 735] width 307 height 25
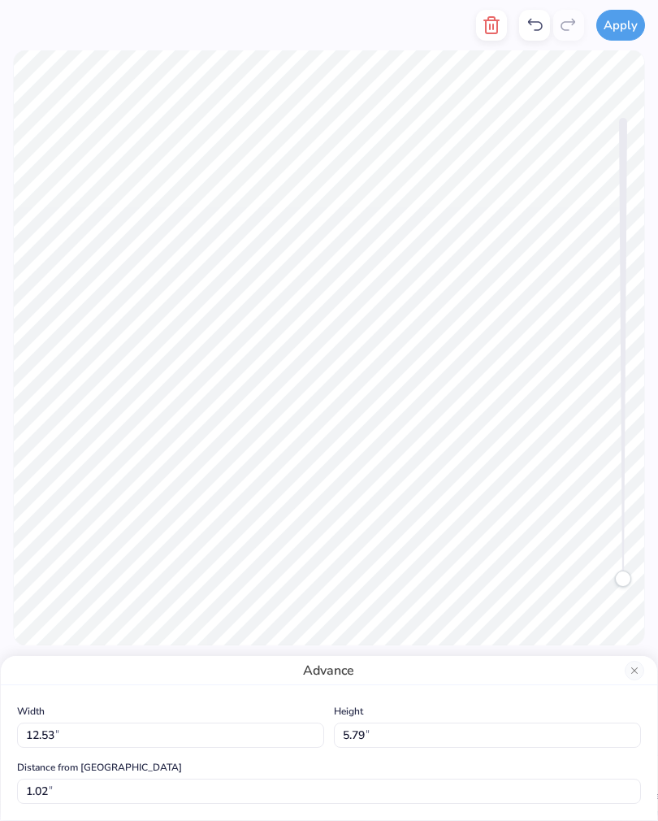
click at [628, 672] on button "Close" at bounding box center [635, 671] width 20 height 20
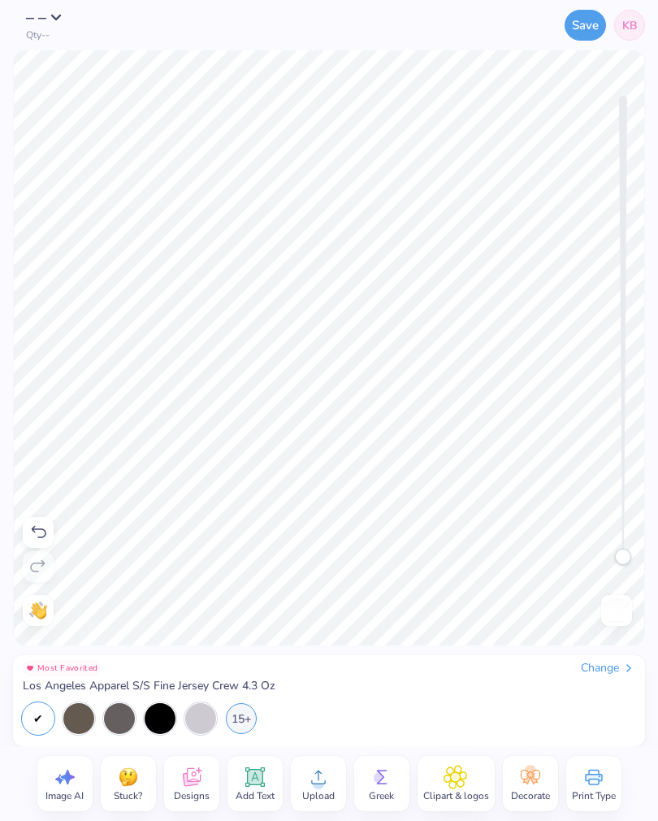
click at [191, 778] on icon at bounding box center [192, 777] width 24 height 24
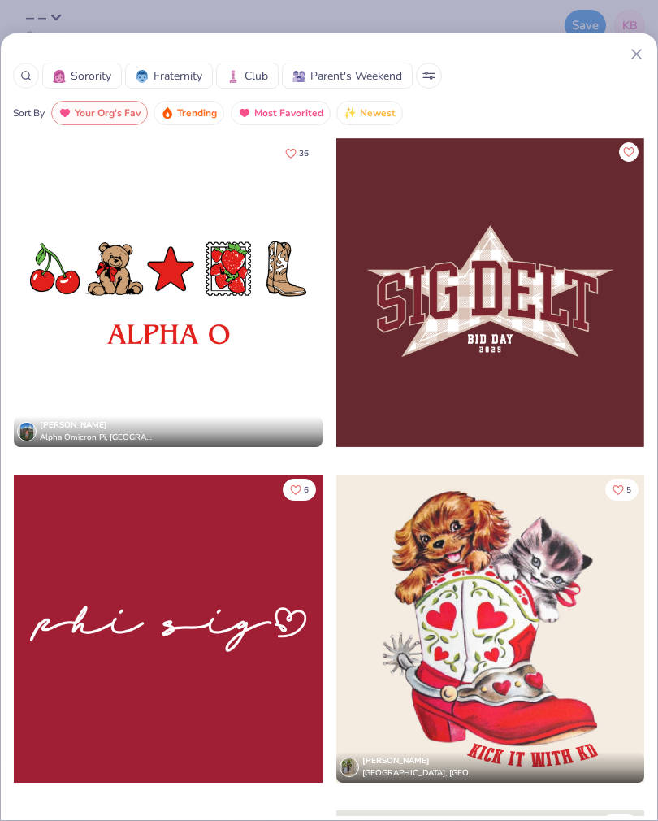
click at [632, 55] on icon at bounding box center [636, 54] width 17 height 17
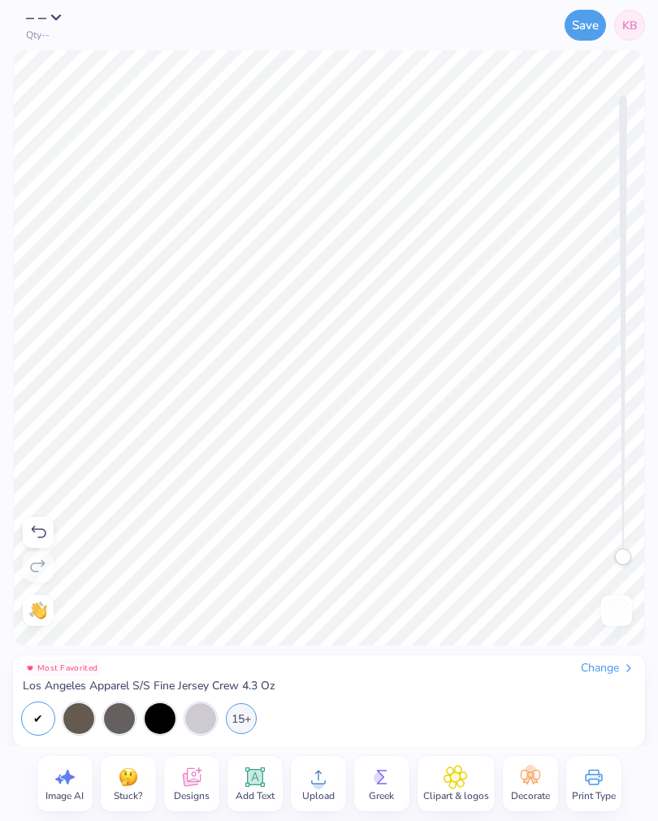
click at [583, 29] on button "Save" at bounding box center [585, 25] width 41 height 31
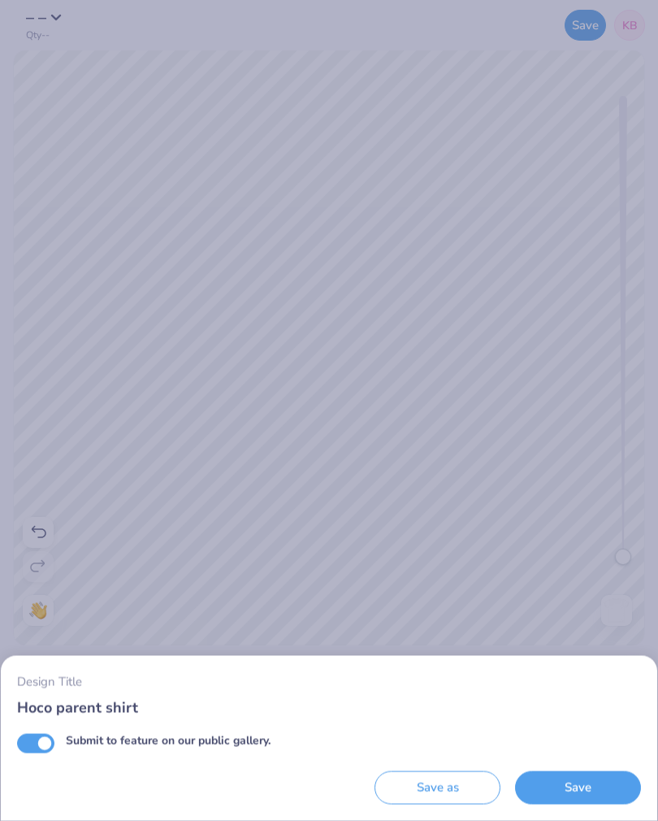
click at [567, 788] on button "Save" at bounding box center [578, 787] width 126 height 33
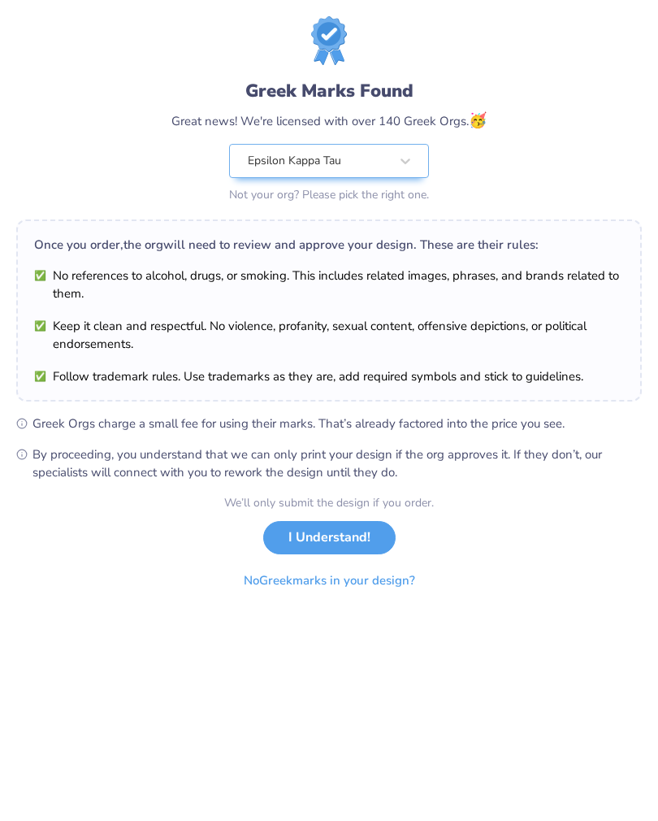
click at [343, 543] on button "I Understand!" at bounding box center [329, 537] width 133 height 33
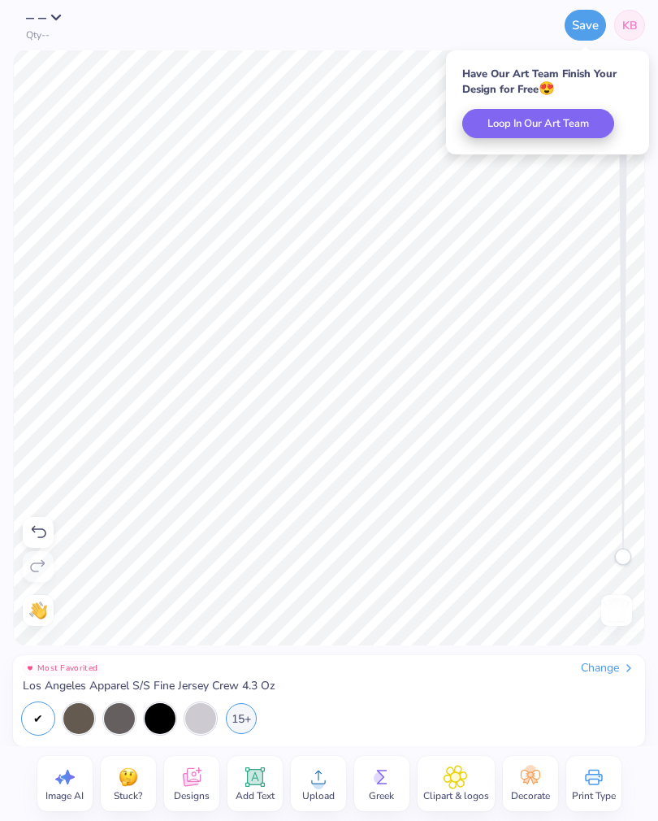
click at [198, 779] on icon at bounding box center [192, 777] width 24 height 24
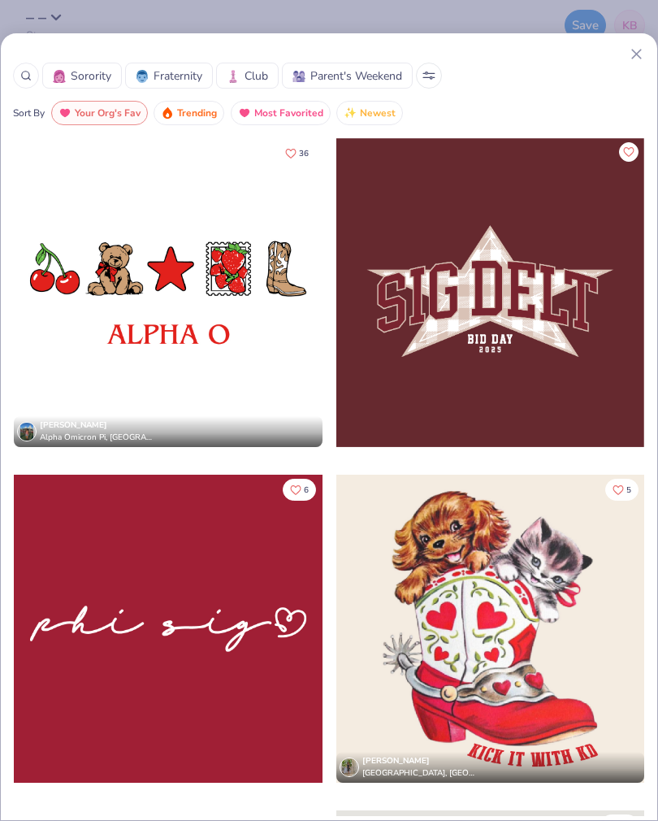
click at [441, 68] on button at bounding box center [429, 76] width 26 height 26
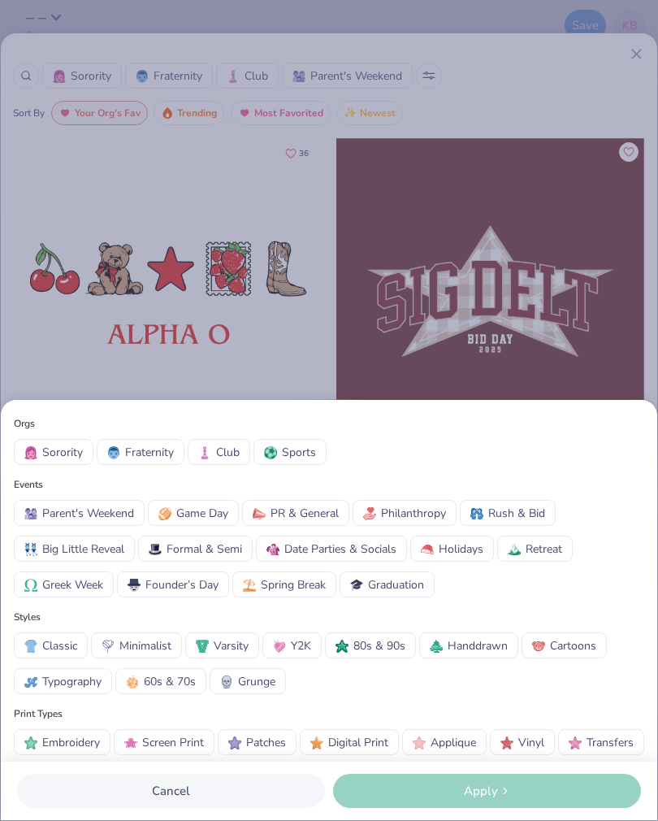
click at [225, 505] on span "Game Day" at bounding box center [202, 513] width 52 height 17
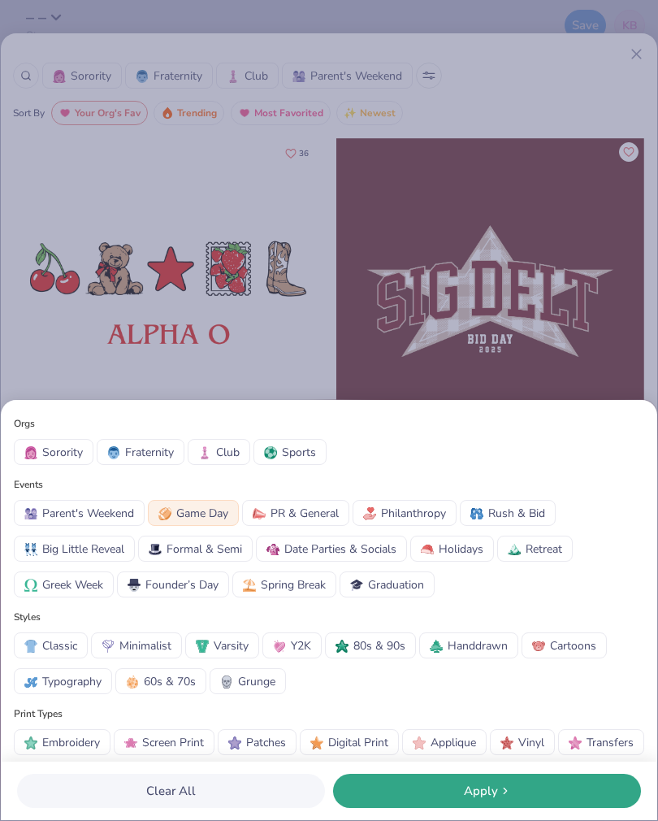
click at [424, 794] on div "Apply" at bounding box center [487, 791] width 298 height 19
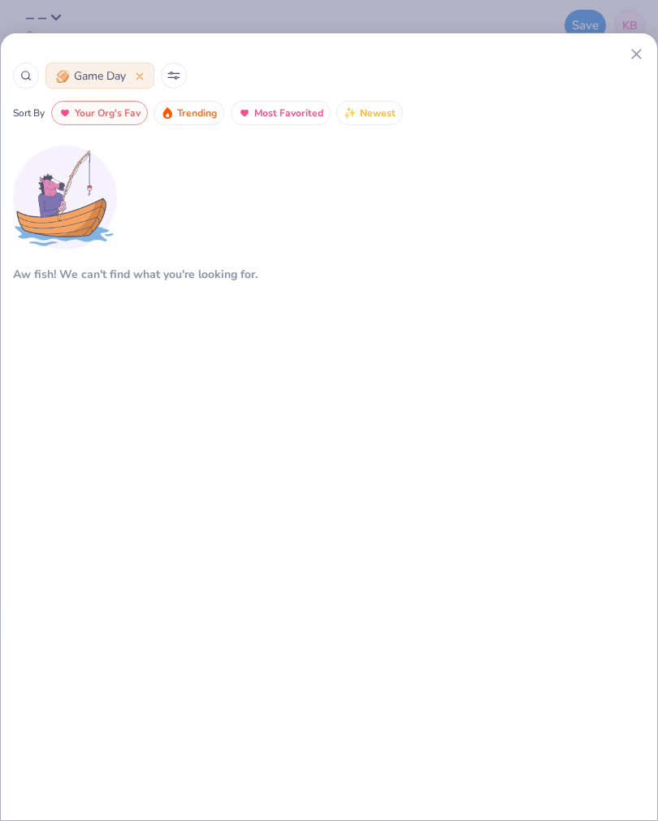
scroll to position [0, 0]
click at [144, 75] on icon at bounding box center [140, 76] width 8 height 8
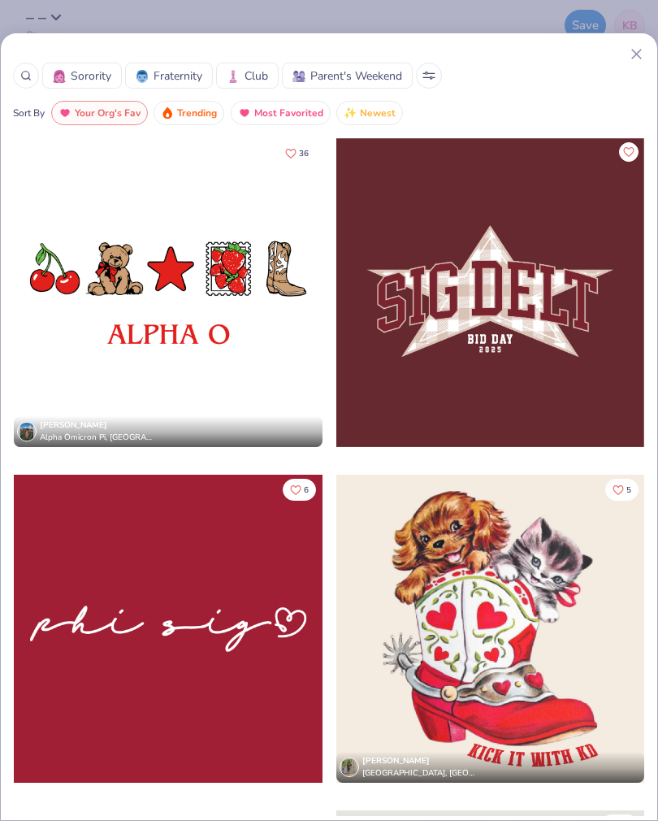
click at [29, 74] on circle at bounding box center [25, 75] width 7 height 7
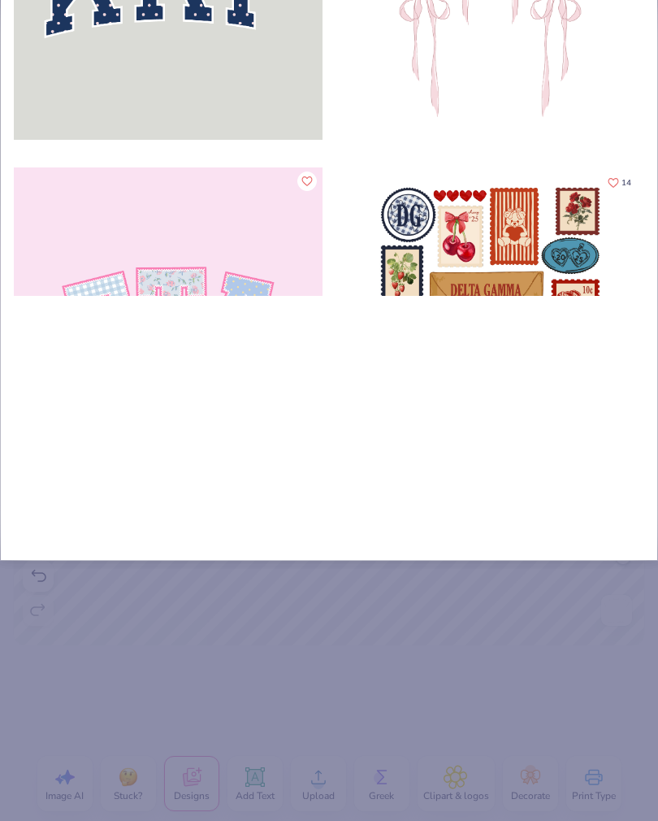
type input "Ba"
type input "Bas"
type input "Base"
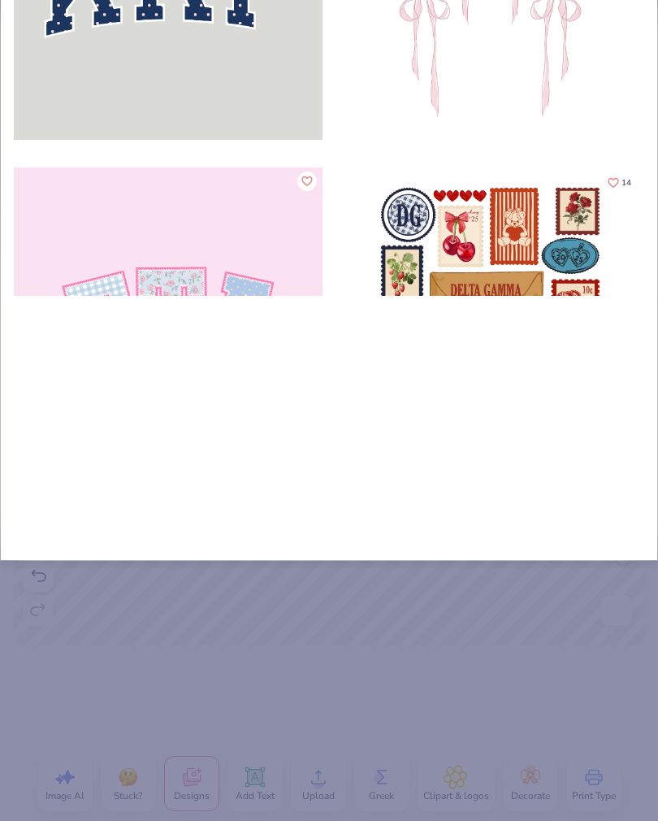
type input "Base"
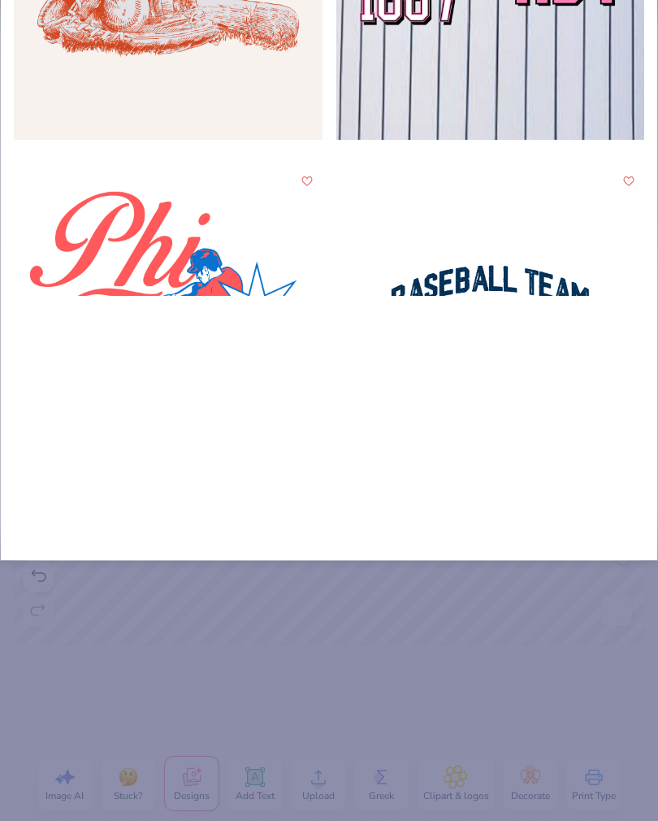
type input "Baseb"
type input "Baseba"
type input "Basebal"
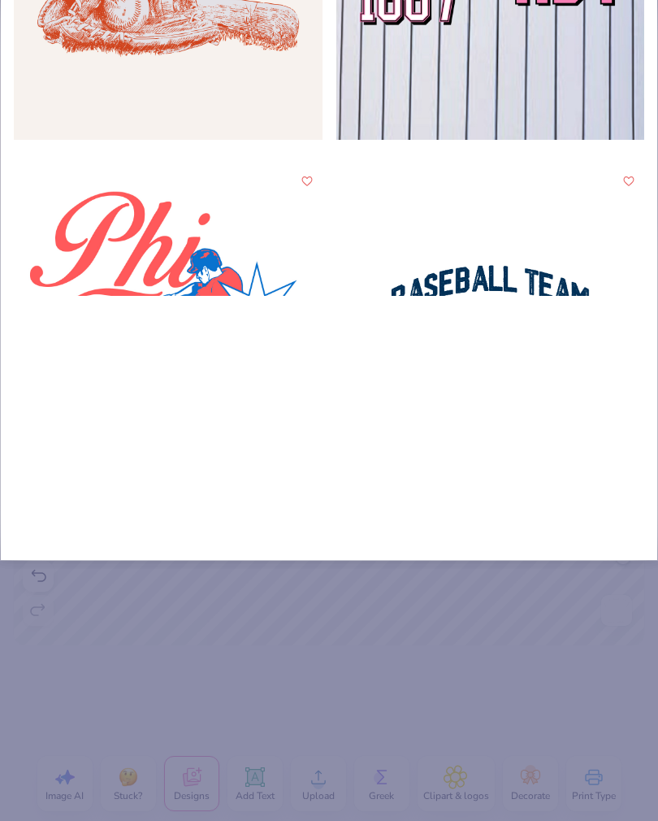
type input "Basebal"
type input "Baseball"
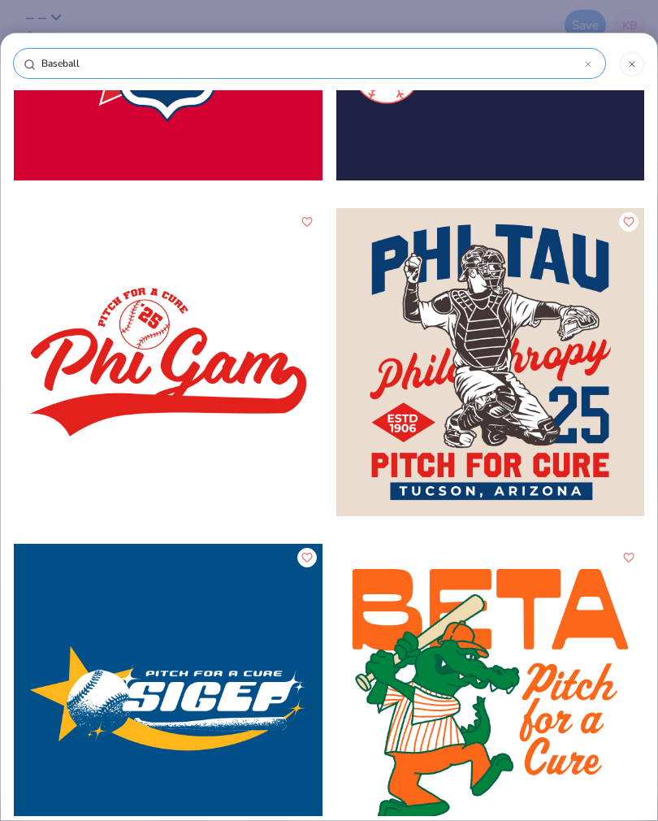
scroll to position [2240, 0]
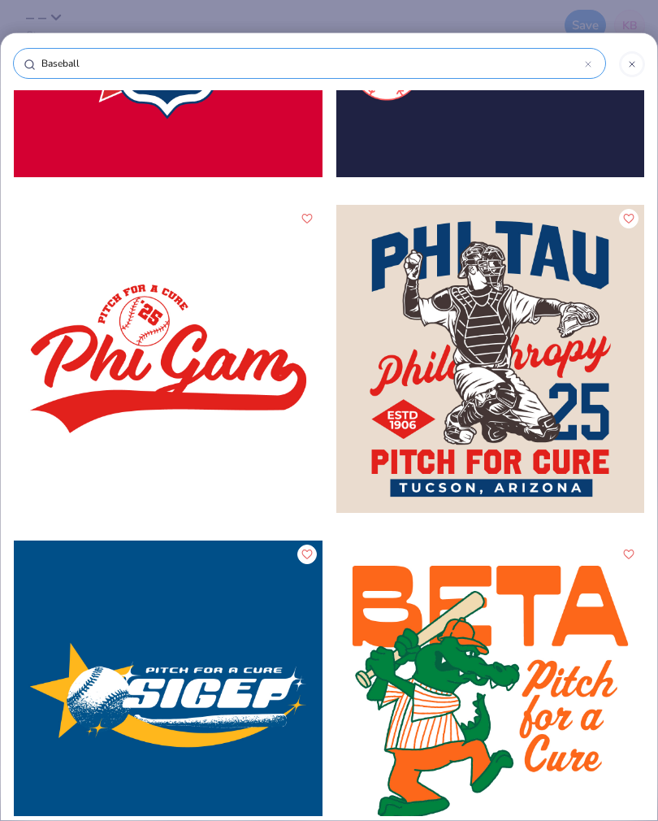
type input "Baseball"
click at [82, 363] on div at bounding box center [168, 359] width 309 height 309
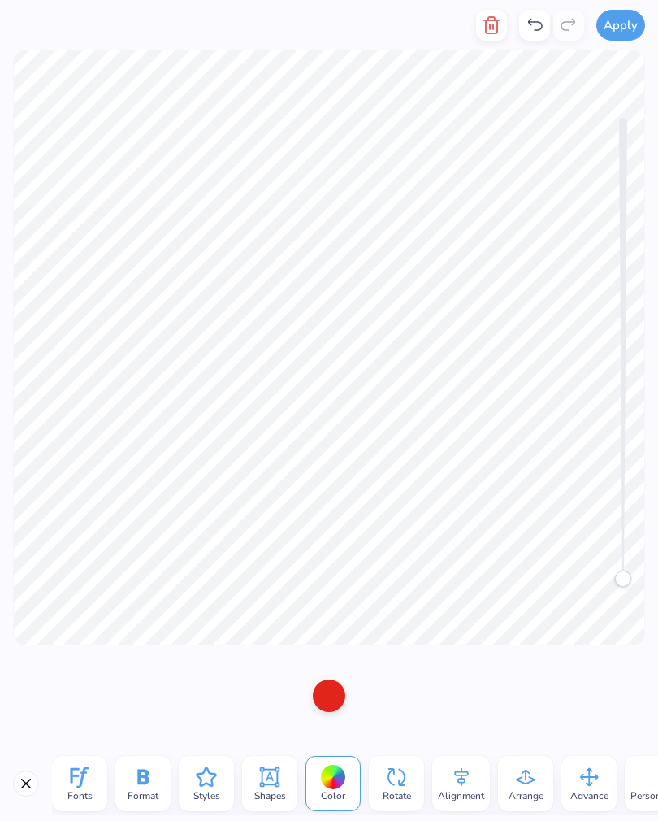
click at [493, 37] on button "button" at bounding box center [491, 25] width 31 height 31
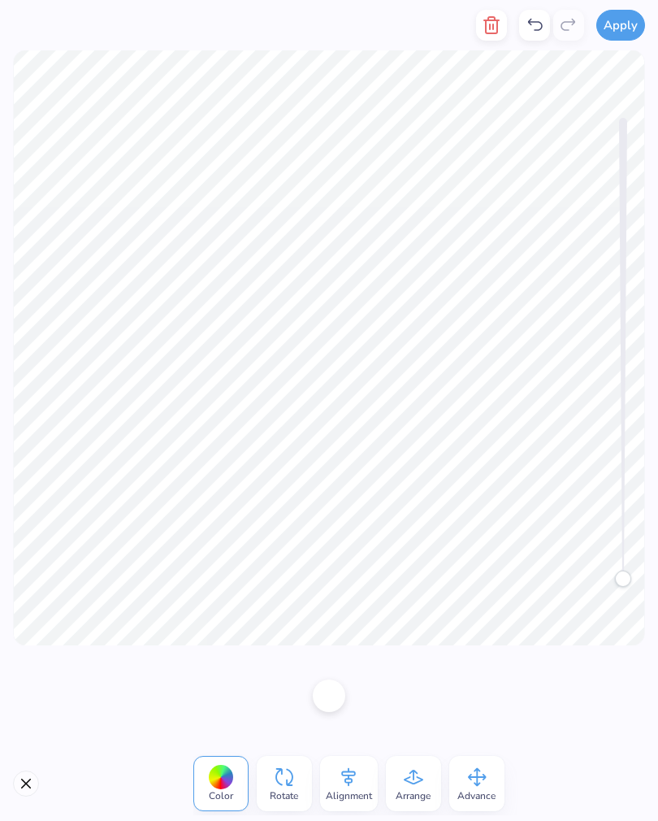
click at [500, 29] on icon "button" at bounding box center [492, 25] width 20 height 20
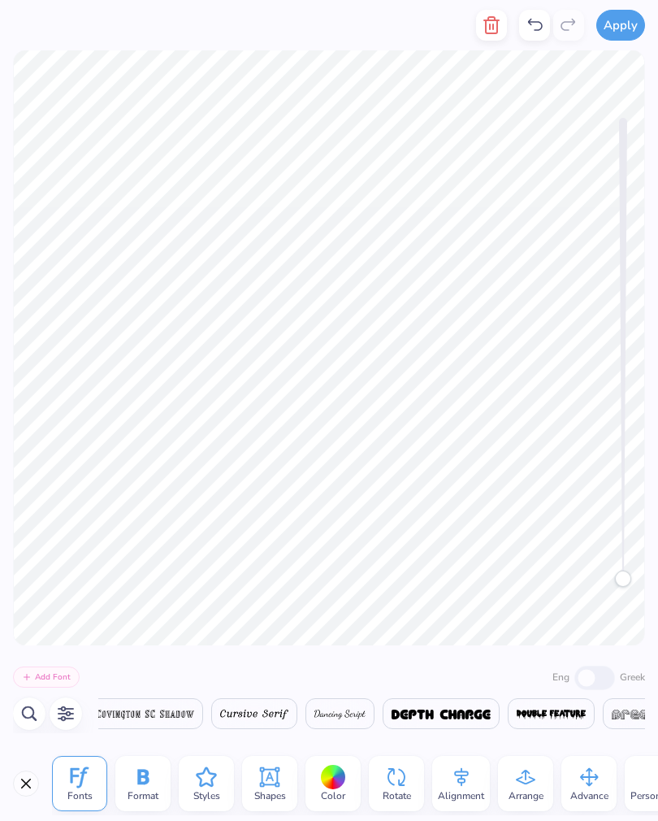
scroll to position [0, 9665]
click at [497, 33] on icon "button" at bounding box center [491, 25] width 11 height 16
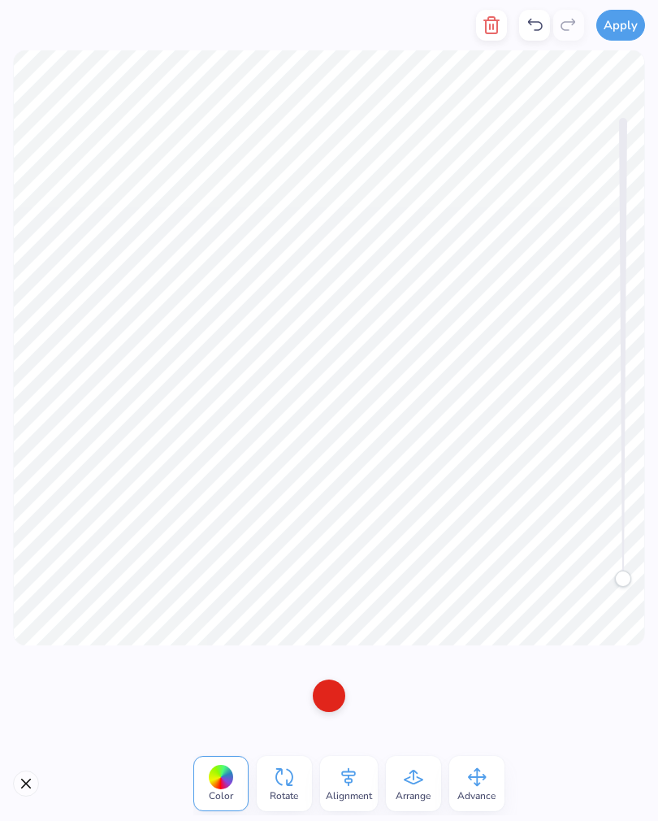
click at [503, 23] on button "button" at bounding box center [491, 25] width 31 height 31
click at [496, 28] on icon "button" at bounding box center [492, 25] width 20 height 20
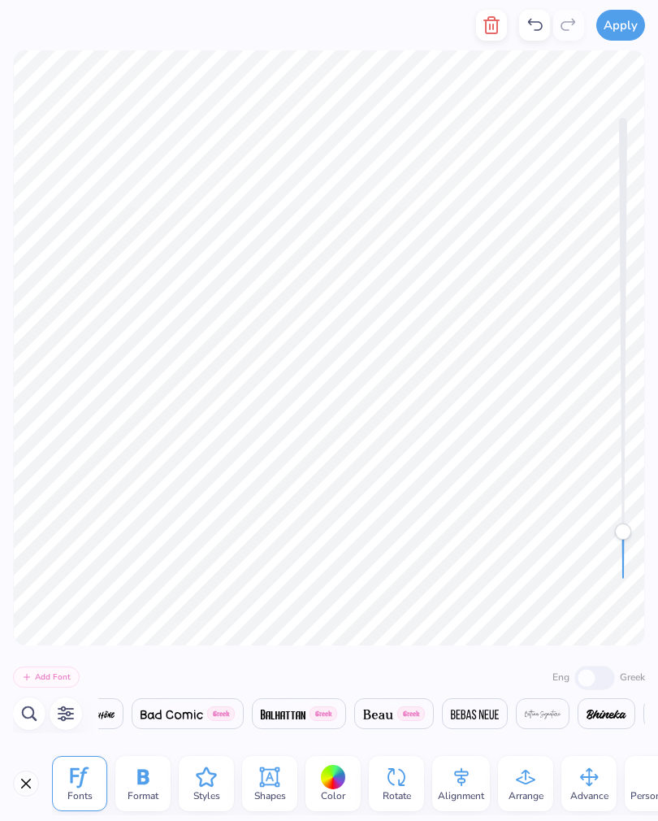
scroll to position [0, 3233]
click at [541, 16] on icon at bounding box center [535, 25] width 20 height 20
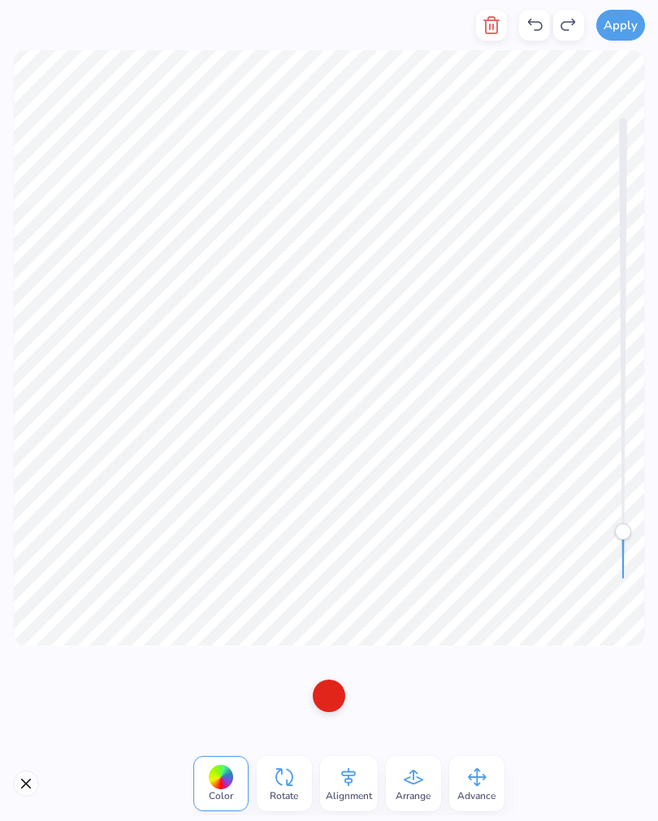
click at [493, 28] on line "button" at bounding box center [493, 26] width 0 height 5
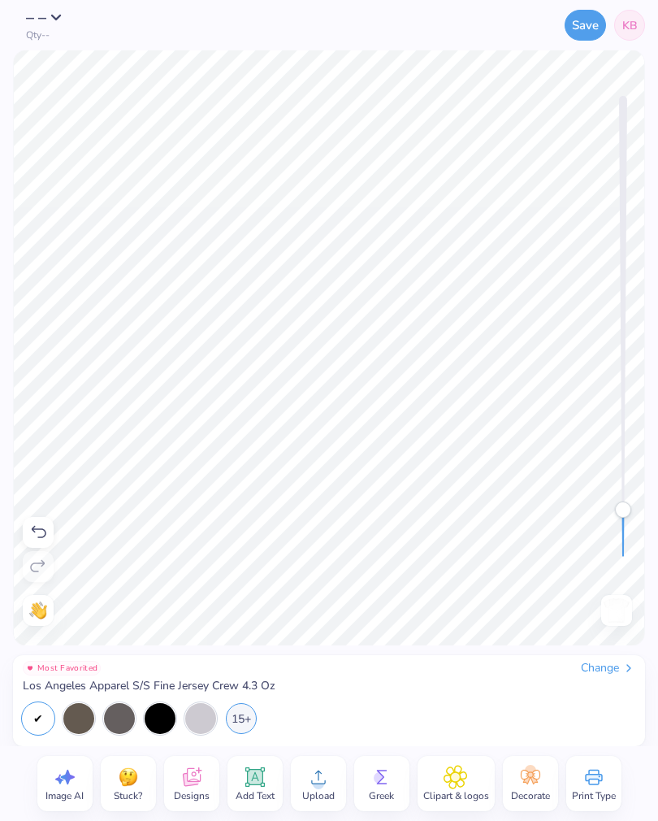
click at [191, 792] on span "Designs" at bounding box center [192, 795] width 36 height 13
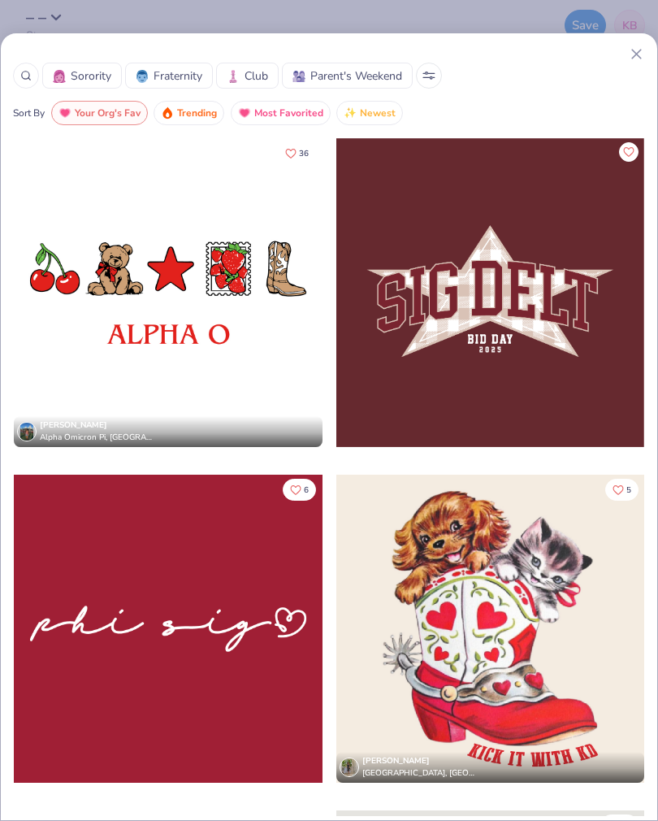
click at [630, 47] on icon at bounding box center [636, 54] width 17 height 17
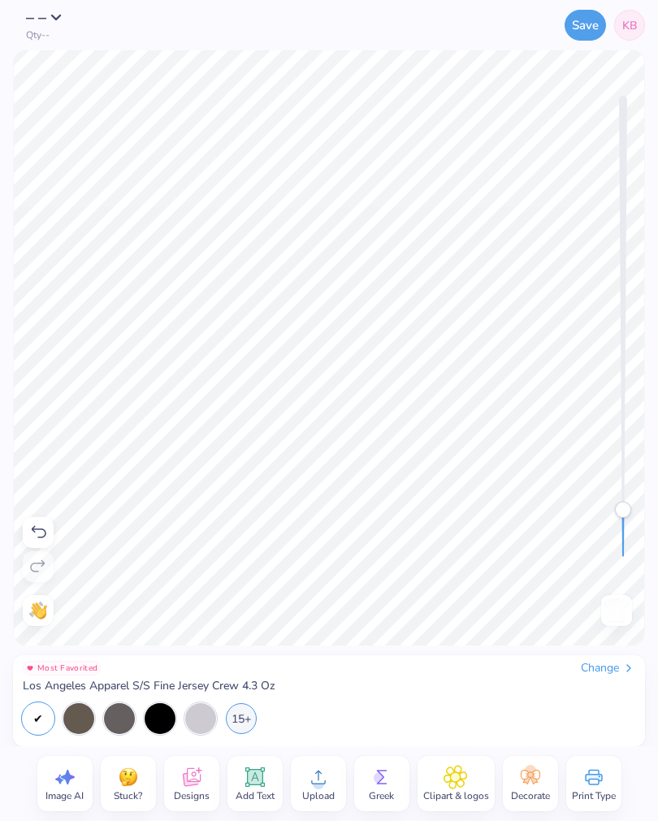
click at [191, 788] on icon at bounding box center [192, 777] width 24 height 24
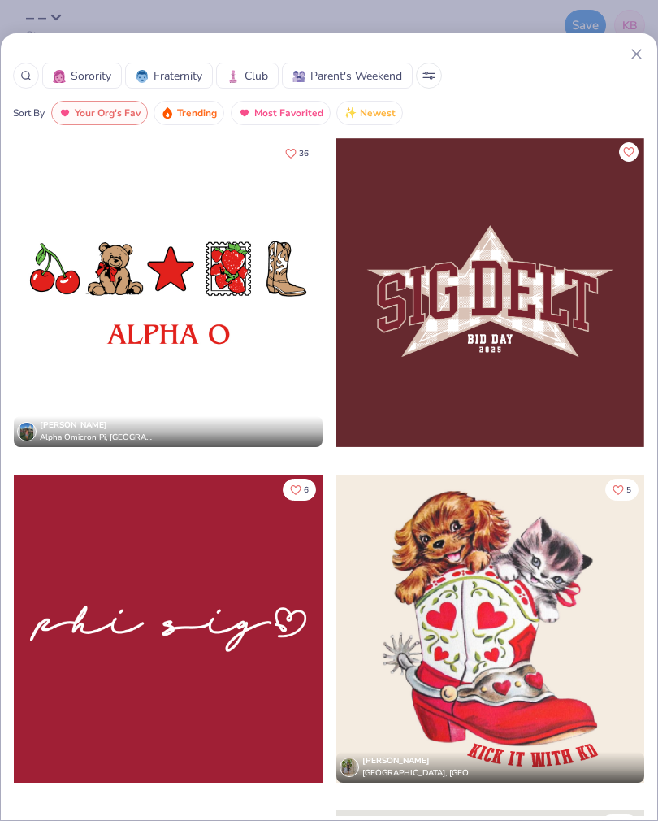
click at [28, 71] on icon at bounding box center [25, 75] width 11 height 11
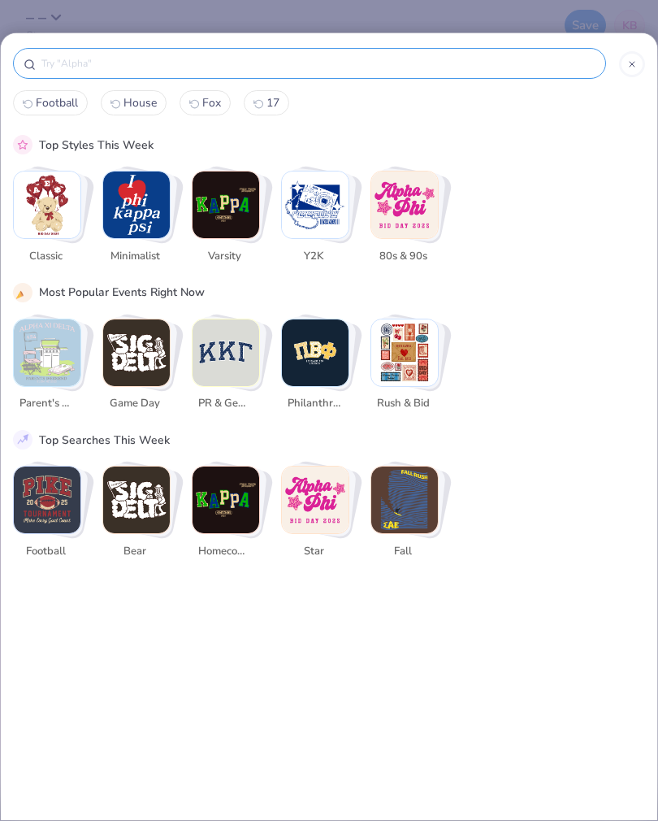
scroll to position [0, 0]
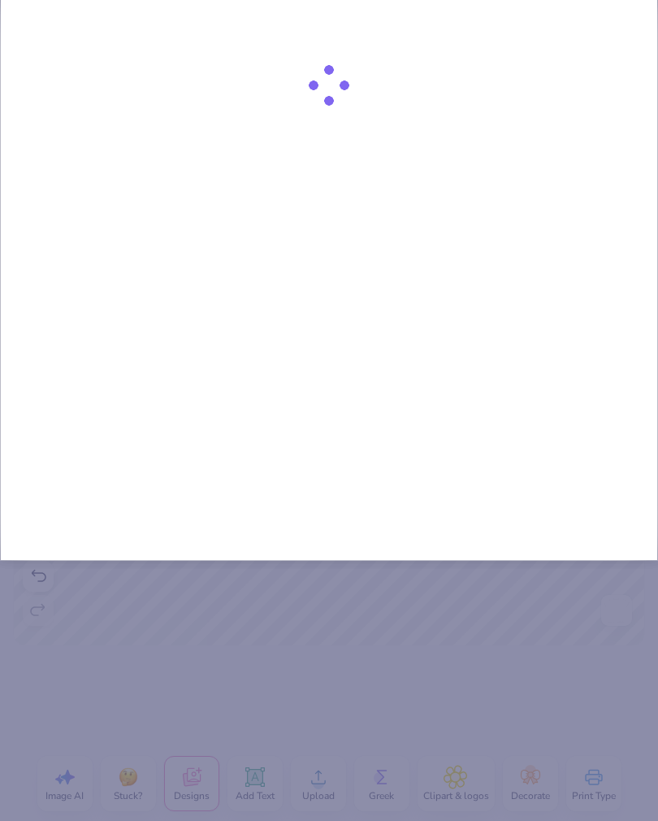
type input "Ba"
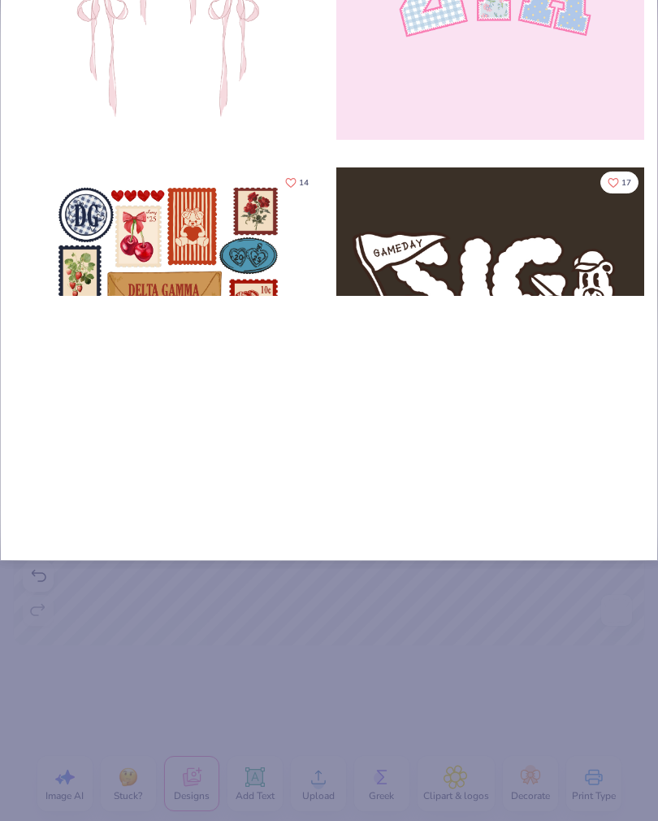
type input "Bas"
type input "Base"
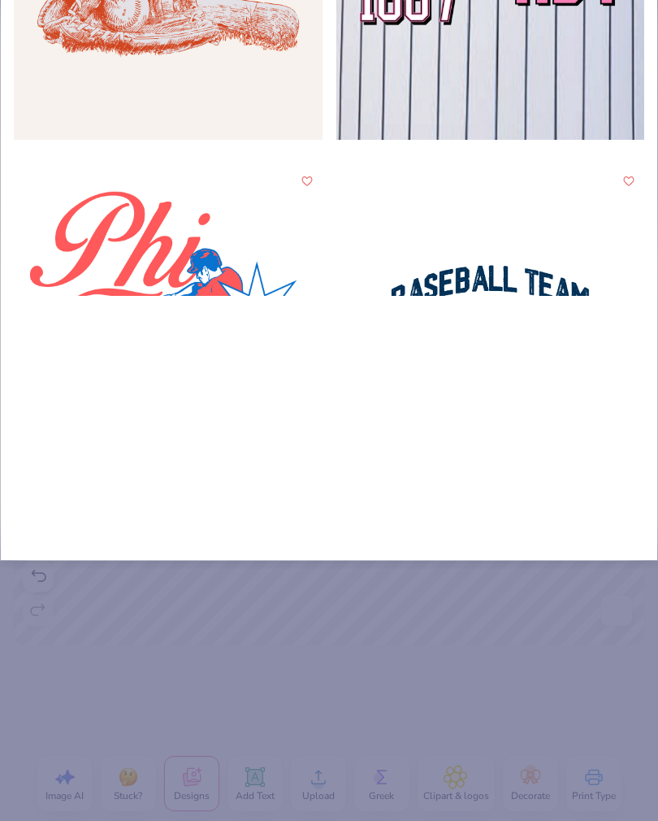
type input "Baseb"
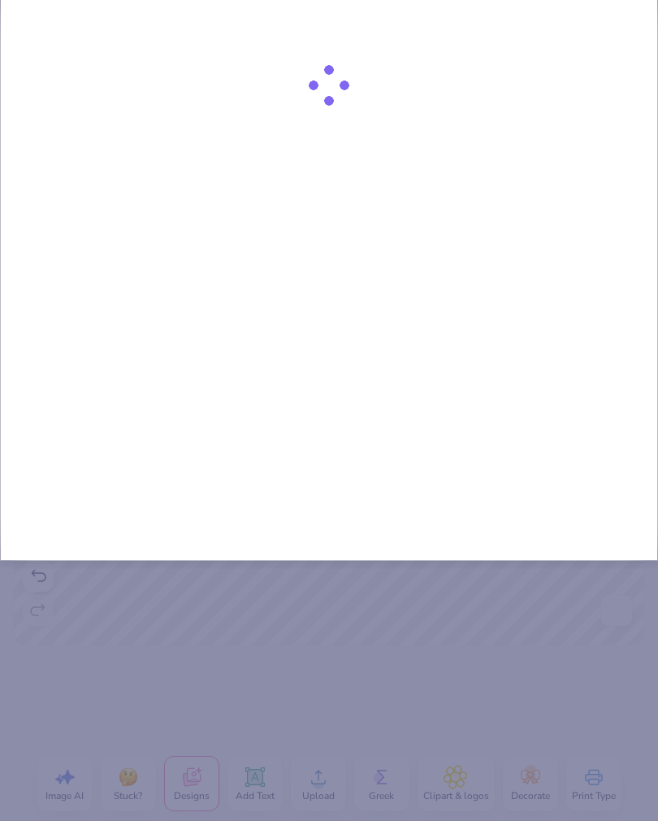
type input "Baseba"
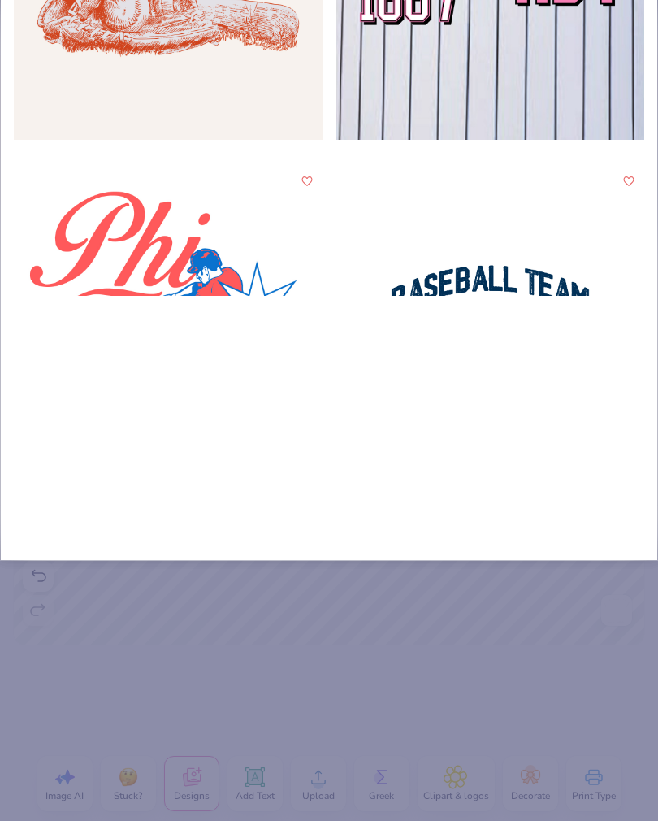
type input "Basebal"
type input "Baseball"
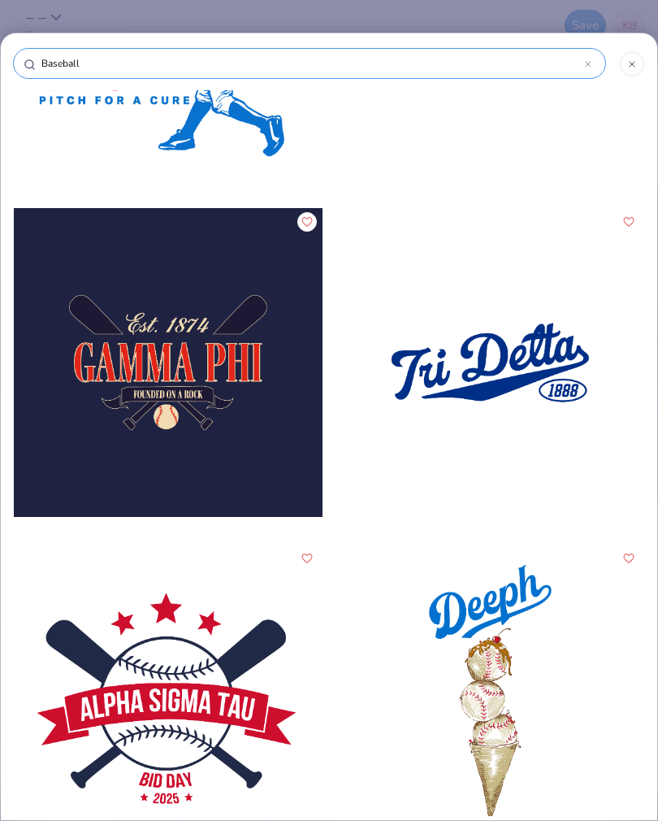
scroll to position [551, 0]
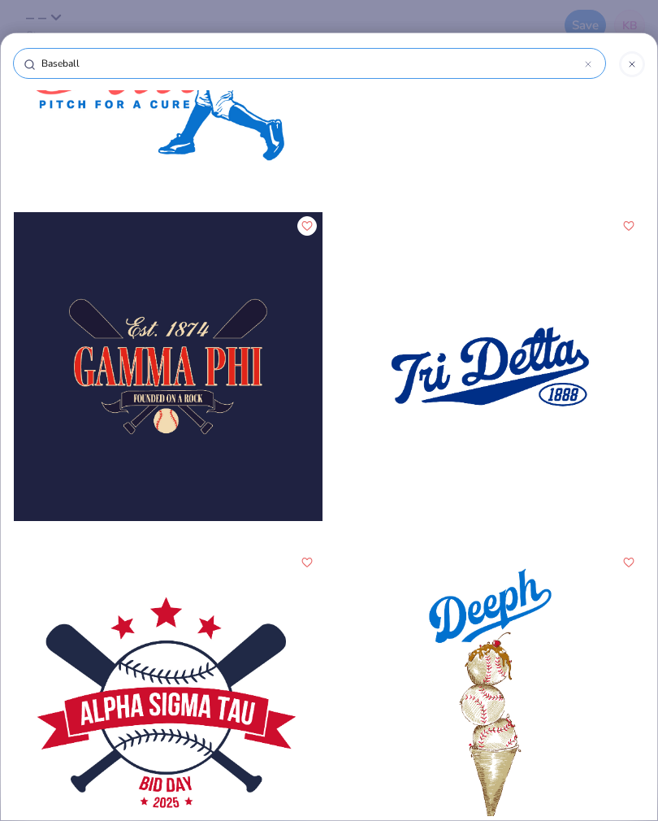
type input "Baseball"
click at [508, 349] on div at bounding box center [491, 366] width 309 height 309
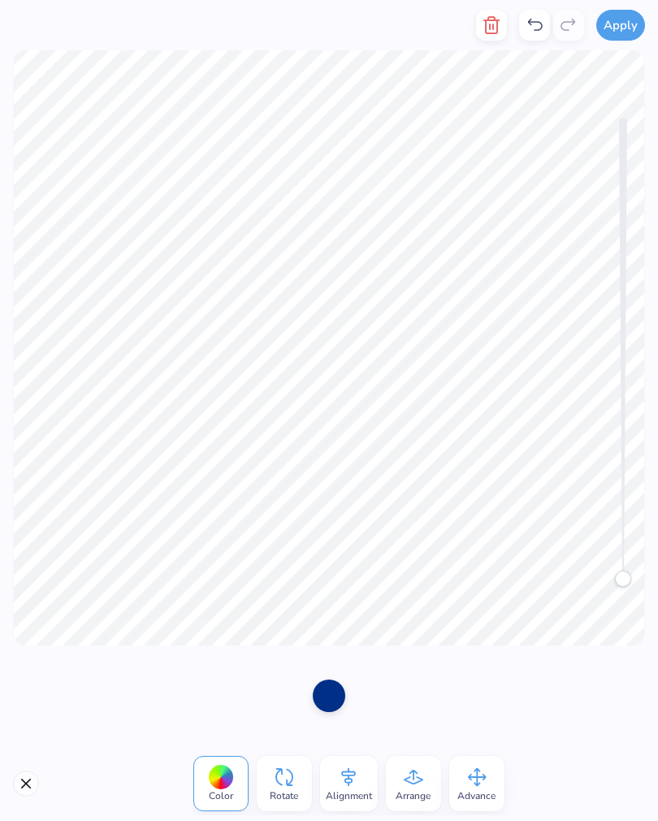
click at [0, 306] on html "Apply Color Rotate Alignment Arrange Advance Most Favorited Change Los Angeles …" at bounding box center [329, 410] width 658 height 821
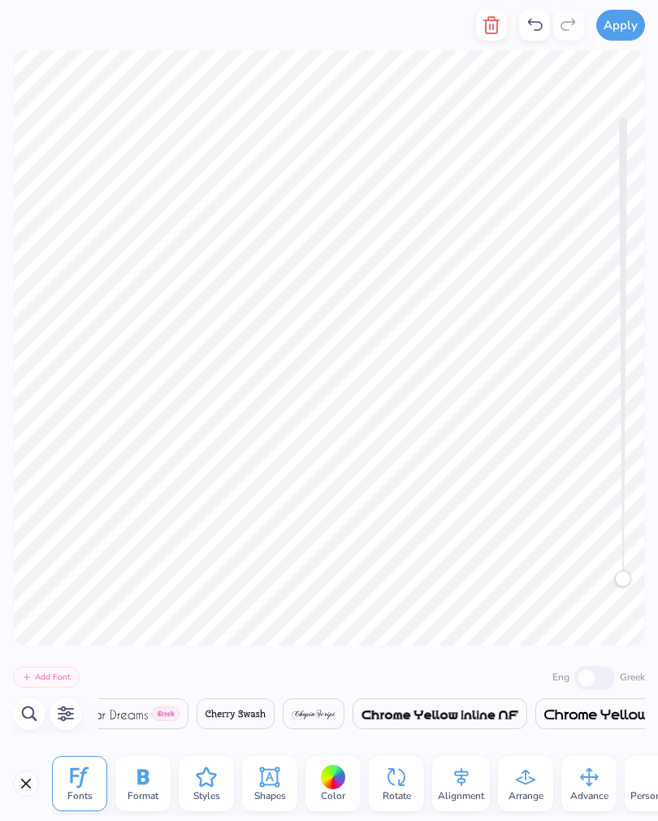
scroll to position [0, 8566]
click at [489, 33] on div at bounding box center [491, 25] width 31 height 50
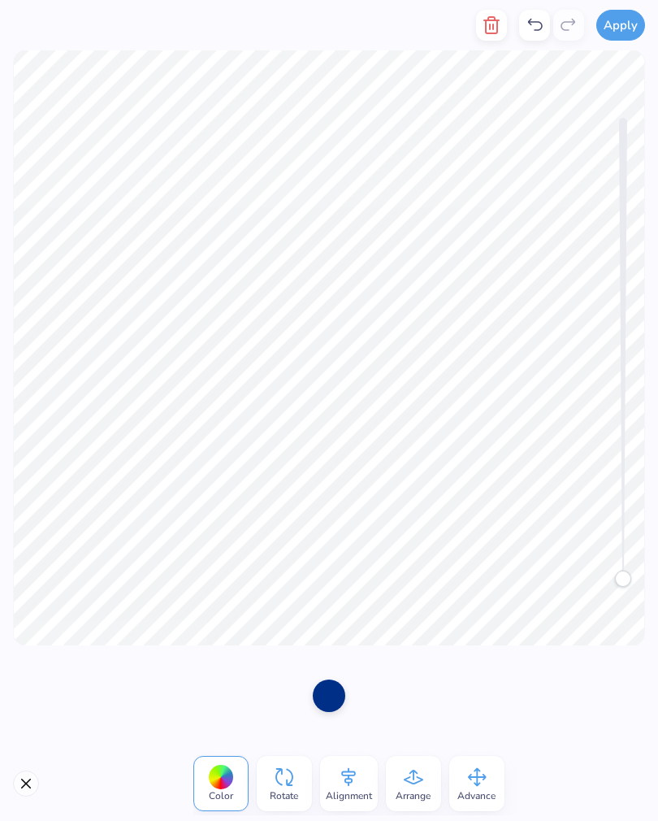
click at [484, 29] on icon "button" at bounding box center [492, 25] width 20 height 20
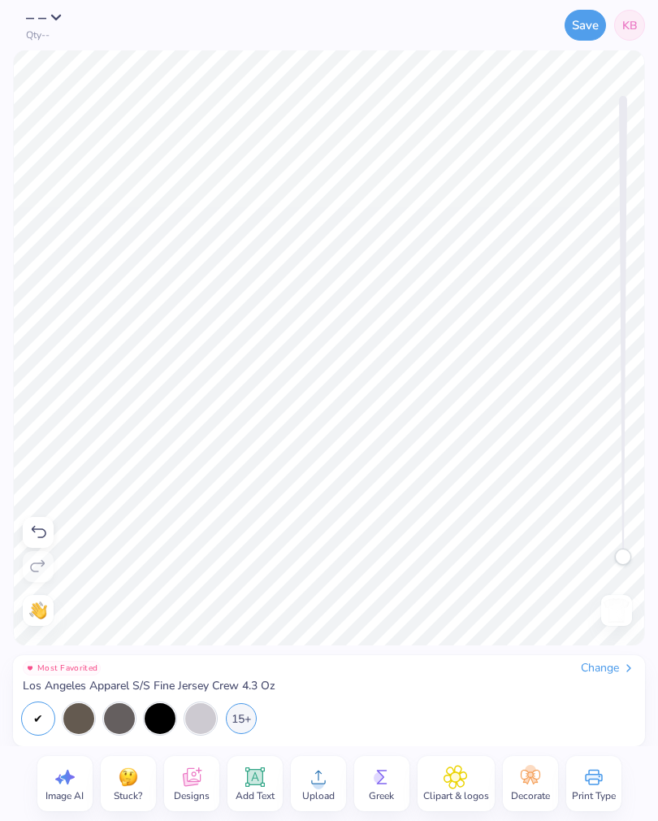
click at [42, 533] on icon at bounding box center [38, 533] width 20 height 20
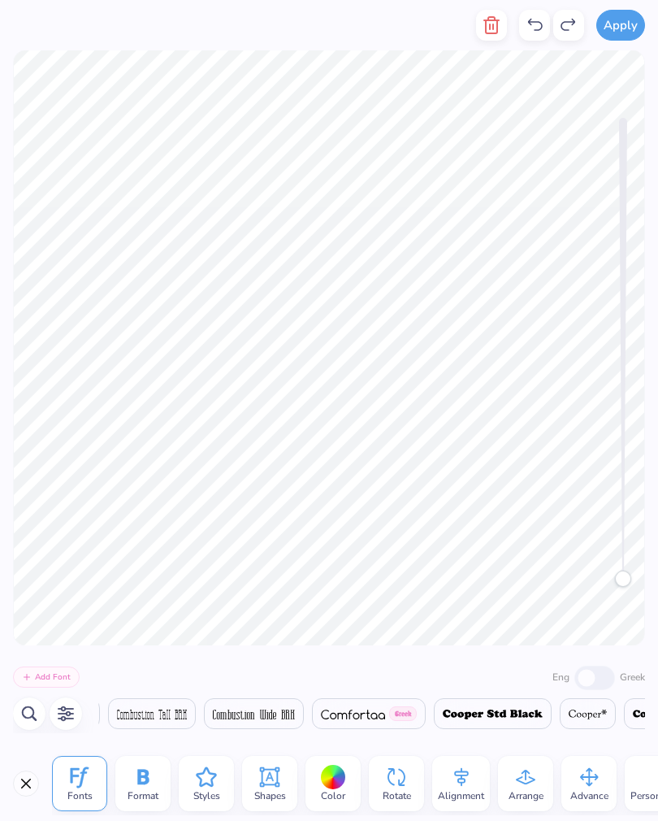
click at [489, 33] on icon "button" at bounding box center [491, 25] width 11 height 16
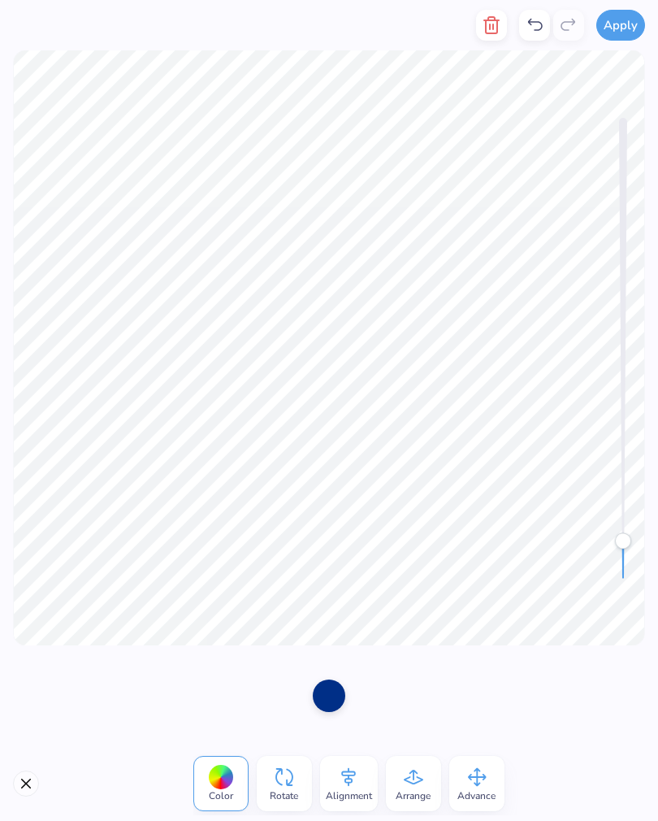
click at [489, 26] on icon "button" at bounding box center [492, 25] width 20 height 20
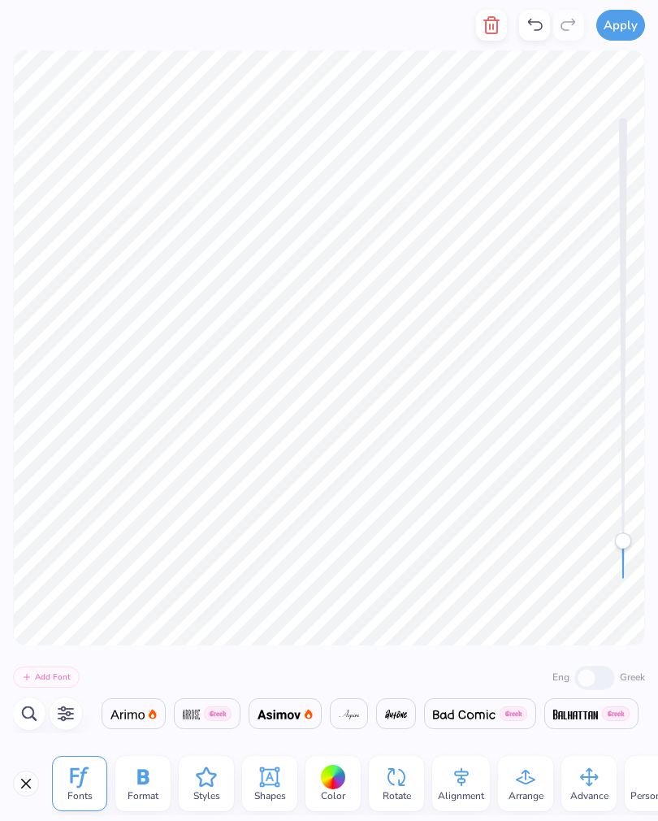
scroll to position [0, 0]
type textarea "T"
type textarea "Parent"
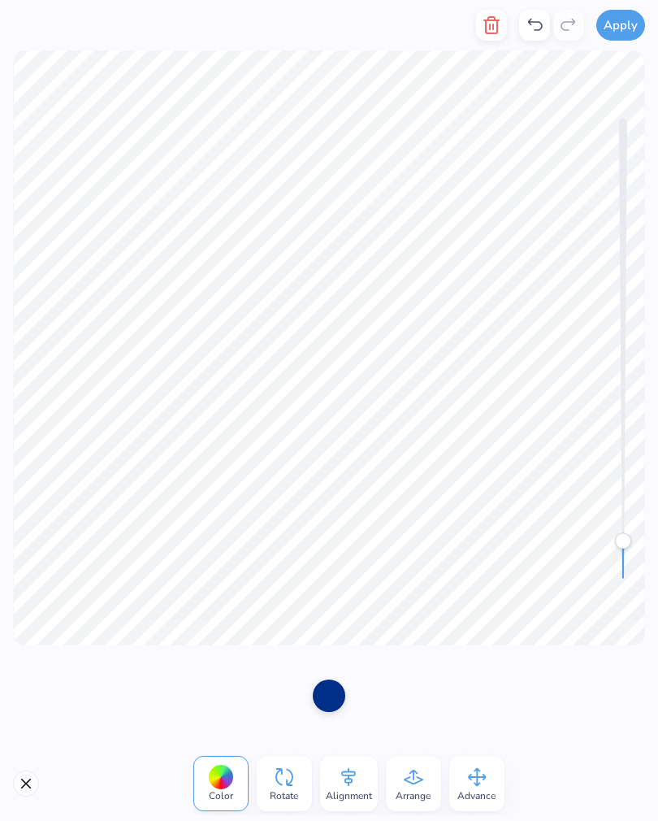
click at [325, 685] on div at bounding box center [329, 696] width 33 height 33
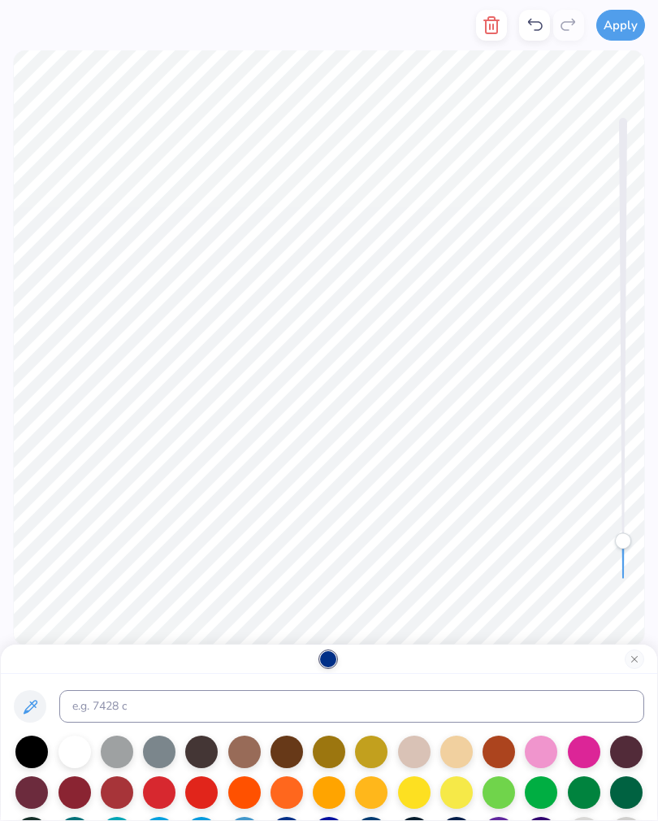
click at [34, 747] on div at bounding box center [31, 752] width 33 height 33
click at [636, 661] on button "Close" at bounding box center [635, 660] width 20 height 20
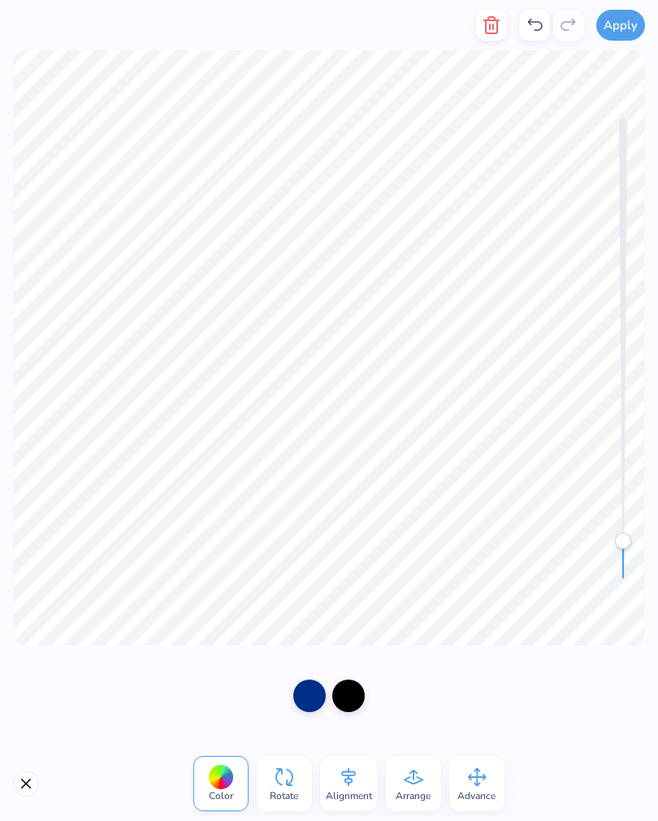
click at [309, 684] on div at bounding box center [309, 696] width 33 height 33
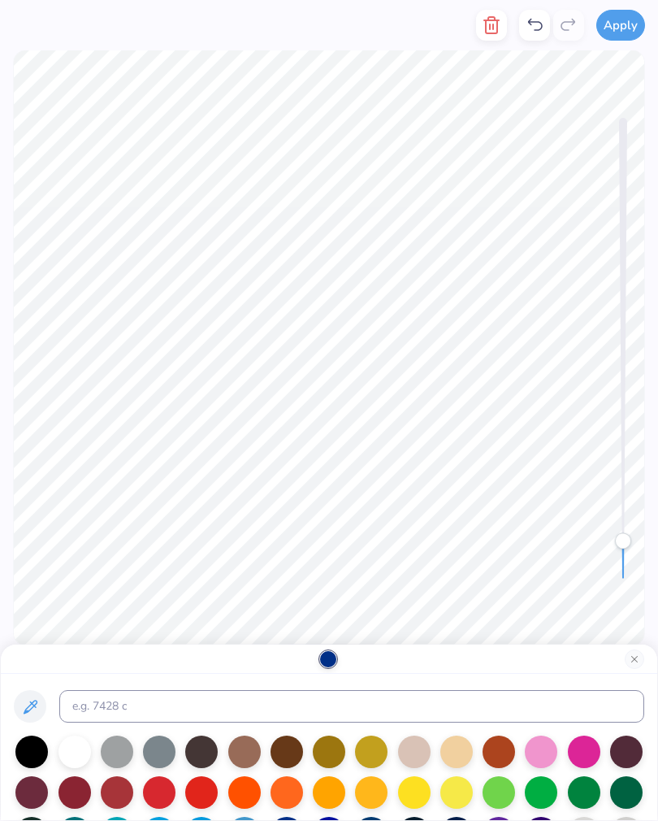
click at [76, 797] on div at bounding box center [75, 792] width 33 height 33
click at [119, 789] on div at bounding box center [117, 792] width 33 height 33
click at [127, 792] on div at bounding box center [117, 792] width 33 height 33
click at [627, 663] on button "Close" at bounding box center [635, 660] width 20 height 20
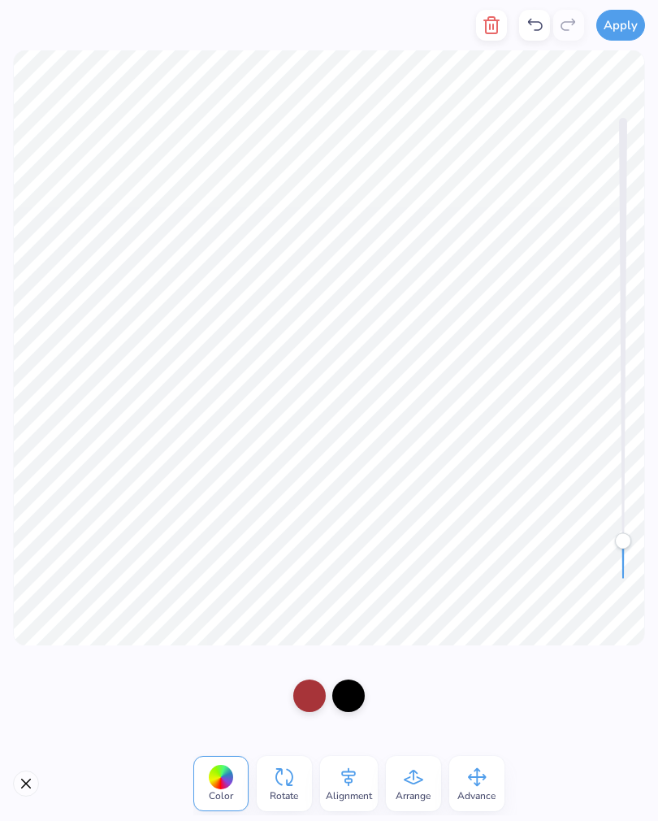
click at [345, 689] on div at bounding box center [348, 696] width 33 height 33
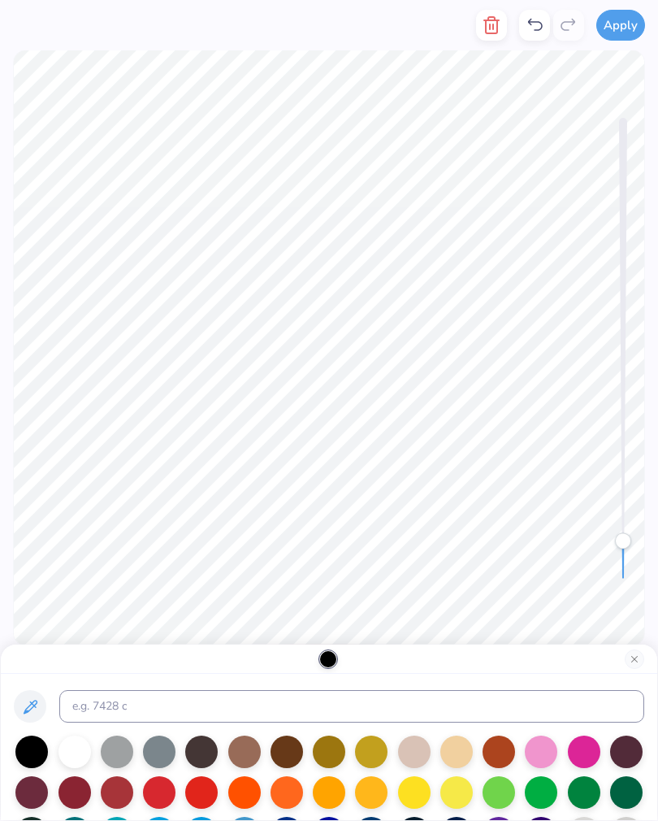
click at [130, 788] on div at bounding box center [117, 792] width 33 height 33
click at [634, 653] on button "Close" at bounding box center [635, 660] width 20 height 20
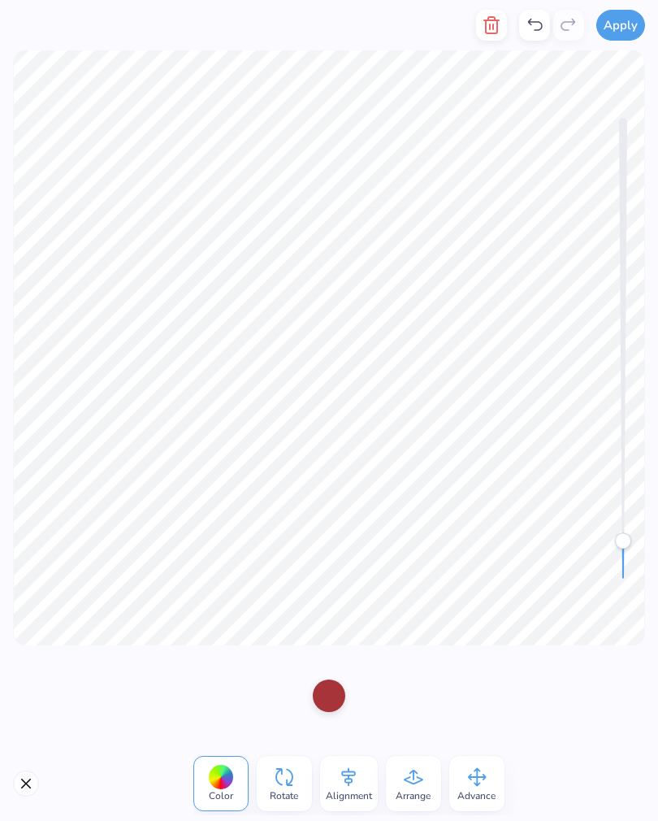
click at [7, 780] on div "Color Rotate Alignment Arrange Advance" at bounding box center [329, 783] width 658 height 75
click at [324, 690] on div at bounding box center [329, 696] width 33 height 33
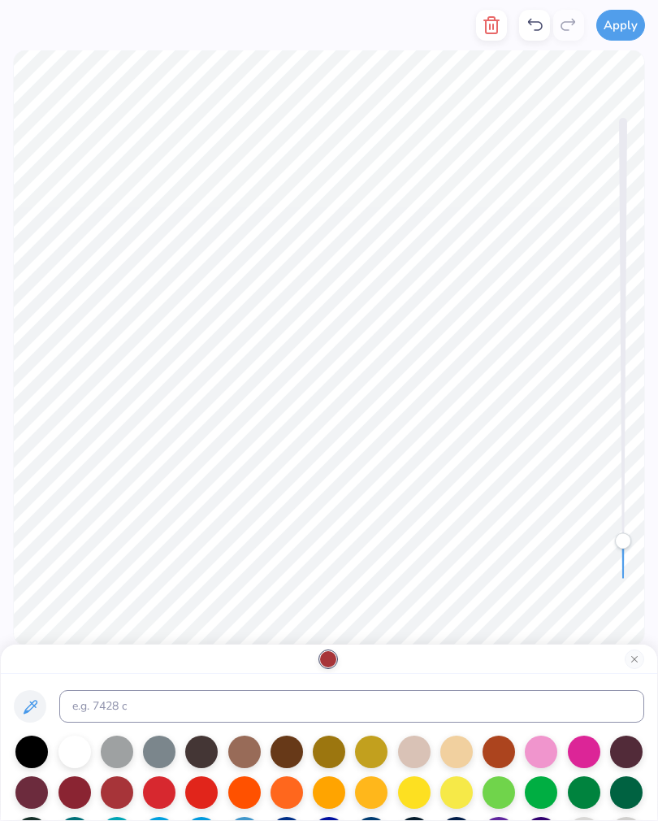
click at [123, 789] on div at bounding box center [117, 792] width 33 height 33
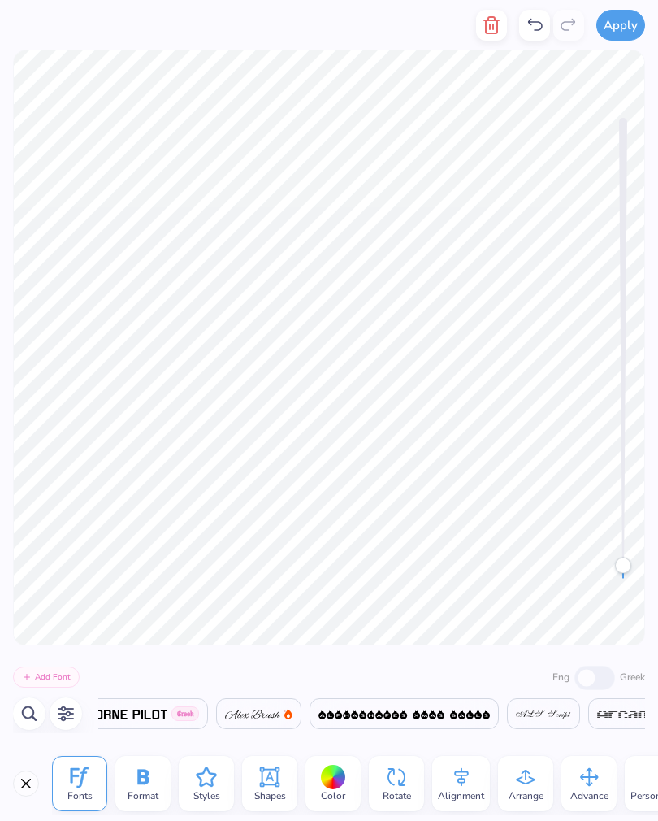
scroll to position [0, 2038]
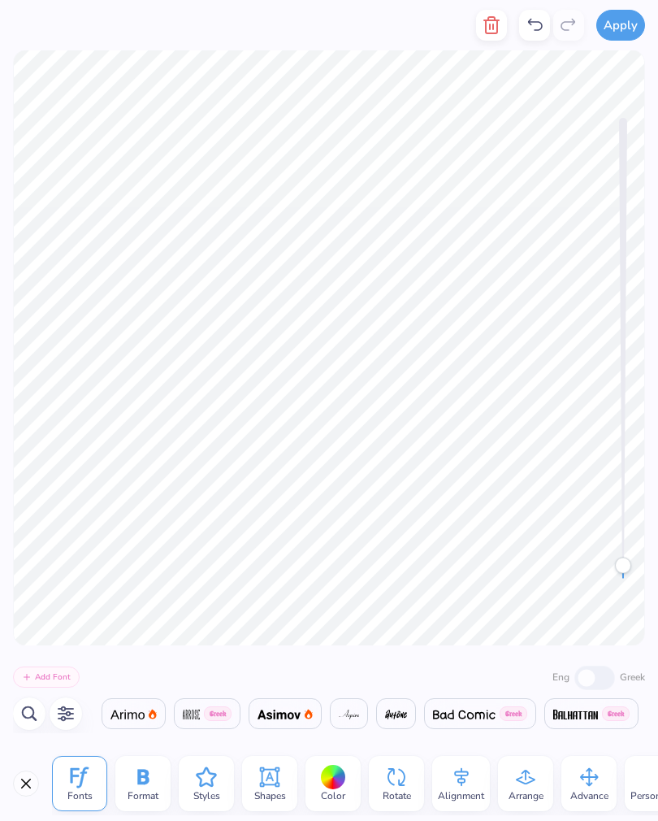
click at [206, 783] on icon at bounding box center [206, 777] width 20 height 20
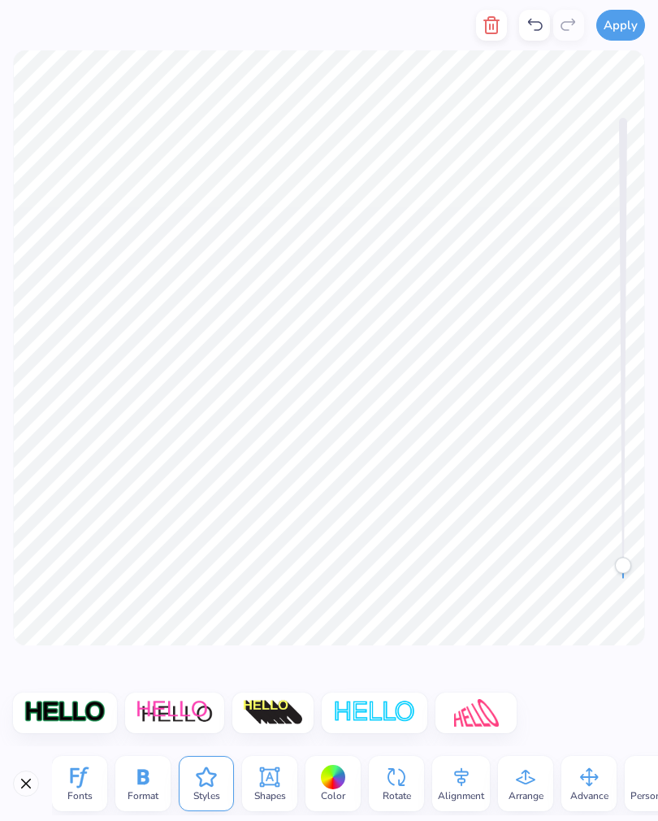
click at [70, 702] on img at bounding box center [65, 713] width 83 height 28
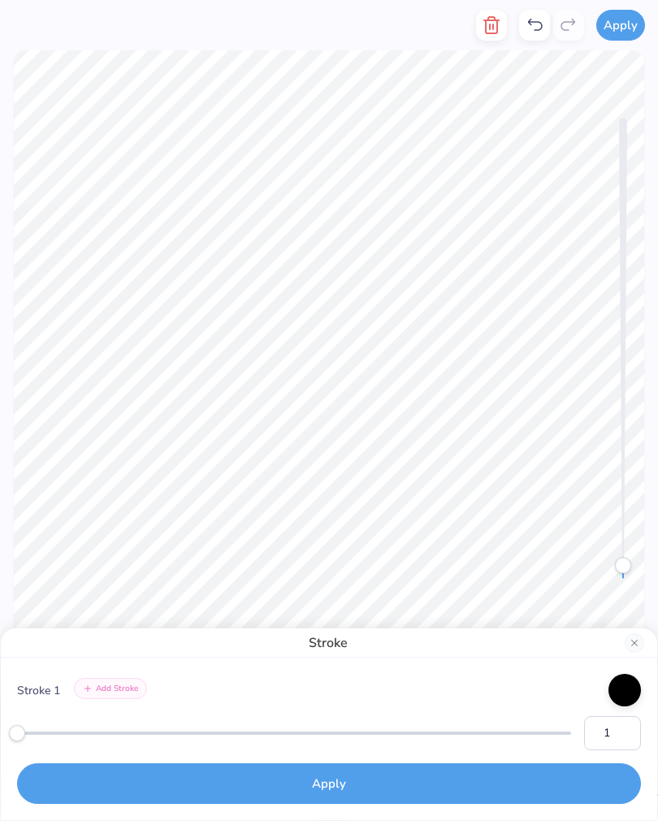
click at [0, 726] on html "Apply Fonts Format Styles Shapes Color Rotate Alignment Arrange Advance Persona…" at bounding box center [329, 410] width 658 height 821
click at [0, 735] on html "Apply Fonts Format Styles Shapes Color Rotate Alignment Arrange Advance Persona…" at bounding box center [329, 410] width 658 height 821
type input "1"
type input "9"
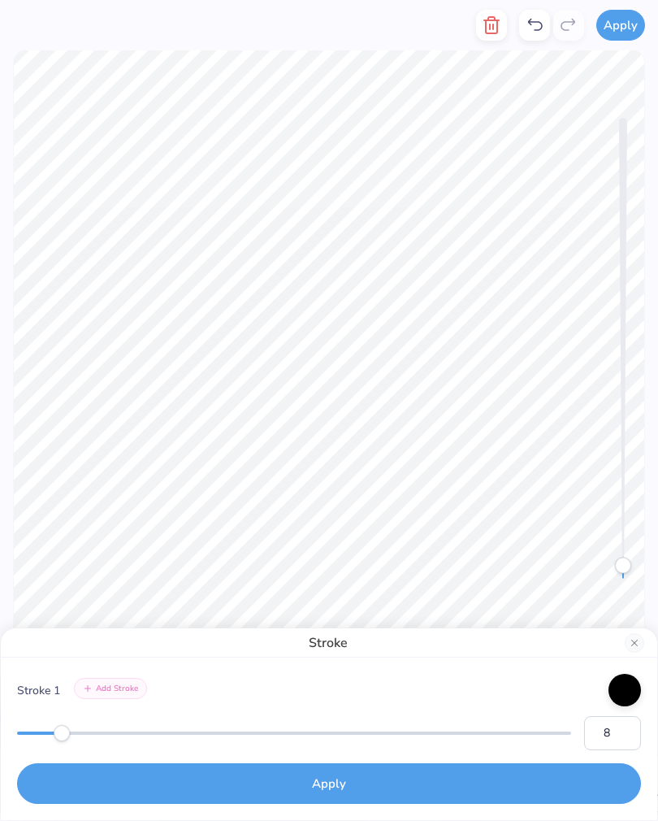
type input "7"
click at [624, 692] on div at bounding box center [625, 690] width 33 height 33
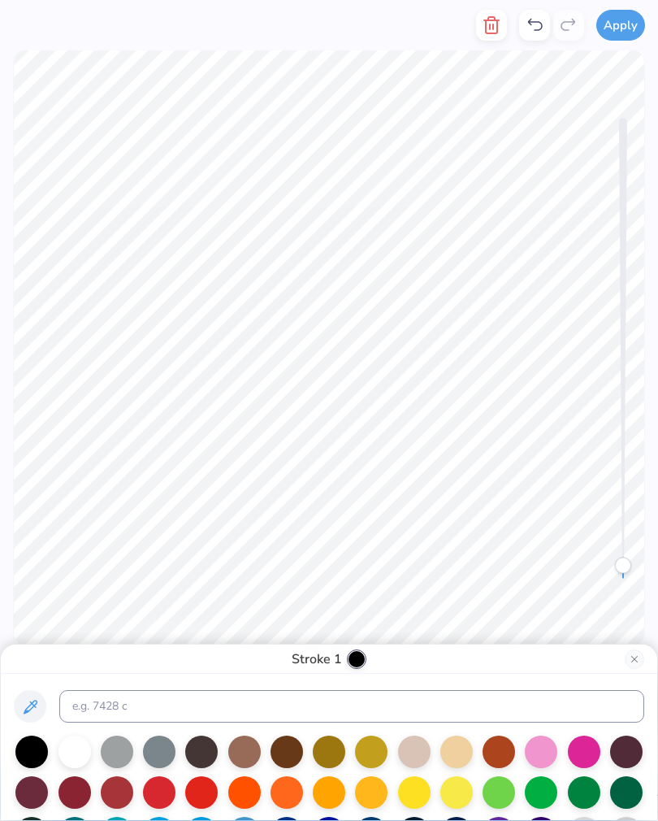
click at [118, 791] on div at bounding box center [117, 792] width 33 height 33
click at [627, 660] on button "Close" at bounding box center [635, 660] width 20 height 20
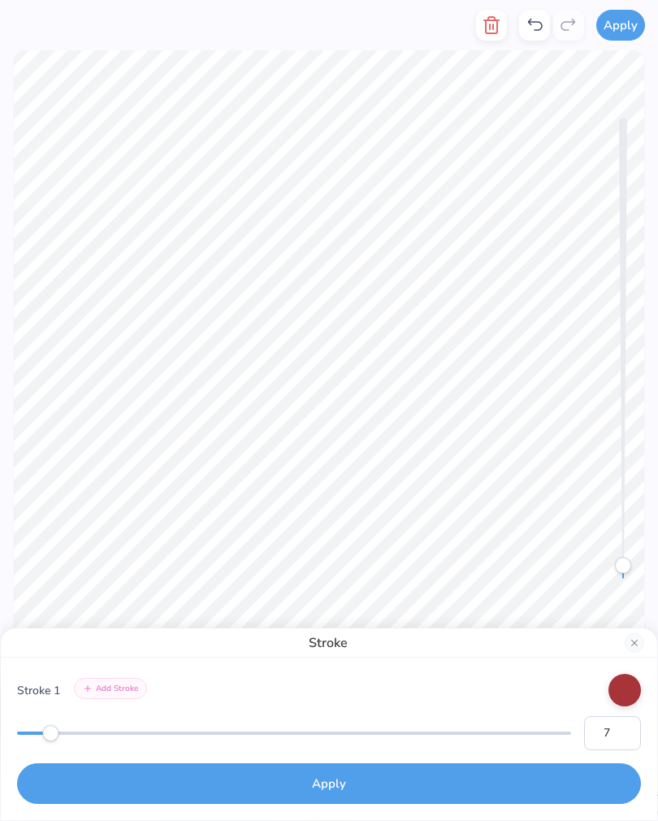
click at [632, 641] on button "Close" at bounding box center [635, 643] width 20 height 20
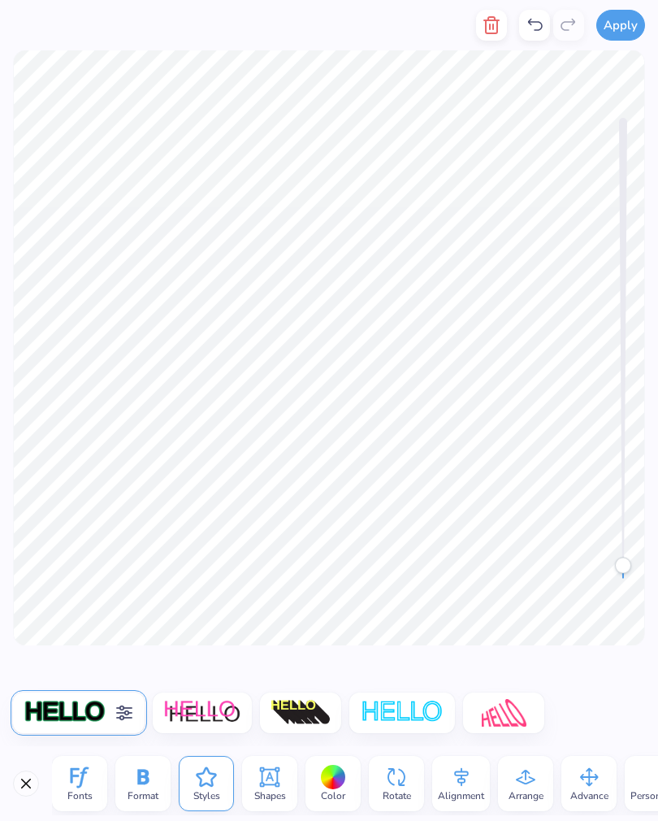
click at [328, 777] on div at bounding box center [333, 777] width 25 height 25
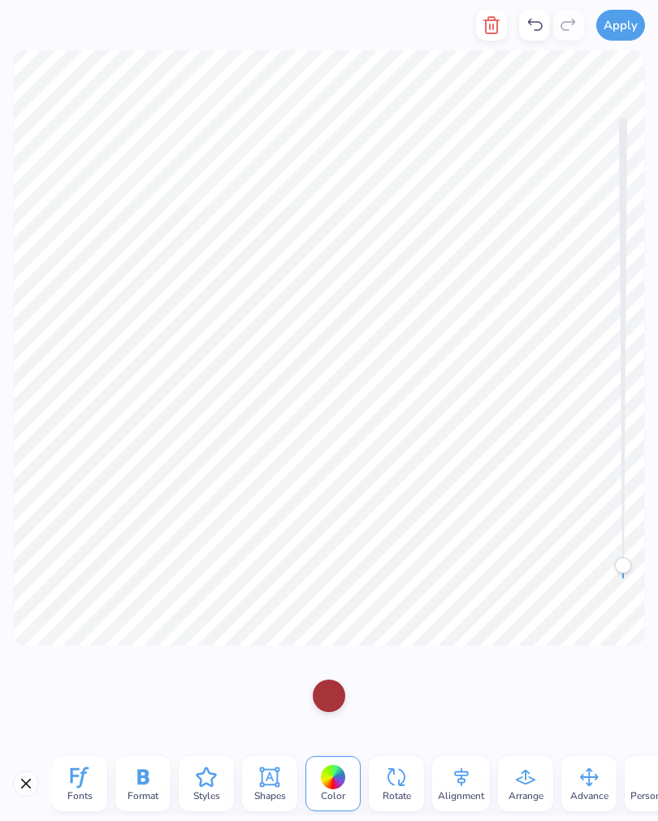
click at [325, 696] on div at bounding box center [329, 696] width 33 height 33
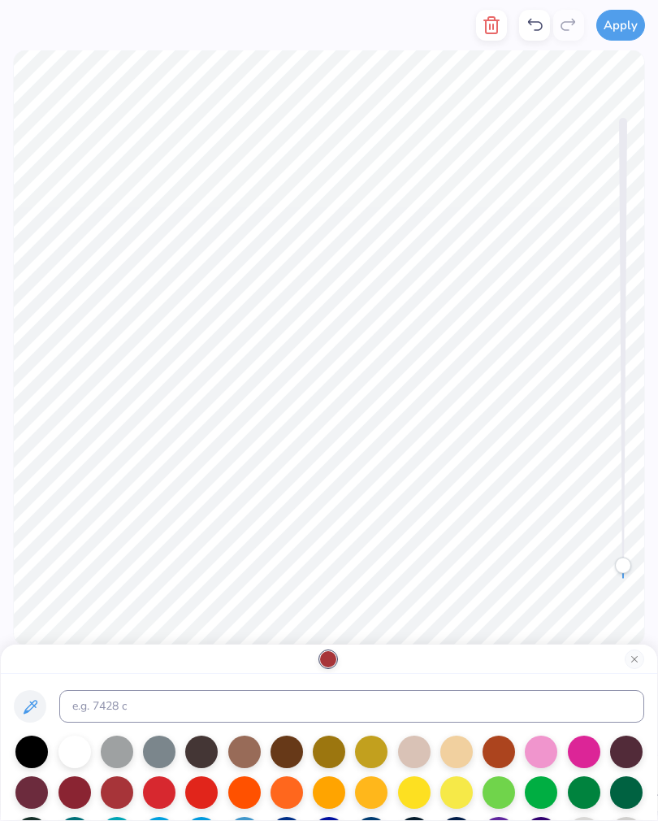
click at [29, 758] on div at bounding box center [31, 752] width 33 height 33
click at [628, 668] on div at bounding box center [329, 659] width 657 height 29
click at [633, 657] on button "Close" at bounding box center [635, 660] width 20 height 20
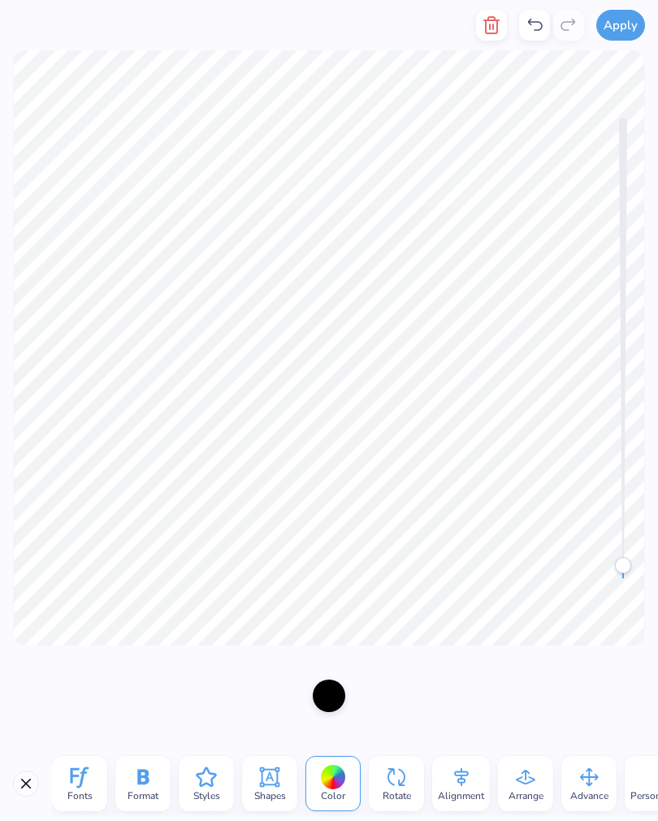
click at [207, 780] on icon at bounding box center [206, 777] width 24 height 24
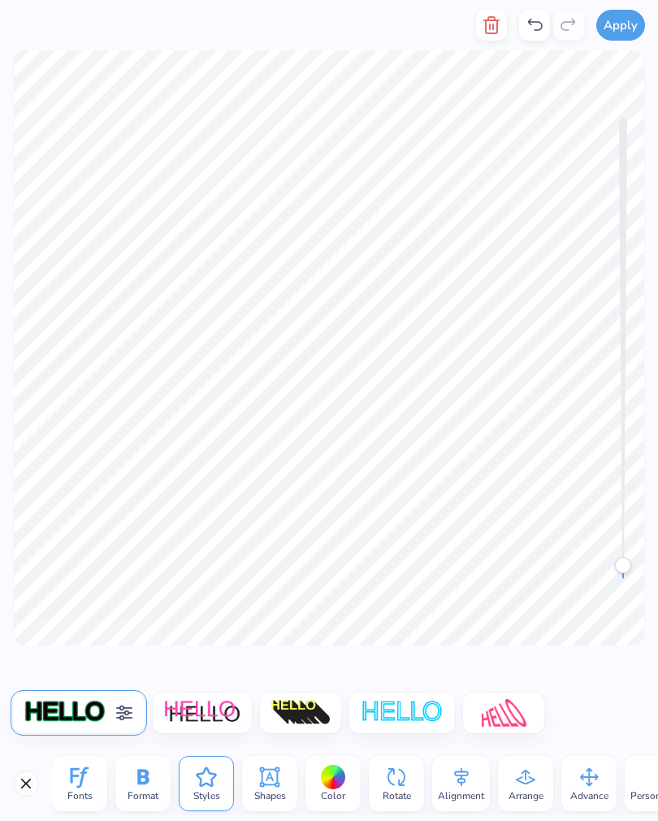
click at [122, 710] on icon at bounding box center [123, 713] width 15 height 15
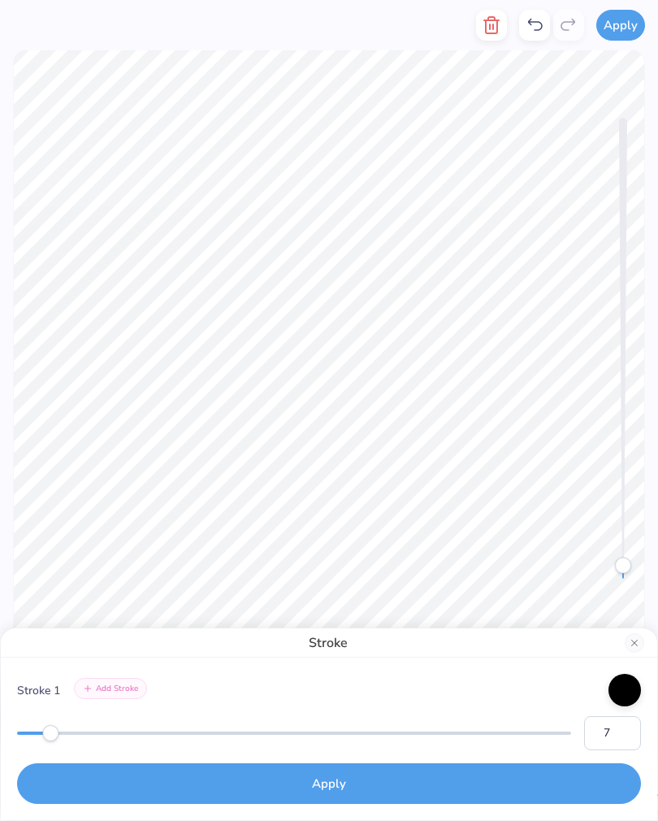
click at [622, 686] on div at bounding box center [625, 690] width 33 height 33
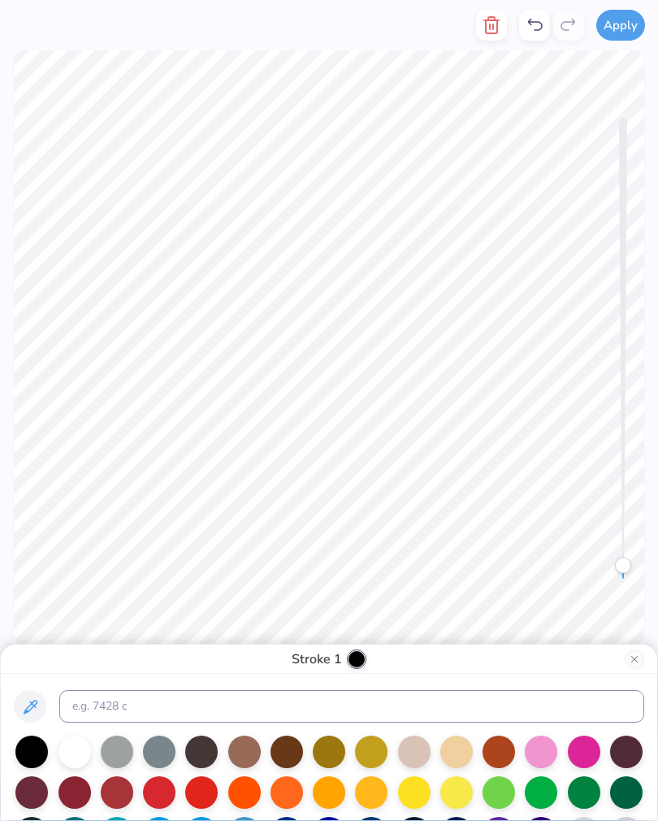
click at [124, 793] on div at bounding box center [117, 792] width 33 height 33
click at [629, 665] on button "Close" at bounding box center [635, 660] width 20 height 20
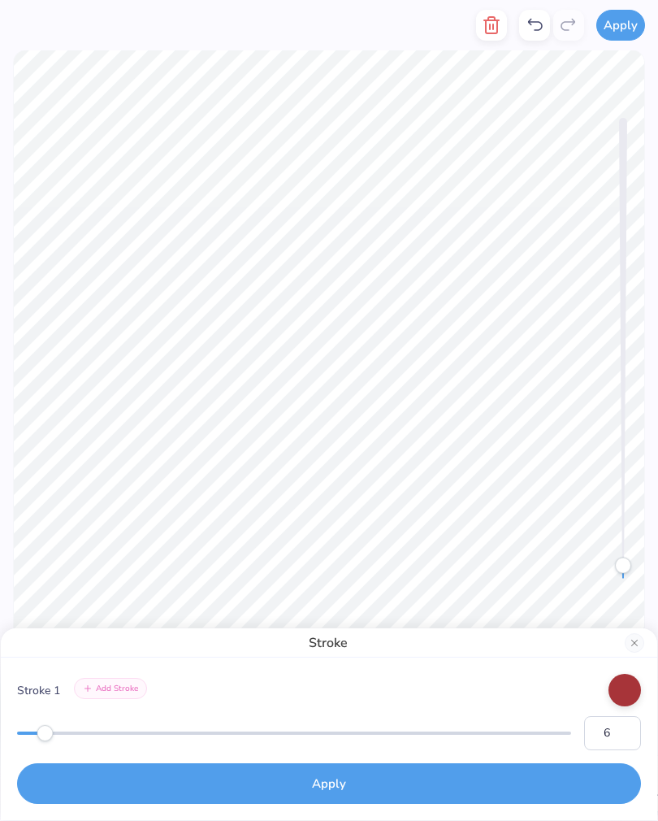
type input "5"
click at [629, 644] on button "Close" at bounding box center [635, 643] width 20 height 20
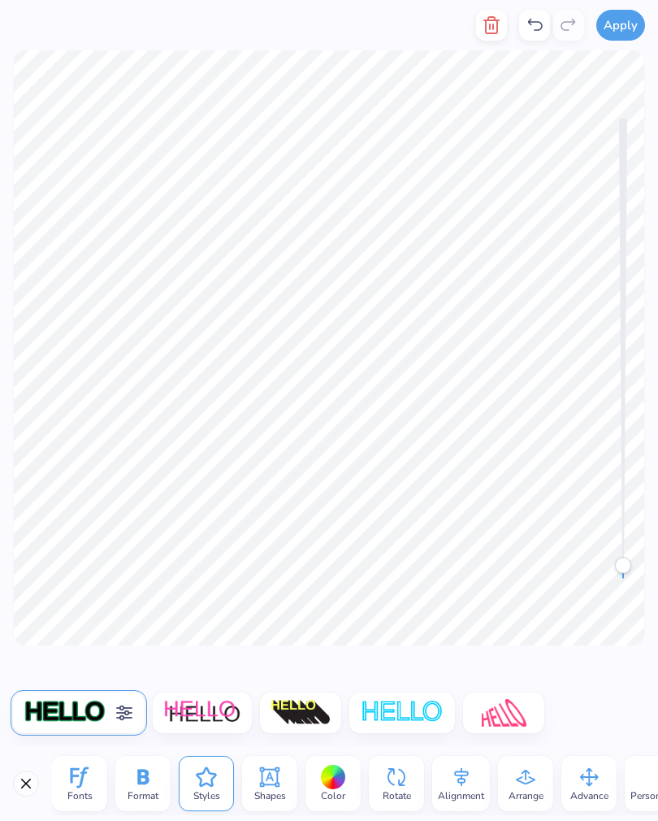
click at [151, 781] on icon at bounding box center [143, 777] width 24 height 24
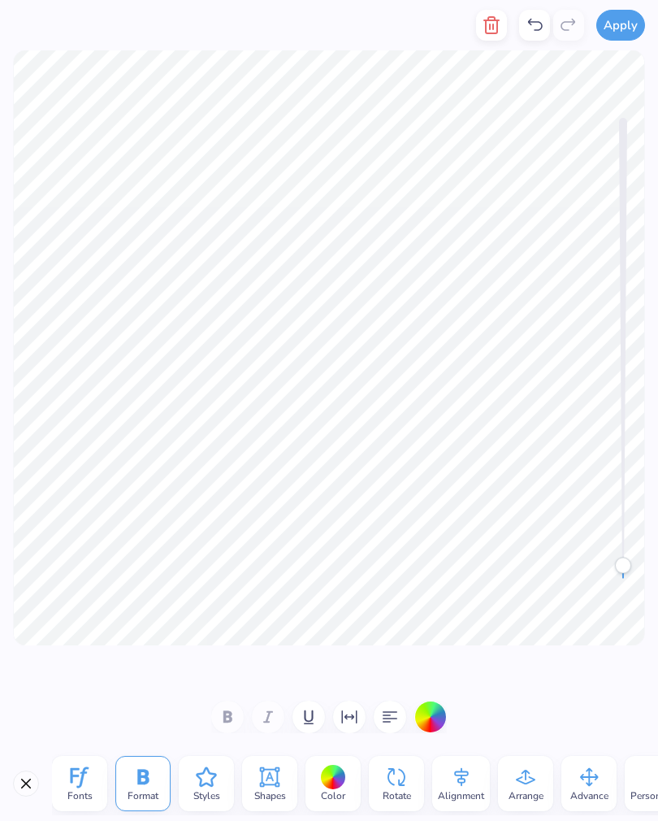
click at [343, 718] on icon "button" at bounding box center [349, 716] width 15 height 13
type input "2"
type input "1"
click at [272, 772] on icon at bounding box center [270, 777] width 24 height 24
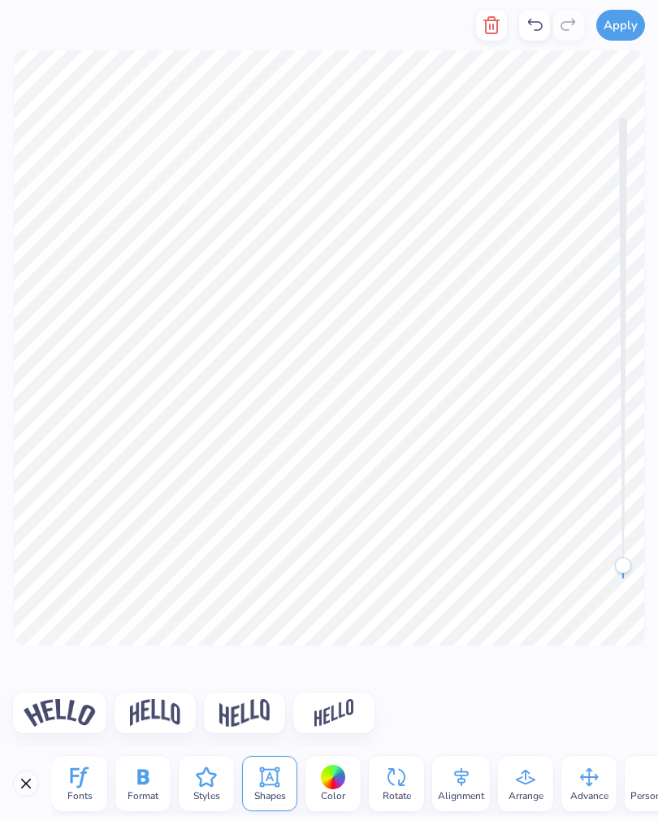
scroll to position [0, 9]
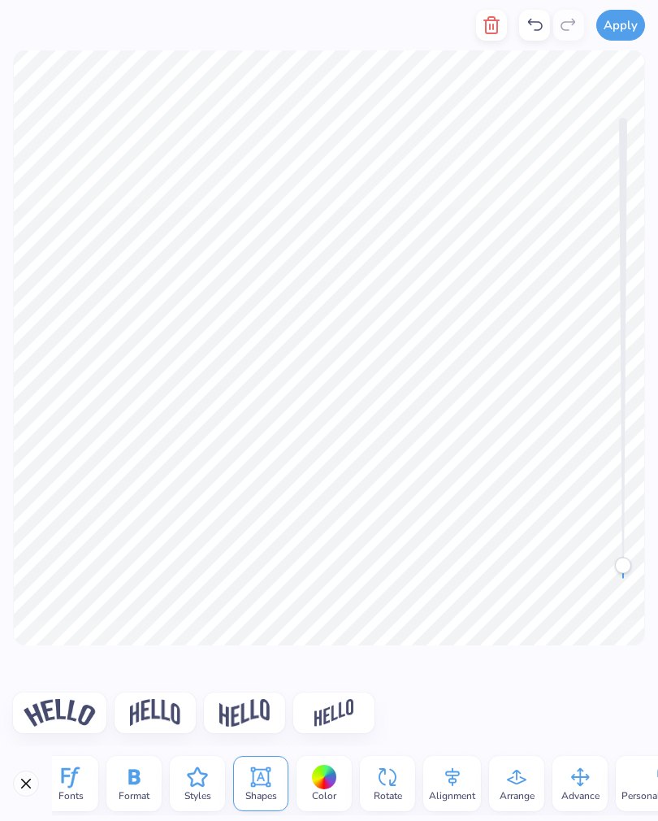
click at [192, 765] on icon at bounding box center [197, 777] width 24 height 24
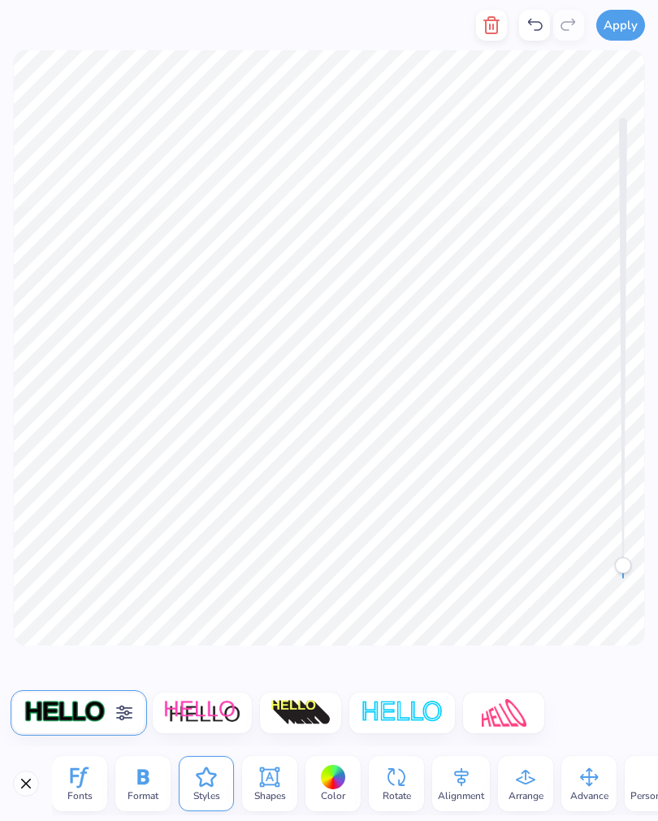
scroll to position [0, 0]
click at [80, 785] on icon at bounding box center [80, 777] width 18 height 21
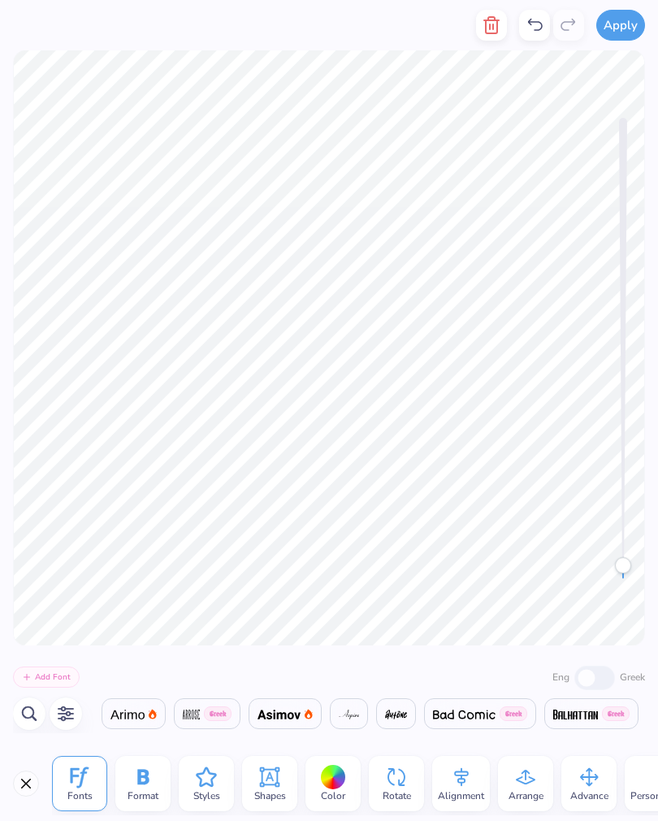
scroll to position [0, 2038]
click at [62, 713] on icon "button" at bounding box center [66, 713] width 16 height 15
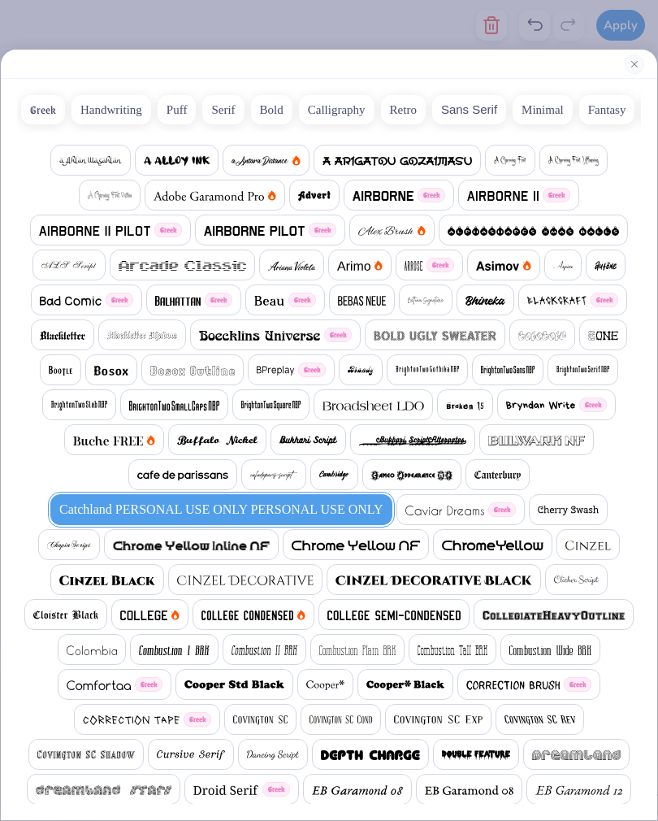
scroll to position [0, 0]
click at [620, 72] on div at bounding box center [329, 64] width 657 height 29
click at [627, 67] on button "Close" at bounding box center [635, 64] width 20 height 20
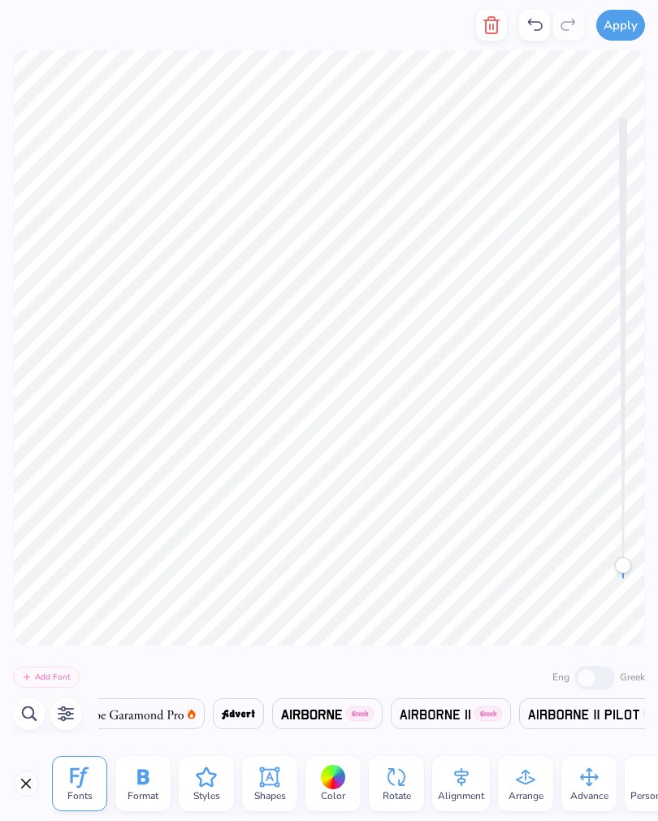
click at [208, 777] on icon at bounding box center [206, 777] width 24 height 24
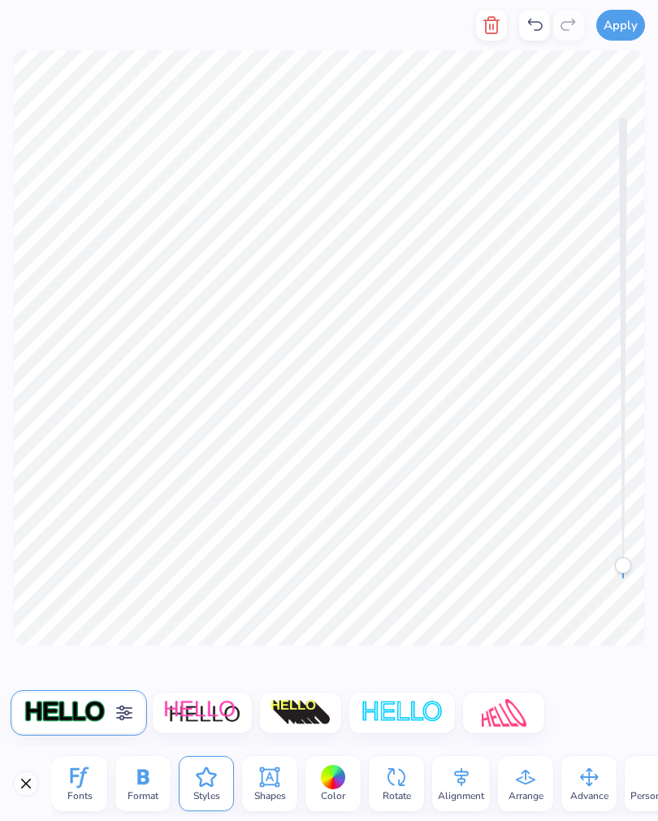
click at [294, 719] on img at bounding box center [301, 713] width 61 height 28
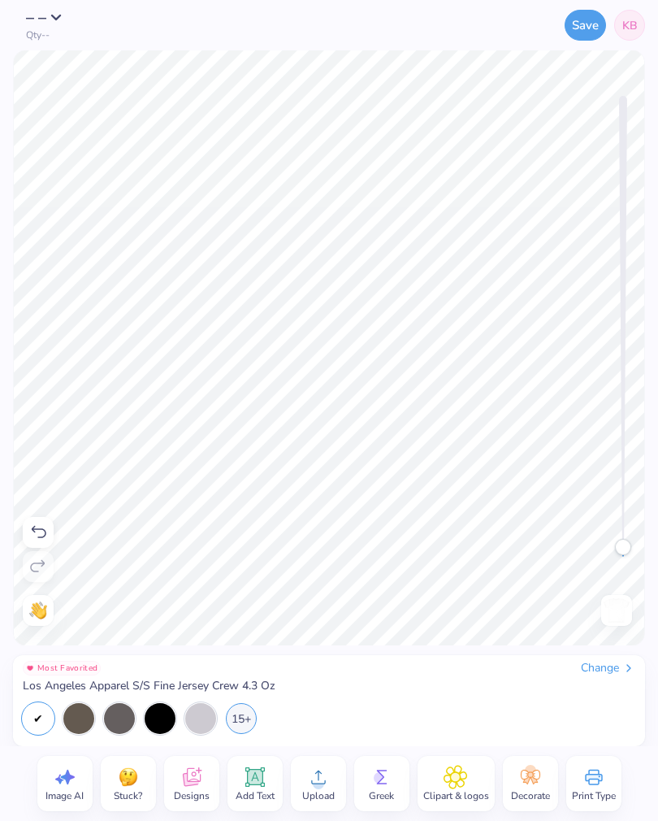
click at [33, 532] on icon at bounding box center [38, 533] width 20 height 20
click at [41, 524] on icon at bounding box center [38, 533] width 20 height 20
click at [43, 529] on icon at bounding box center [39, 532] width 15 height 12
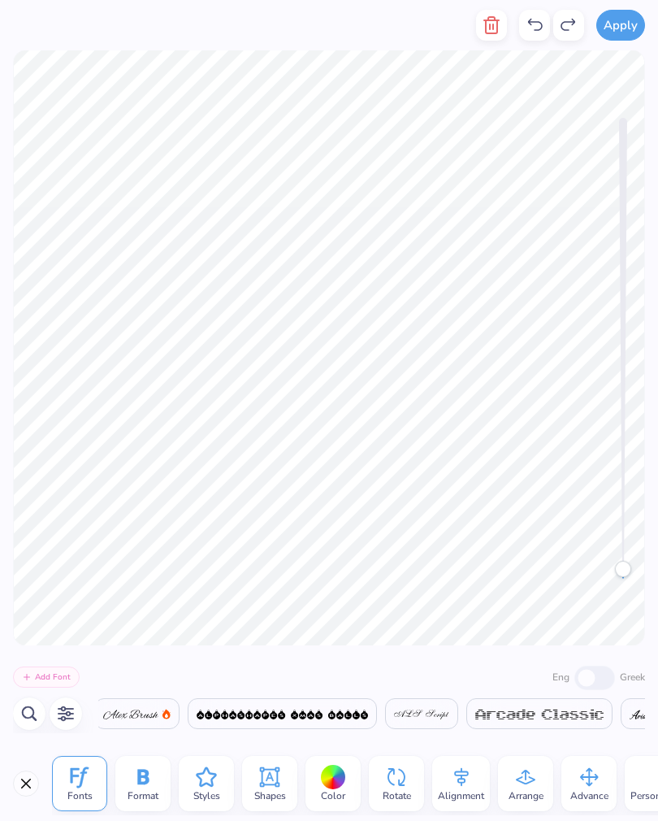
scroll to position [0, 2038]
click at [272, 772] on icon at bounding box center [270, 777] width 24 height 24
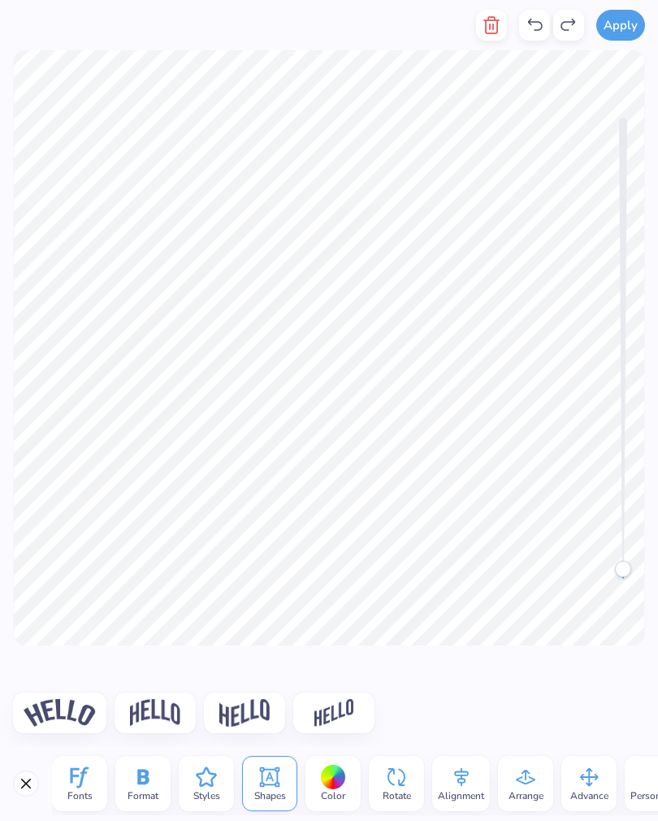
click at [209, 767] on icon at bounding box center [206, 777] width 24 height 24
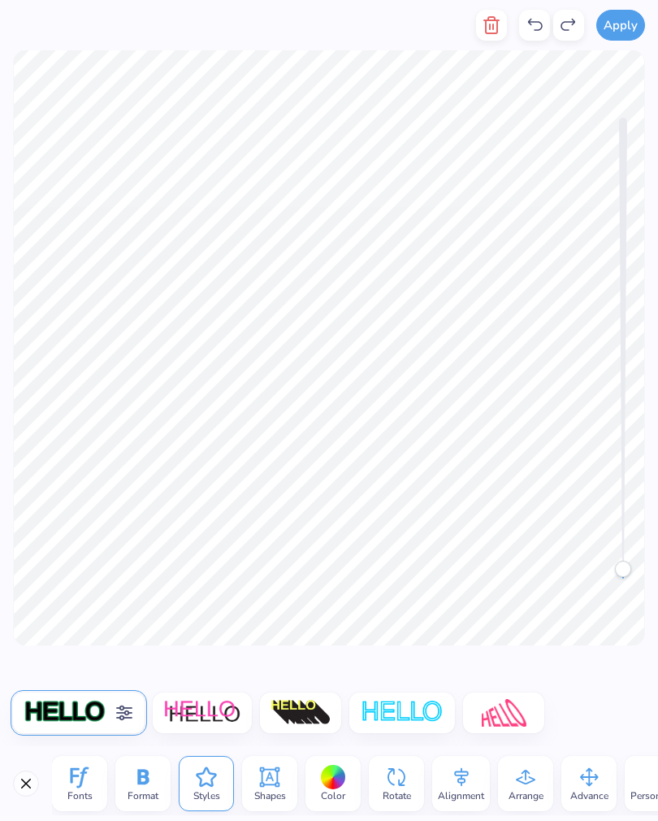
click at [123, 703] on icon at bounding box center [125, 713] width 20 height 20
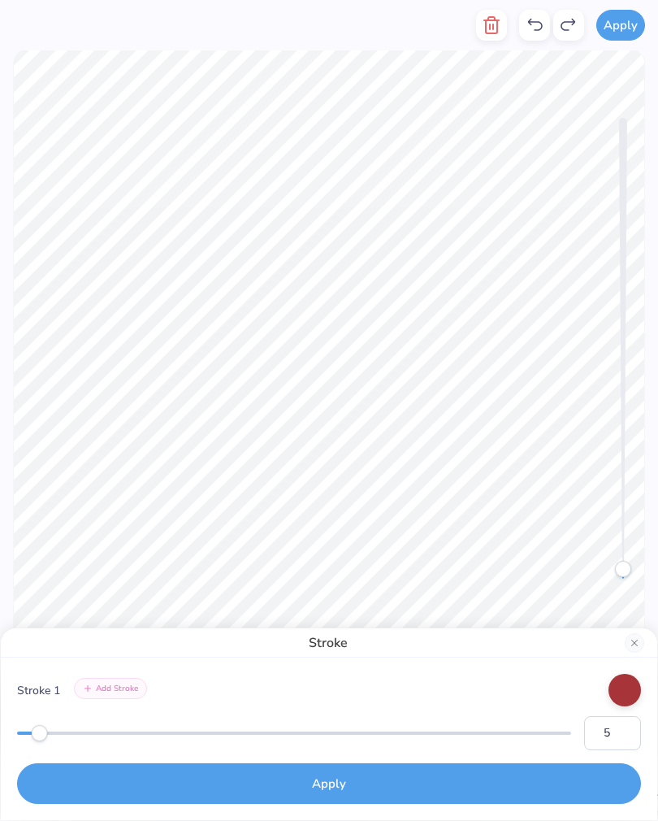
click at [632, 644] on button "Close" at bounding box center [635, 643] width 20 height 20
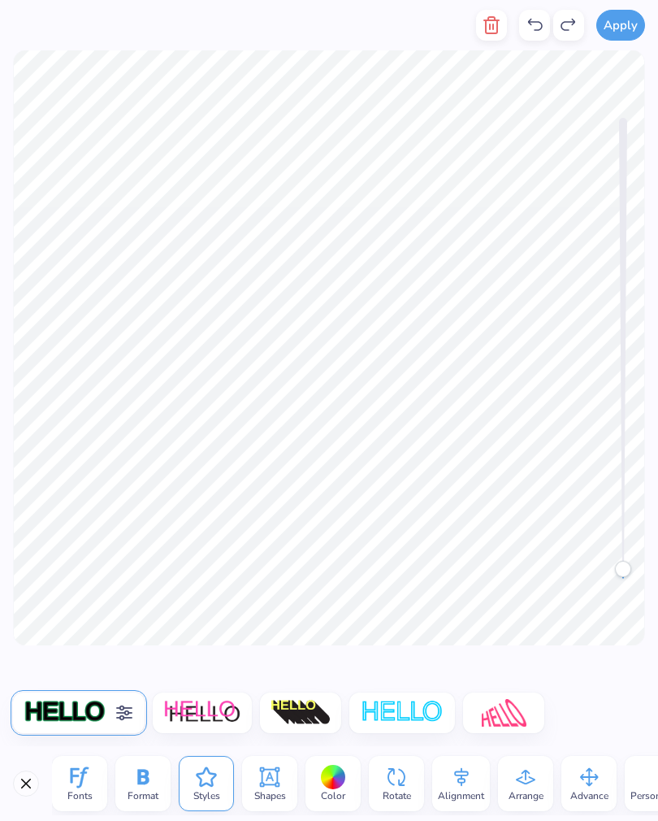
click at [65, 714] on img at bounding box center [65, 713] width 83 height 28
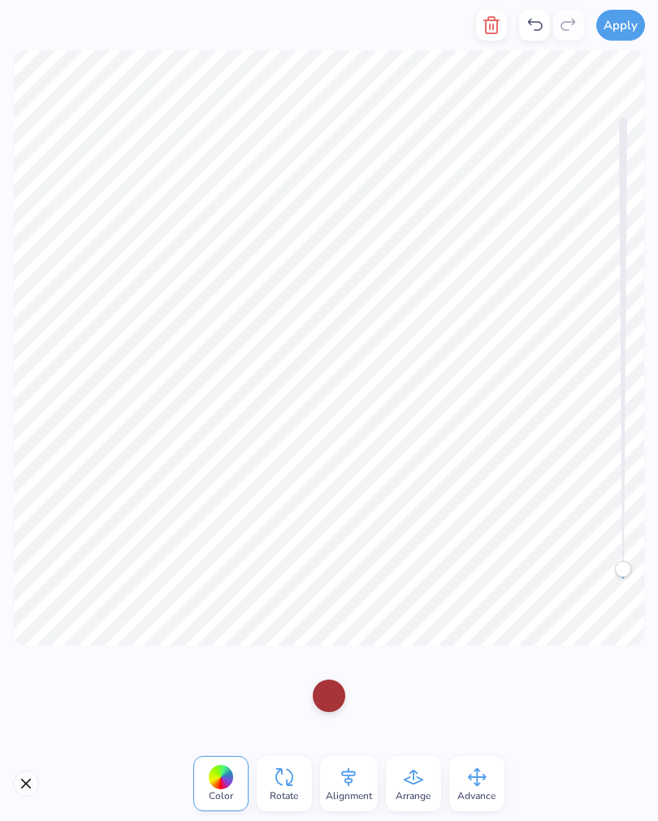
click at [319, 690] on div at bounding box center [329, 696] width 33 height 33
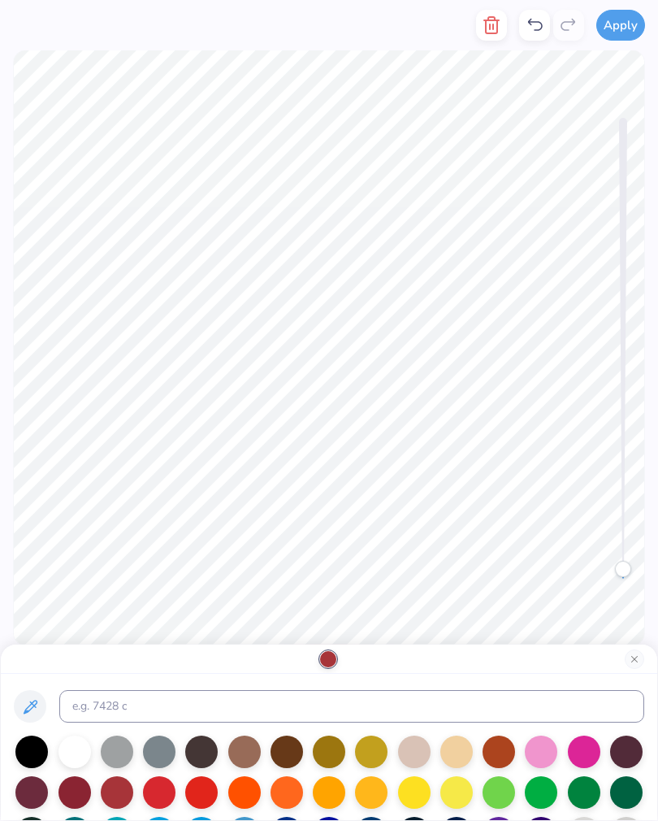
click at [28, 752] on div at bounding box center [31, 752] width 33 height 33
click at [632, 650] on button "Close" at bounding box center [635, 660] width 20 height 20
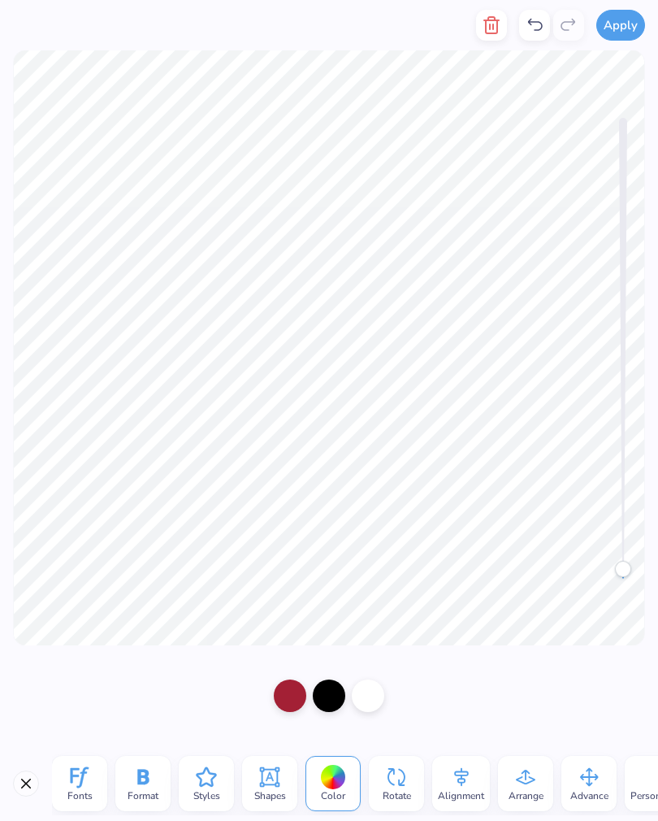
click at [528, 27] on icon at bounding box center [535, 25] width 20 height 20
click at [532, 30] on icon at bounding box center [535, 25] width 20 height 20
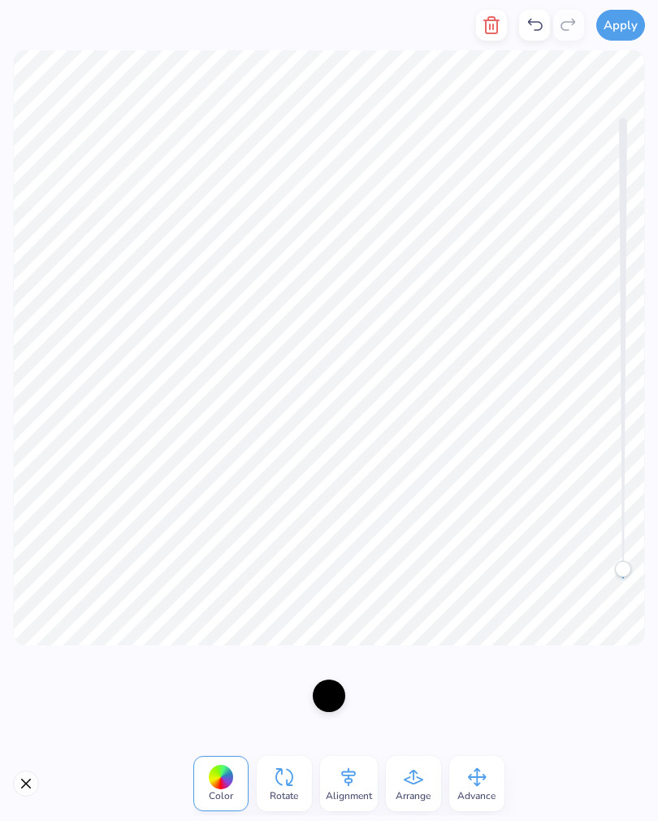
click at [324, 686] on div at bounding box center [329, 696] width 33 height 33
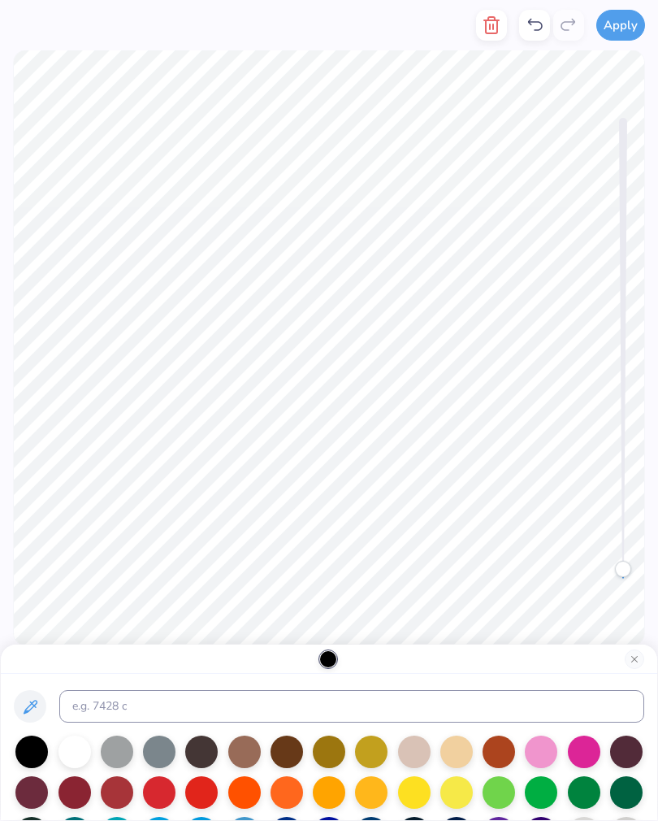
click at [119, 801] on div at bounding box center [117, 792] width 33 height 33
click at [80, 782] on div at bounding box center [75, 792] width 33 height 33
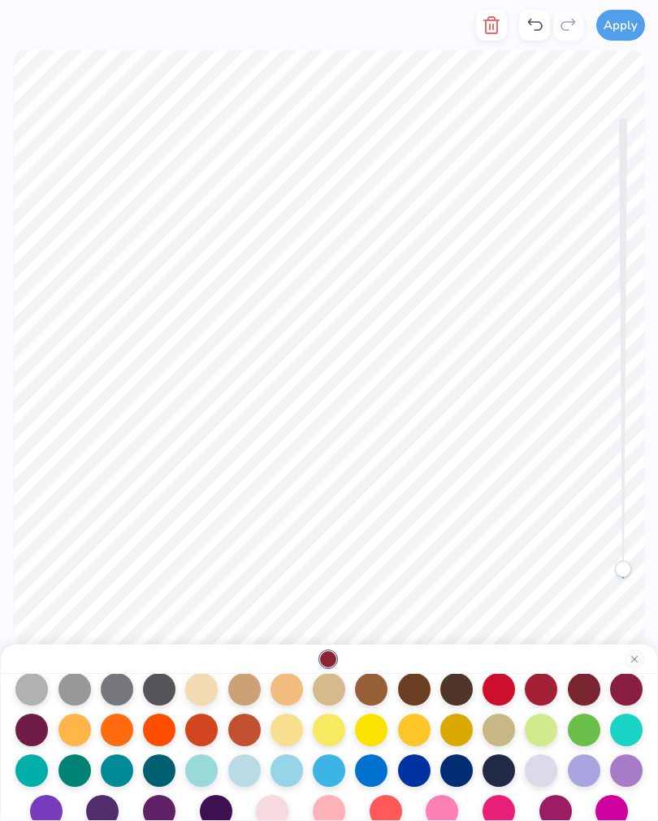
scroll to position [184, 0]
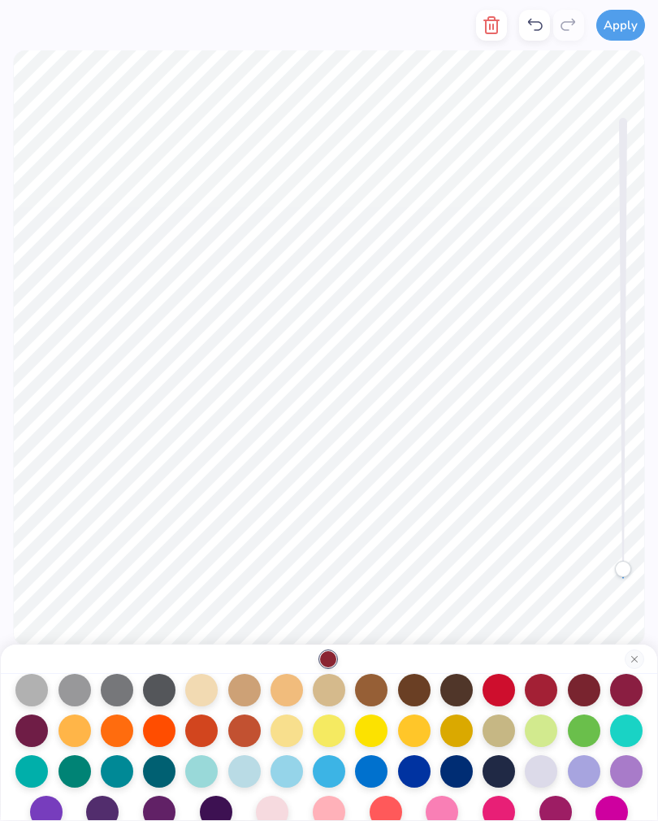
click at [537, 698] on div at bounding box center [541, 690] width 33 height 33
click at [580, 693] on div at bounding box center [584, 690] width 33 height 33
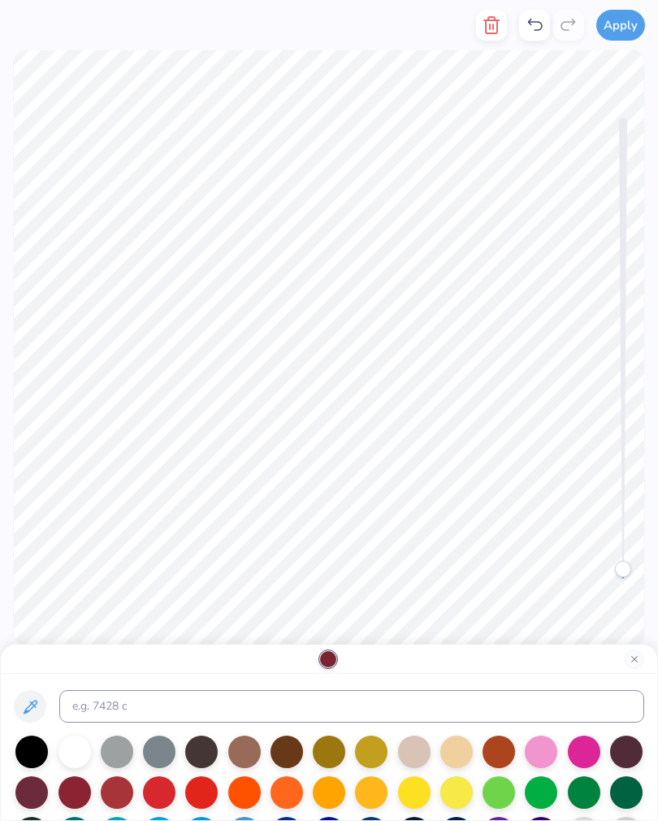
scroll to position [0, 0]
click at [118, 792] on div at bounding box center [117, 792] width 33 height 33
click at [74, 793] on div at bounding box center [75, 792] width 33 height 33
click at [630, 662] on button "Close" at bounding box center [635, 660] width 20 height 20
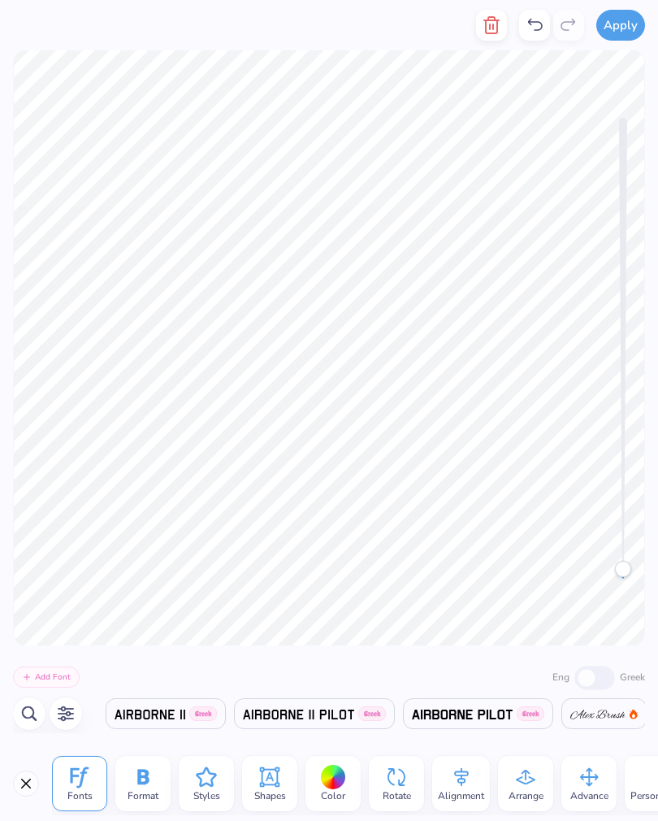
scroll to position [0, 2038]
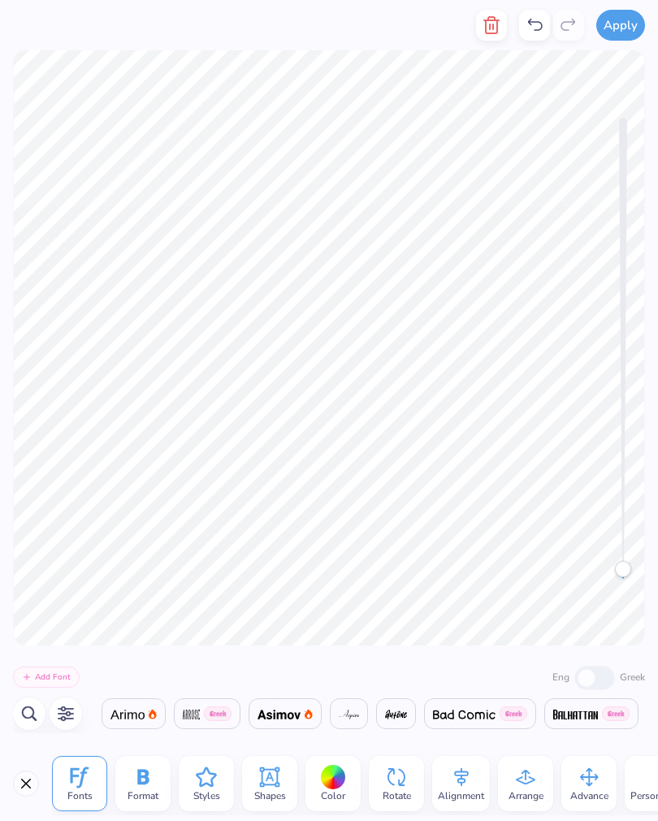
click at [208, 780] on icon at bounding box center [206, 777] width 24 height 24
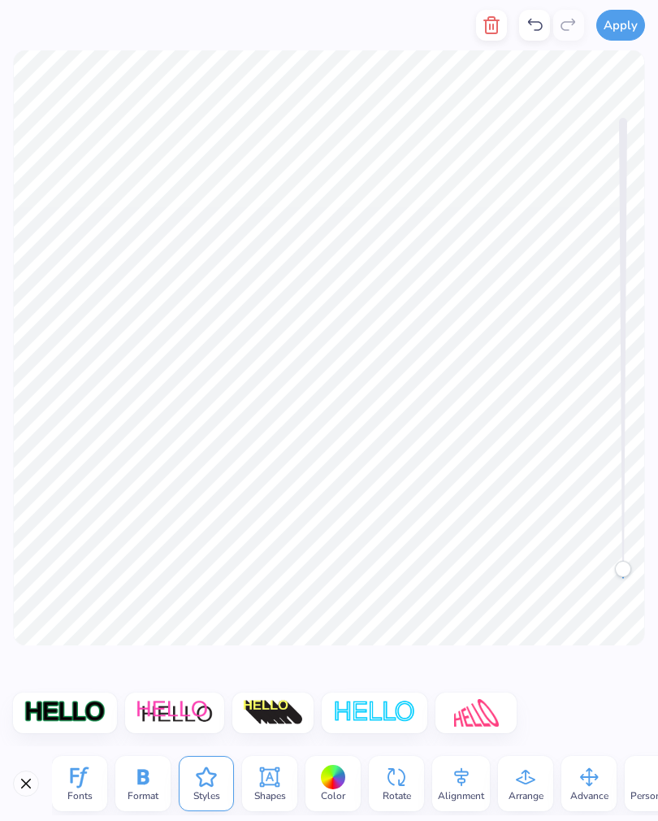
click at [64, 696] on div at bounding box center [65, 713] width 104 height 41
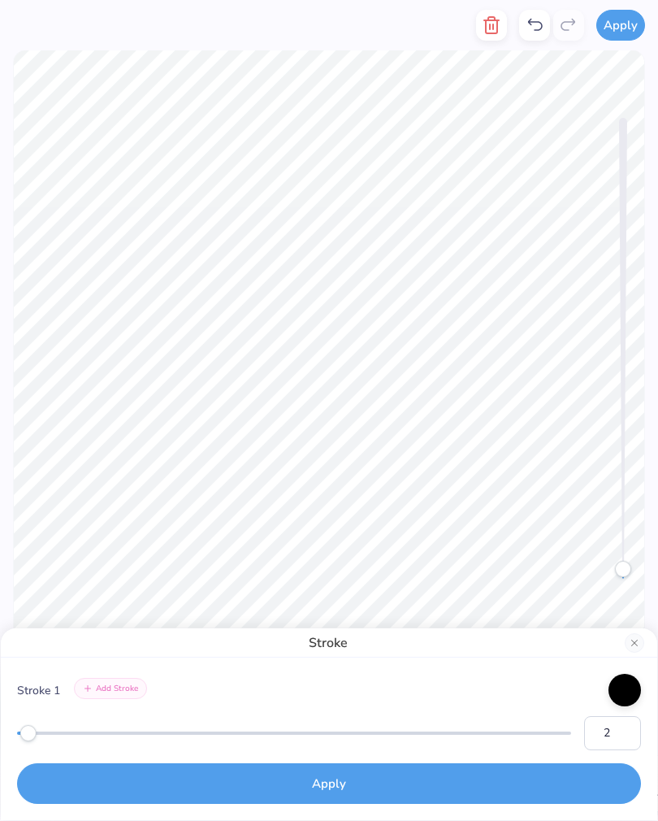
type input "1"
click at [630, 642] on button "Close" at bounding box center [635, 643] width 20 height 20
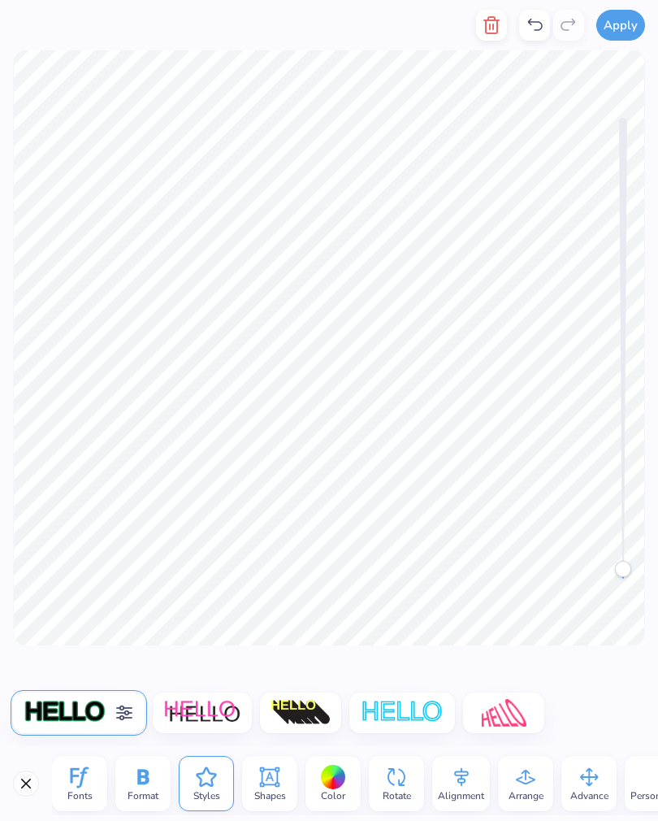
click at [401, 714] on img at bounding box center [402, 713] width 85 height 28
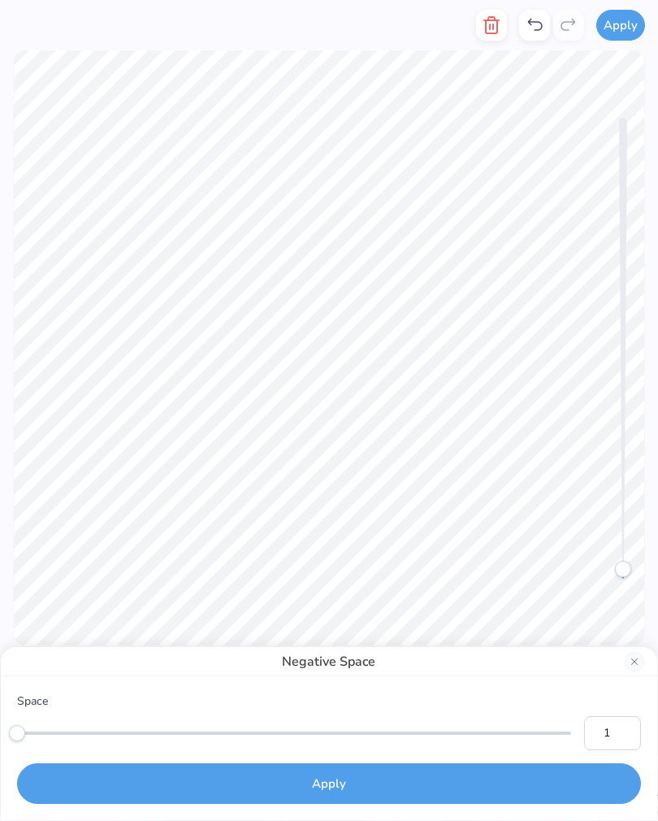
type input "4"
click at [437, 721] on div "Space 4" at bounding box center [329, 722] width 624 height 58
type input "15"
type input "20"
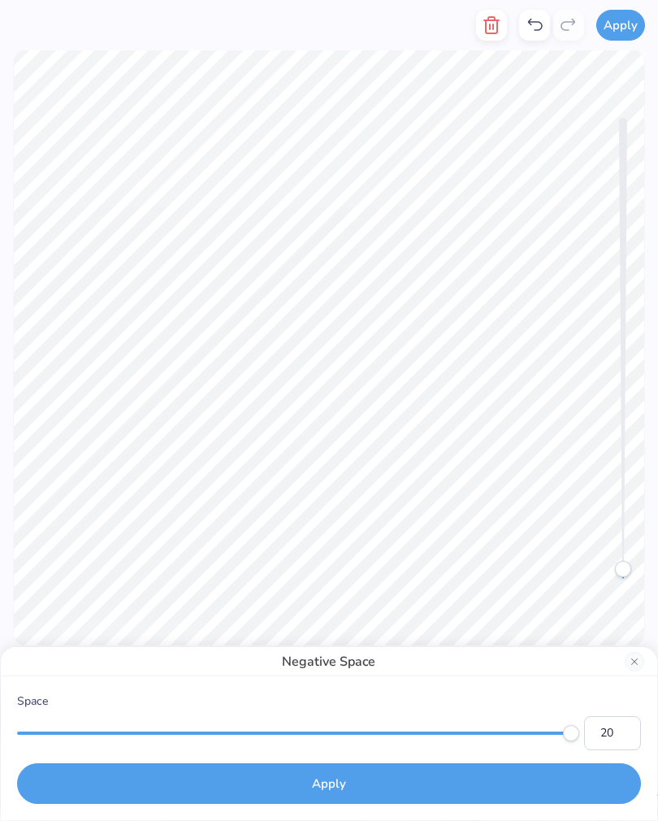
click at [635, 678] on div "Space 20 Apply" at bounding box center [329, 748] width 657 height 144
click at [634, 659] on button "Close" at bounding box center [635, 662] width 20 height 20
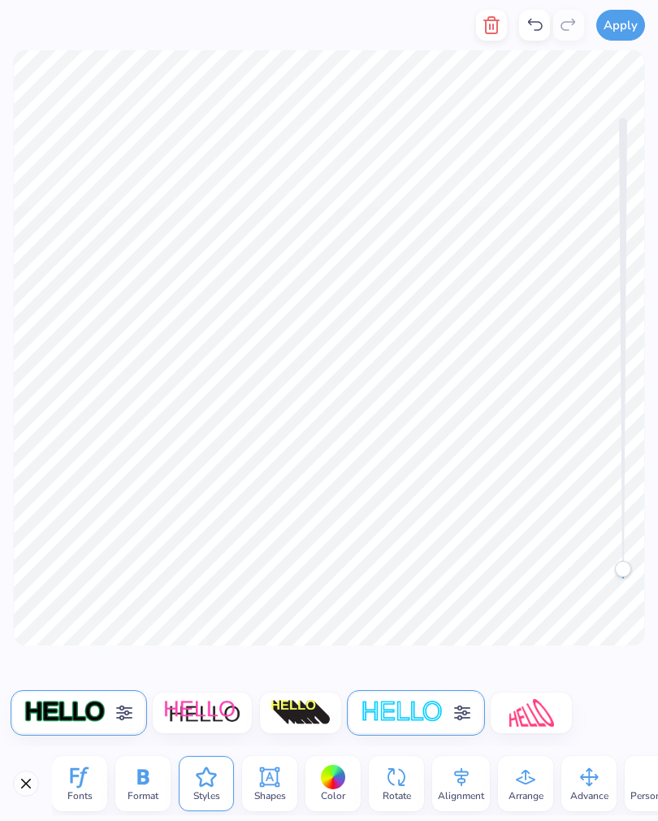
click at [422, 708] on img at bounding box center [402, 713] width 85 height 28
click at [209, 709] on img at bounding box center [202, 713] width 78 height 28
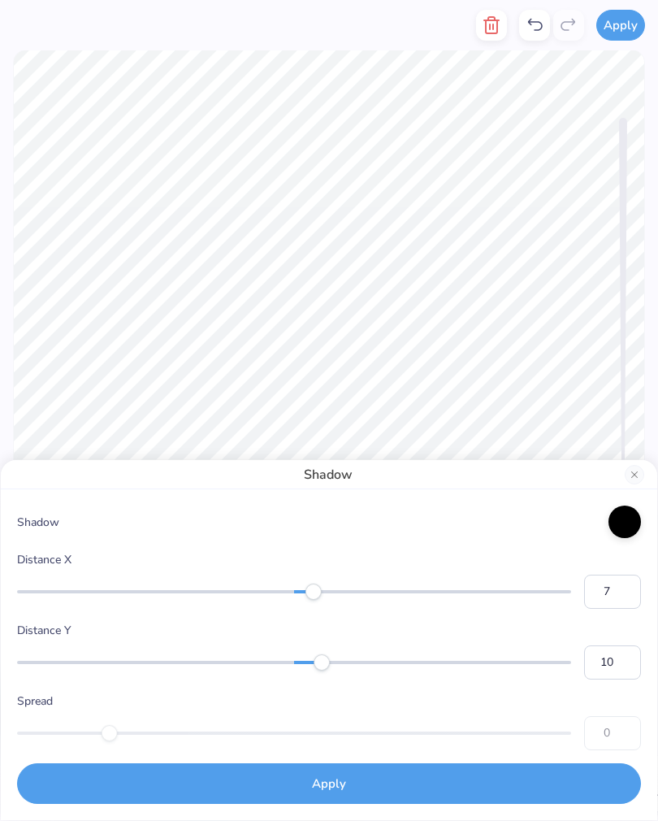
type input "6"
type input "0"
type input "7"
click at [319, 658] on div "Accessibility label" at bounding box center [314, 662] width 16 height 16
click at [505, 786] on button "Apply" at bounding box center [329, 783] width 624 height 41
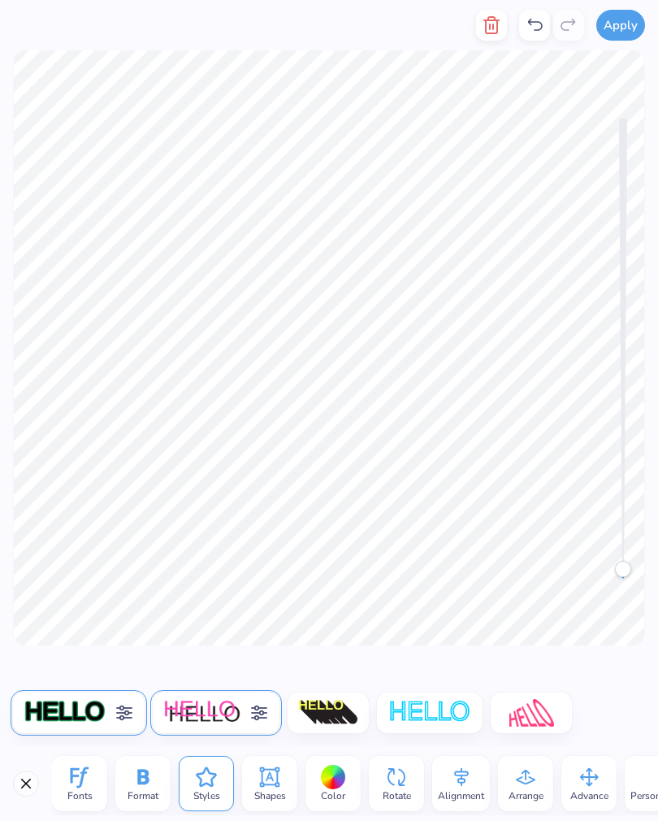
click at [68, 705] on img at bounding box center [65, 713] width 83 height 28
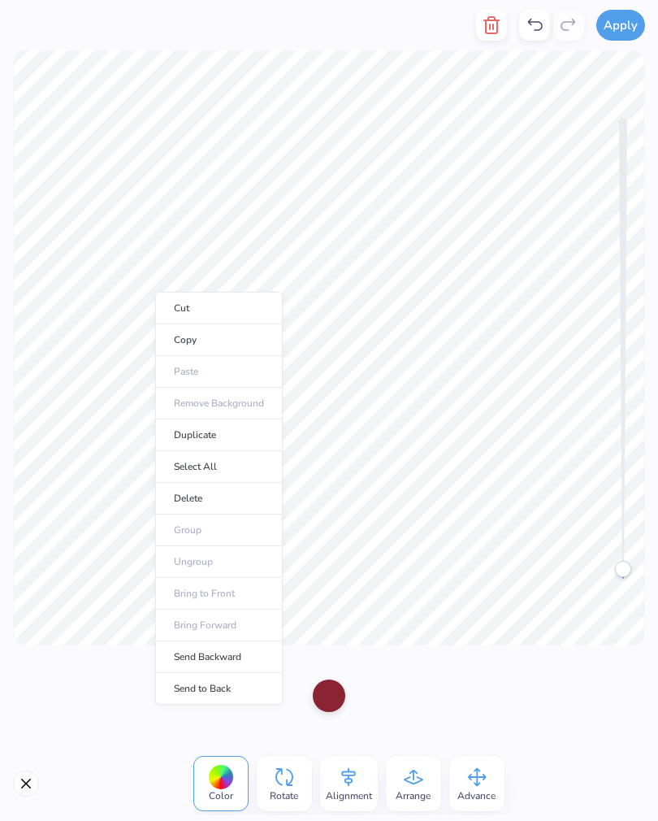
click at [202, 429] on li "Duplicate" at bounding box center [219, 435] width 128 height 32
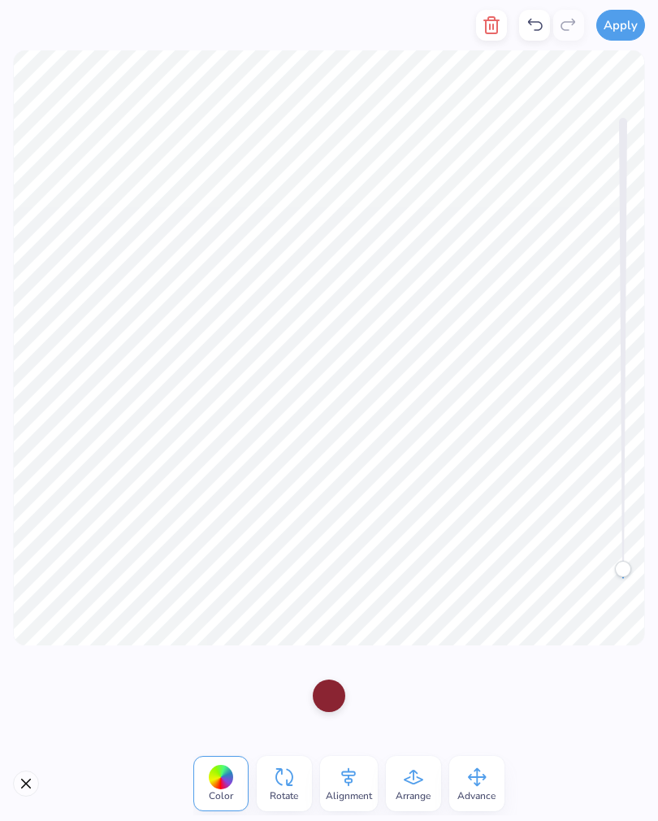
click at [332, 692] on div at bounding box center [329, 696] width 33 height 33
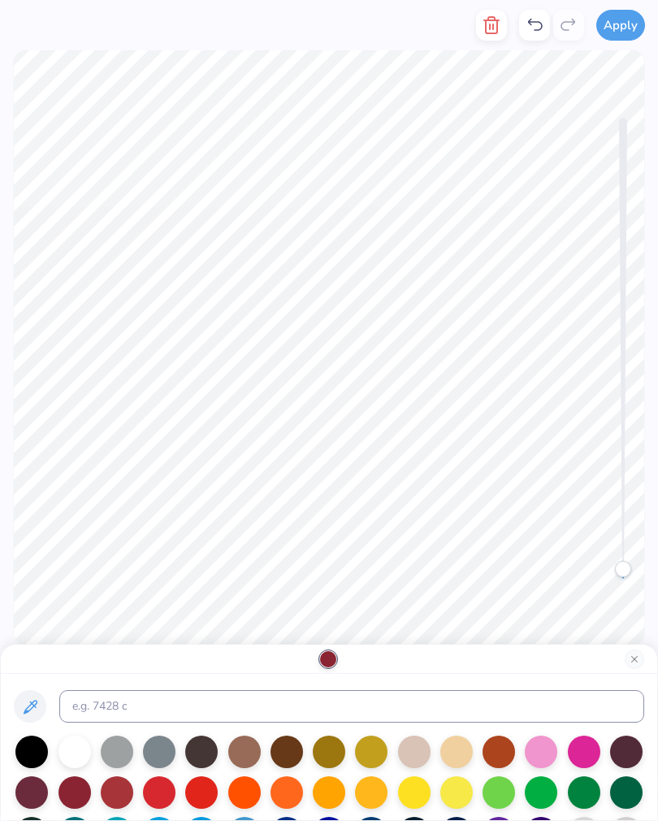
click at [33, 749] on div at bounding box center [31, 752] width 33 height 33
click at [638, 650] on button "Close" at bounding box center [635, 660] width 20 height 20
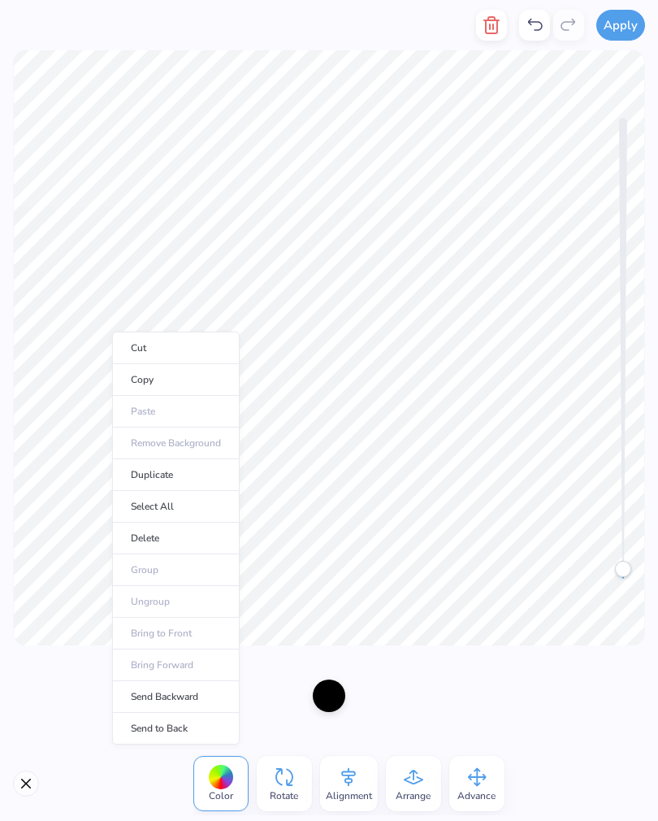
click at [183, 693] on li "Send Backward" at bounding box center [176, 697] width 128 height 32
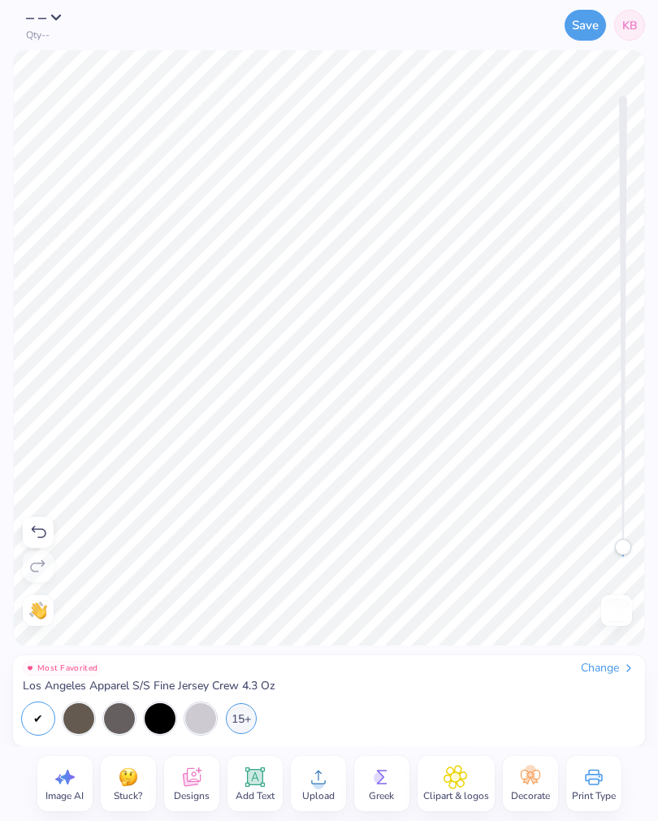
click at [584, 31] on button "Save" at bounding box center [585, 25] width 41 height 31
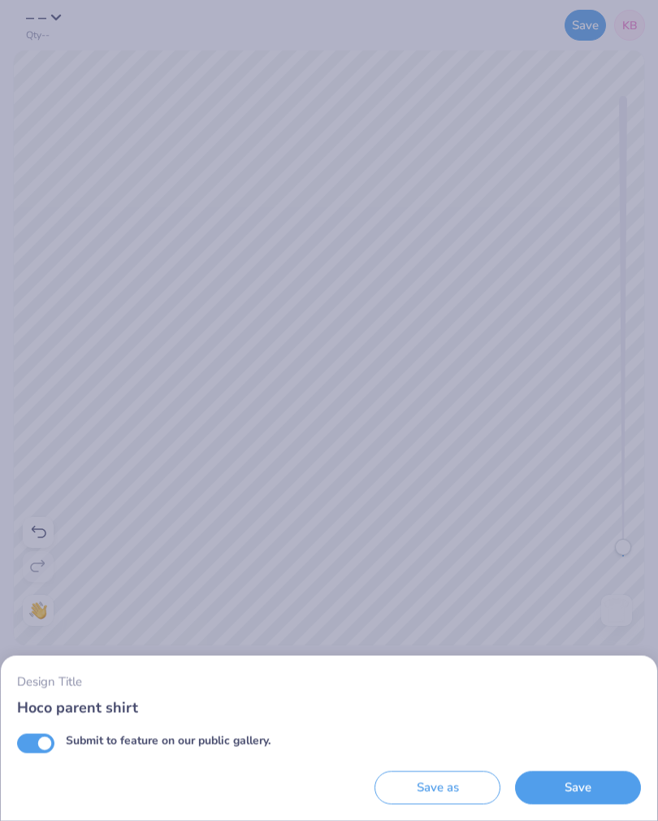
click at [589, 792] on button "Save" at bounding box center [578, 787] width 126 height 33
